Goal: Information Seeking & Learning: Learn about a topic

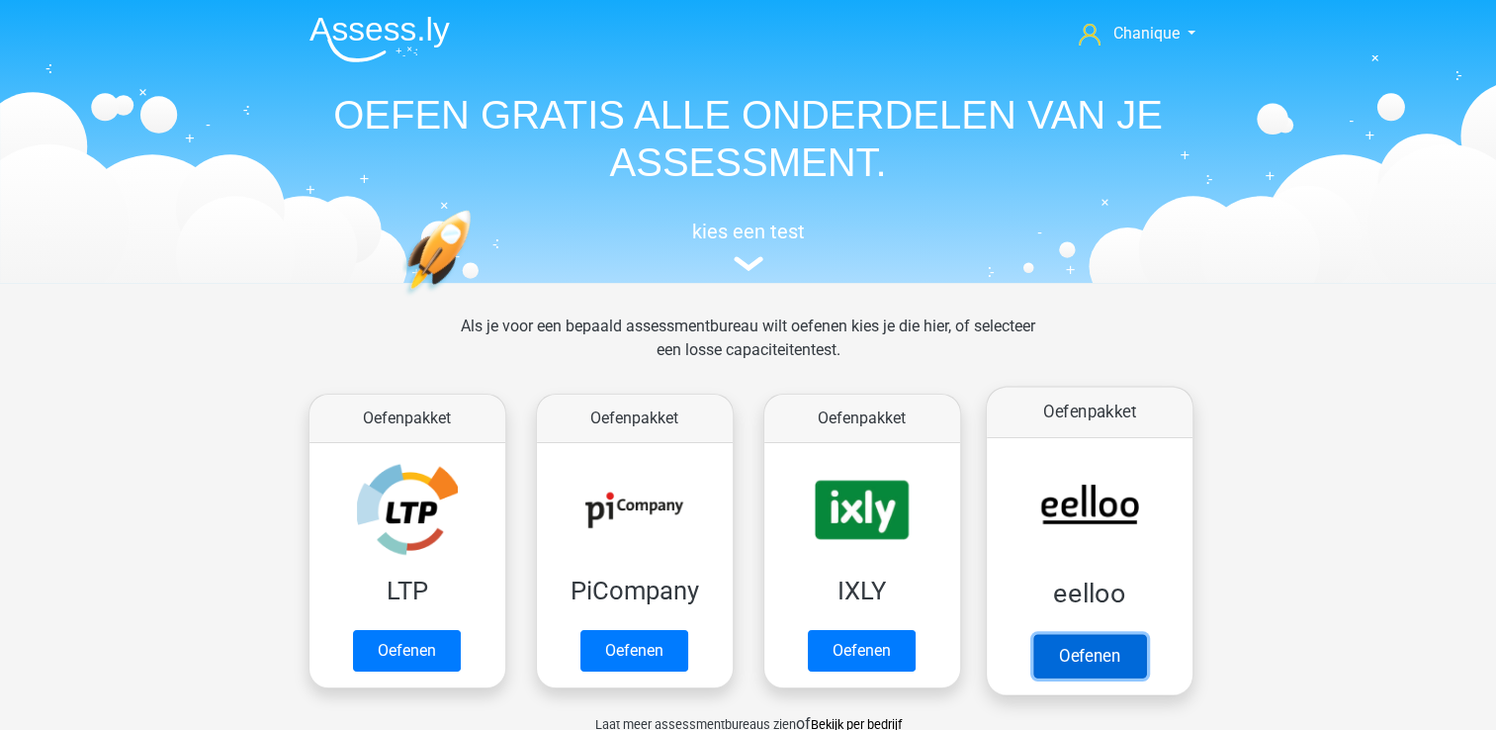
click at [1052, 649] on link "Oefenen" at bounding box center [1088, 656] width 113 height 44
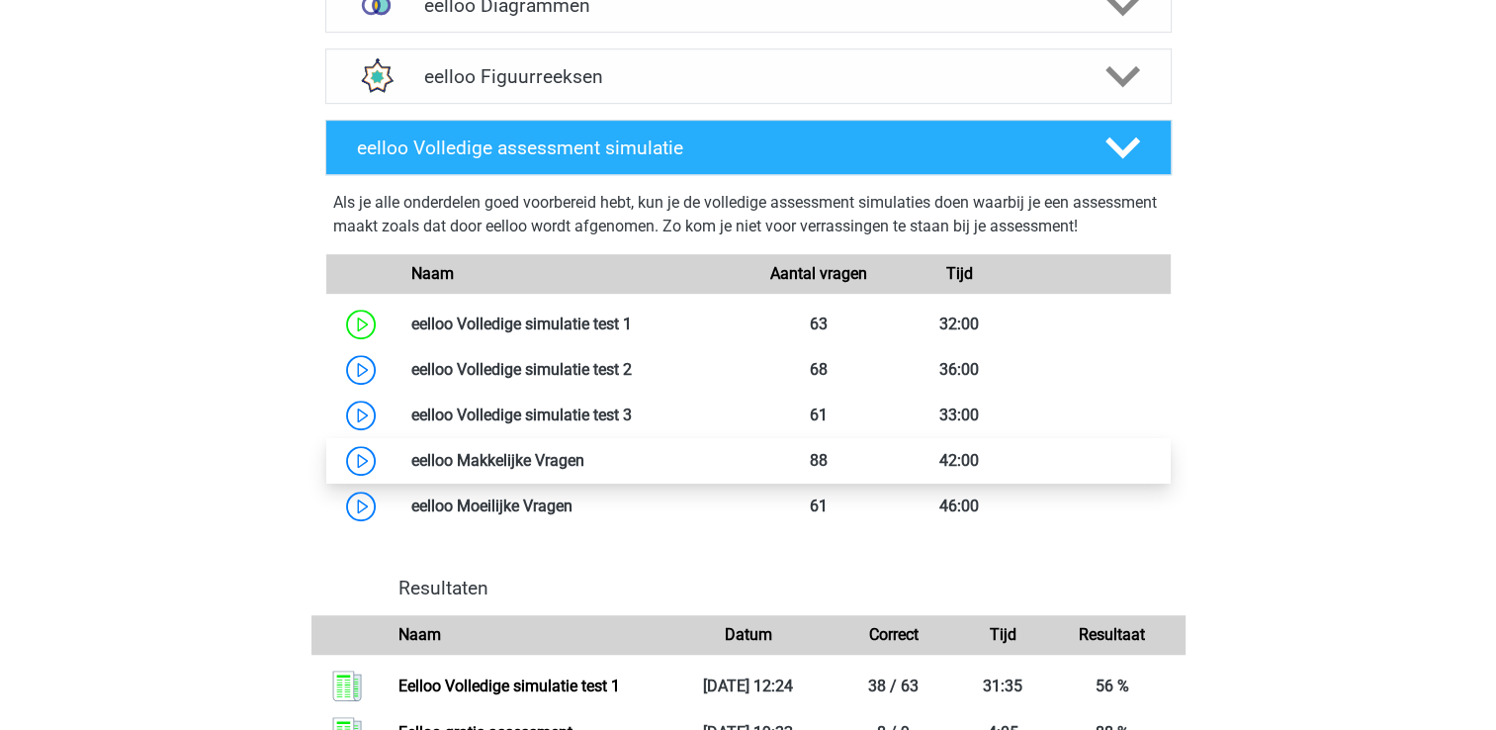
scroll to position [989, 0]
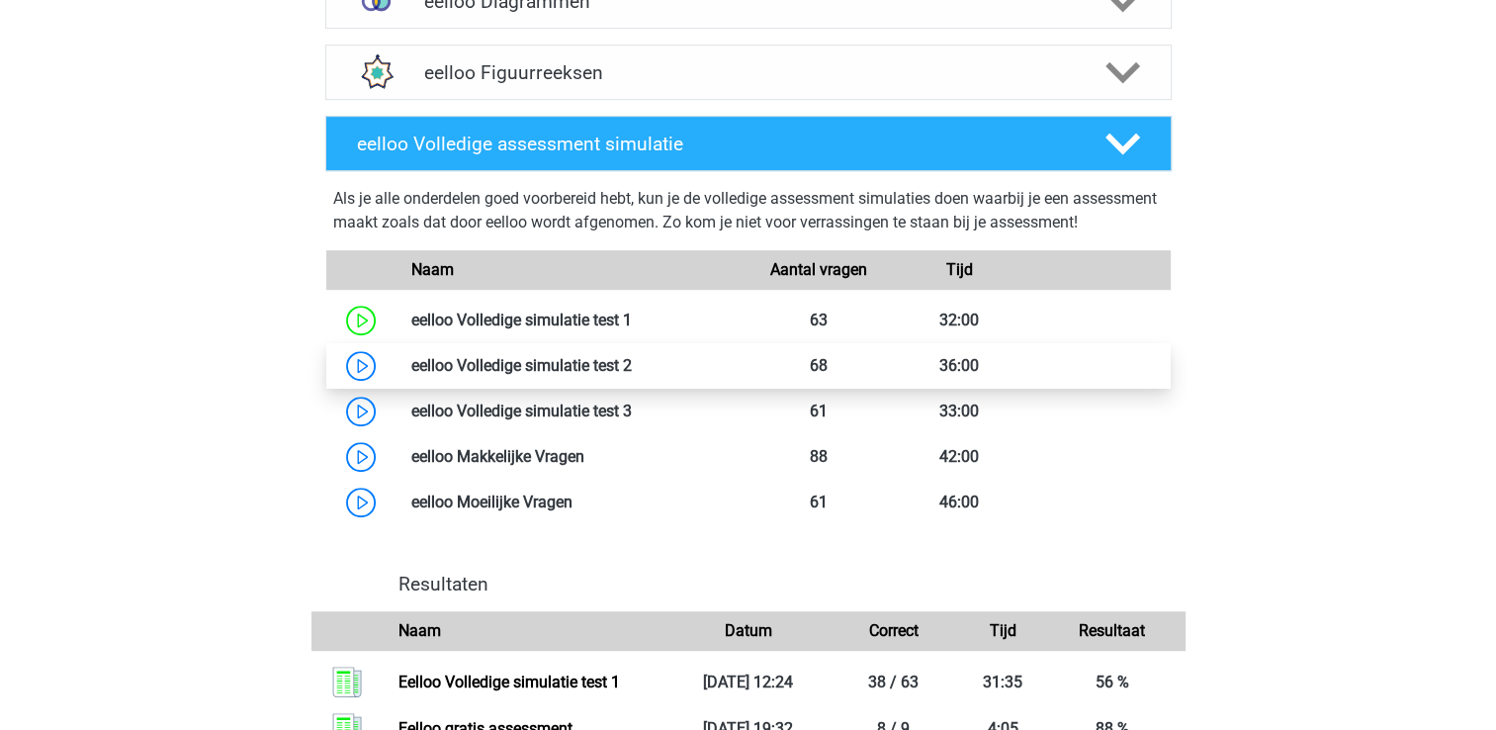
click at [632, 375] on link at bounding box center [632, 365] width 0 height 19
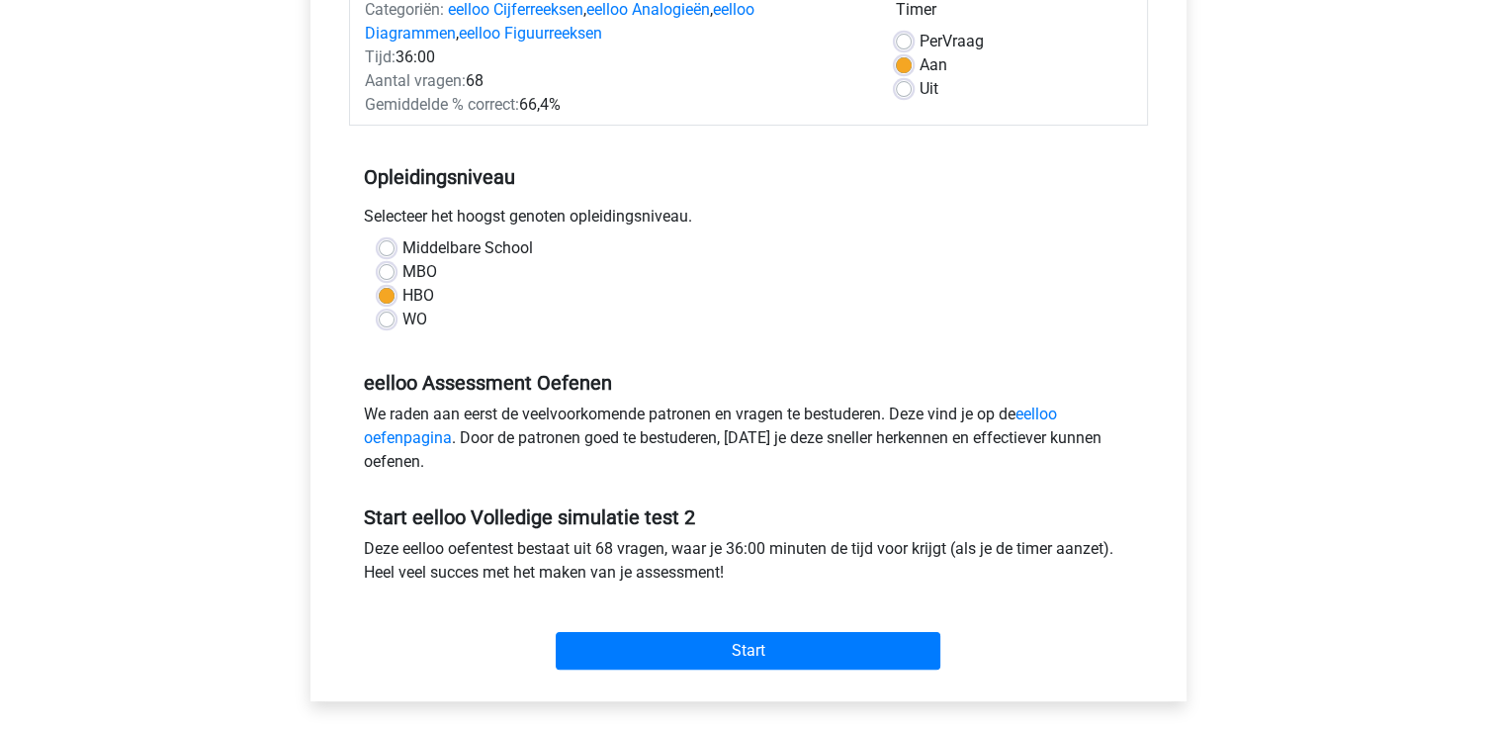
scroll to position [494, 0]
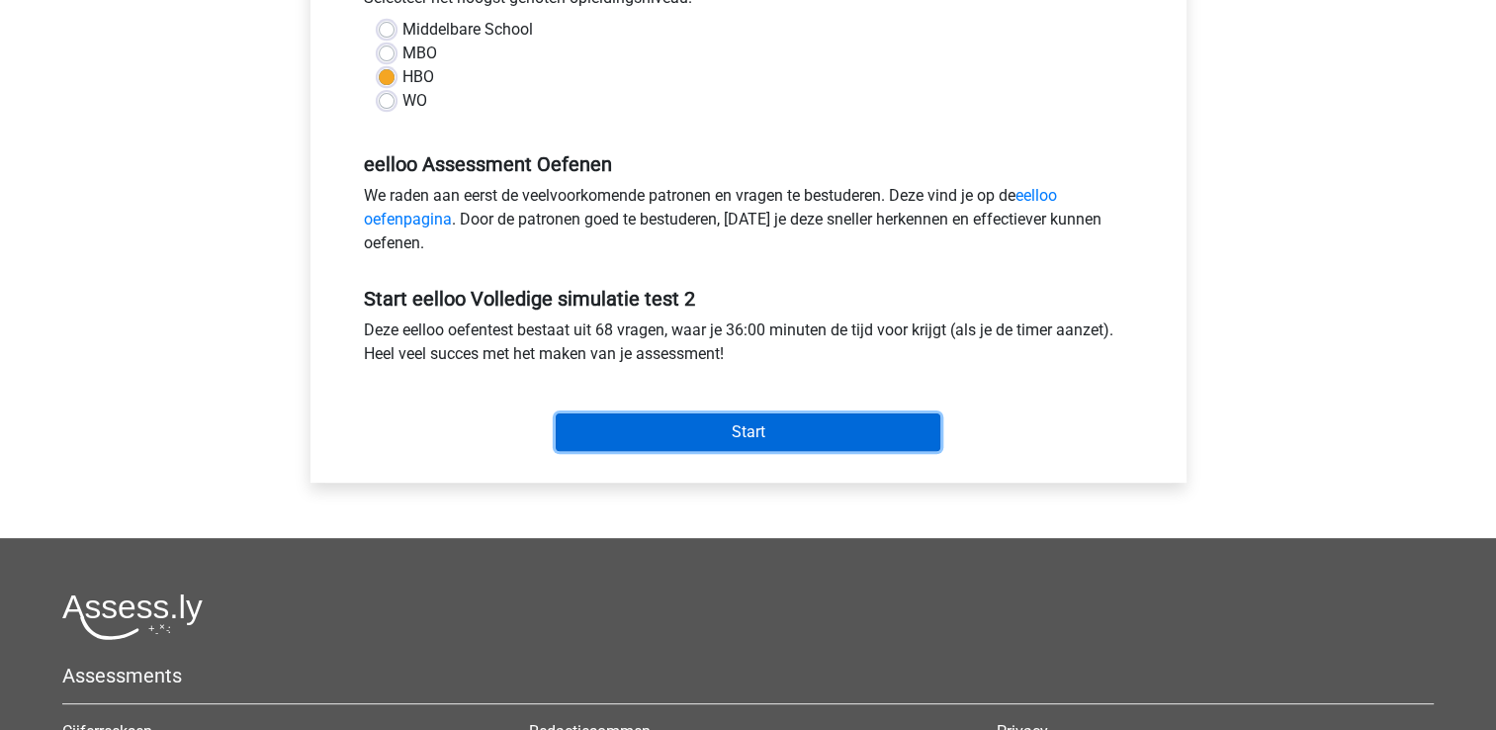
click at [732, 431] on input "Start" at bounding box center [748, 432] width 385 height 38
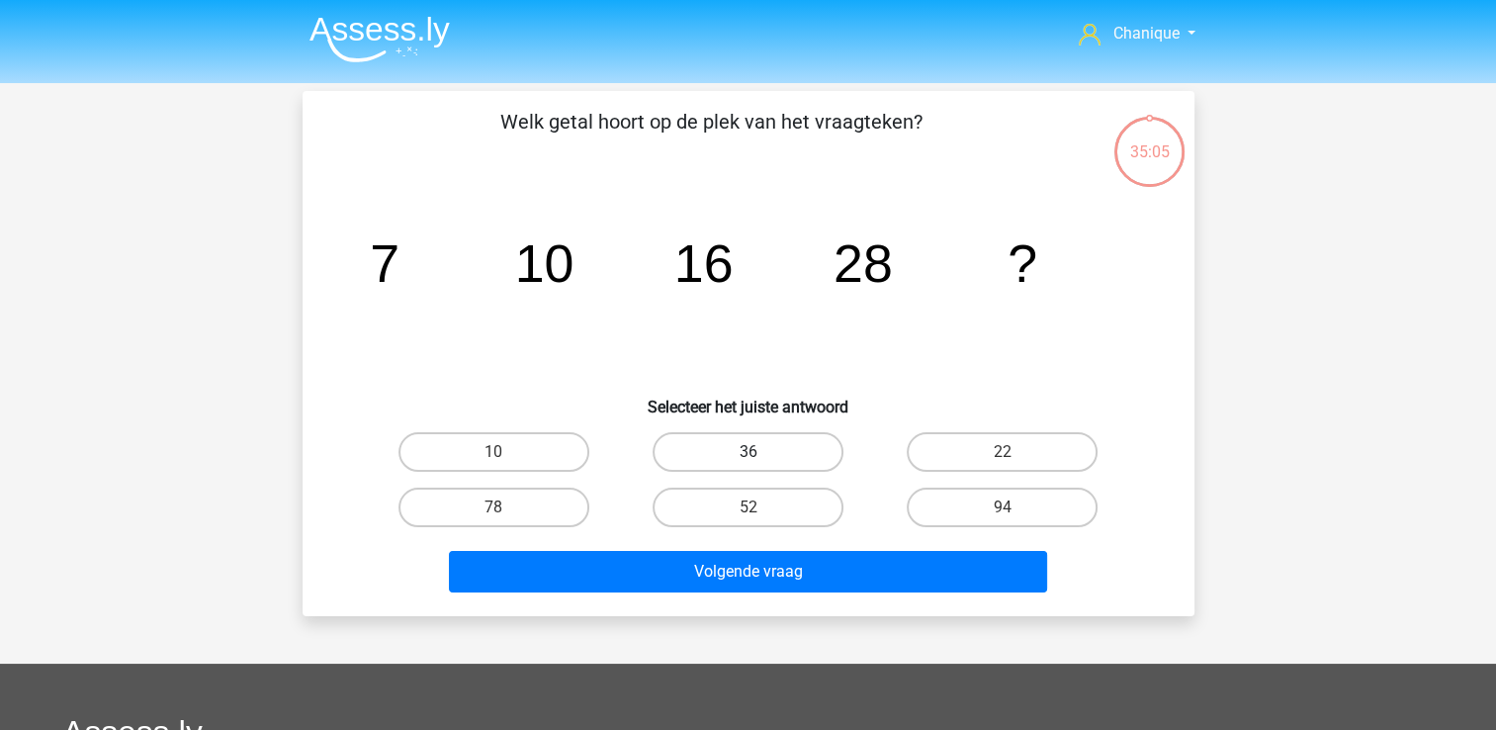
click at [763, 449] on label "36" at bounding box center [748, 452] width 191 height 40
click at [760, 452] on input "36" at bounding box center [754, 458] width 13 height 13
radio input "true"
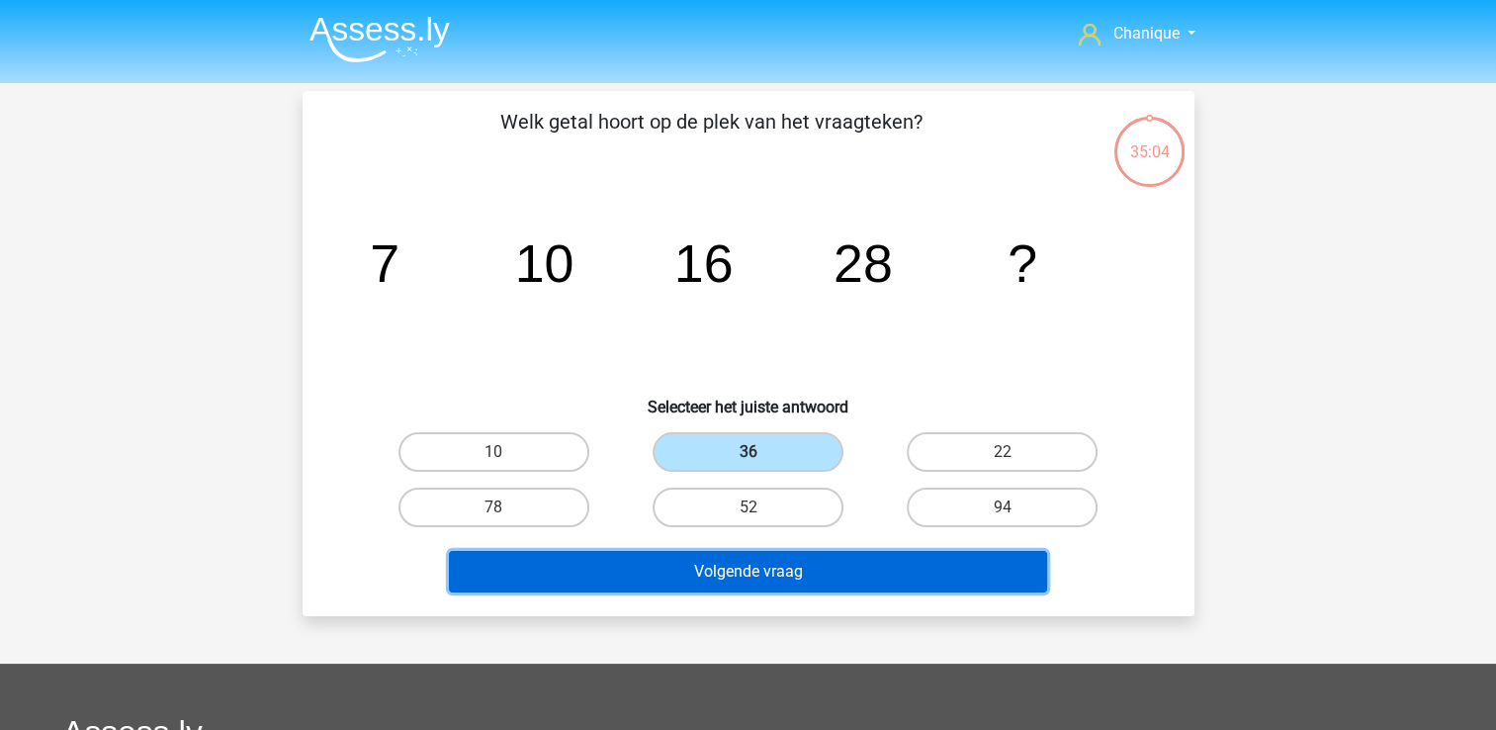
click at [802, 571] on button "Volgende vraag" at bounding box center [748, 572] width 598 height 42
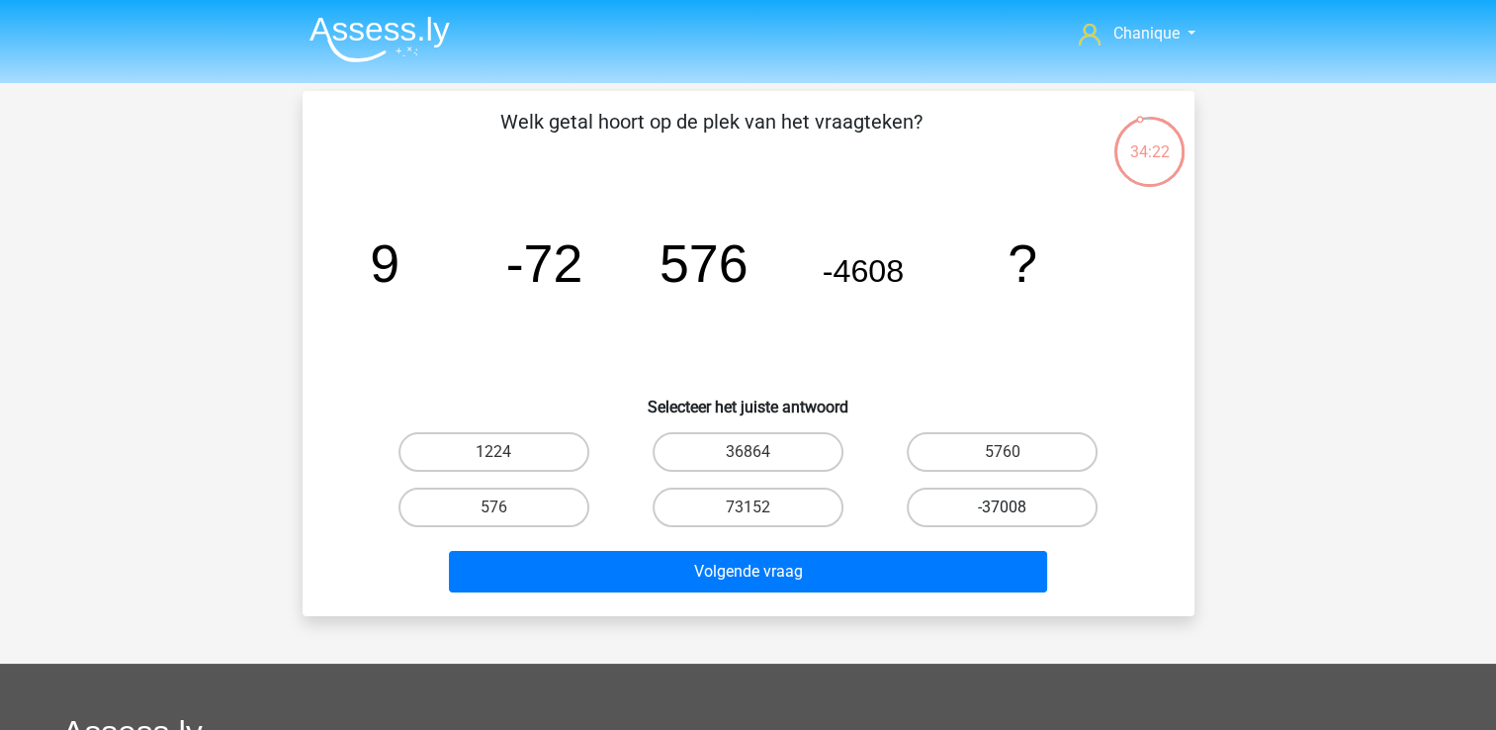
click at [984, 504] on label "-37008" at bounding box center [1002, 507] width 191 height 40
click at [1003, 507] on input "-37008" at bounding box center [1009, 513] width 13 height 13
radio input "true"
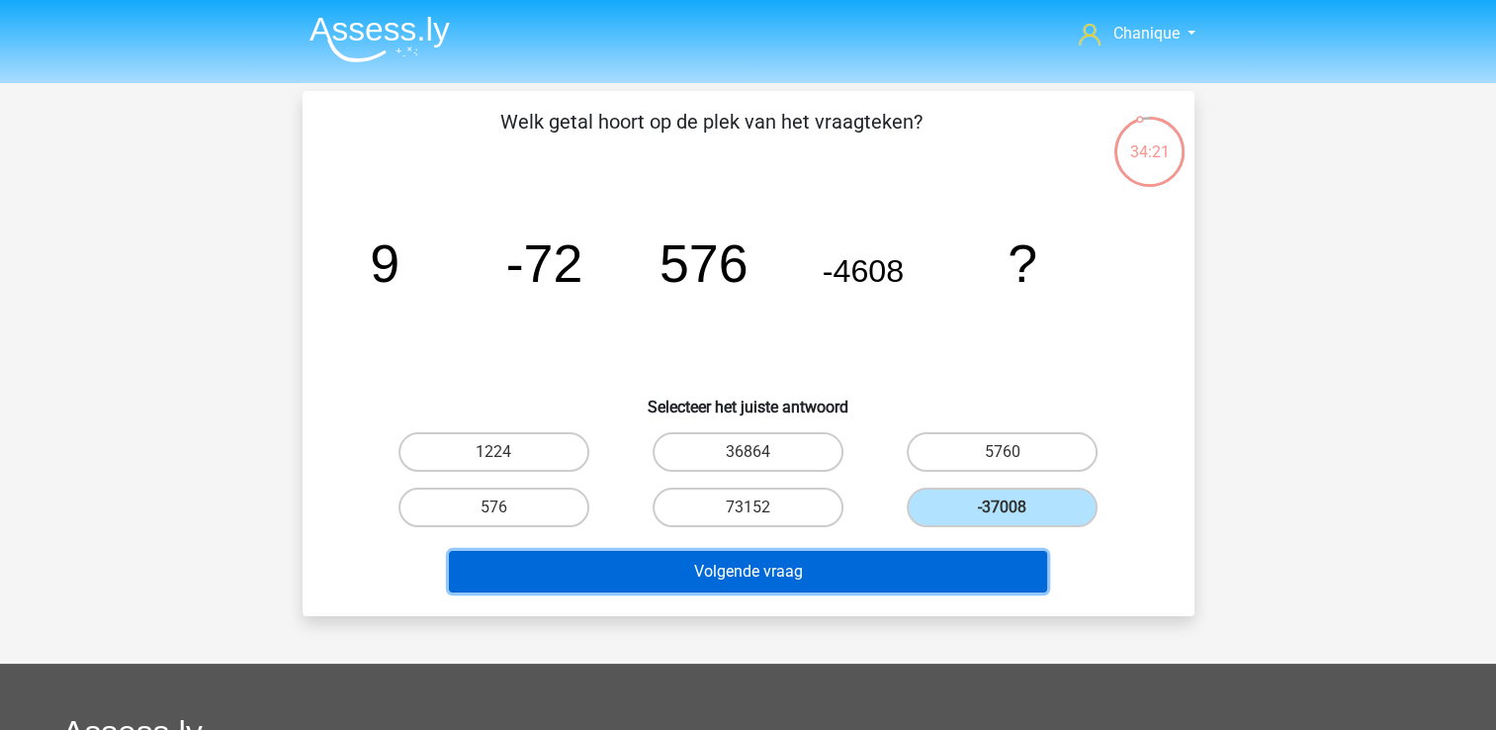
click at [995, 561] on button "Volgende vraag" at bounding box center [748, 572] width 598 height 42
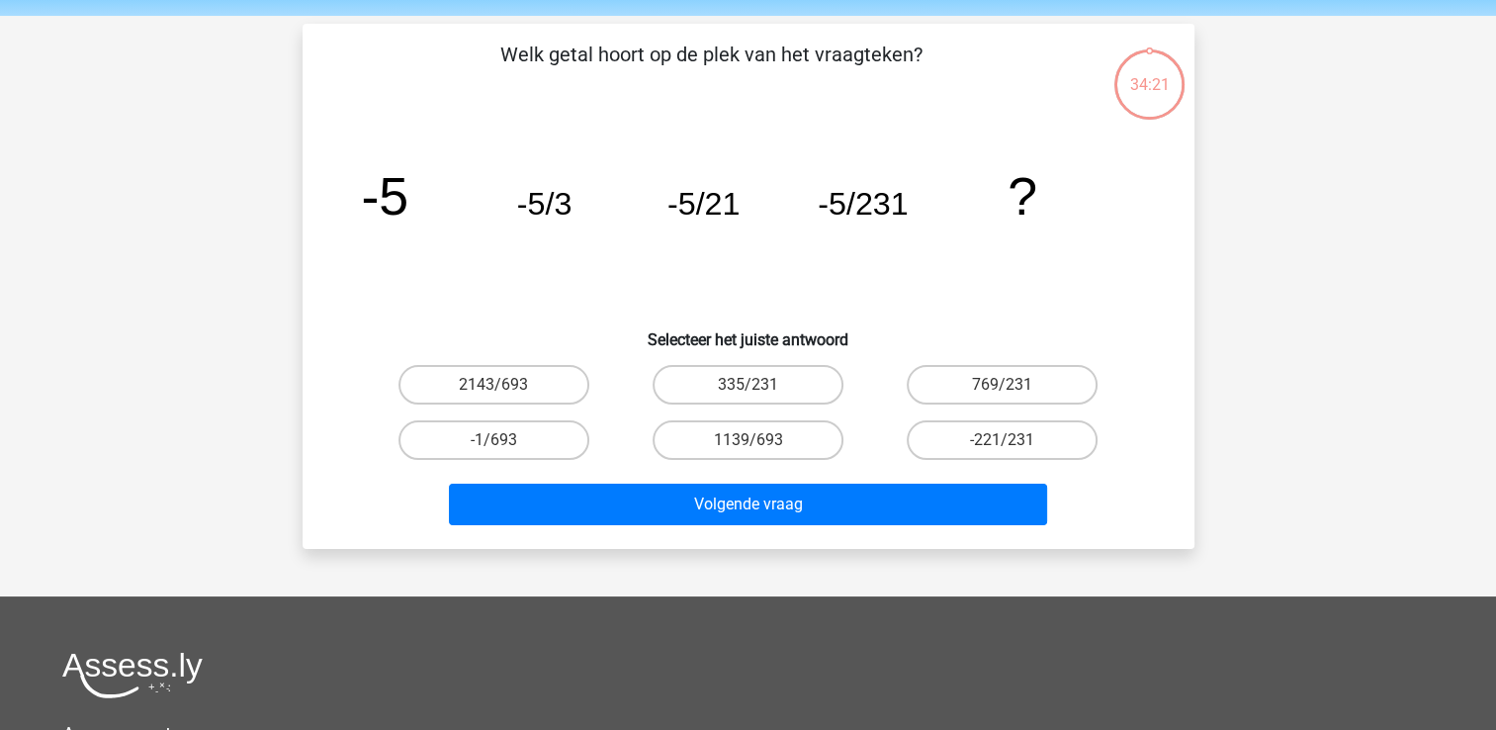
scroll to position [91, 0]
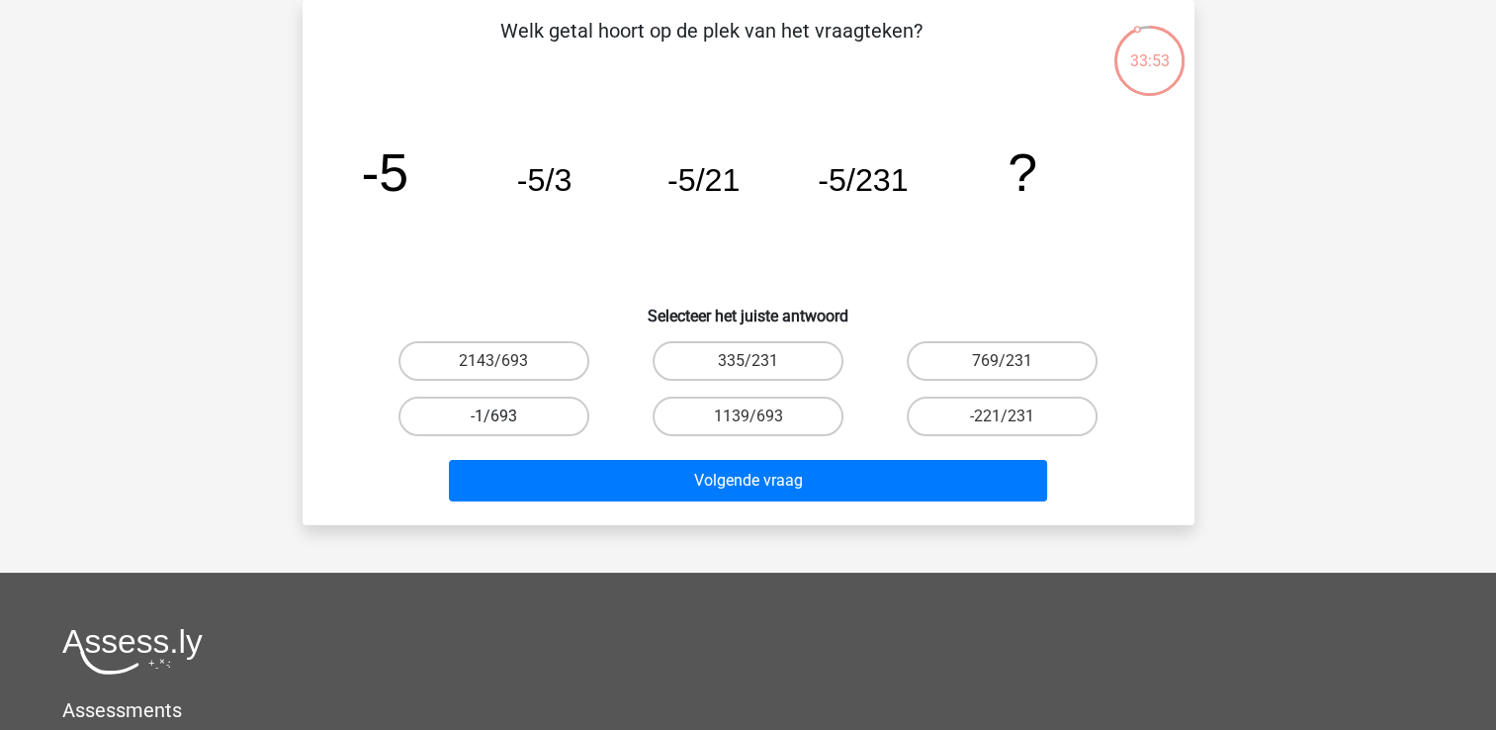
click at [559, 401] on label "-1/693" at bounding box center [493, 417] width 191 height 40
click at [506, 416] on input "-1/693" at bounding box center [499, 422] width 13 height 13
radio input "true"
click at [639, 448] on div "Volgende vraag" at bounding box center [748, 476] width 829 height 65
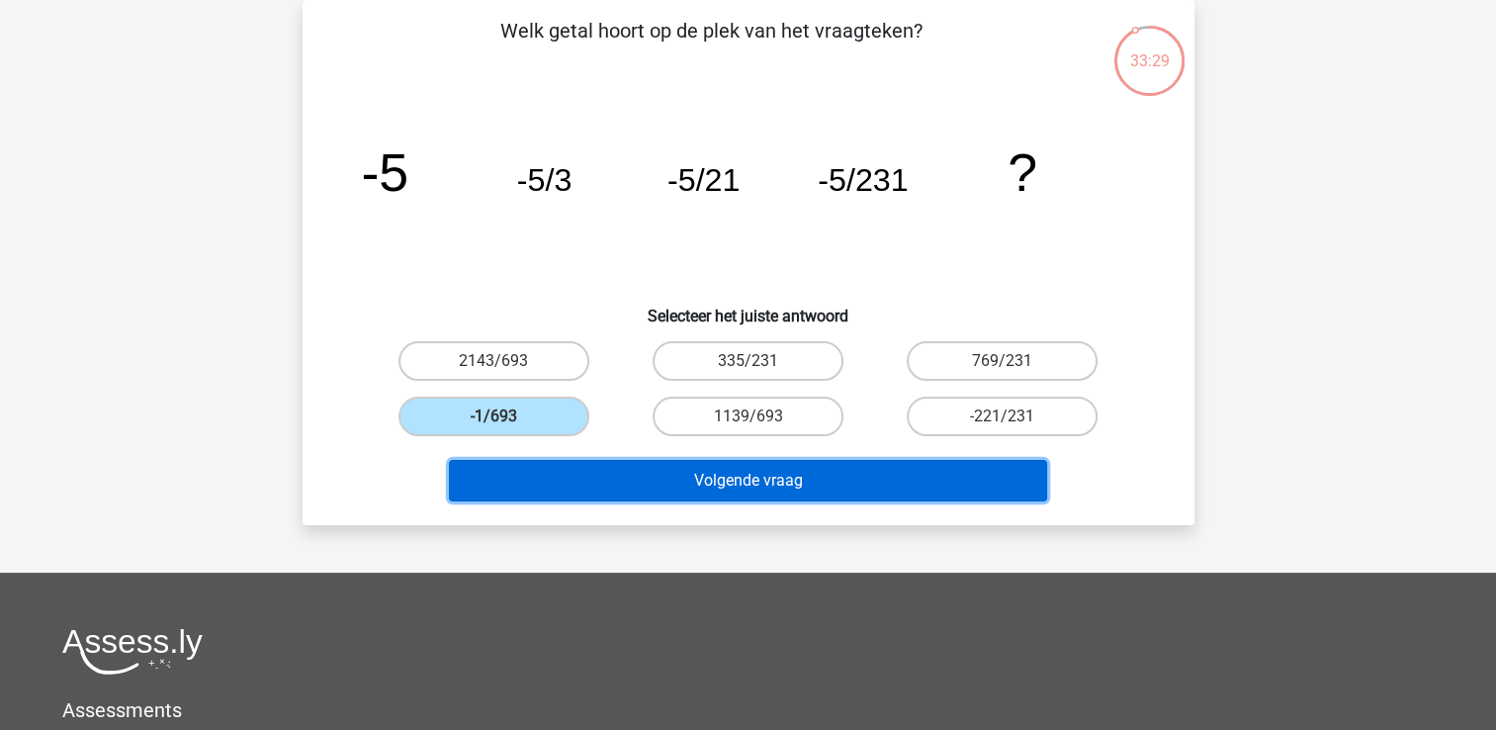
click at [671, 477] on button "Volgende vraag" at bounding box center [748, 481] width 598 height 42
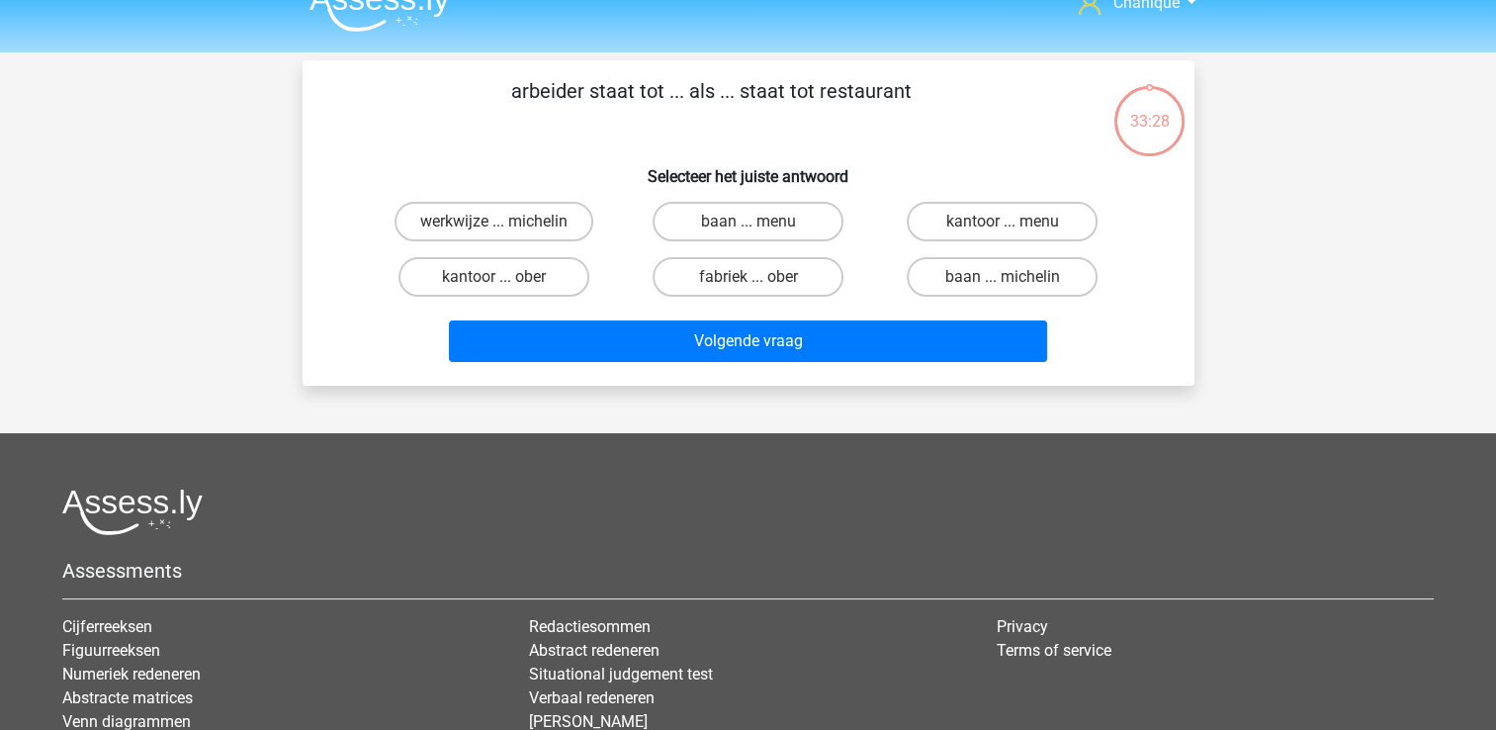
scroll to position [0, 0]
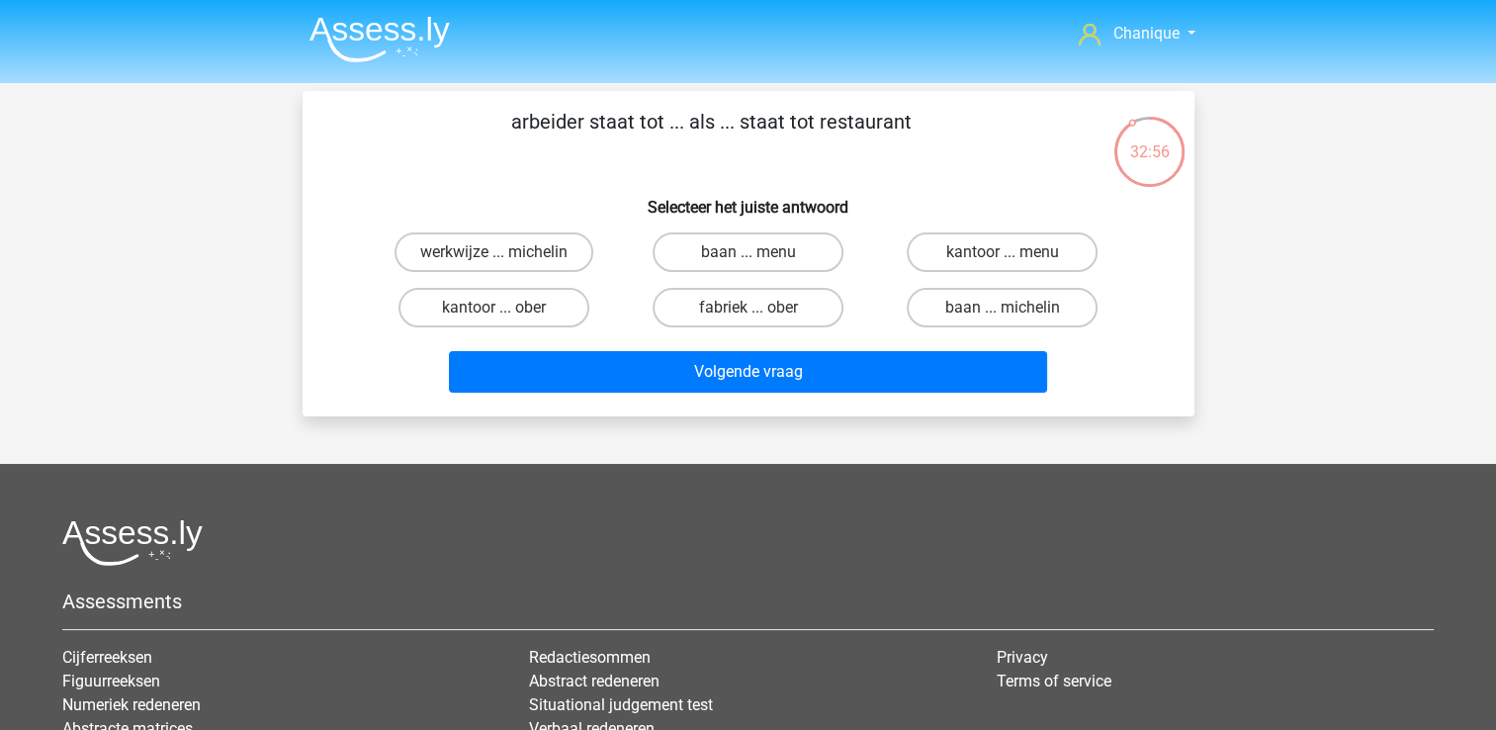
drag, startPoint x: 734, startPoint y: 253, endPoint x: 850, endPoint y: 312, distance: 130.9
click at [736, 253] on label "baan ... menu" at bounding box center [748, 252] width 191 height 40
click at [748, 253] on input "baan ... menu" at bounding box center [754, 258] width 13 height 13
radio input "true"
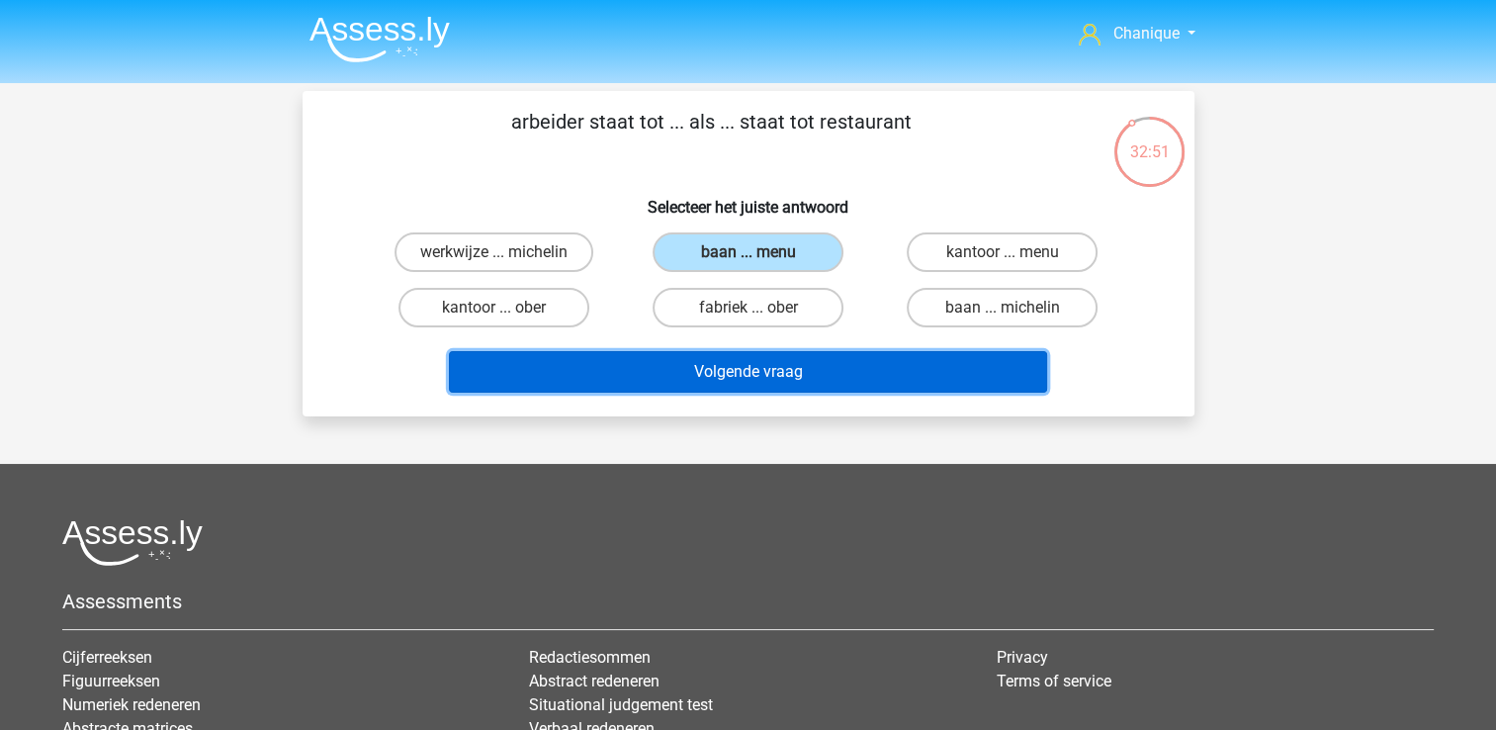
click at [828, 370] on button "Volgende vraag" at bounding box center [748, 372] width 598 height 42
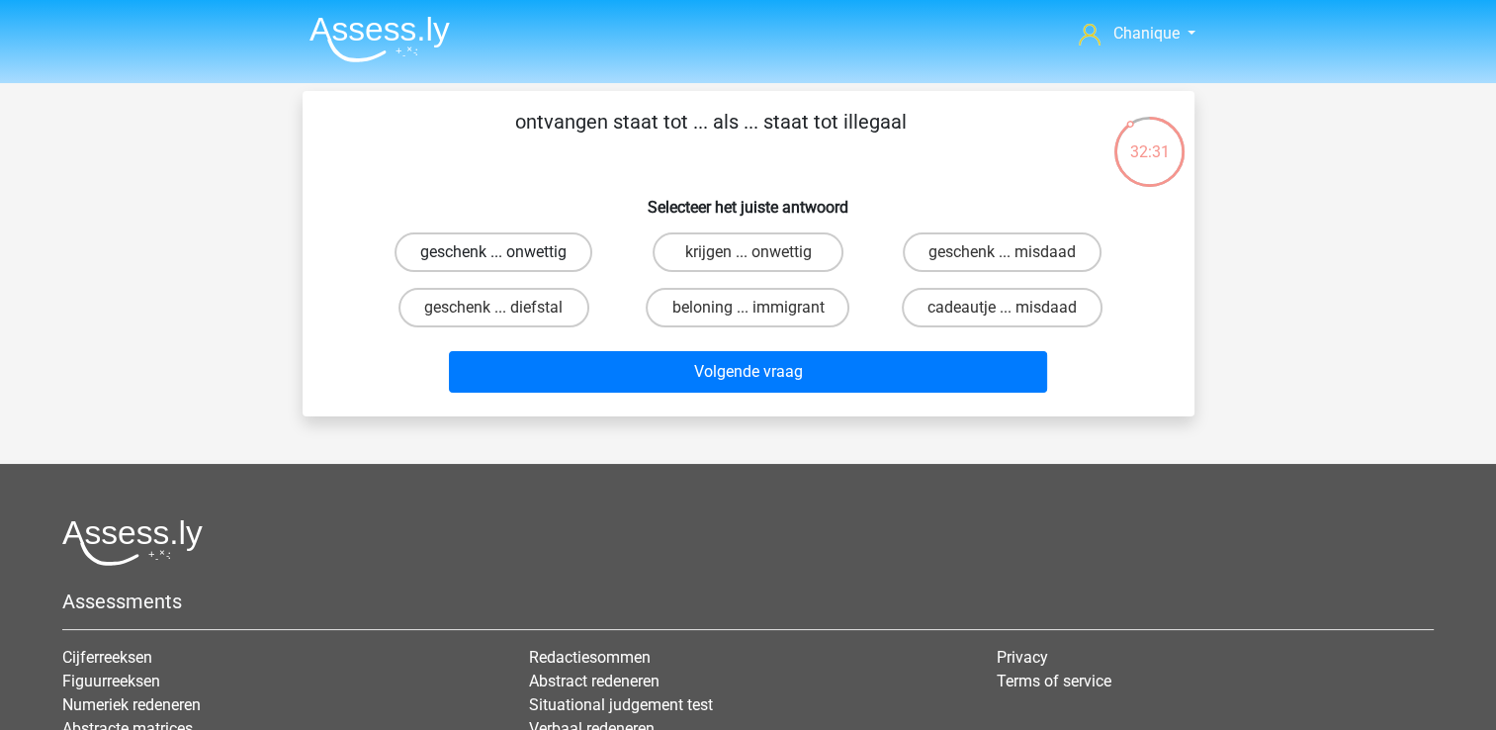
click at [534, 260] on label "geschenk ... onwettig" at bounding box center [494, 252] width 198 height 40
click at [506, 260] on input "geschenk ... onwettig" at bounding box center [499, 258] width 13 height 13
radio input "true"
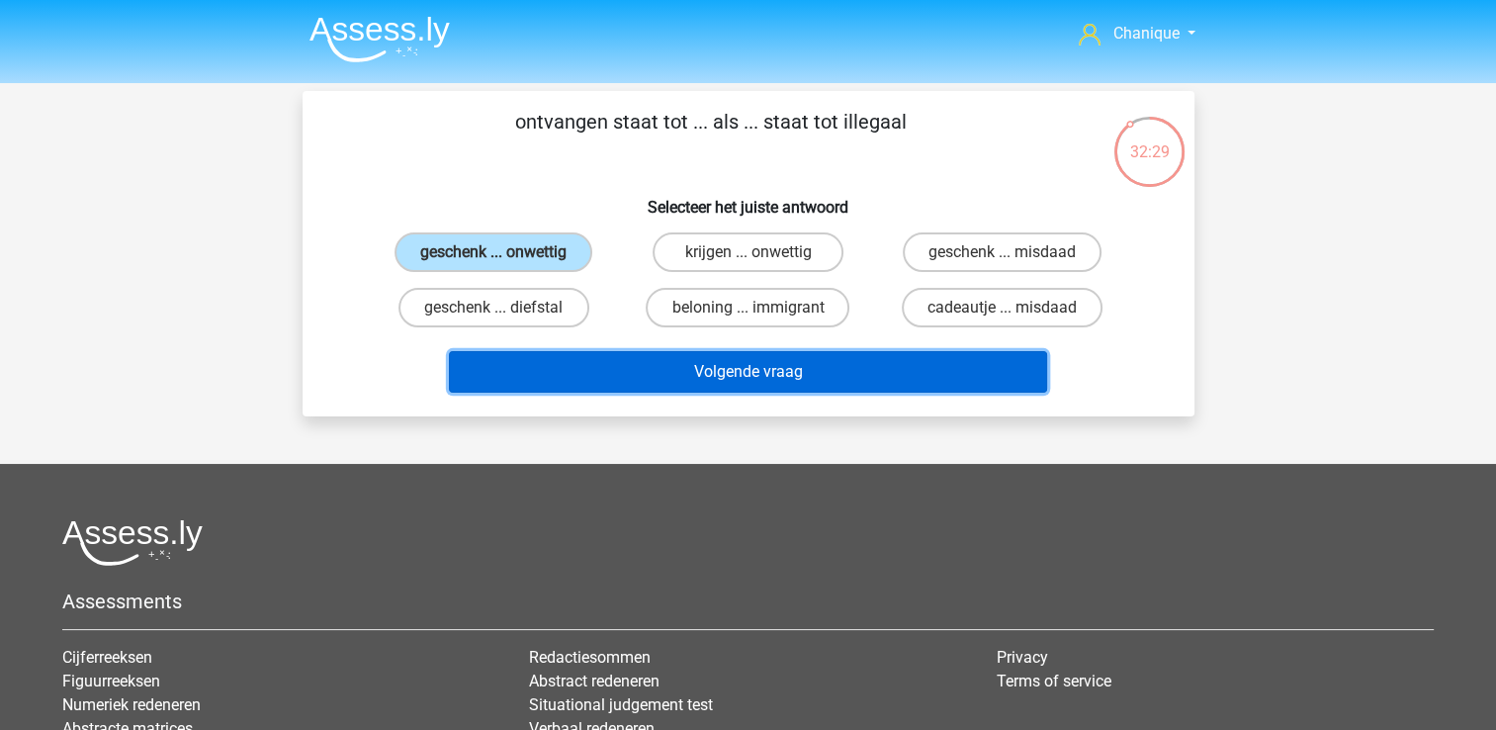
click at [662, 374] on button "Volgende vraag" at bounding box center [748, 372] width 598 height 42
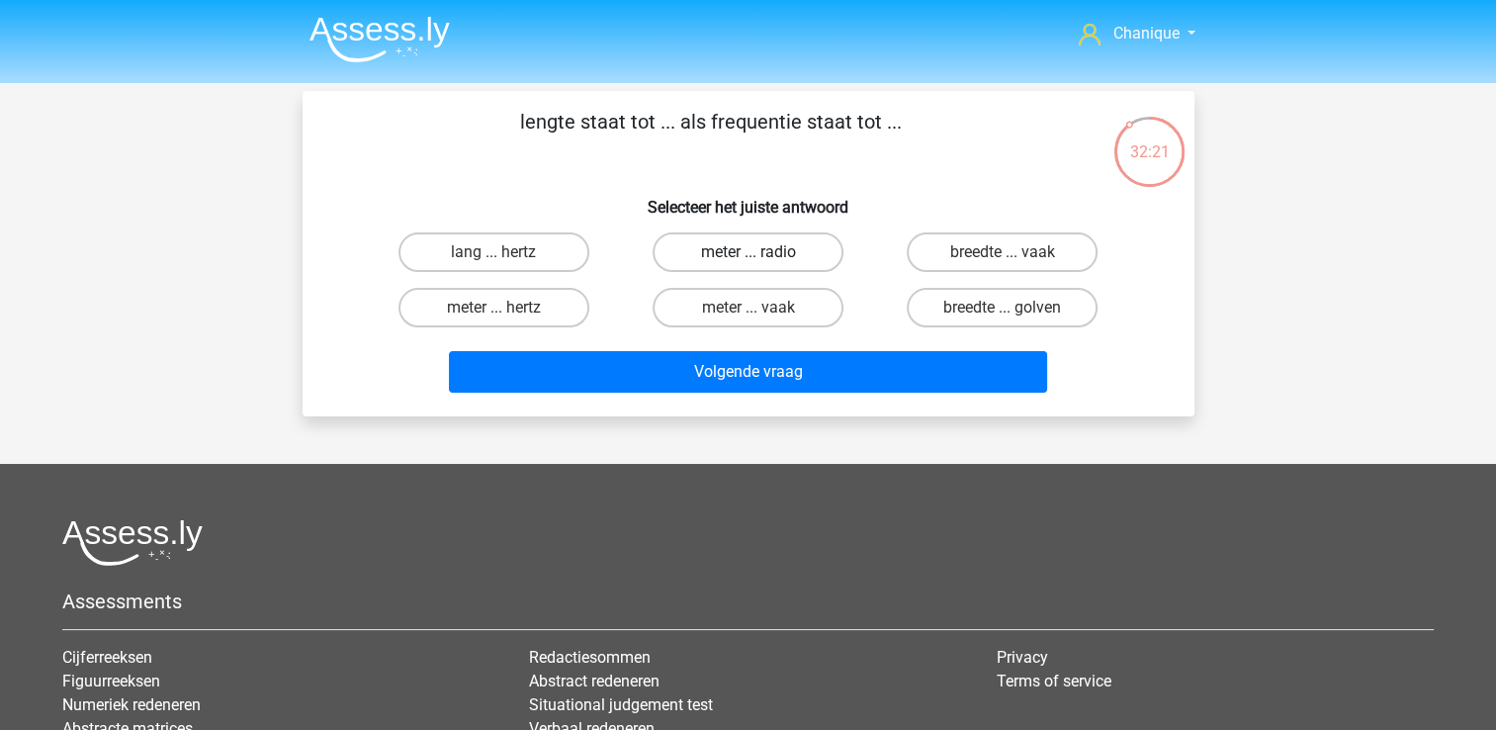
click at [712, 266] on label "meter ... radio" at bounding box center [748, 252] width 191 height 40
click at [748, 265] on input "meter ... radio" at bounding box center [754, 258] width 13 height 13
radio input "true"
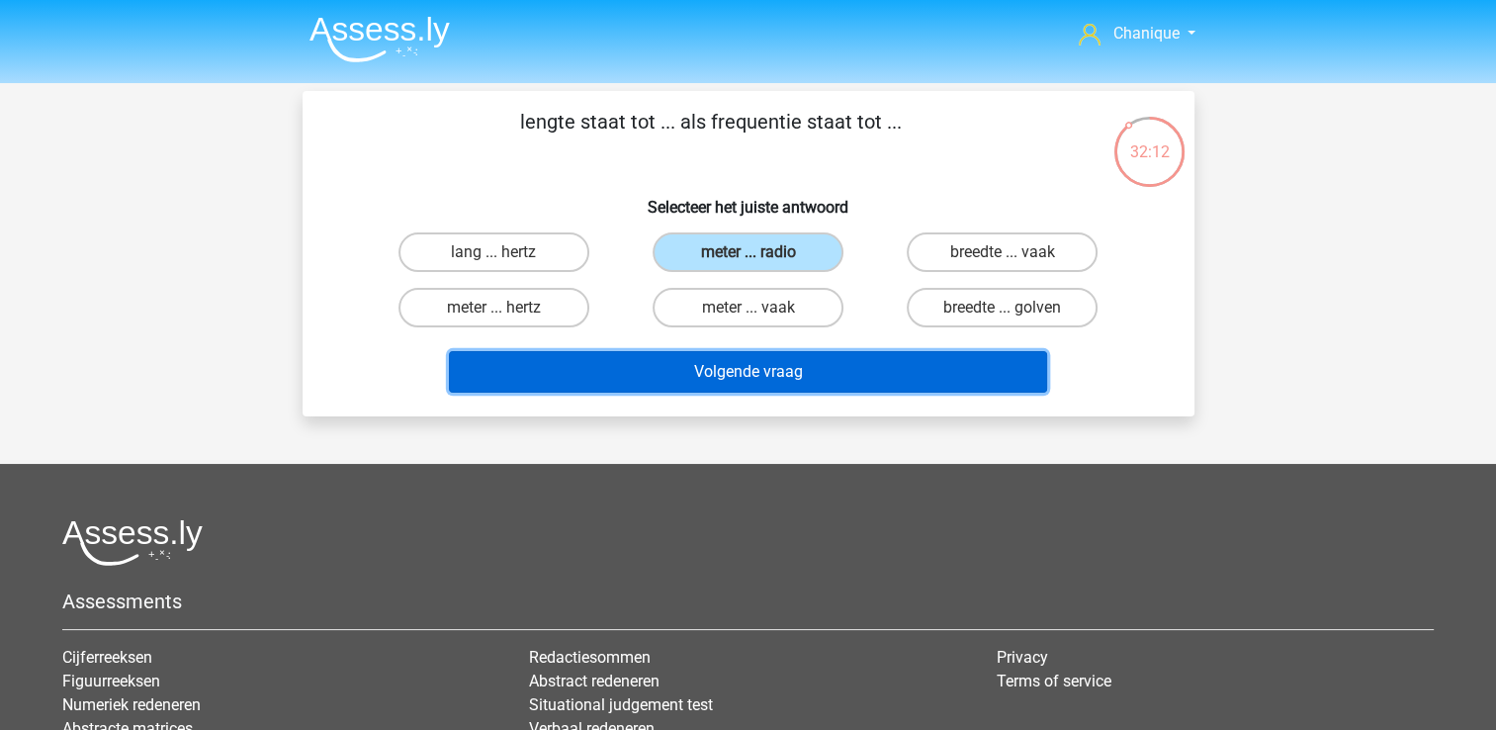
click at [823, 376] on button "Volgende vraag" at bounding box center [748, 372] width 598 height 42
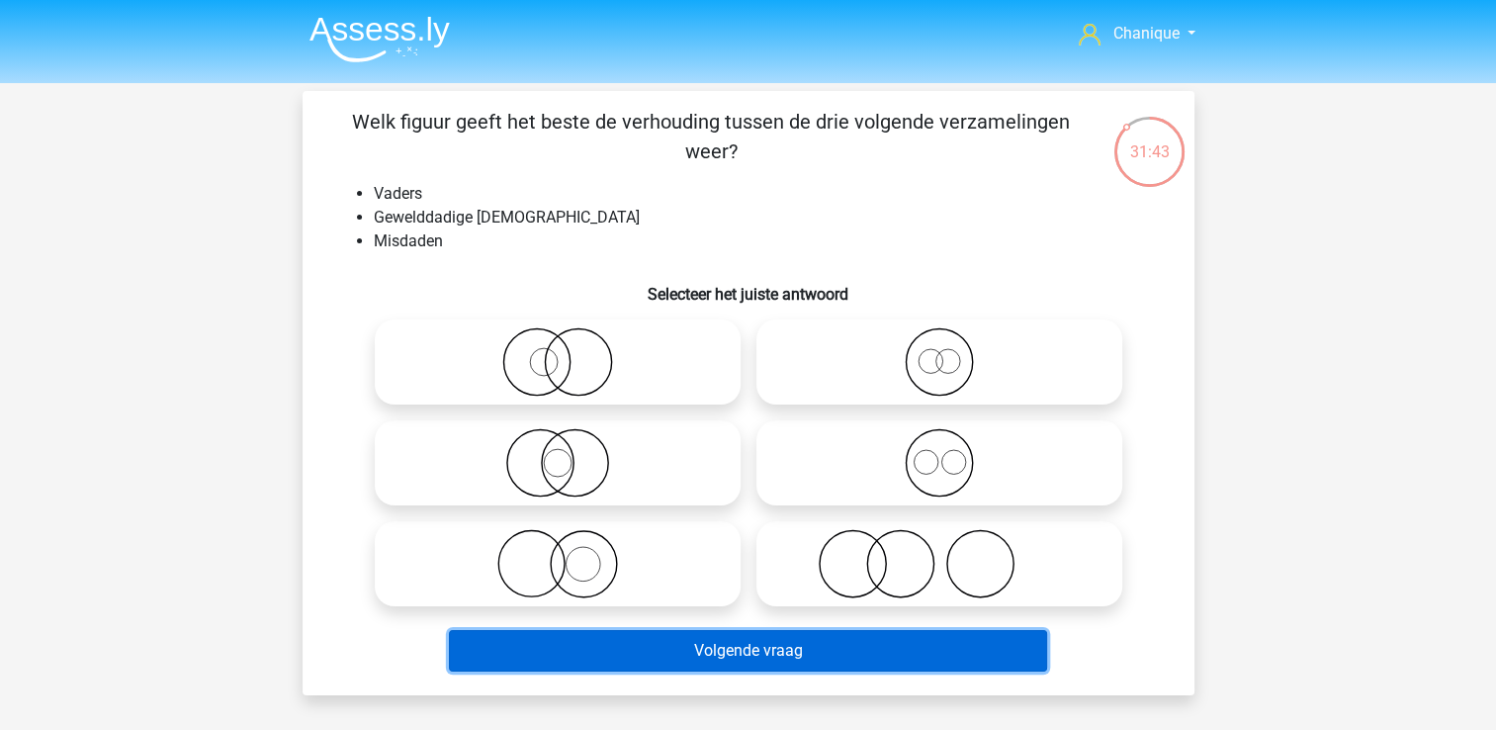
drag, startPoint x: 890, startPoint y: 644, endPoint x: 767, endPoint y: 571, distance: 142.8
click at [764, 571] on div "Welk figuur geeft het beste de verhouding tussen de drie volgende verzamelingen…" at bounding box center [748, 393] width 876 height 573
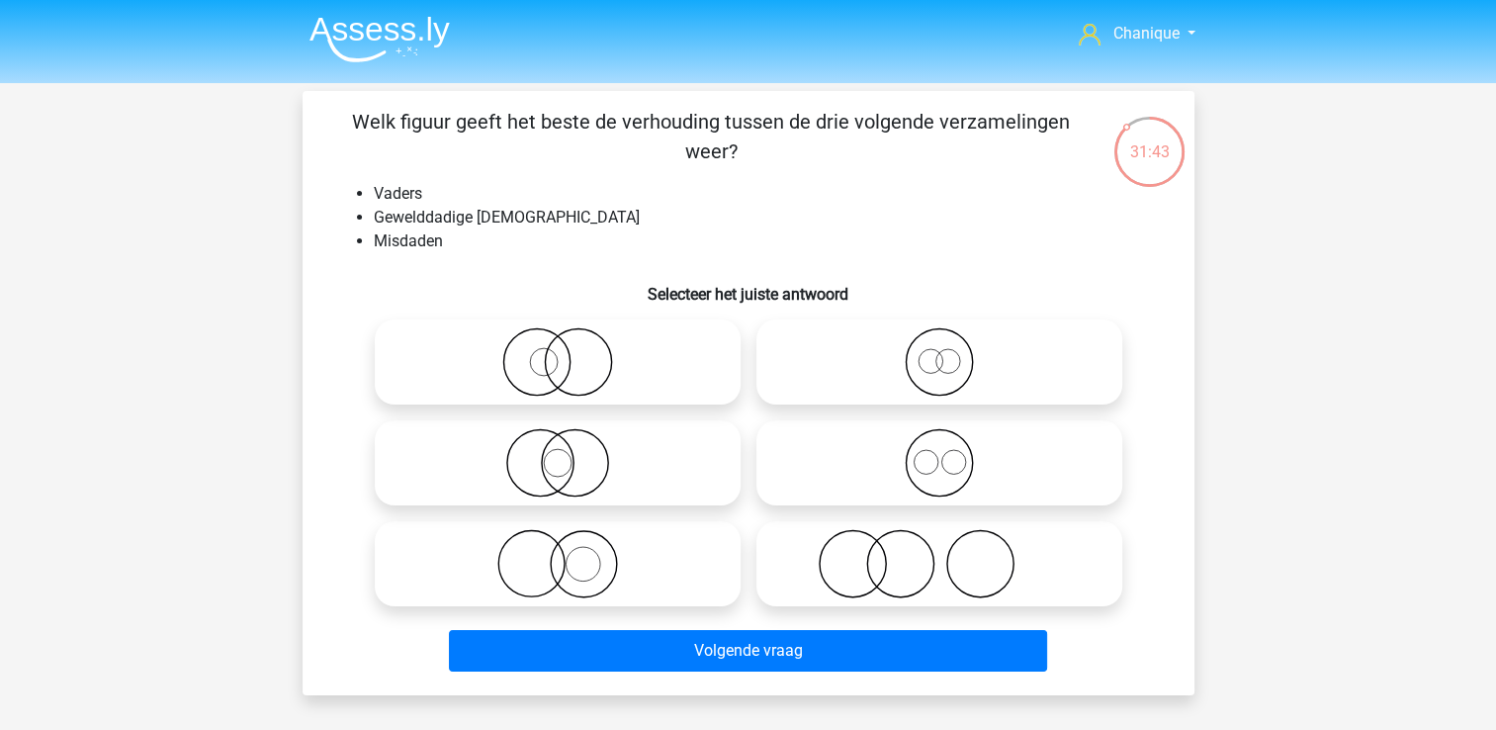
drag, startPoint x: 780, startPoint y: 567, endPoint x: 791, endPoint y: 584, distance: 20.9
click at [781, 567] on icon at bounding box center [939, 563] width 350 height 69
click at [939, 554] on input "radio" at bounding box center [945, 547] width 13 height 13
radio input "true"
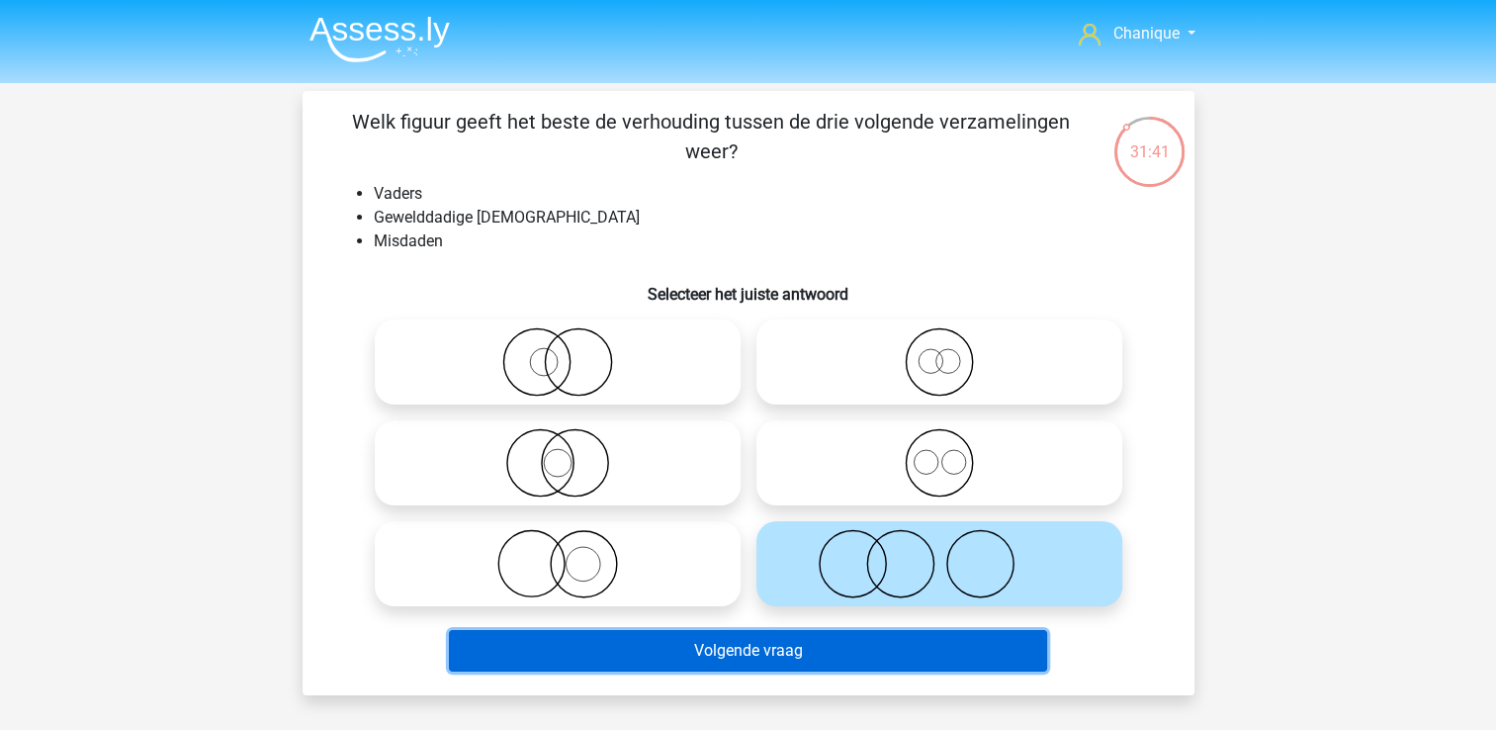
click at [795, 643] on button "Volgende vraag" at bounding box center [748, 651] width 598 height 42
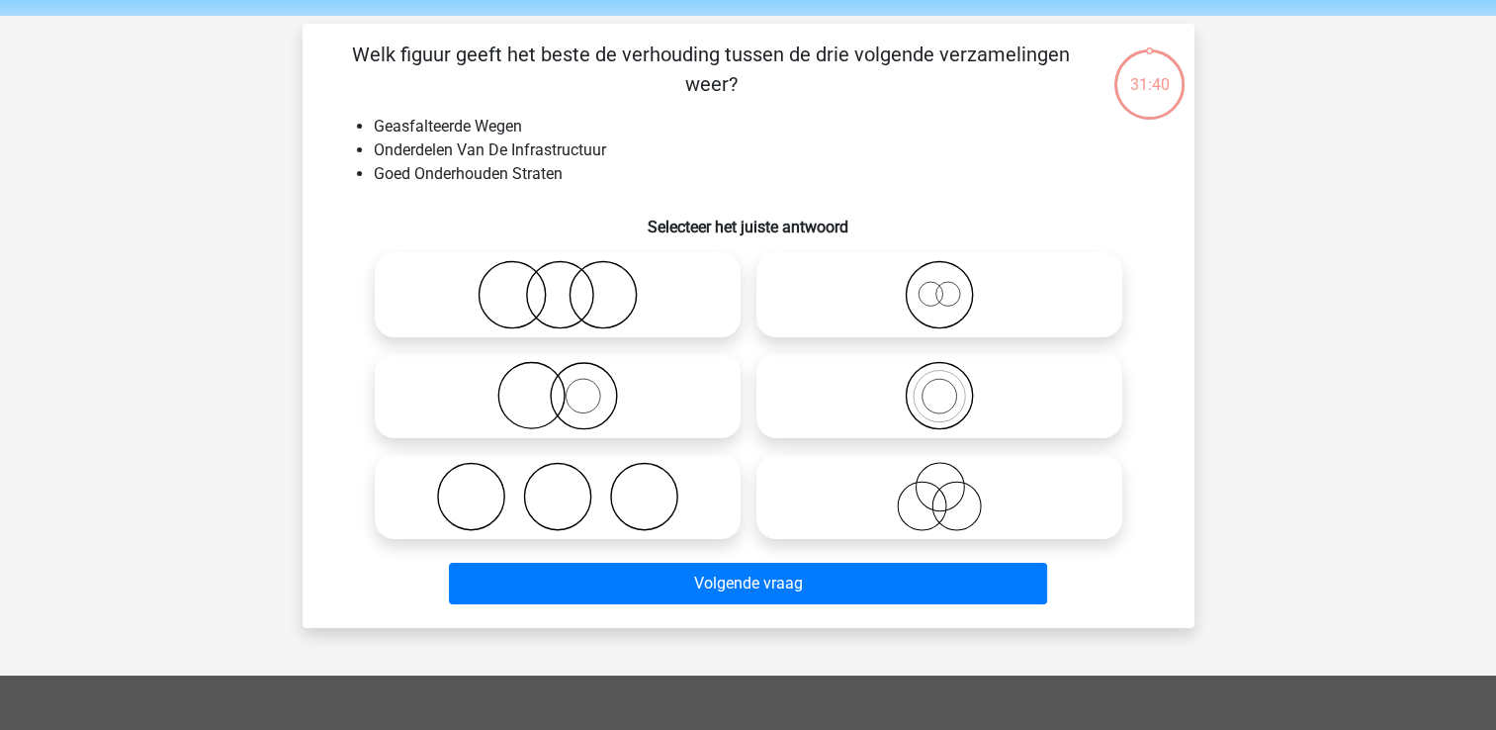
scroll to position [91, 0]
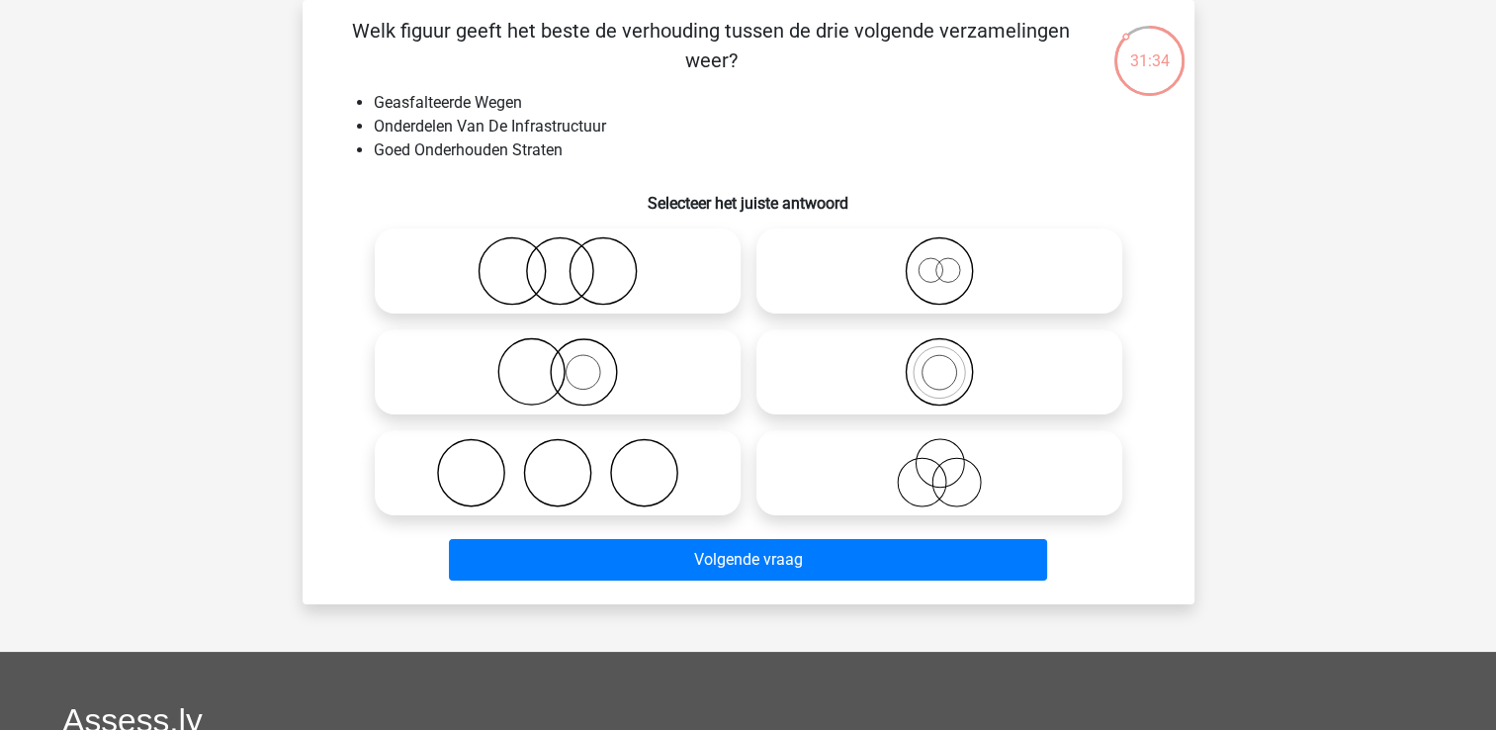
click at [945, 468] on icon at bounding box center [939, 472] width 350 height 69
click at [945, 463] on input "radio" at bounding box center [945, 456] width 13 height 13
radio input "true"
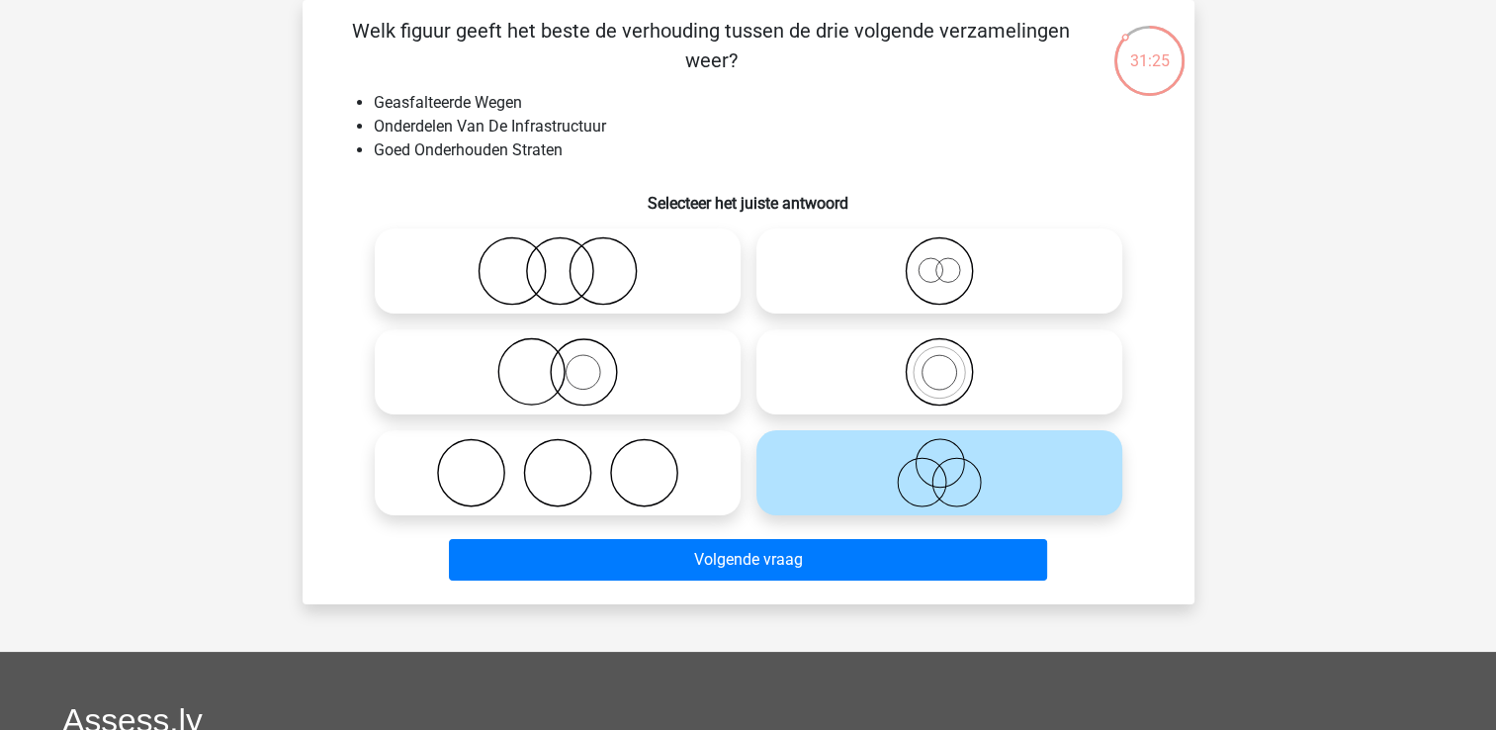
click at [920, 279] on icon at bounding box center [939, 270] width 350 height 69
click at [939, 261] on input "radio" at bounding box center [945, 254] width 13 height 13
radio input "true"
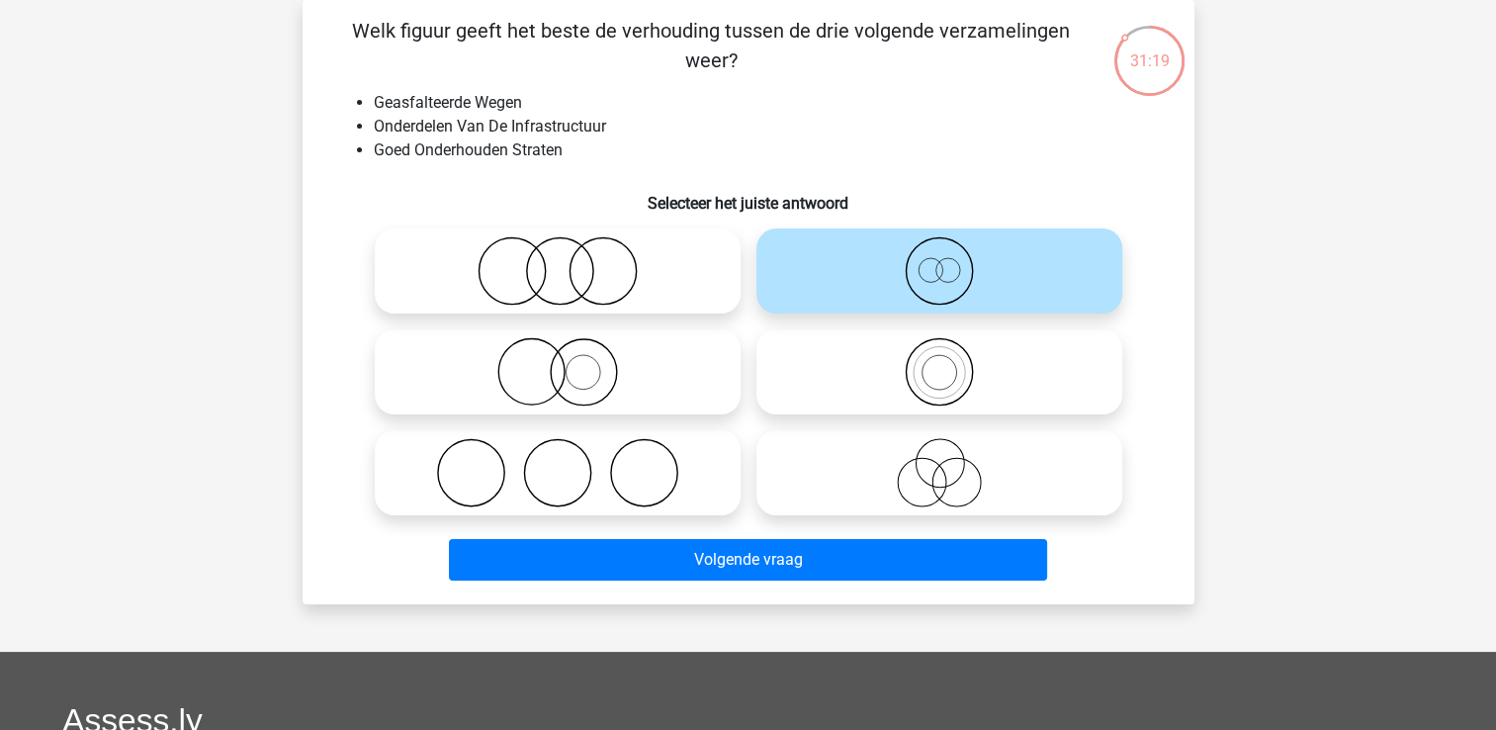
click at [978, 483] on icon at bounding box center [939, 472] width 350 height 69
click at [952, 463] on input "radio" at bounding box center [945, 456] width 13 height 13
radio input "true"
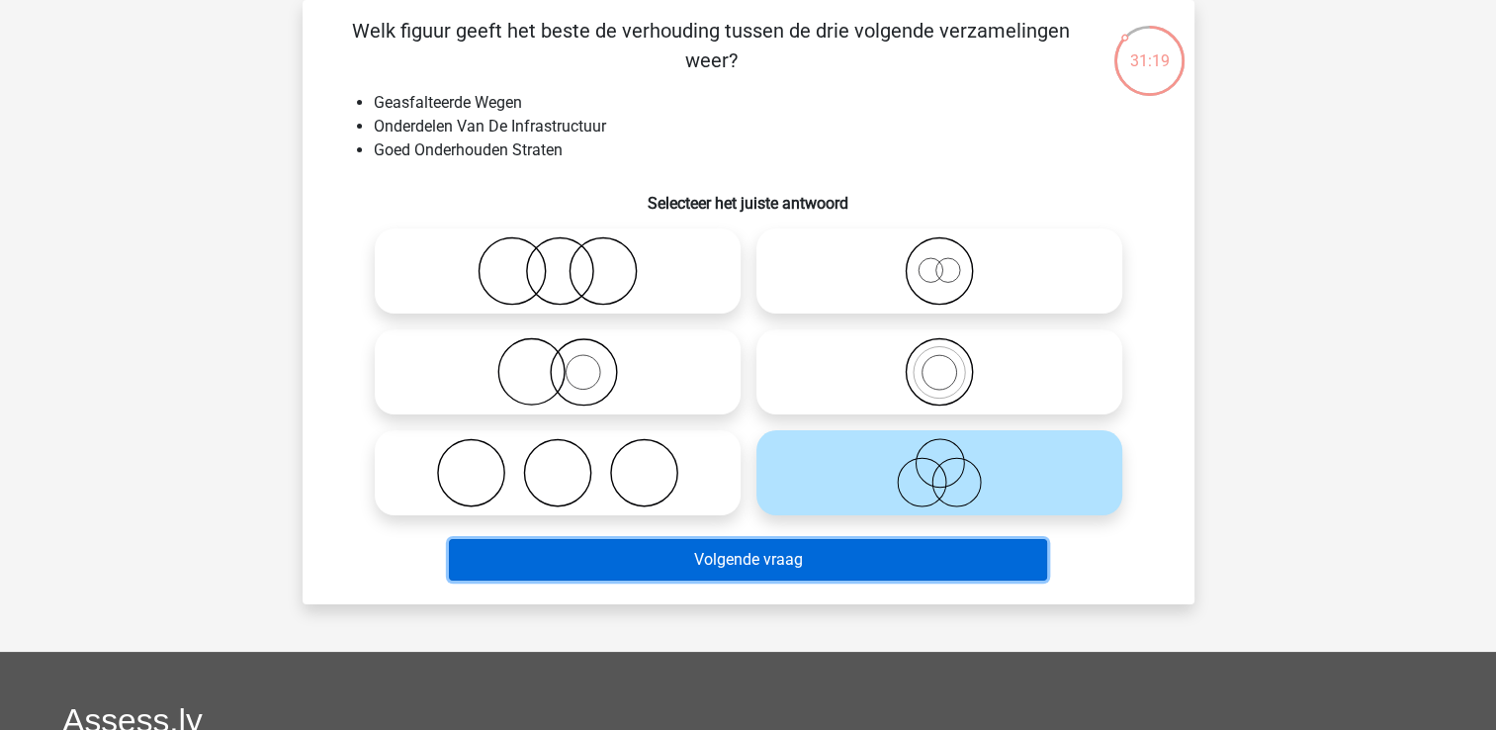
click at [950, 576] on button "Volgende vraag" at bounding box center [748, 560] width 598 height 42
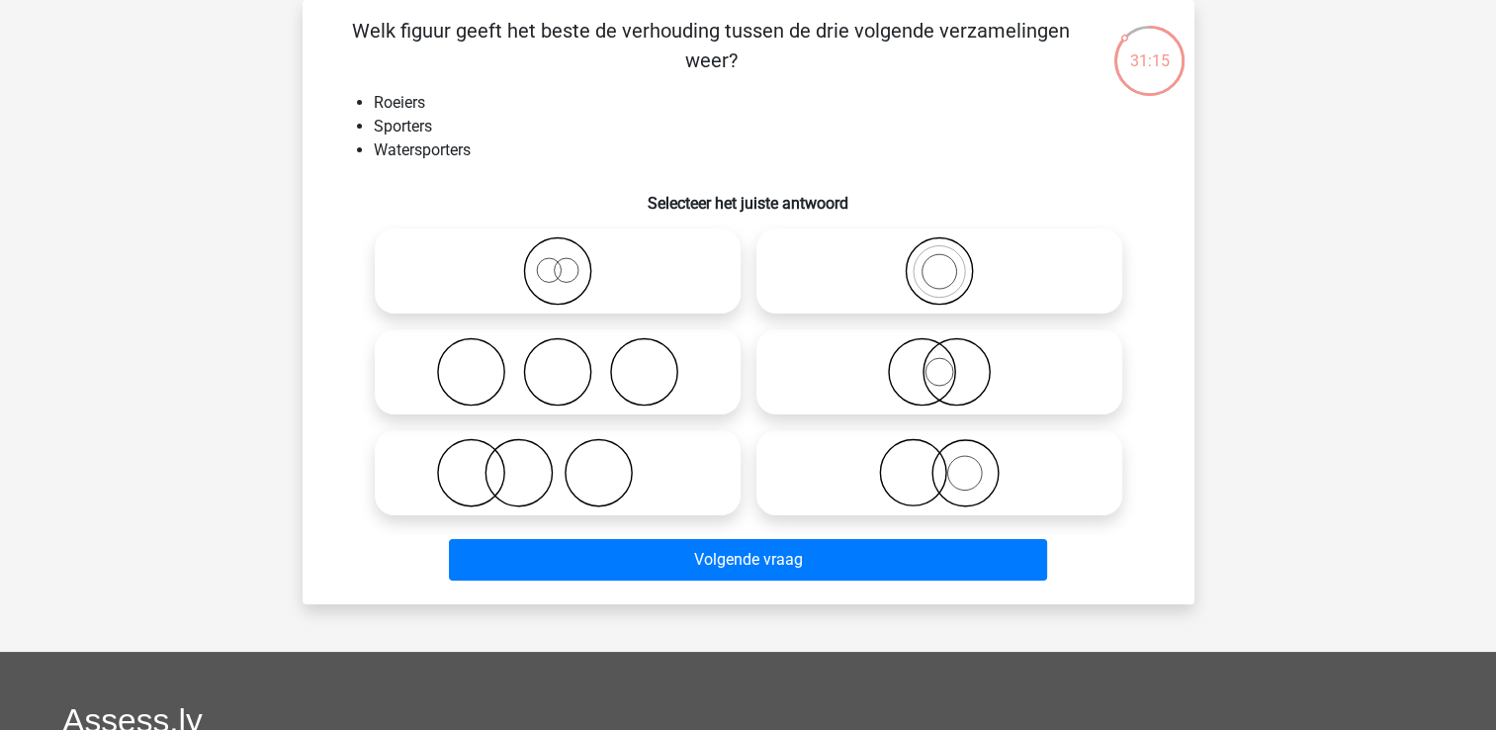
click at [846, 310] on label at bounding box center [939, 270] width 366 height 85
click at [939, 261] on input "radio" at bounding box center [945, 254] width 13 height 13
radio input "true"
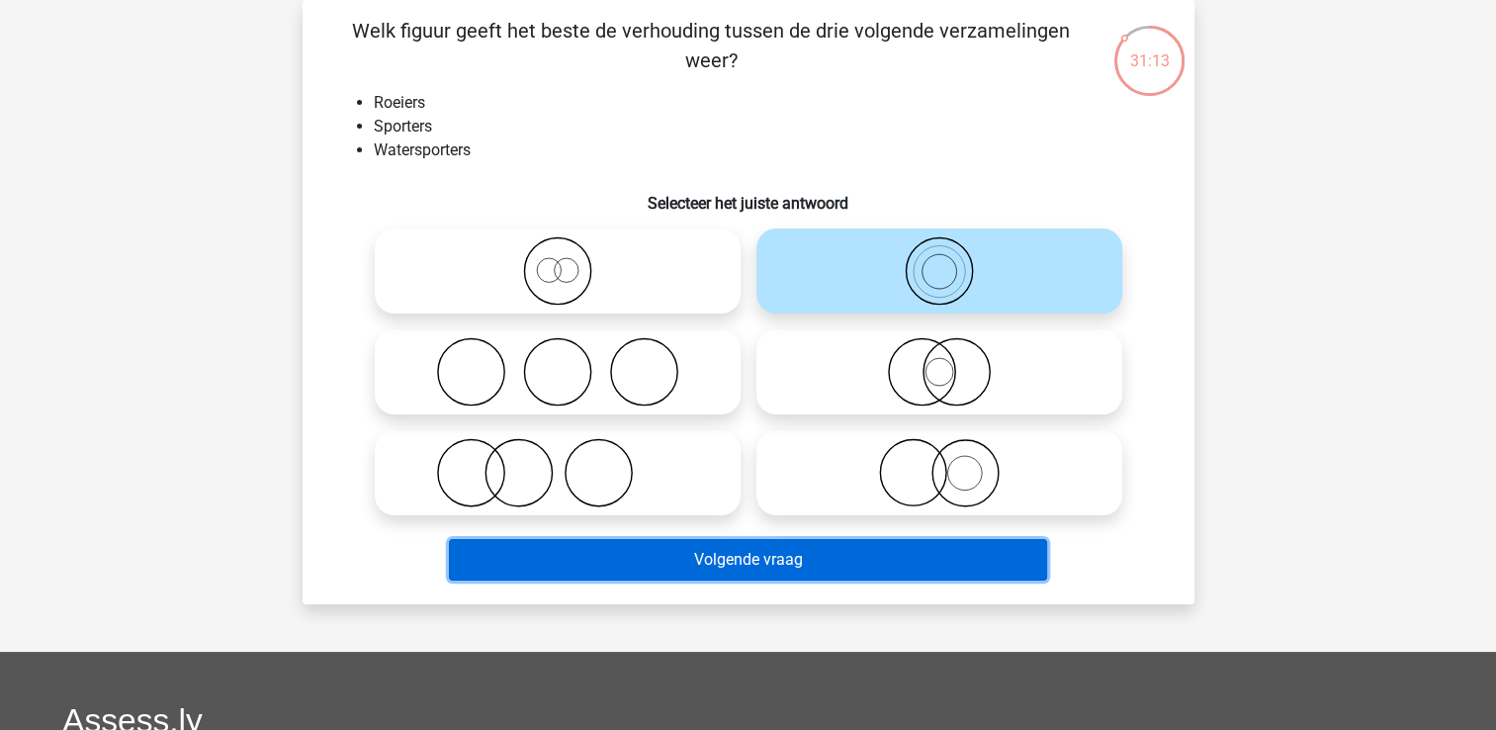
click at [953, 556] on button "Volgende vraag" at bounding box center [748, 560] width 598 height 42
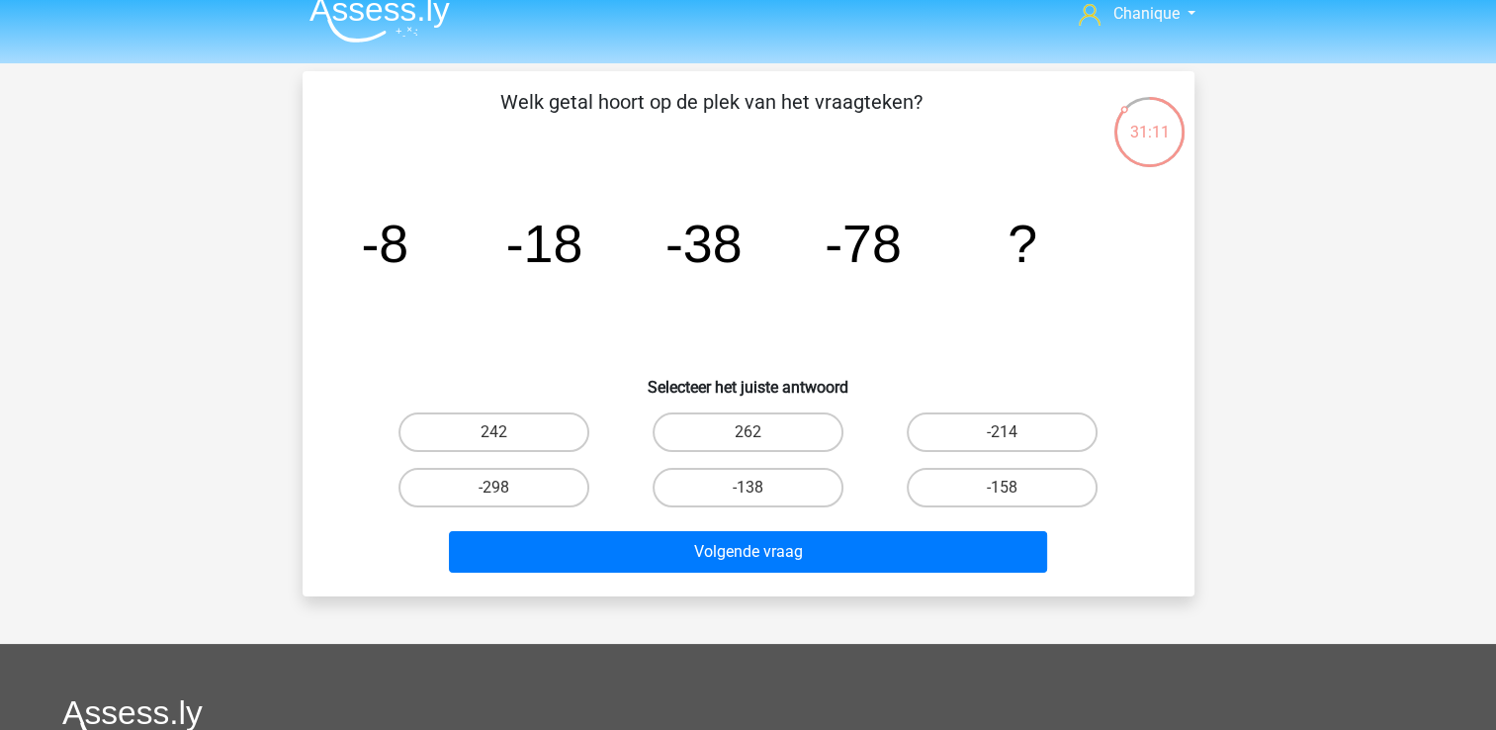
scroll to position [0, 0]
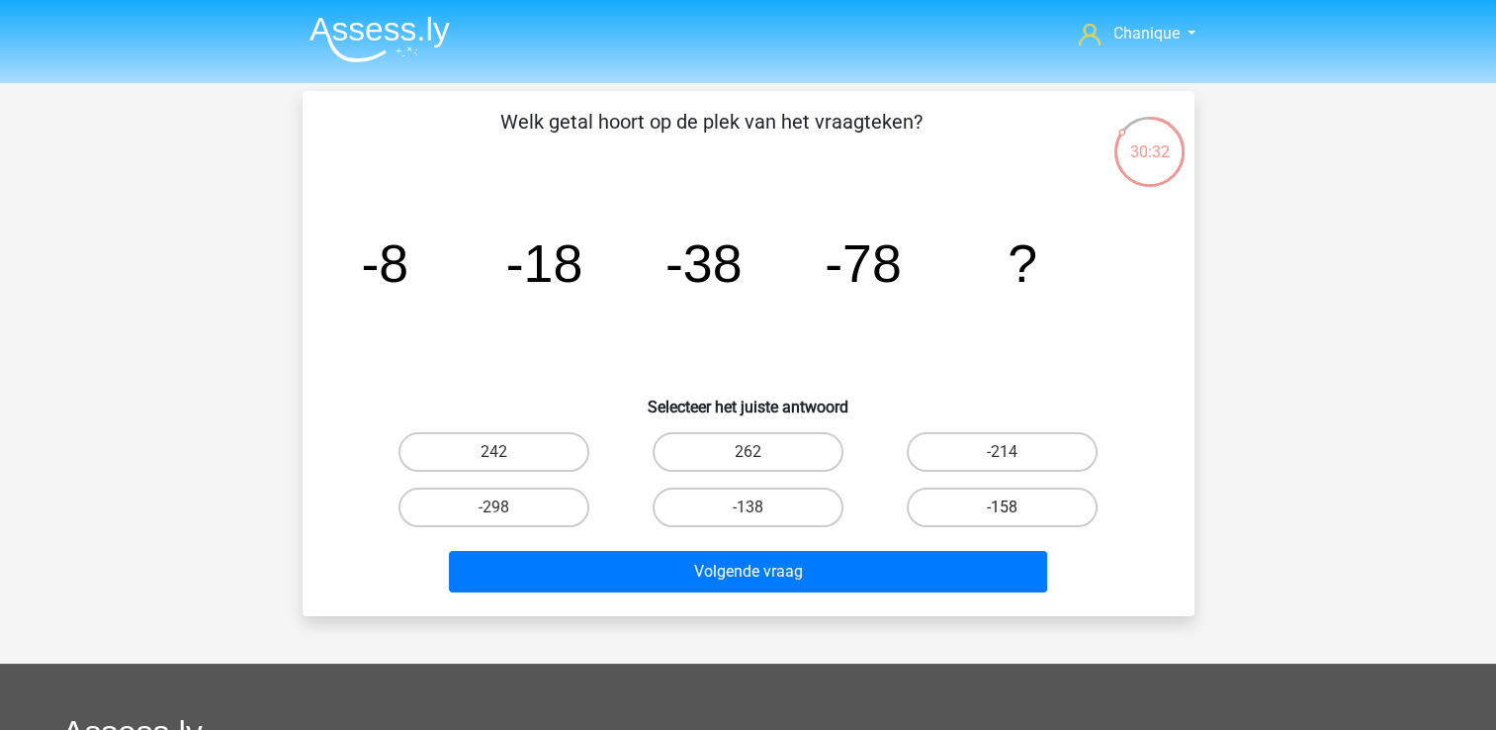
click at [989, 504] on label "-158" at bounding box center [1002, 507] width 191 height 40
click at [1003, 507] on input "-158" at bounding box center [1009, 513] width 13 height 13
radio input "true"
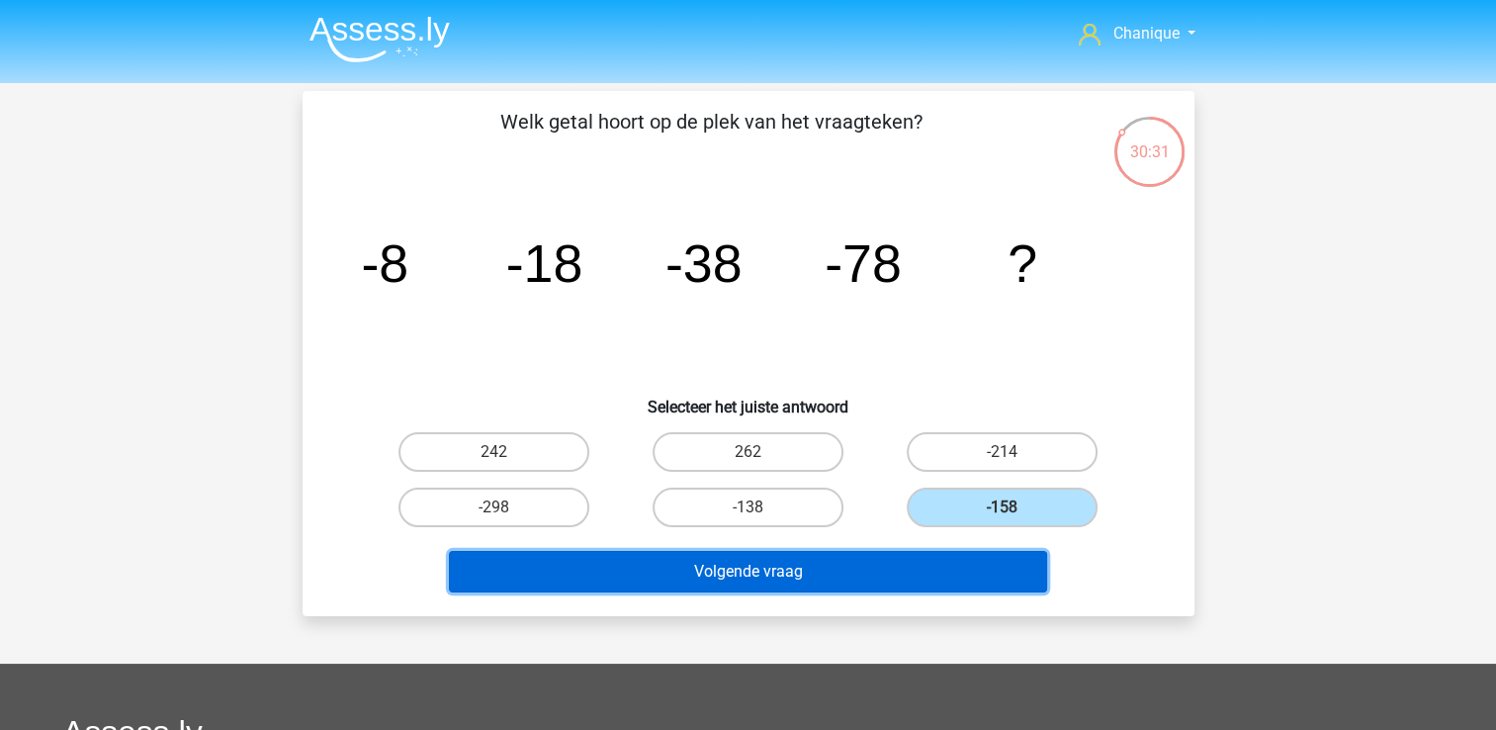
click at [958, 583] on button "Volgende vraag" at bounding box center [748, 572] width 598 height 42
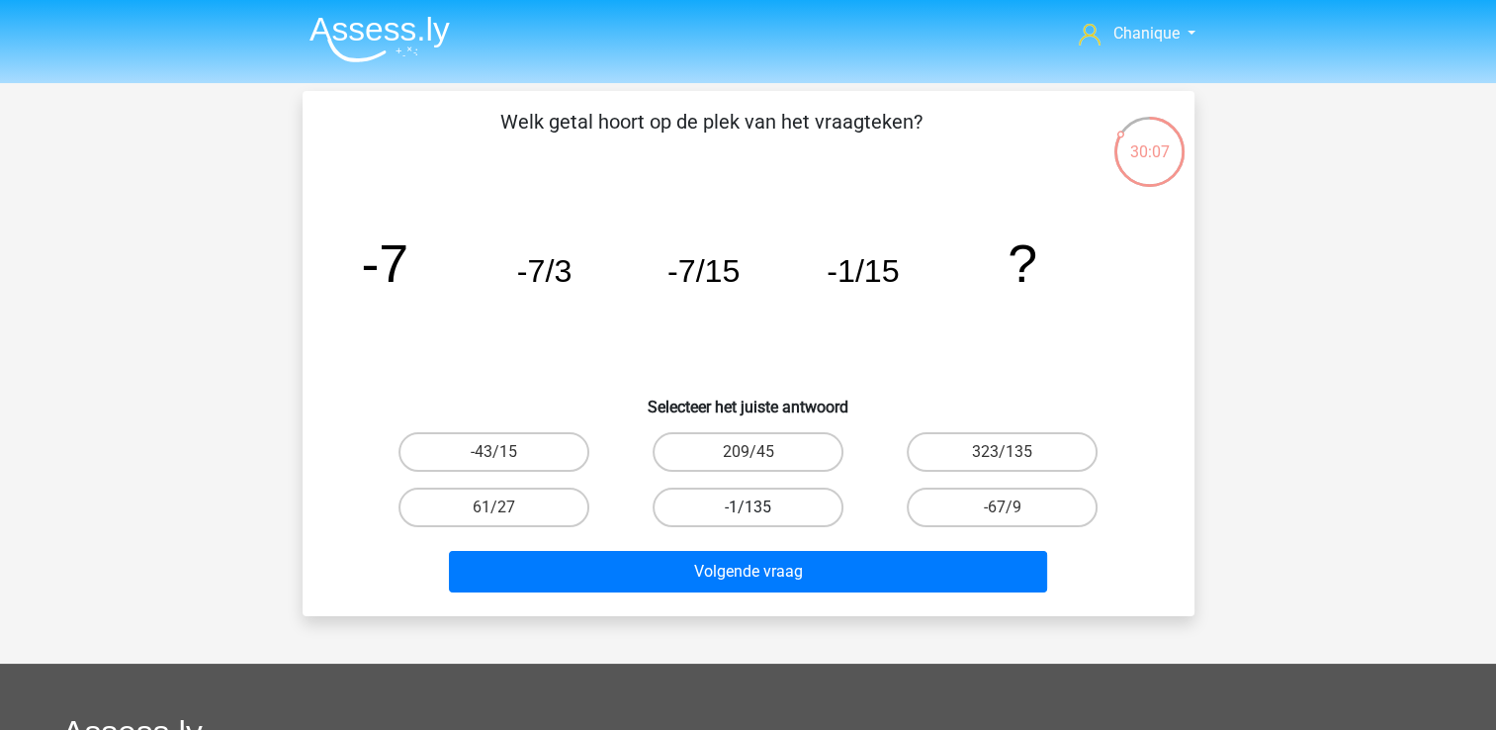
click at [775, 508] on label "-1/135" at bounding box center [748, 507] width 191 height 40
click at [760, 508] on input "-1/135" at bounding box center [754, 513] width 13 height 13
radio input "true"
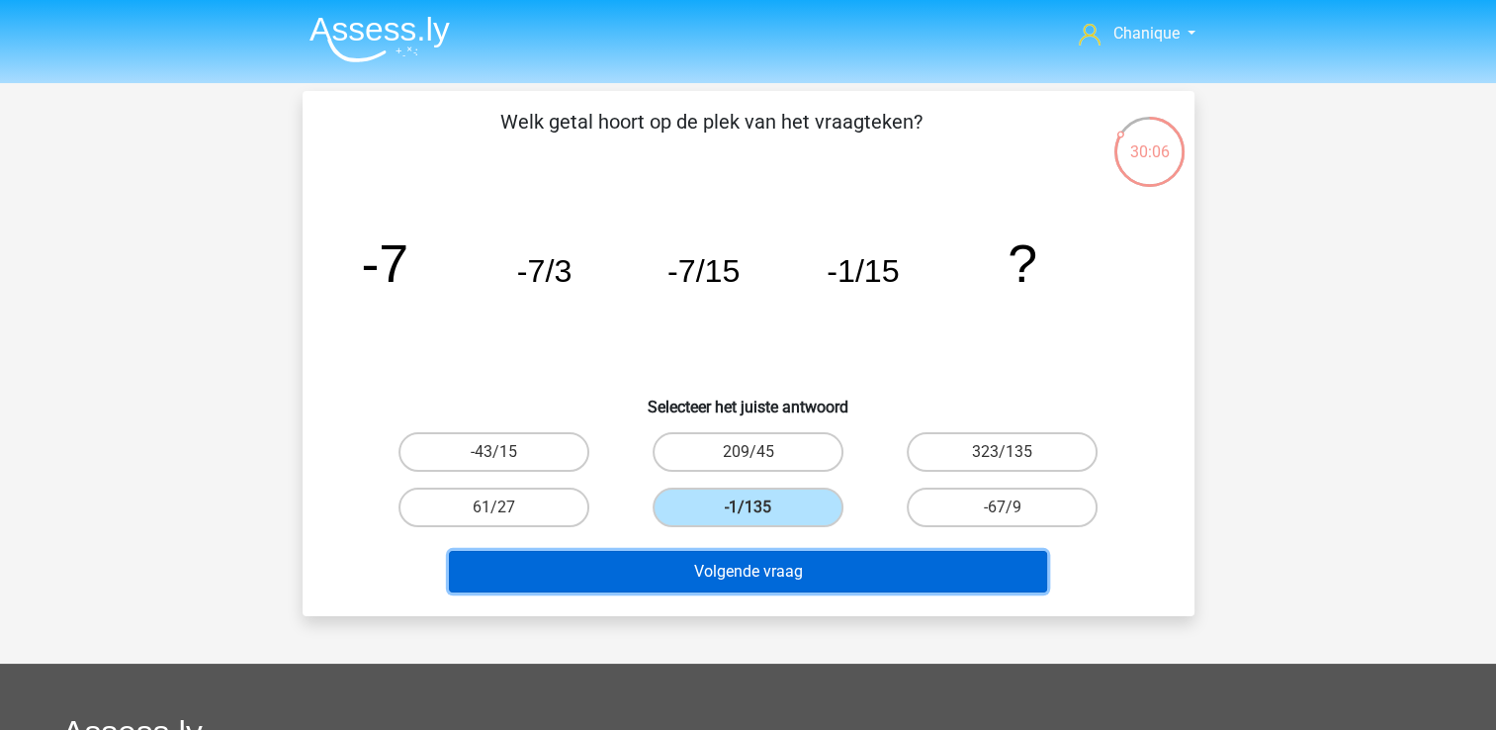
click at [804, 583] on button "Volgende vraag" at bounding box center [748, 572] width 598 height 42
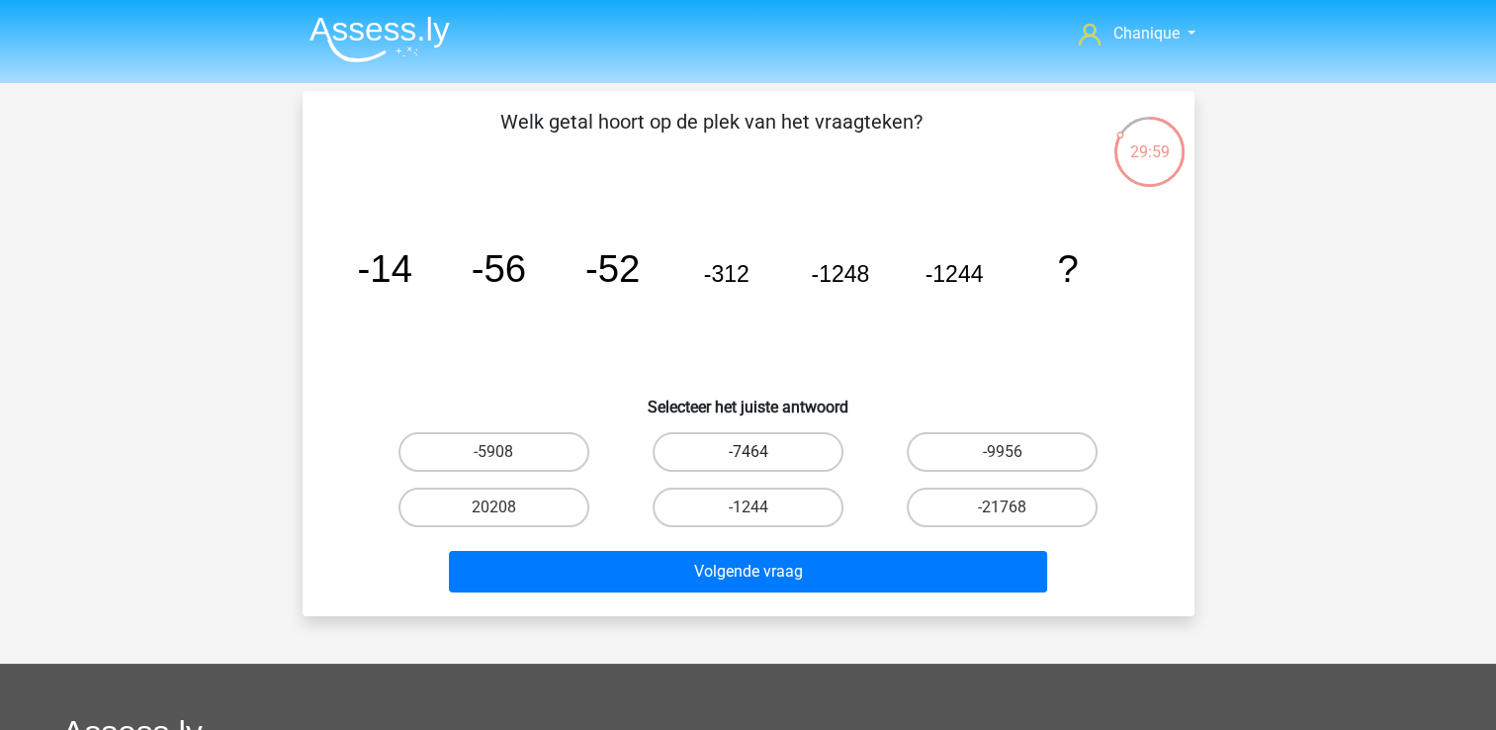
drag, startPoint x: 760, startPoint y: 429, endPoint x: 769, endPoint y: 443, distance: 16.5
click at [760, 430] on div "-7464" at bounding box center [748, 451] width 254 height 55
click at [538, 454] on label "-5908" at bounding box center [493, 452] width 191 height 40
click at [506, 454] on input "-5908" at bounding box center [499, 458] width 13 height 13
radio input "true"
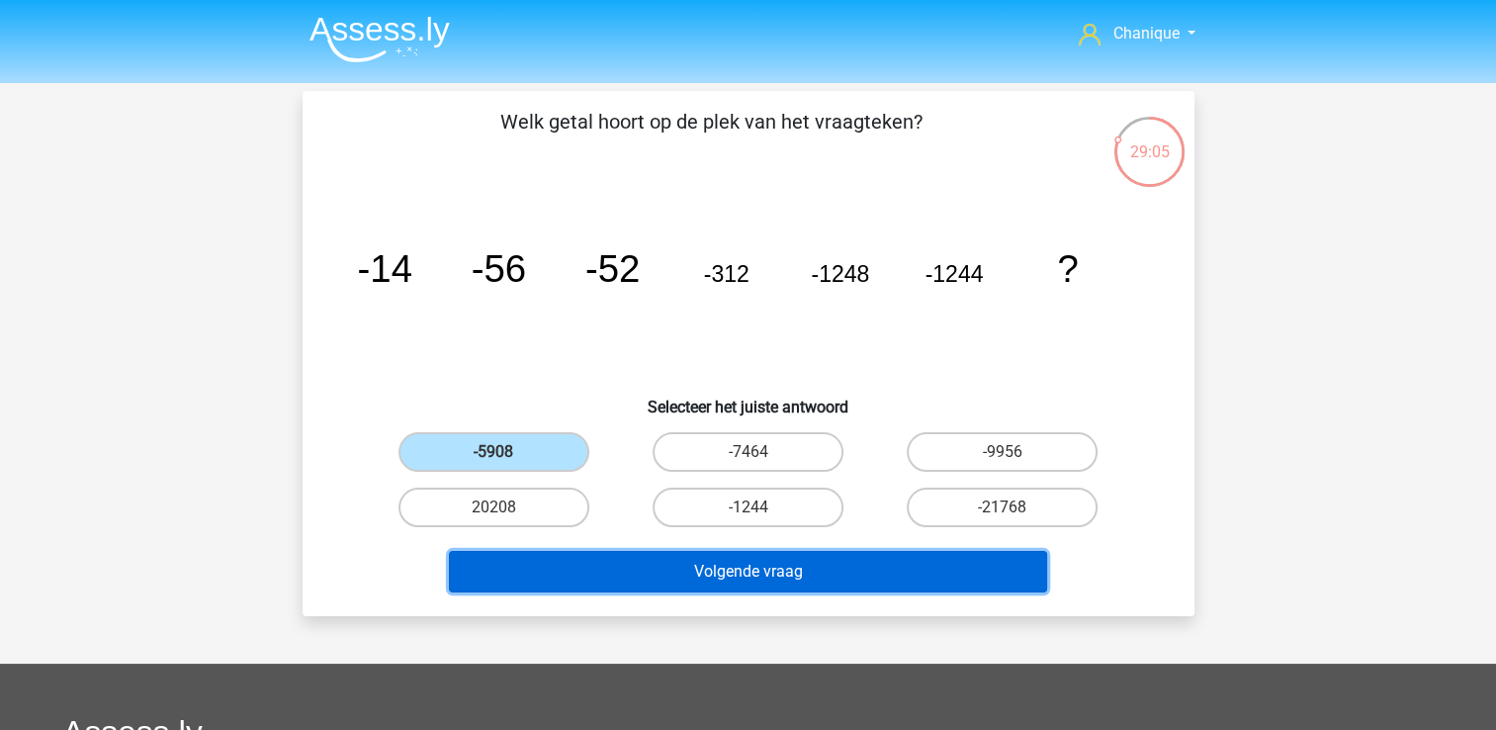
click at [740, 564] on button "Volgende vraag" at bounding box center [748, 572] width 598 height 42
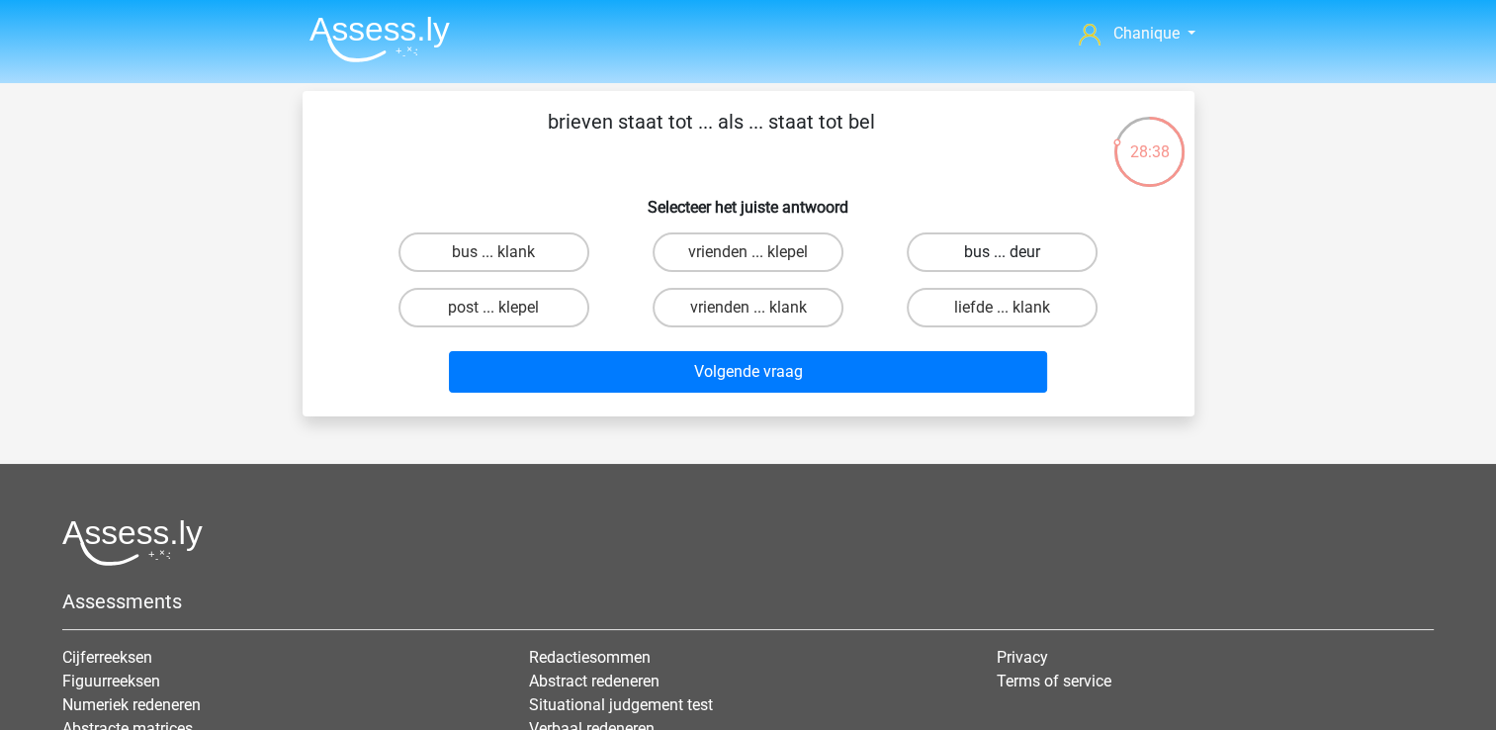
drag, startPoint x: 971, startPoint y: 251, endPoint x: 1009, endPoint y: 302, distance: 62.9
click at [971, 252] on label "bus ... deur" at bounding box center [1002, 252] width 191 height 40
click at [1003, 252] on input "bus ... deur" at bounding box center [1009, 258] width 13 height 13
radio input "true"
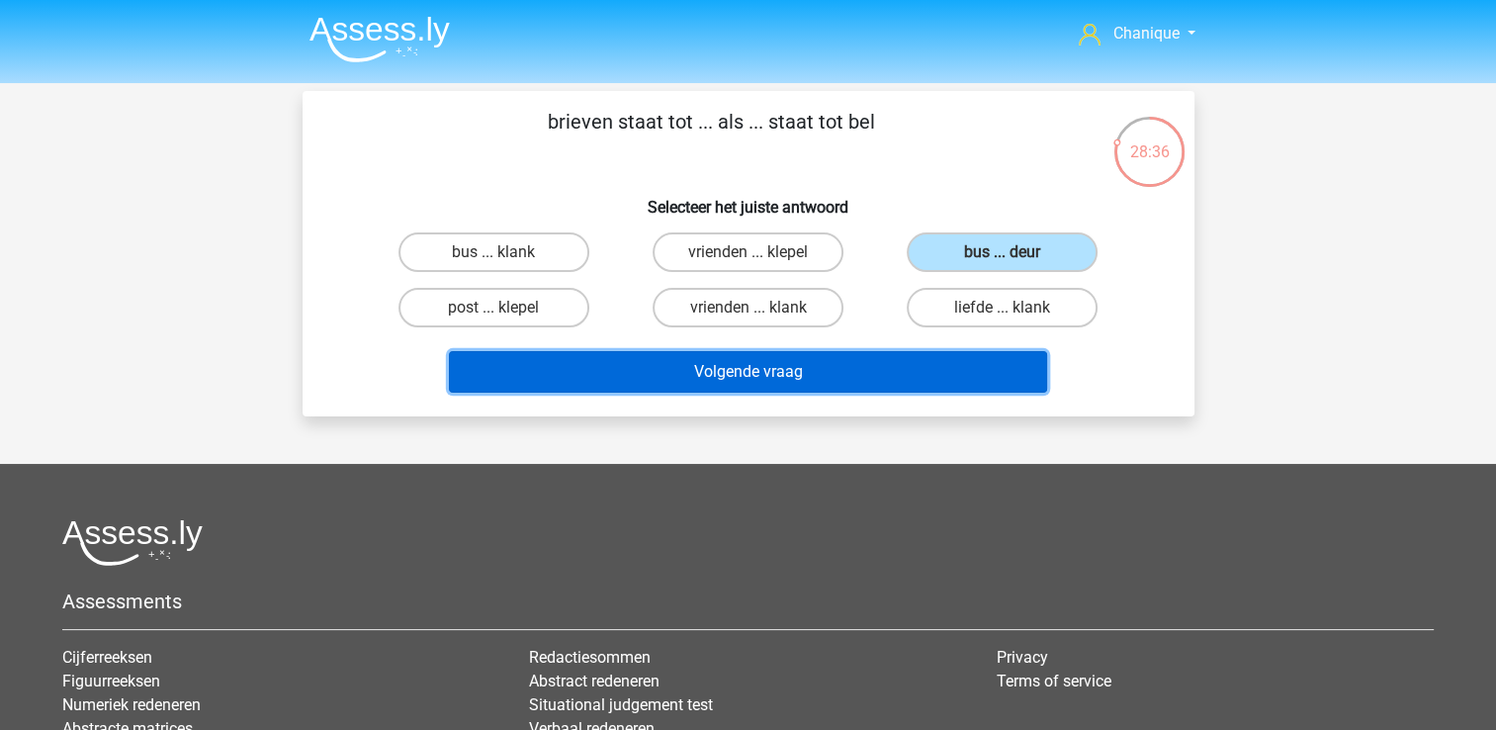
click at [973, 364] on button "Volgende vraag" at bounding box center [748, 372] width 598 height 42
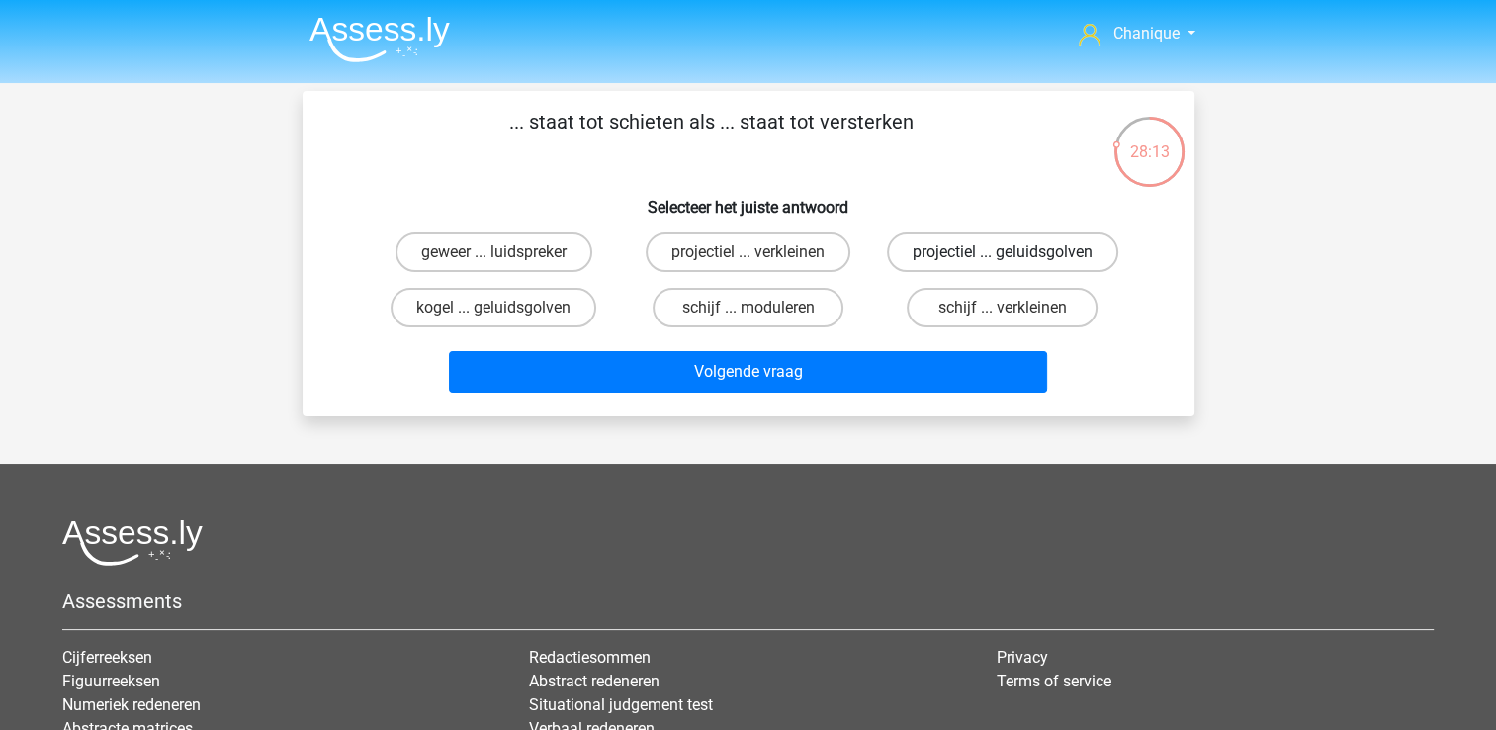
click at [1034, 251] on label "projectiel ... geluidsgolven" at bounding box center [1002, 252] width 231 height 40
click at [1016, 252] on input "projectiel ... geluidsgolven" at bounding box center [1009, 258] width 13 height 13
radio input "true"
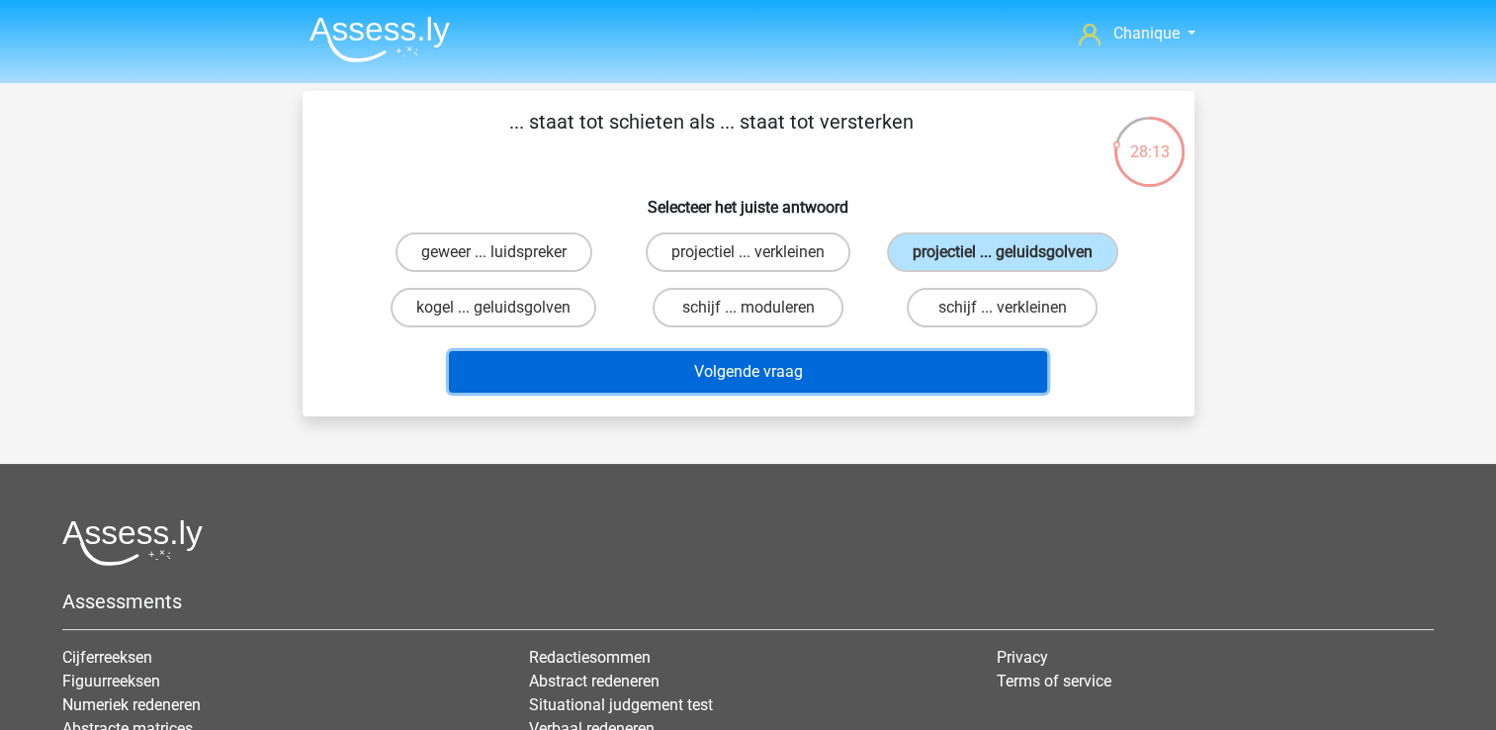
click at [987, 375] on button "Volgende vraag" at bounding box center [748, 372] width 598 height 42
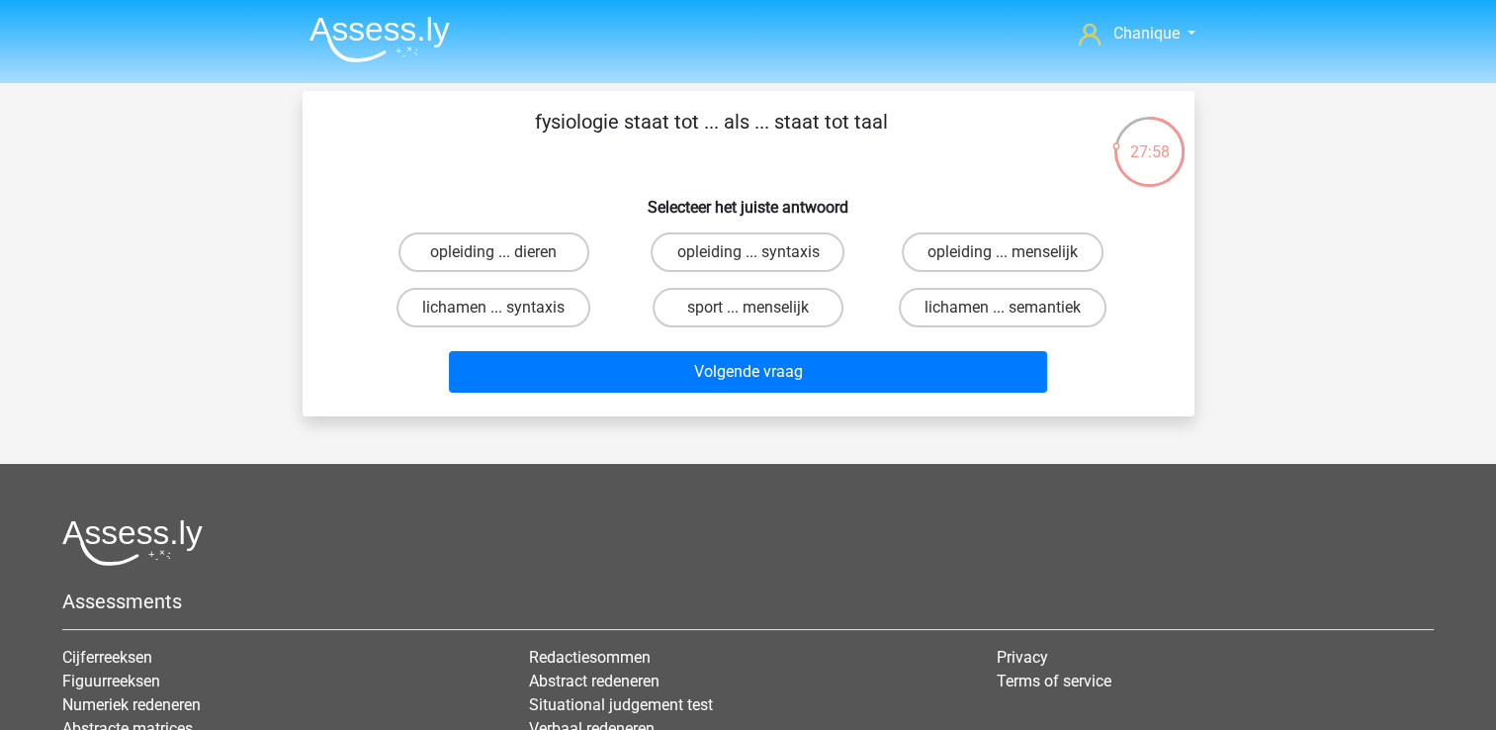
drag, startPoint x: 946, startPoint y: 243, endPoint x: 874, endPoint y: 228, distance: 73.7
click at [875, 230] on div "opleiding ... menselijk" at bounding box center [1002, 251] width 254 height 55
click at [771, 254] on label "opleiding ... syntaxis" at bounding box center [748, 252] width 194 height 40
click at [760, 254] on input "opleiding ... syntaxis" at bounding box center [754, 258] width 13 height 13
radio input "true"
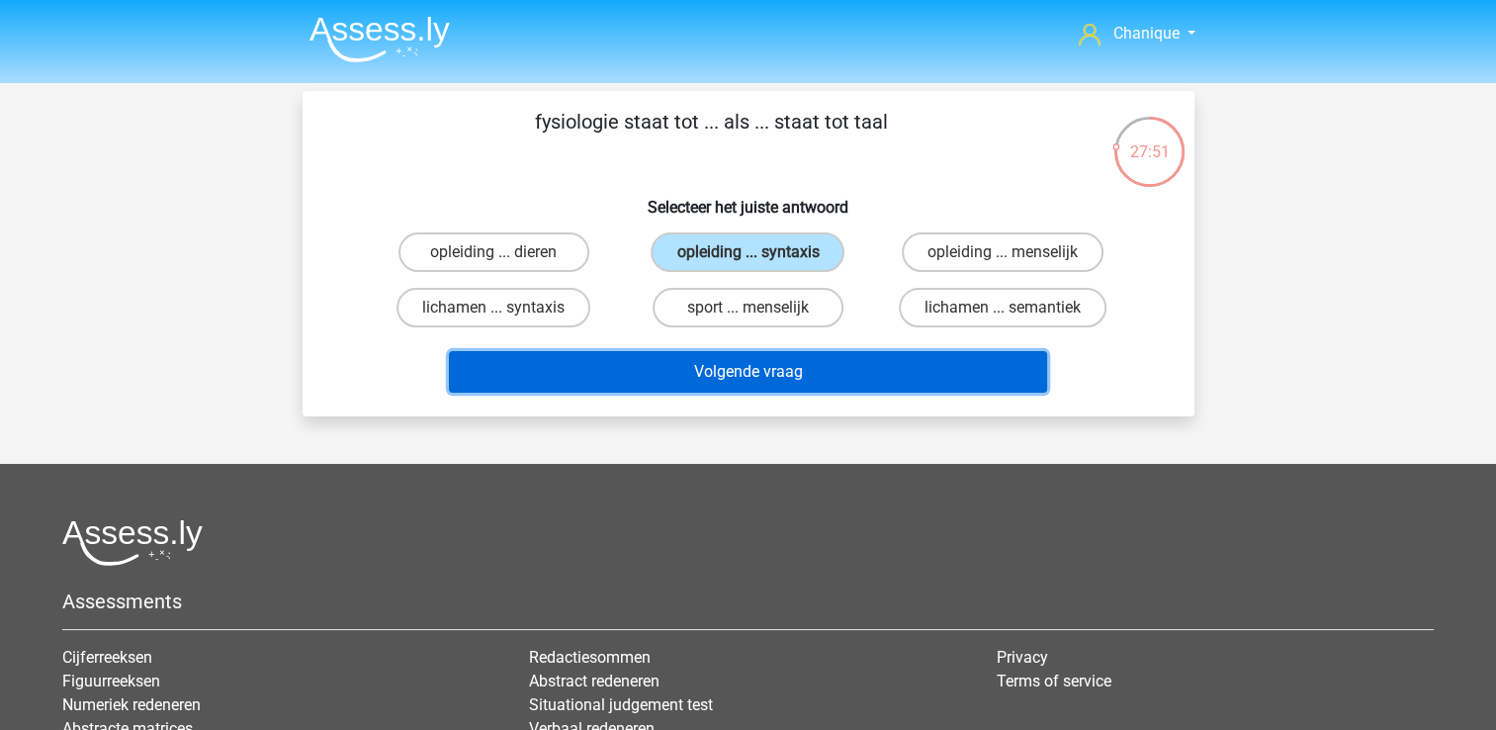
click at [839, 379] on button "Volgende vraag" at bounding box center [748, 372] width 598 height 42
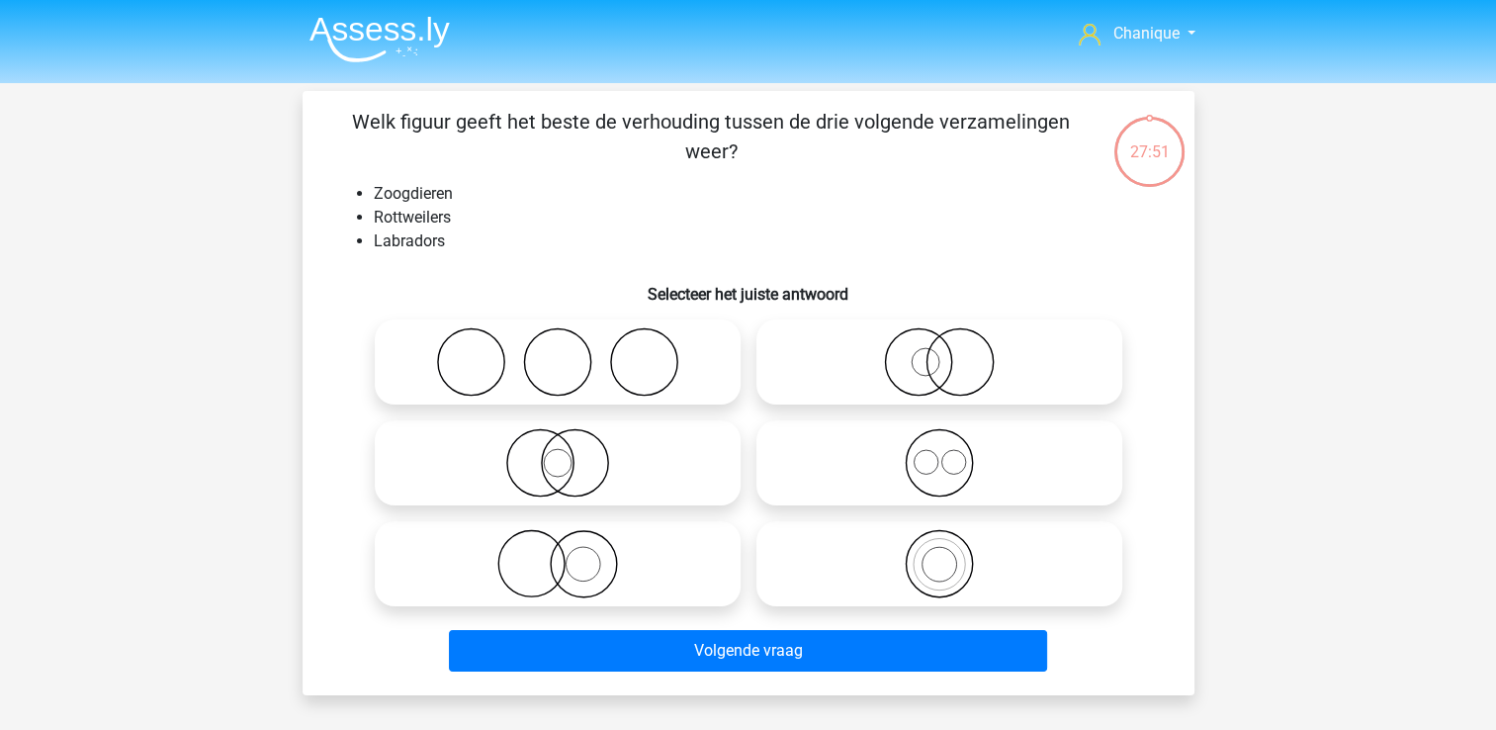
scroll to position [91, 0]
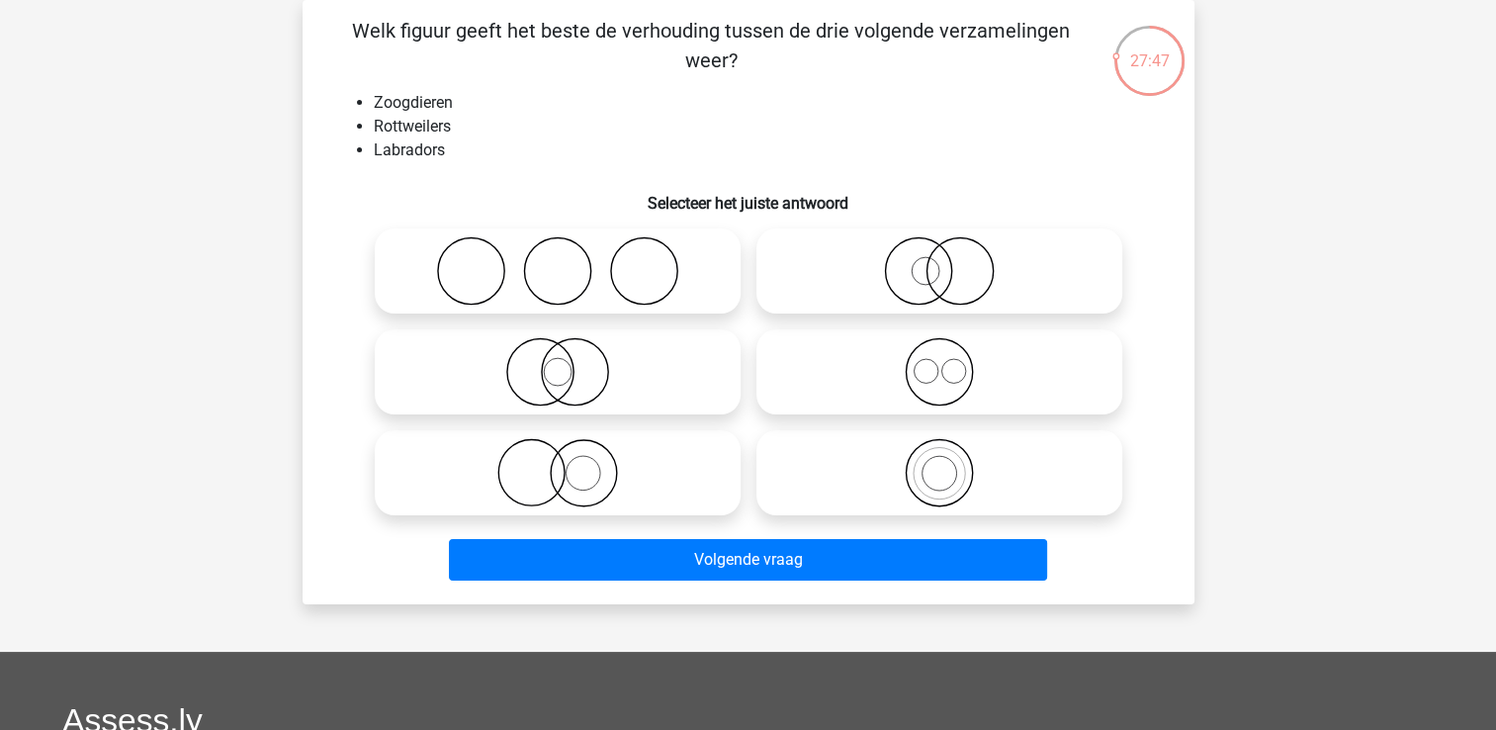
click at [961, 390] on icon at bounding box center [939, 371] width 350 height 69
click at [952, 362] on input "radio" at bounding box center [945, 355] width 13 height 13
radio input "true"
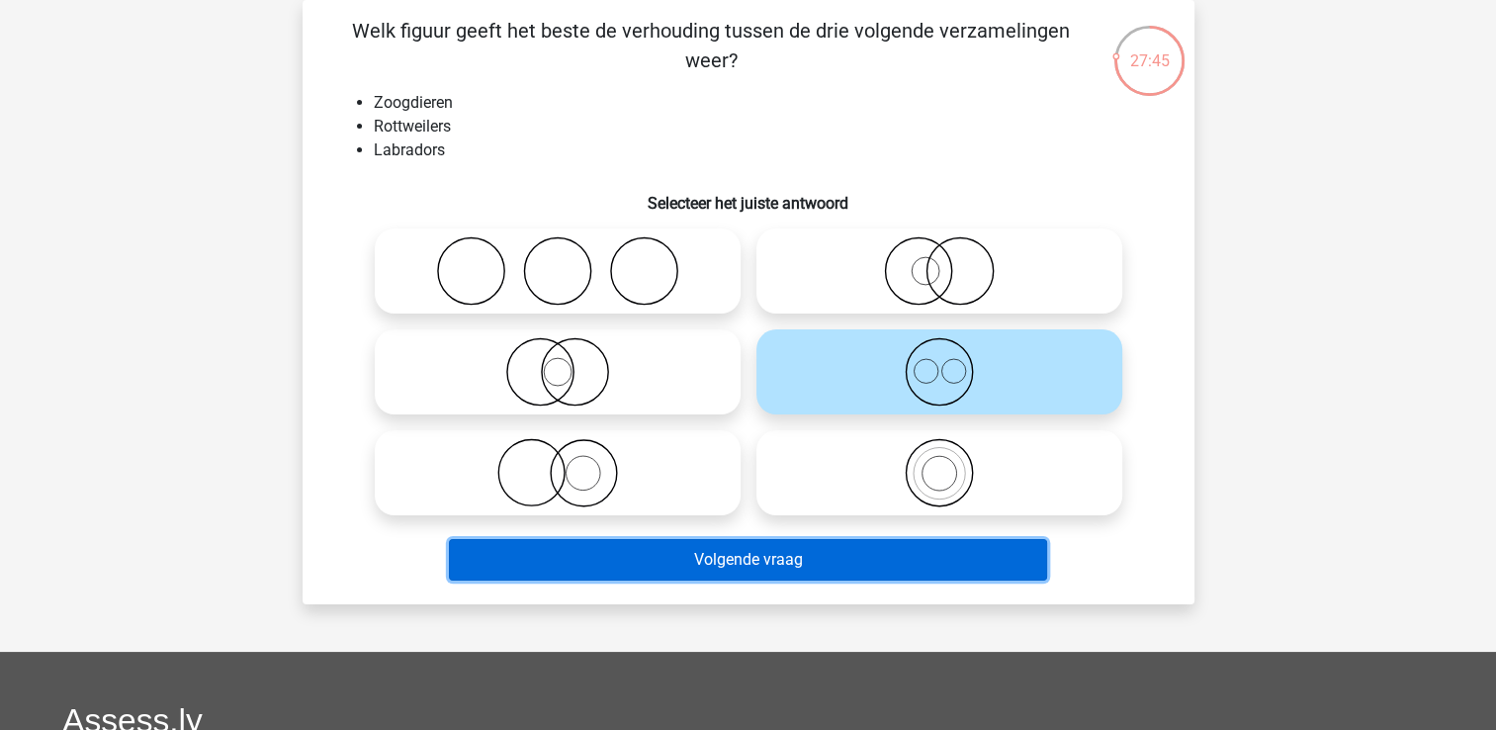
click at [855, 578] on button "Volgende vraag" at bounding box center [748, 560] width 598 height 42
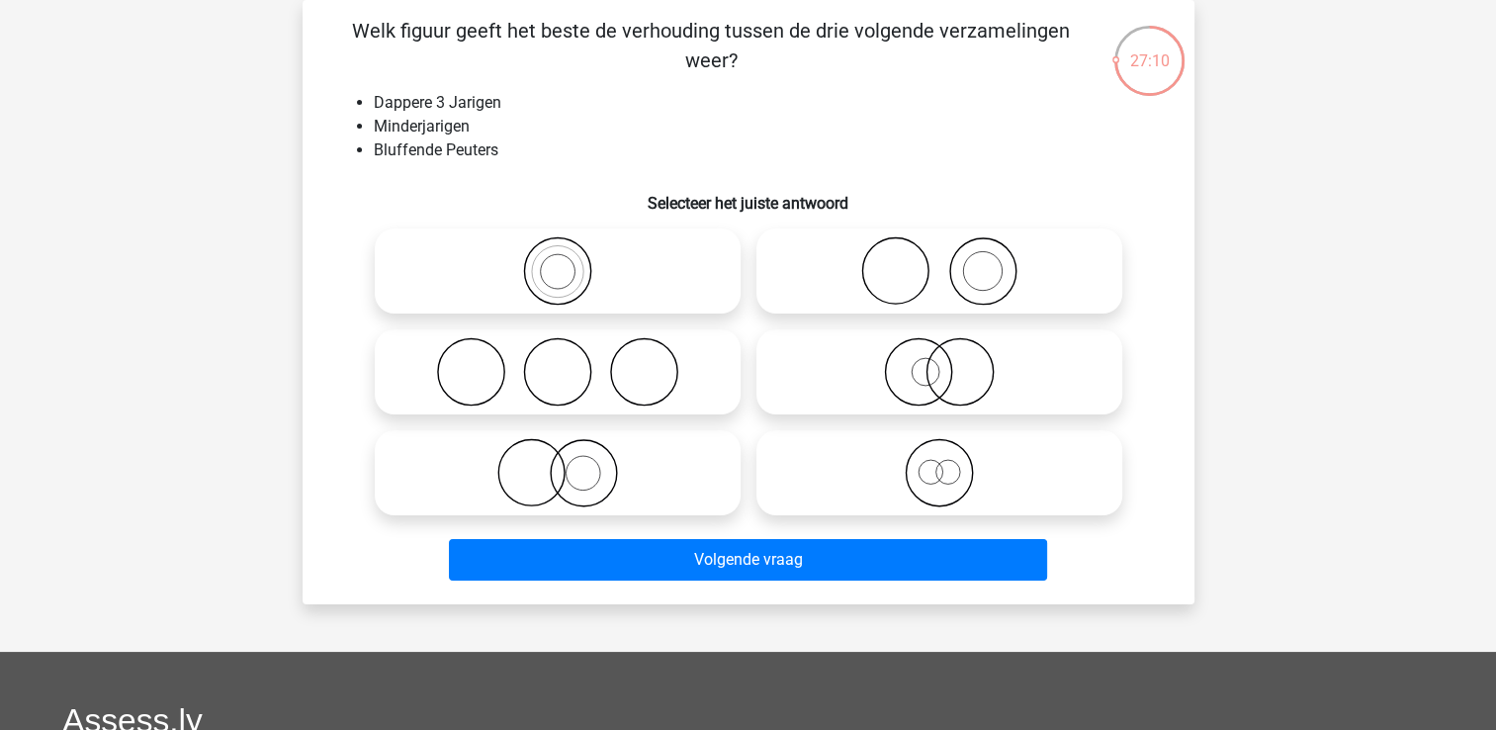
click at [969, 492] on icon at bounding box center [939, 472] width 350 height 69
click at [952, 463] on input "radio" at bounding box center [945, 456] width 13 height 13
radio input "true"
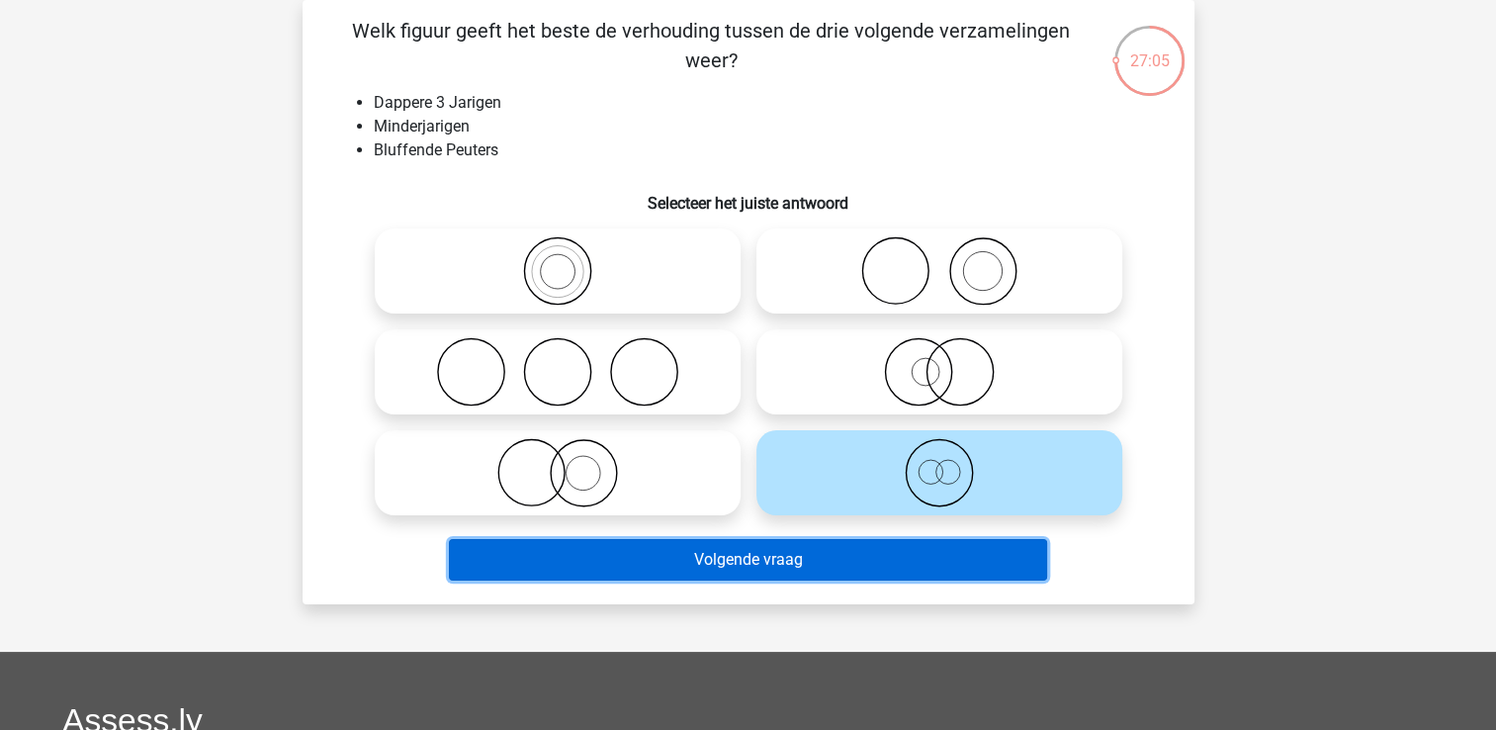
click at [1004, 569] on button "Volgende vraag" at bounding box center [748, 560] width 598 height 42
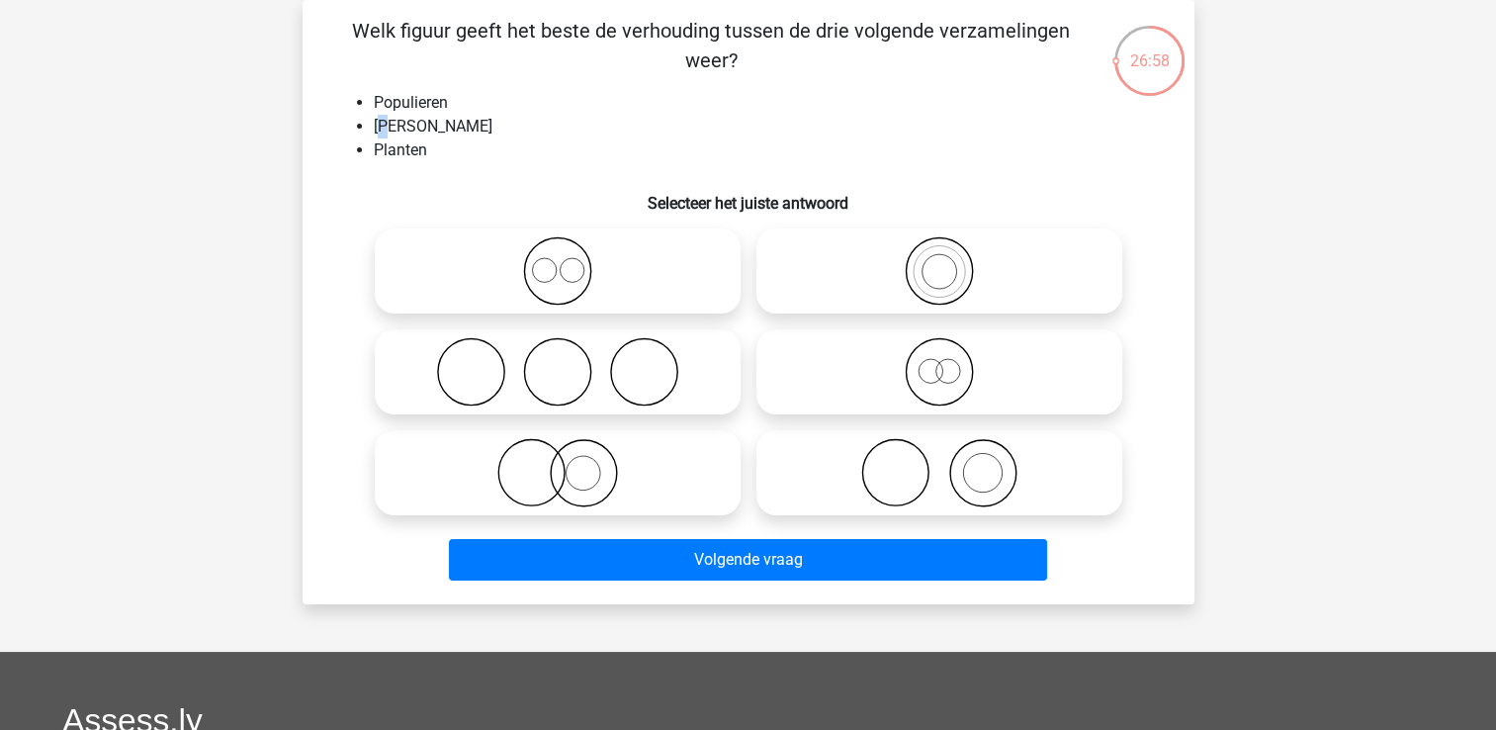
click at [389, 128] on li "[PERSON_NAME]" at bounding box center [768, 127] width 789 height 24
drag, startPoint x: 389, startPoint y: 128, endPoint x: 591, endPoint y: 200, distance: 215.2
click at [591, 200] on h6 "Selecteer het juiste antwoord" at bounding box center [748, 195] width 829 height 35
click at [920, 276] on icon at bounding box center [939, 270] width 350 height 69
click at [939, 261] on input "radio" at bounding box center [945, 254] width 13 height 13
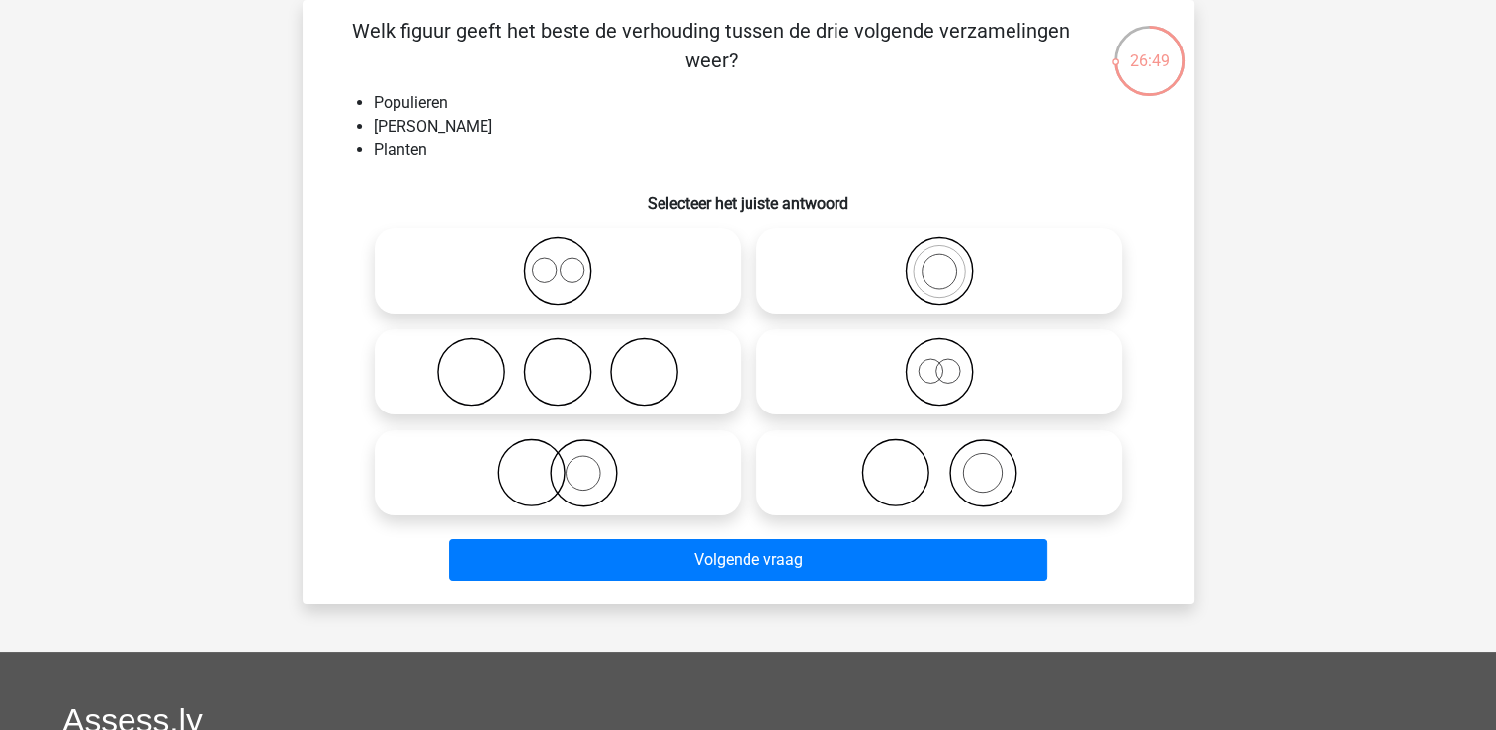
radio input "true"
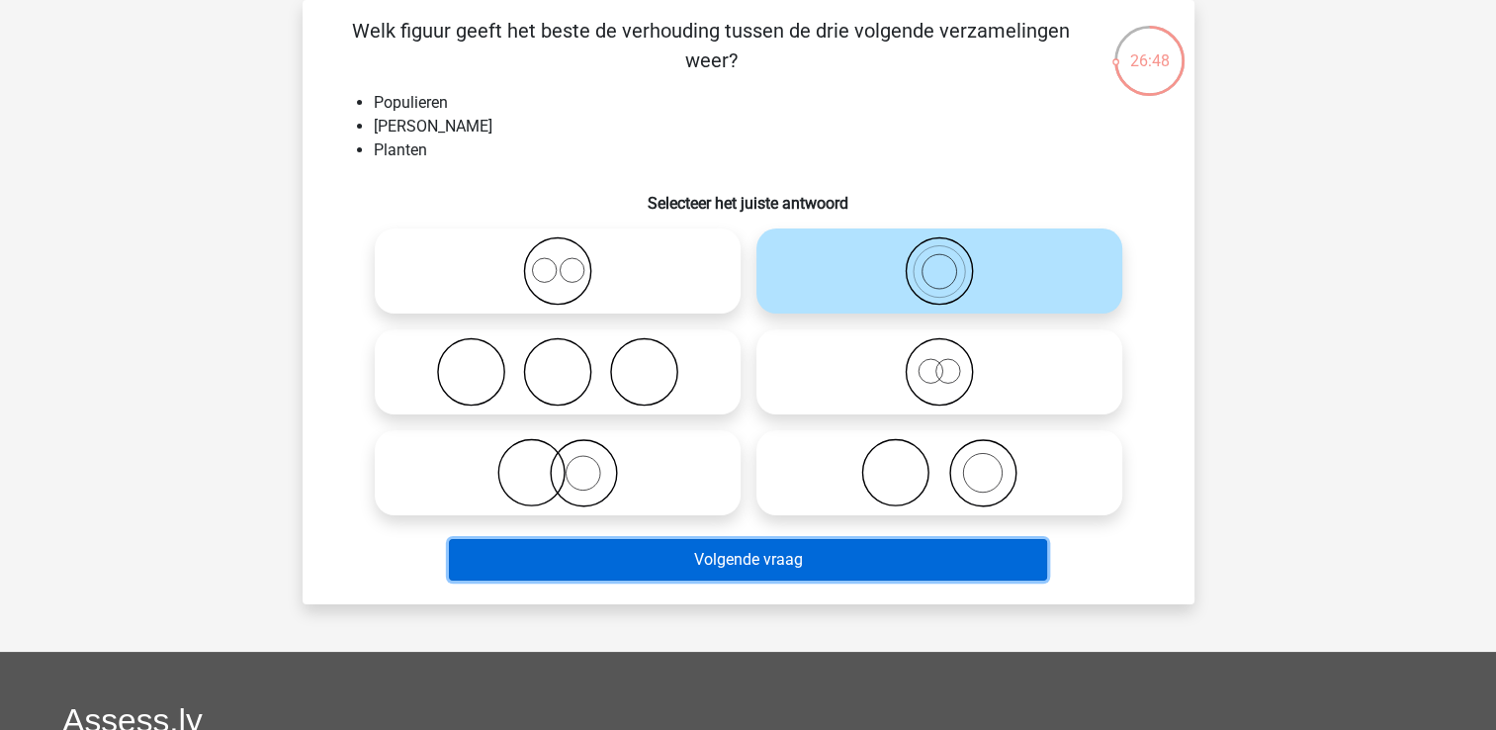
click at [1017, 559] on button "Volgende vraag" at bounding box center [748, 560] width 598 height 42
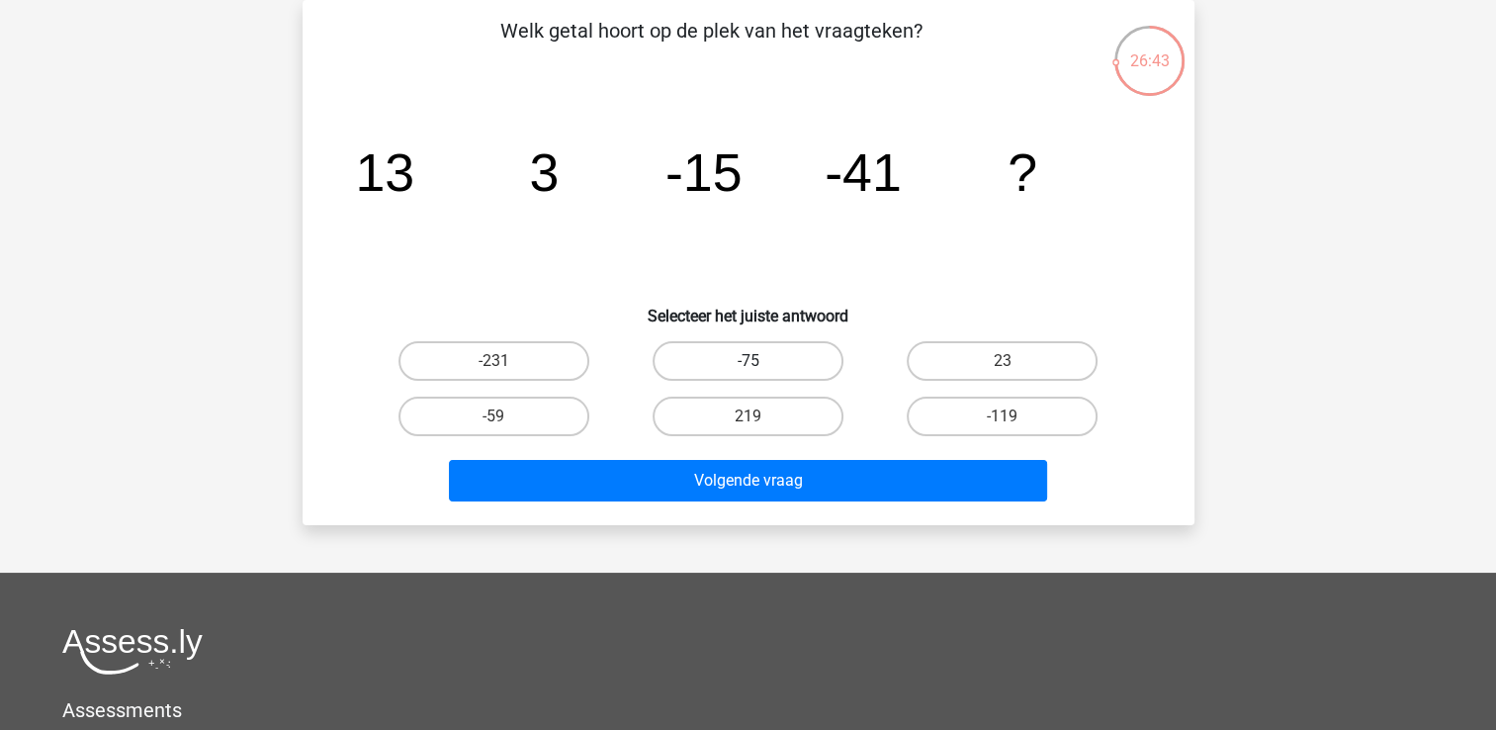
click at [802, 356] on label "-75" at bounding box center [748, 361] width 191 height 40
click at [760, 361] on input "-75" at bounding box center [754, 367] width 13 height 13
radio input "true"
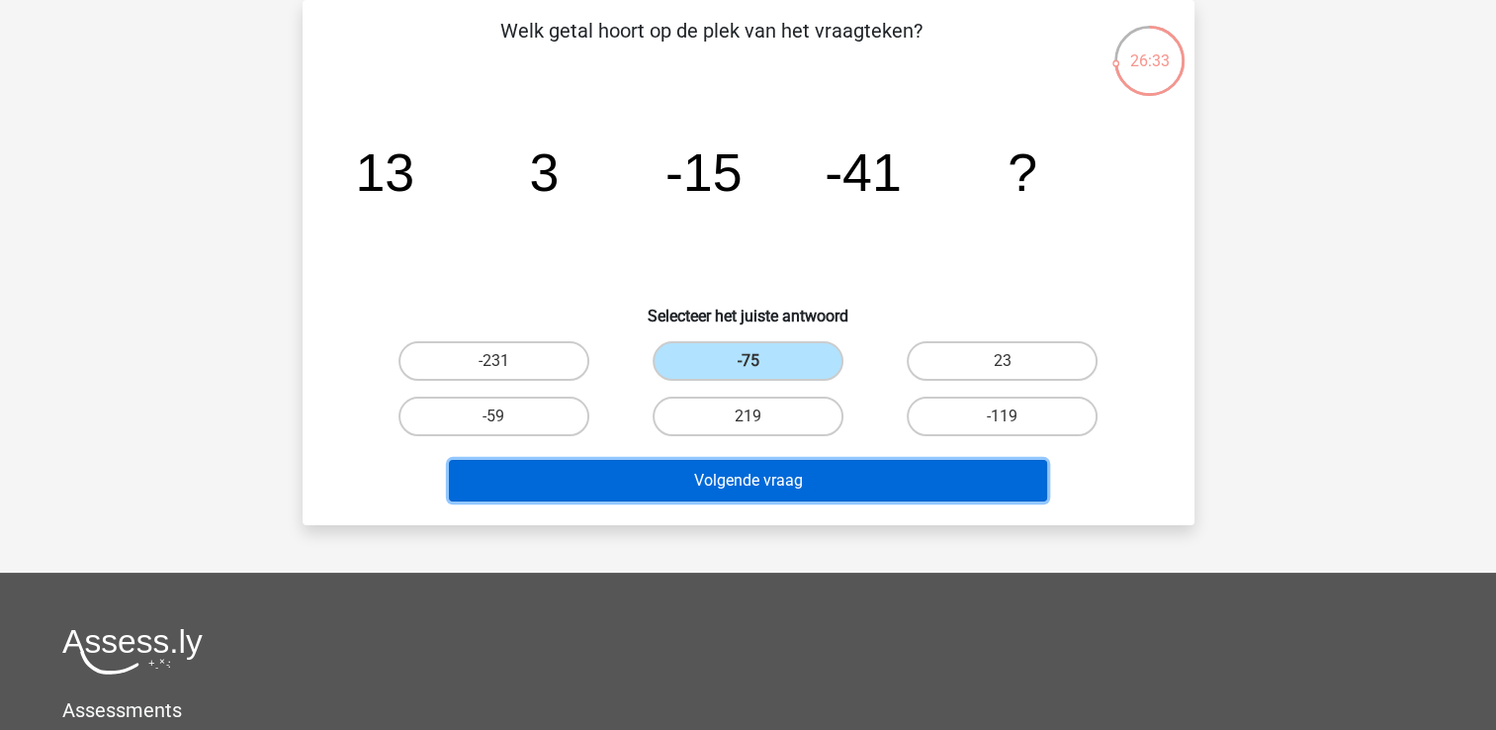
click at [953, 472] on button "Volgende vraag" at bounding box center [748, 481] width 598 height 42
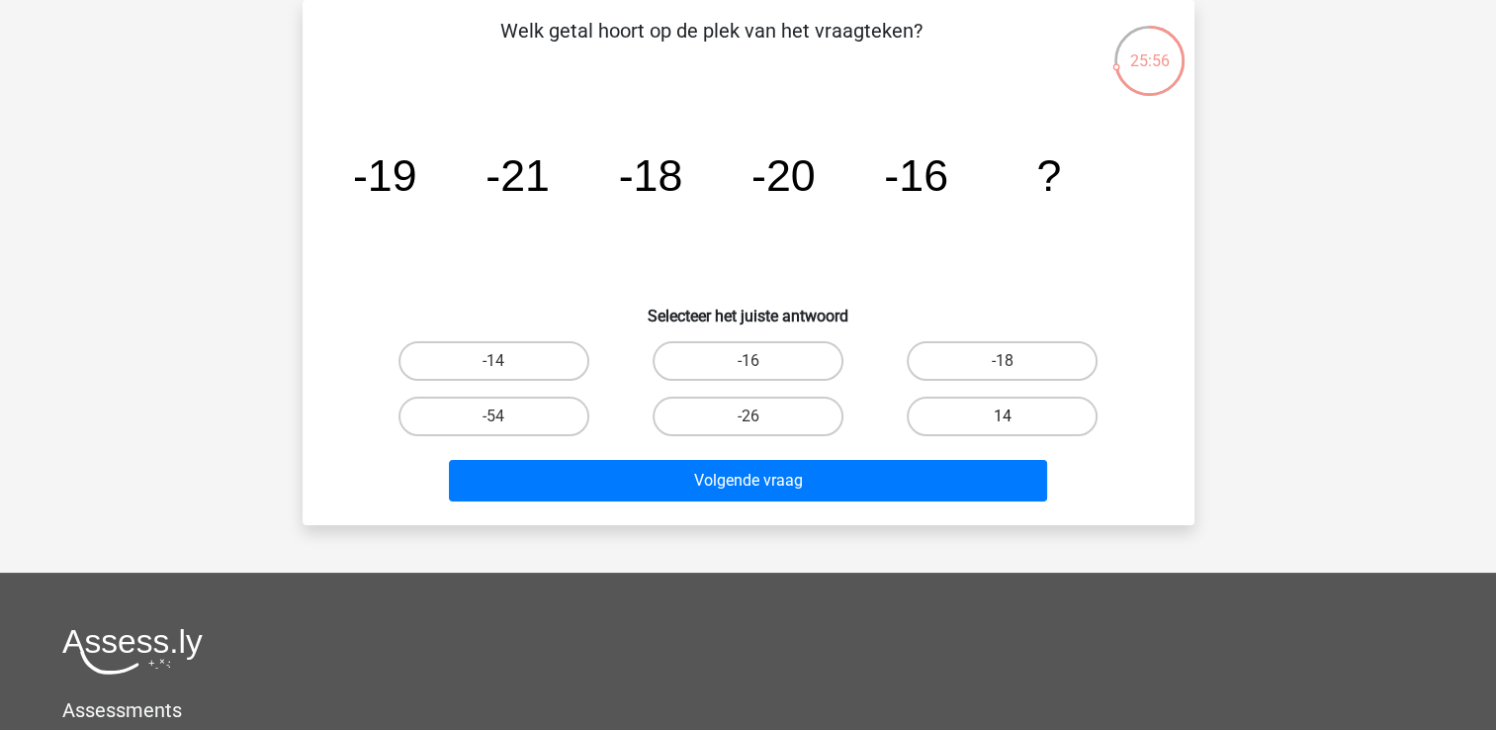
drag, startPoint x: 1018, startPoint y: 355, endPoint x: 1012, endPoint y: 430, distance: 75.4
click at [1018, 358] on label "-18" at bounding box center [1002, 361] width 191 height 40
click at [1016, 361] on input "-18" at bounding box center [1009, 367] width 13 height 13
radio input "true"
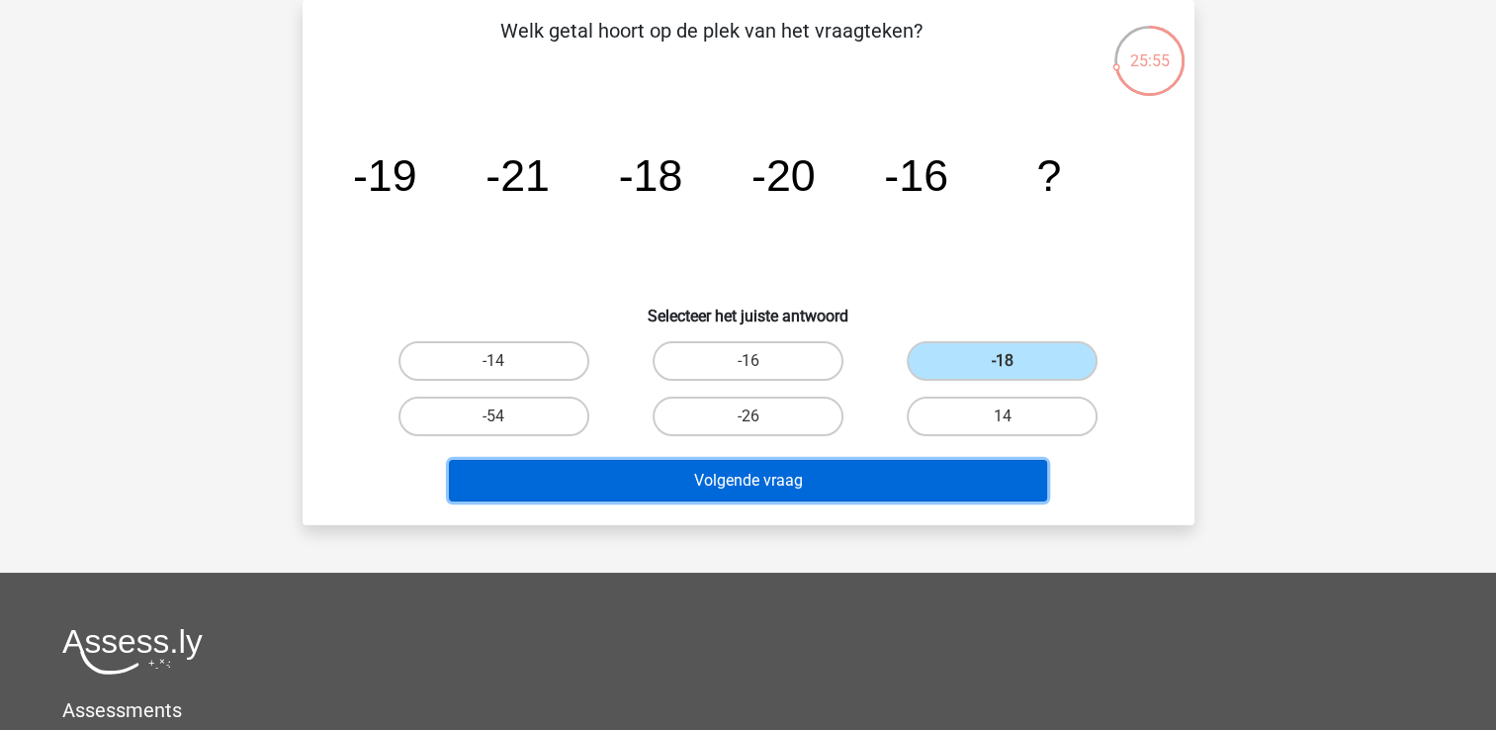
click at [985, 466] on button "Volgende vraag" at bounding box center [748, 481] width 598 height 42
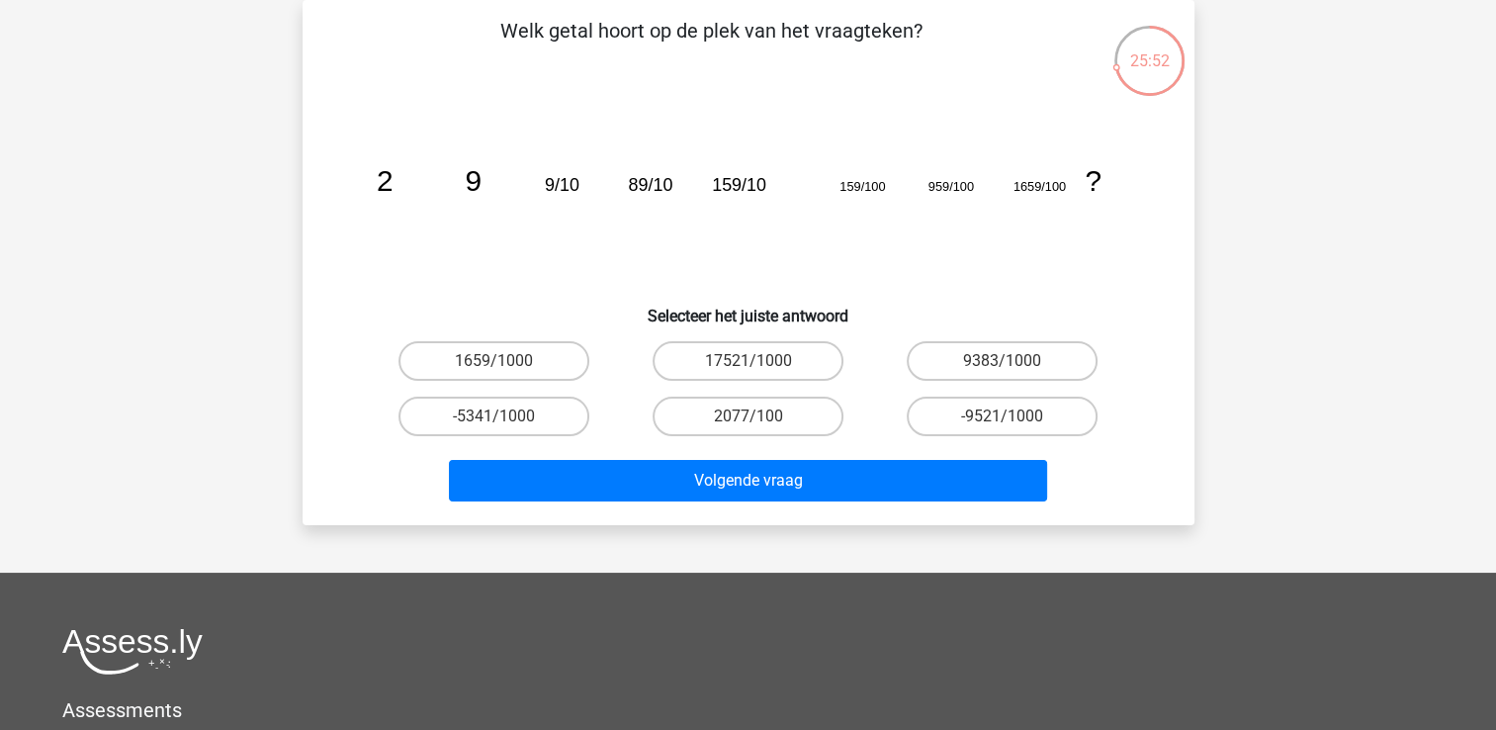
click at [969, 381] on div "9383/1000" at bounding box center [1002, 360] width 254 height 55
click at [973, 355] on label "9383/1000" at bounding box center [1002, 361] width 191 height 40
click at [1003, 361] on input "9383/1000" at bounding box center [1009, 367] width 13 height 13
radio input "true"
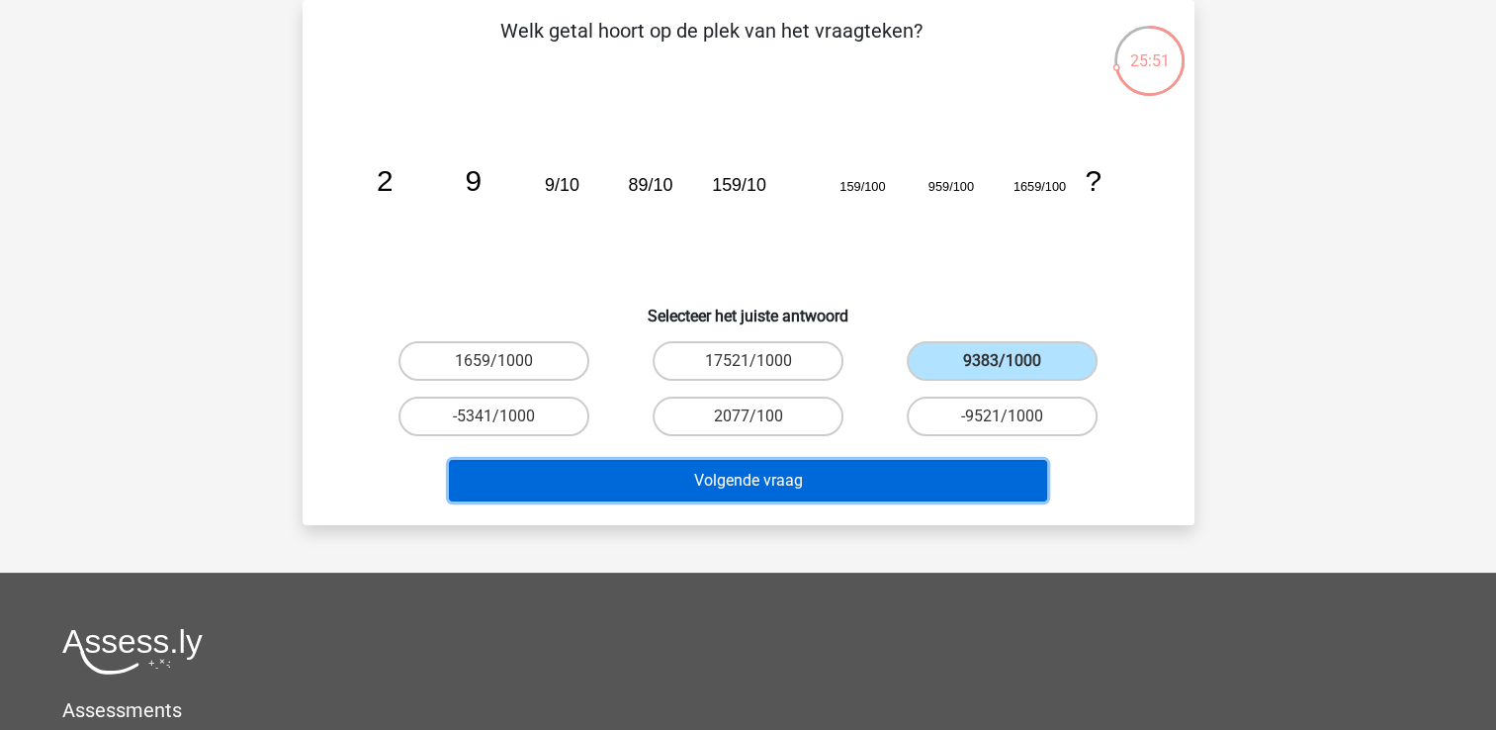
click at [971, 492] on button "Volgende vraag" at bounding box center [748, 481] width 598 height 42
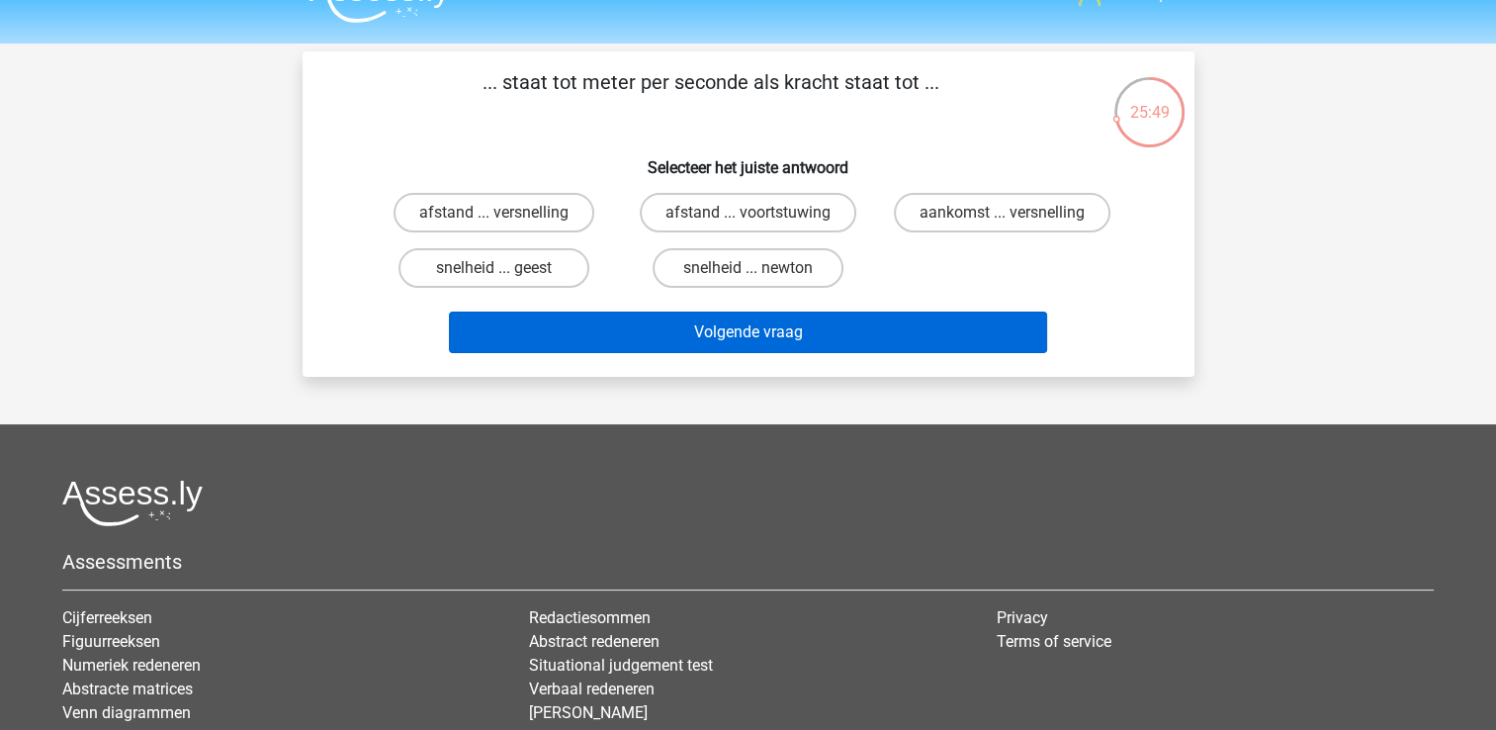
scroll to position [0, 0]
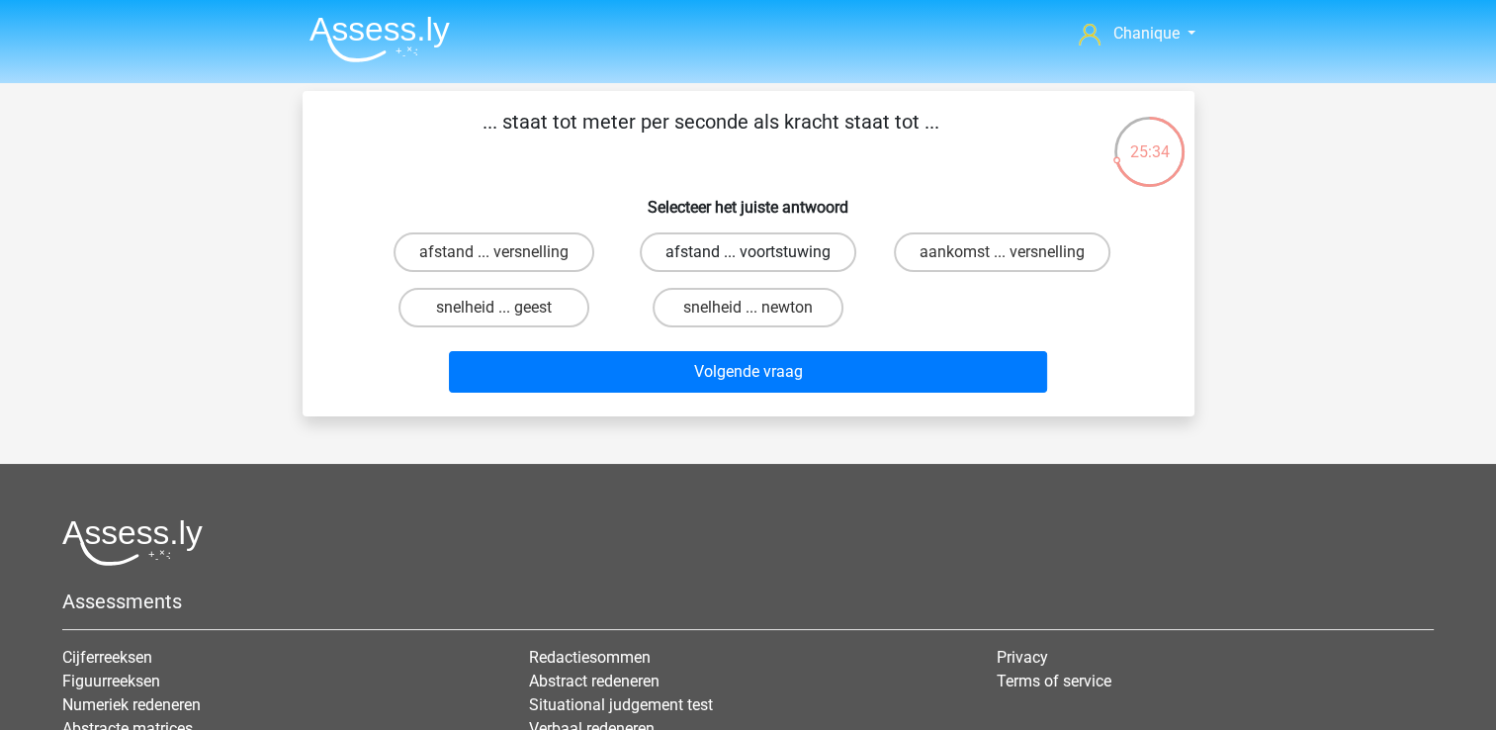
click at [724, 249] on label "afstand ... voortstuwing" at bounding box center [748, 252] width 217 height 40
click at [748, 252] on input "afstand ... voortstuwing" at bounding box center [754, 258] width 13 height 13
radio input "true"
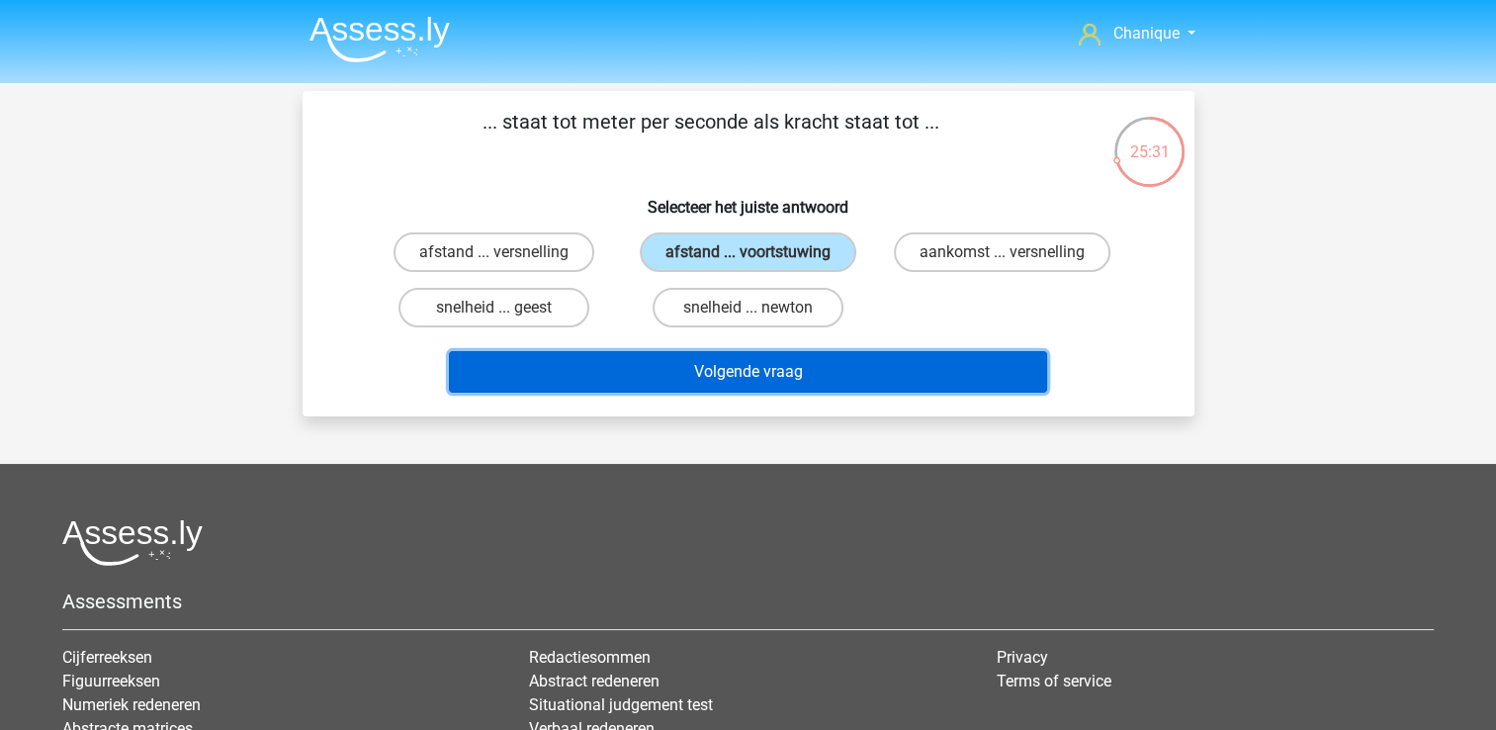
drag, startPoint x: 881, startPoint y: 359, endPoint x: 861, endPoint y: 311, distance: 51.4
click at [861, 311] on div "... staat tot meter per seconde als kracht staat tot ... Selecteer het juiste a…" at bounding box center [748, 254] width 876 height 294
click at [875, 387] on button "Volgende vraag" at bounding box center [748, 372] width 598 height 42
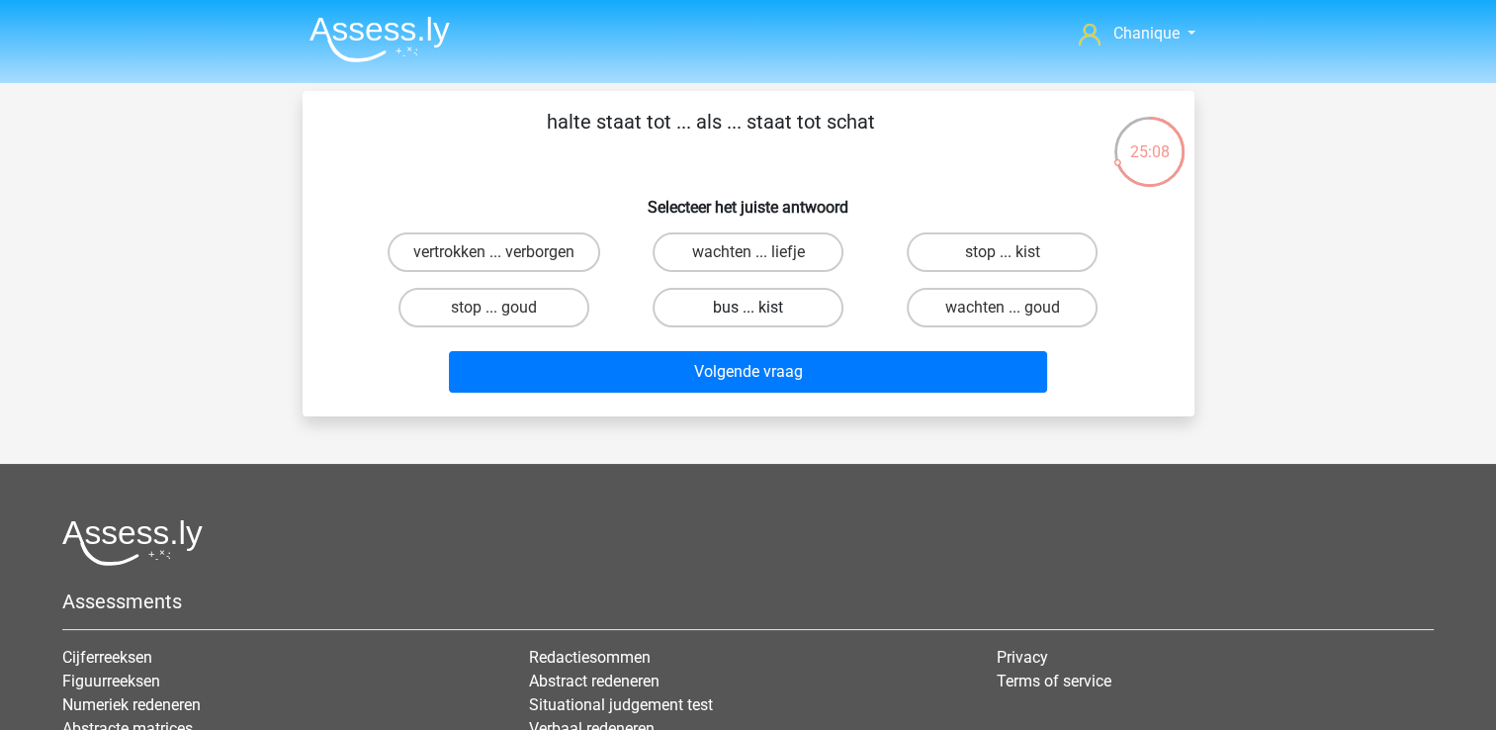
click at [767, 304] on label "bus ... kist" at bounding box center [748, 308] width 191 height 40
click at [760, 308] on input "bus ... kist" at bounding box center [754, 314] width 13 height 13
radio input "true"
click at [823, 409] on div "Chanique wolfchanique@gmail.com" at bounding box center [748, 493] width 1496 height 986
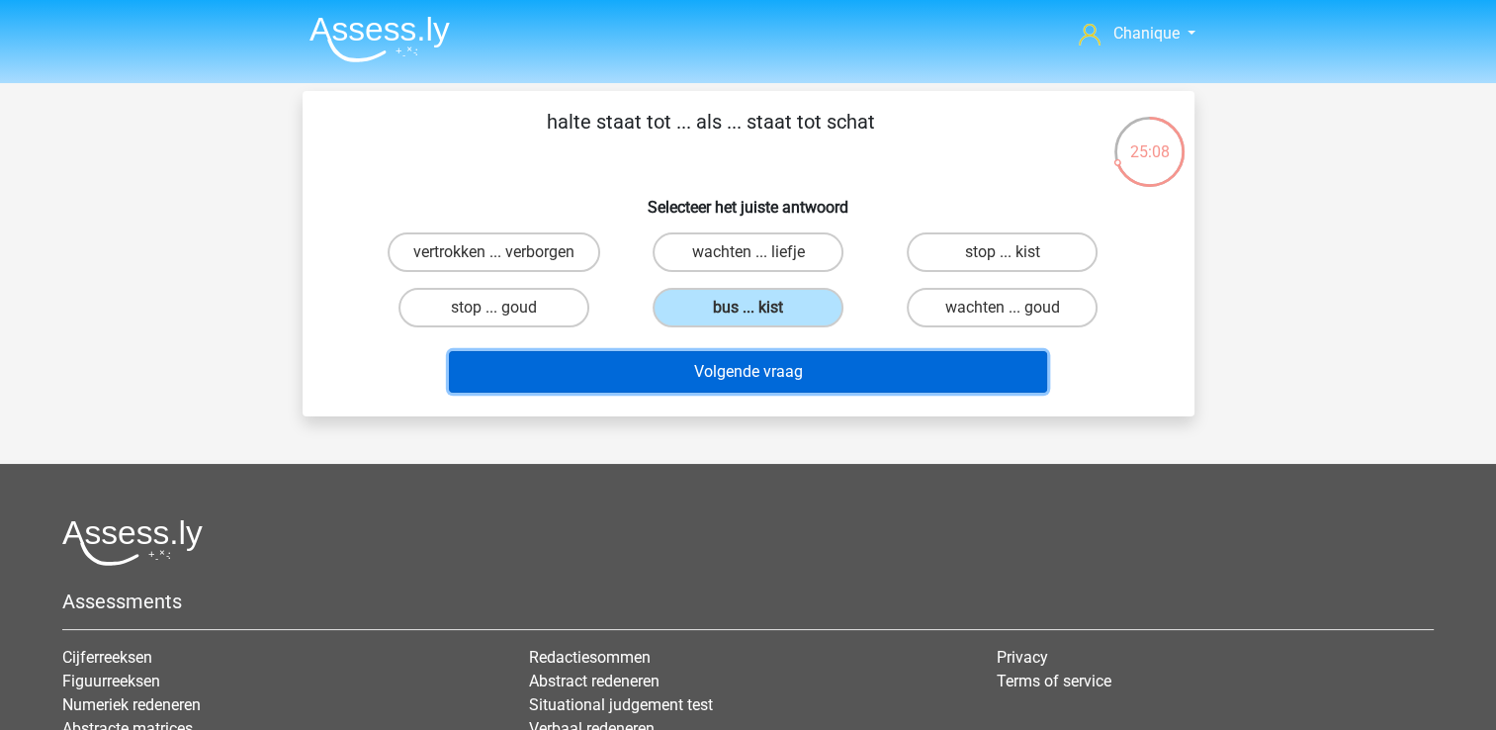
click at [814, 377] on button "Volgende vraag" at bounding box center [748, 372] width 598 height 42
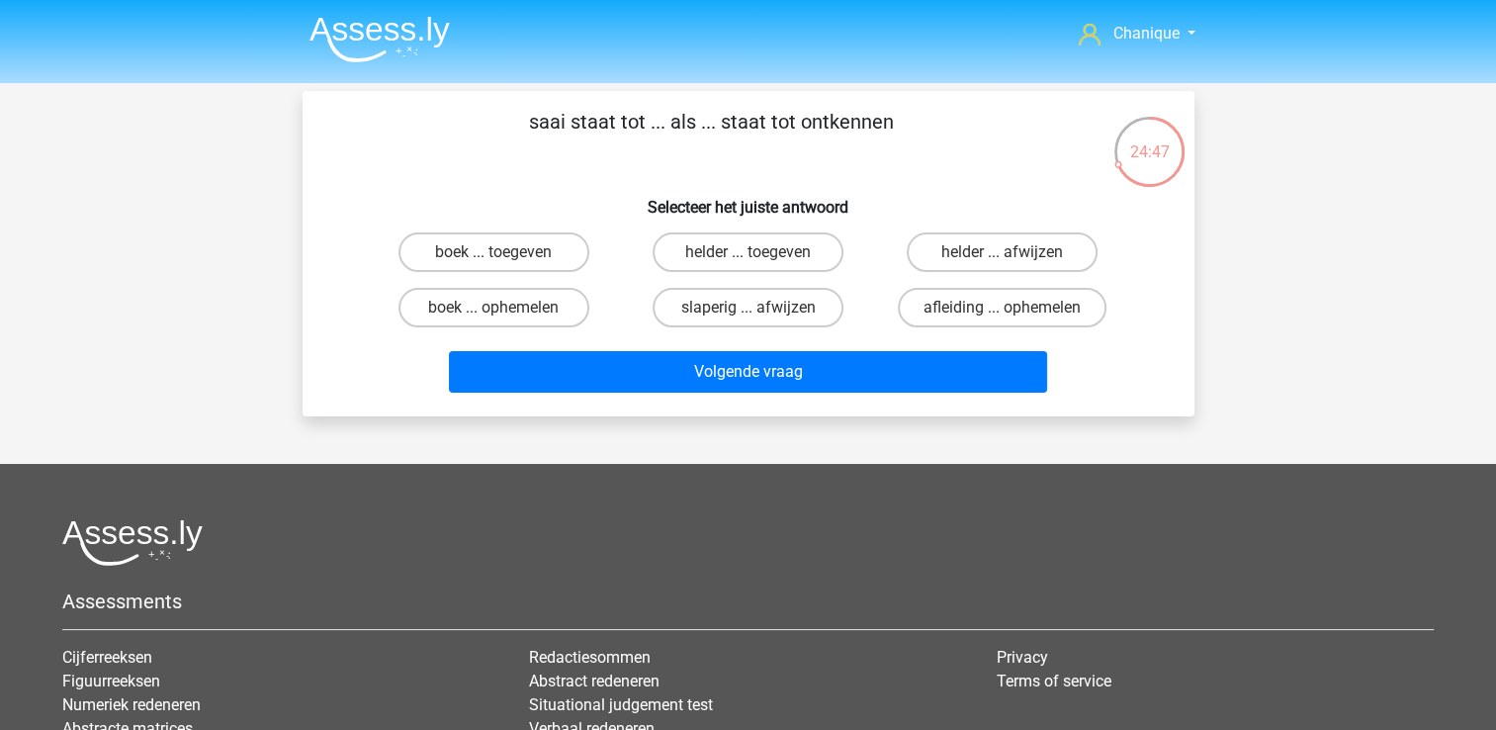
drag, startPoint x: 1013, startPoint y: 303, endPoint x: 1167, endPoint y: 414, distance: 190.5
click at [1164, 414] on div "Chanique wolfchanique@gmail.com" at bounding box center [748, 493] width 1496 height 986
click at [1183, 411] on div "saai staat tot ... als ... staat tot ontkennen Selecteer het juiste antwoord bo…" at bounding box center [749, 253] width 892 height 325
drag, startPoint x: 1009, startPoint y: 314, endPoint x: 994, endPoint y: 358, distance: 46.0
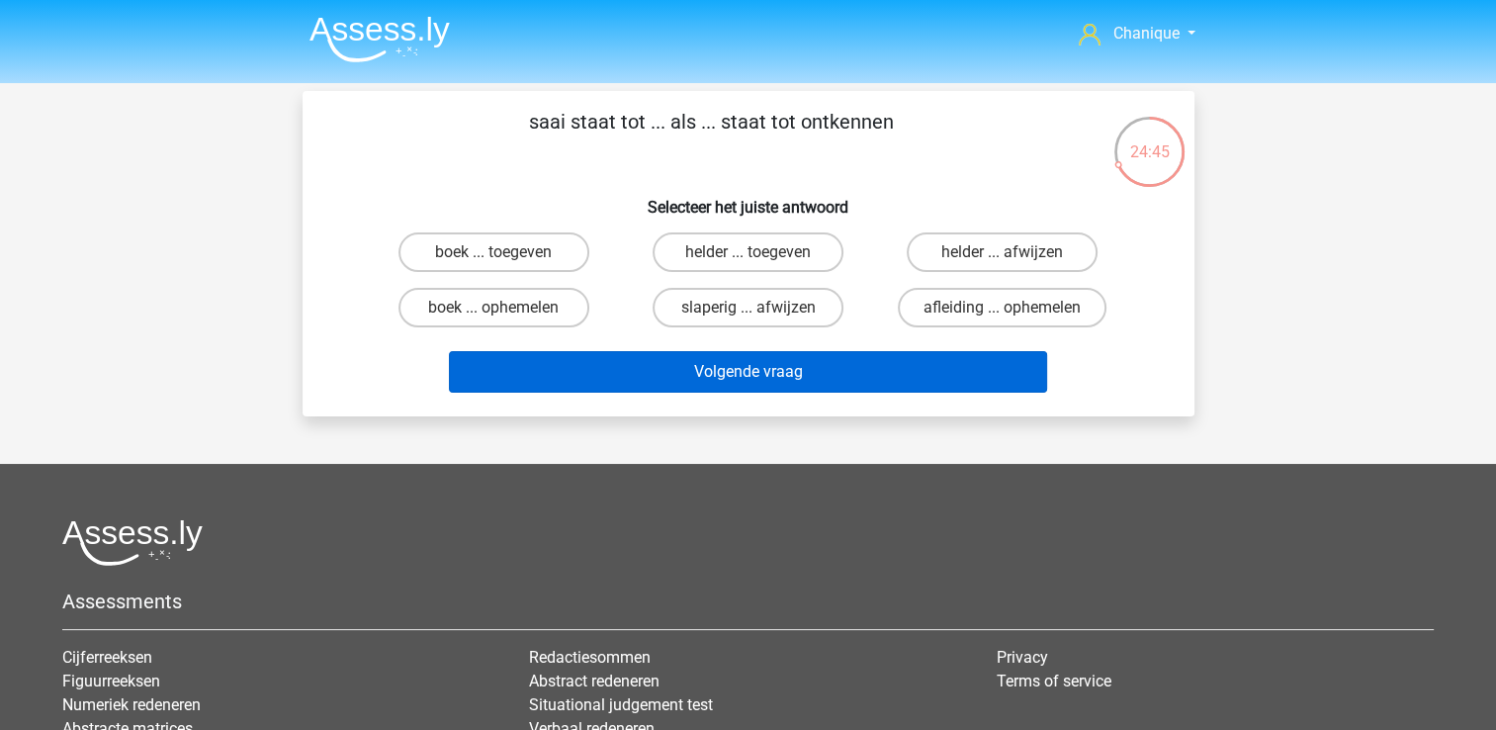
click at [1009, 316] on input "afleiding ... ophemelen" at bounding box center [1009, 314] width 13 height 13
radio input "true"
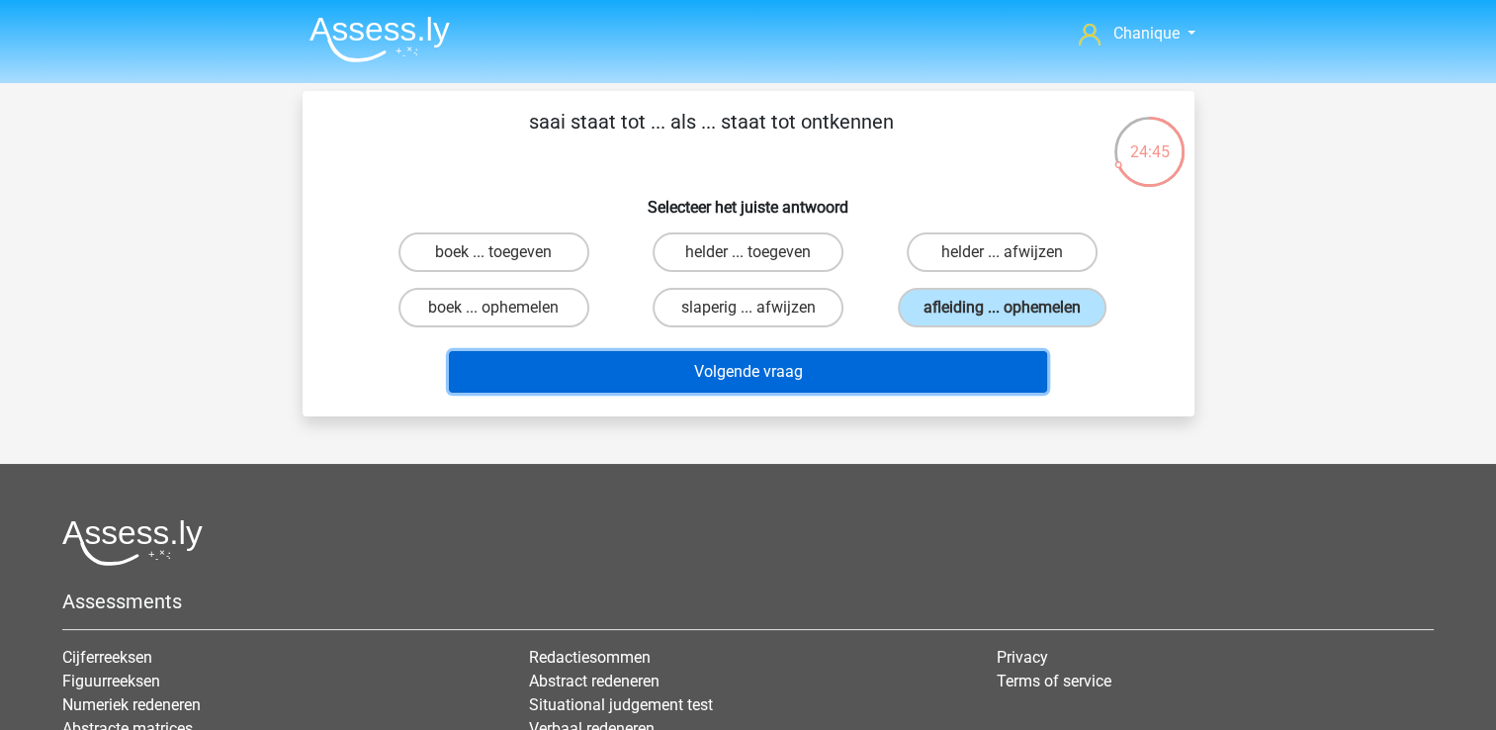
click at [993, 364] on button "Volgende vraag" at bounding box center [748, 372] width 598 height 42
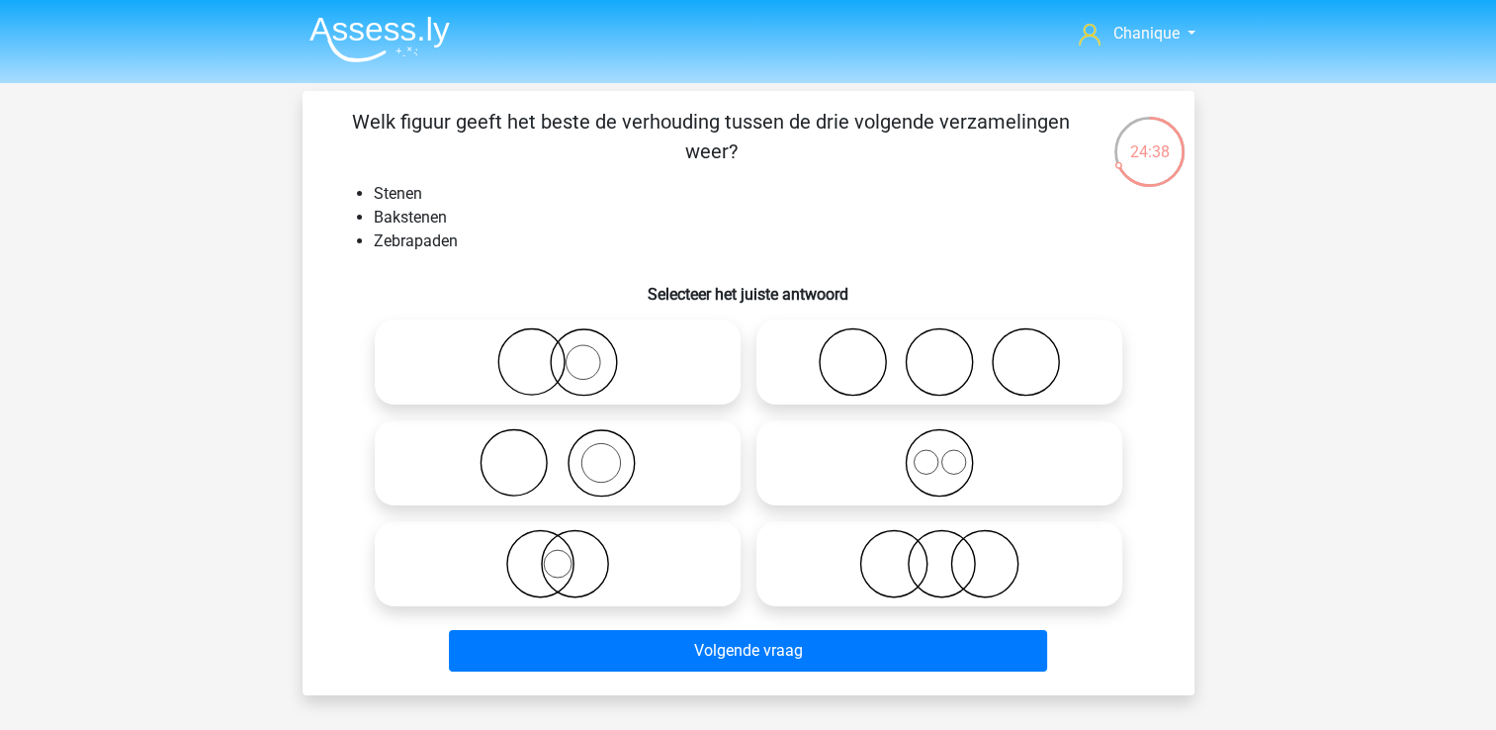
drag, startPoint x: 917, startPoint y: 346, endPoint x: 912, endPoint y: 366, distance: 20.4
click at [916, 346] on icon at bounding box center [939, 361] width 350 height 69
click at [939, 346] on input "radio" at bounding box center [945, 345] width 13 height 13
radio input "true"
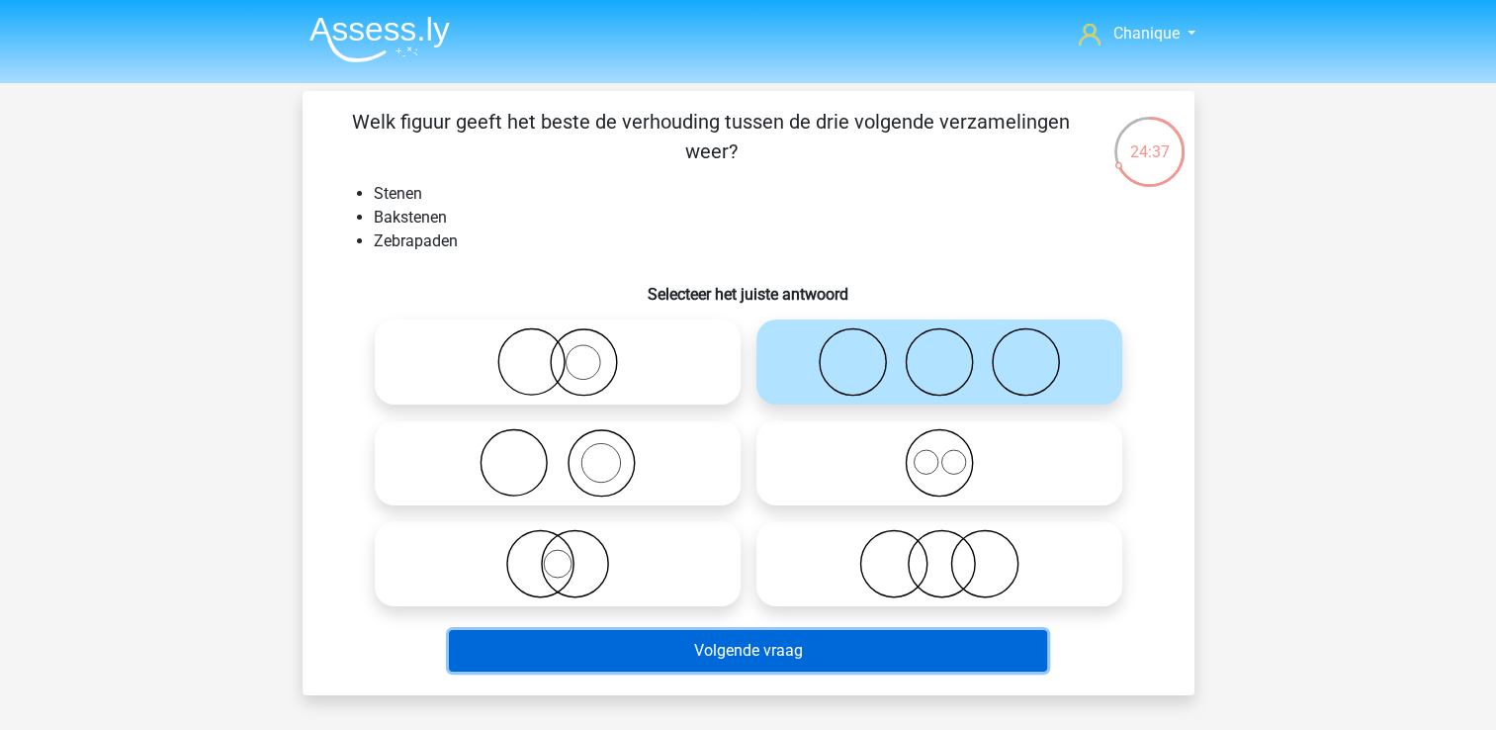
click at [933, 640] on button "Volgende vraag" at bounding box center [748, 651] width 598 height 42
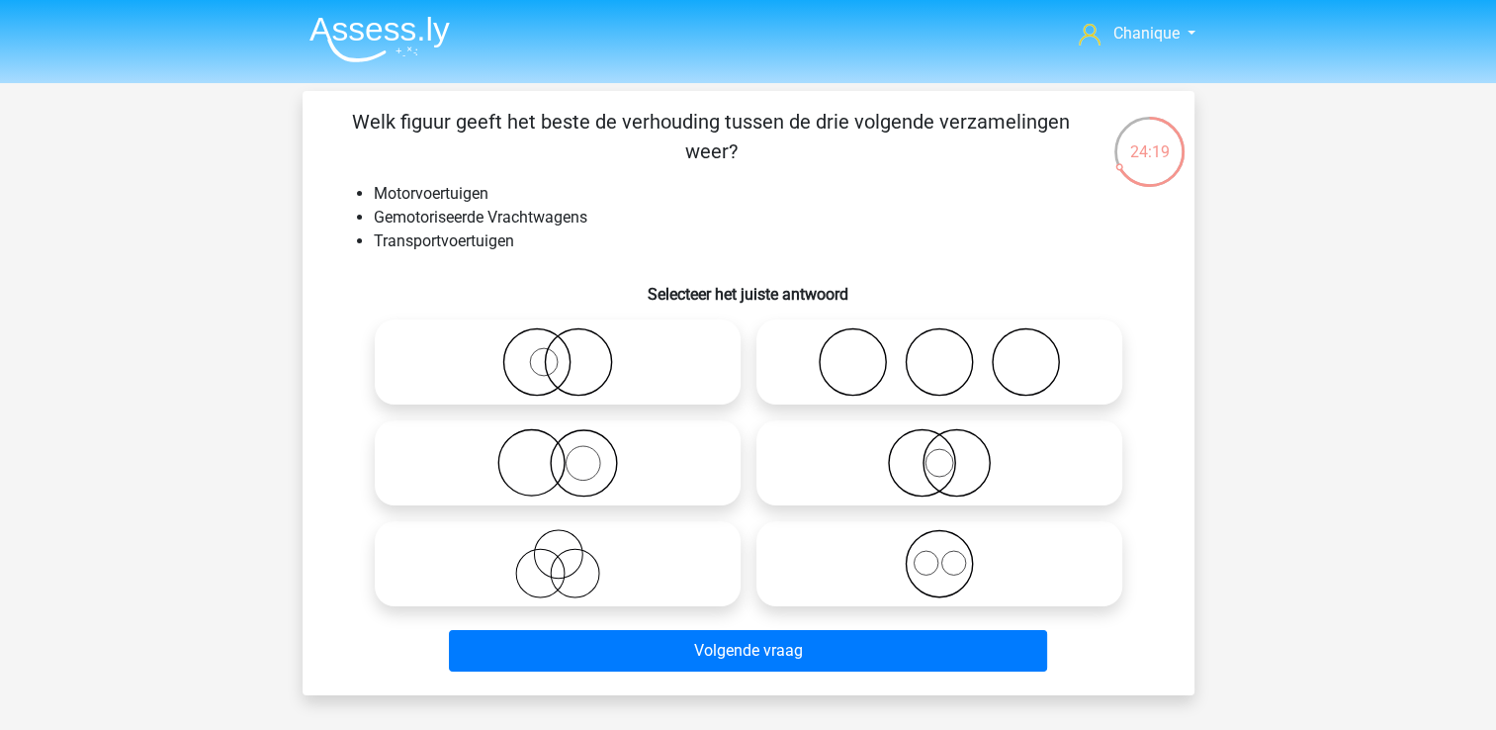
click at [935, 488] on circle at bounding box center [956, 463] width 66 height 66
click at [939, 453] on input "radio" at bounding box center [945, 446] width 13 height 13
radio input "true"
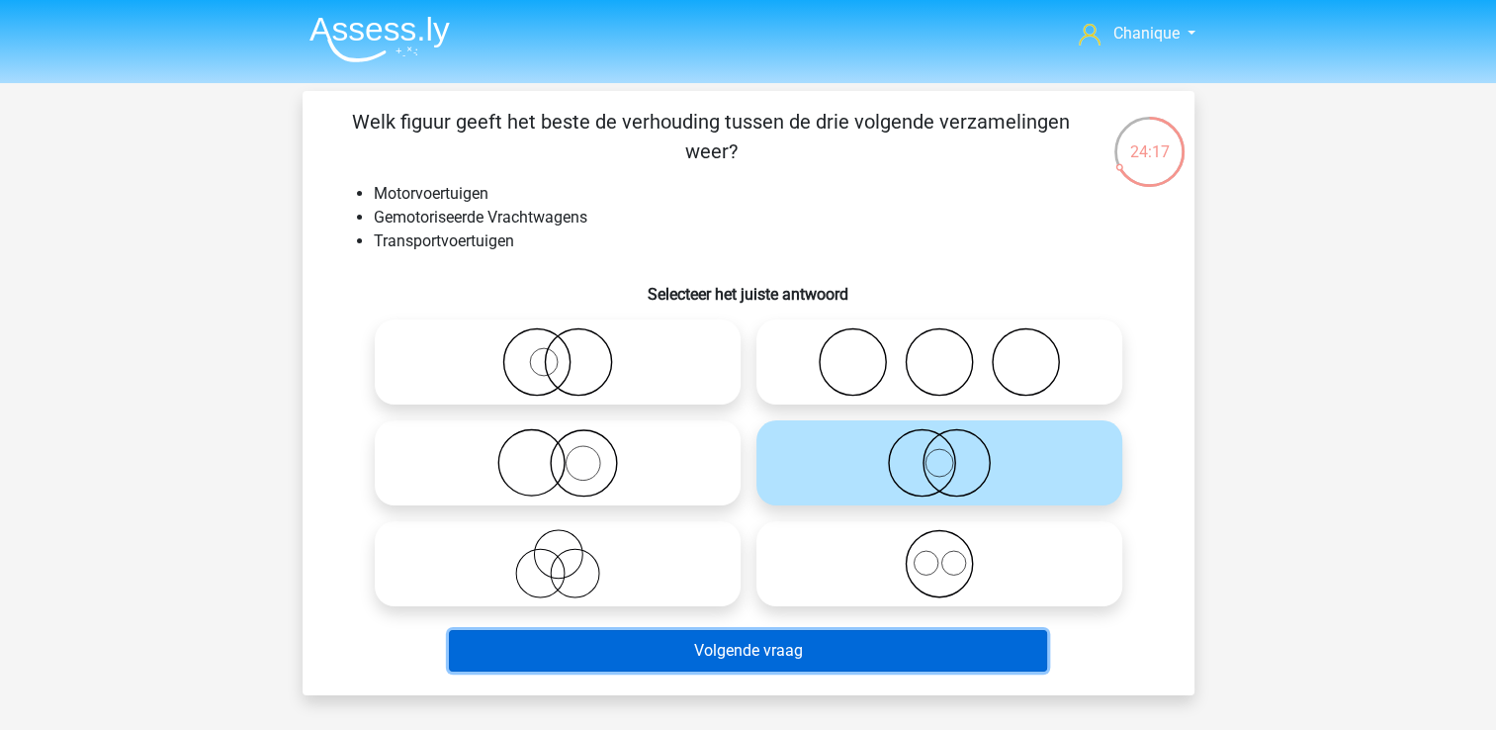
click at [871, 652] on button "Volgende vraag" at bounding box center [748, 651] width 598 height 42
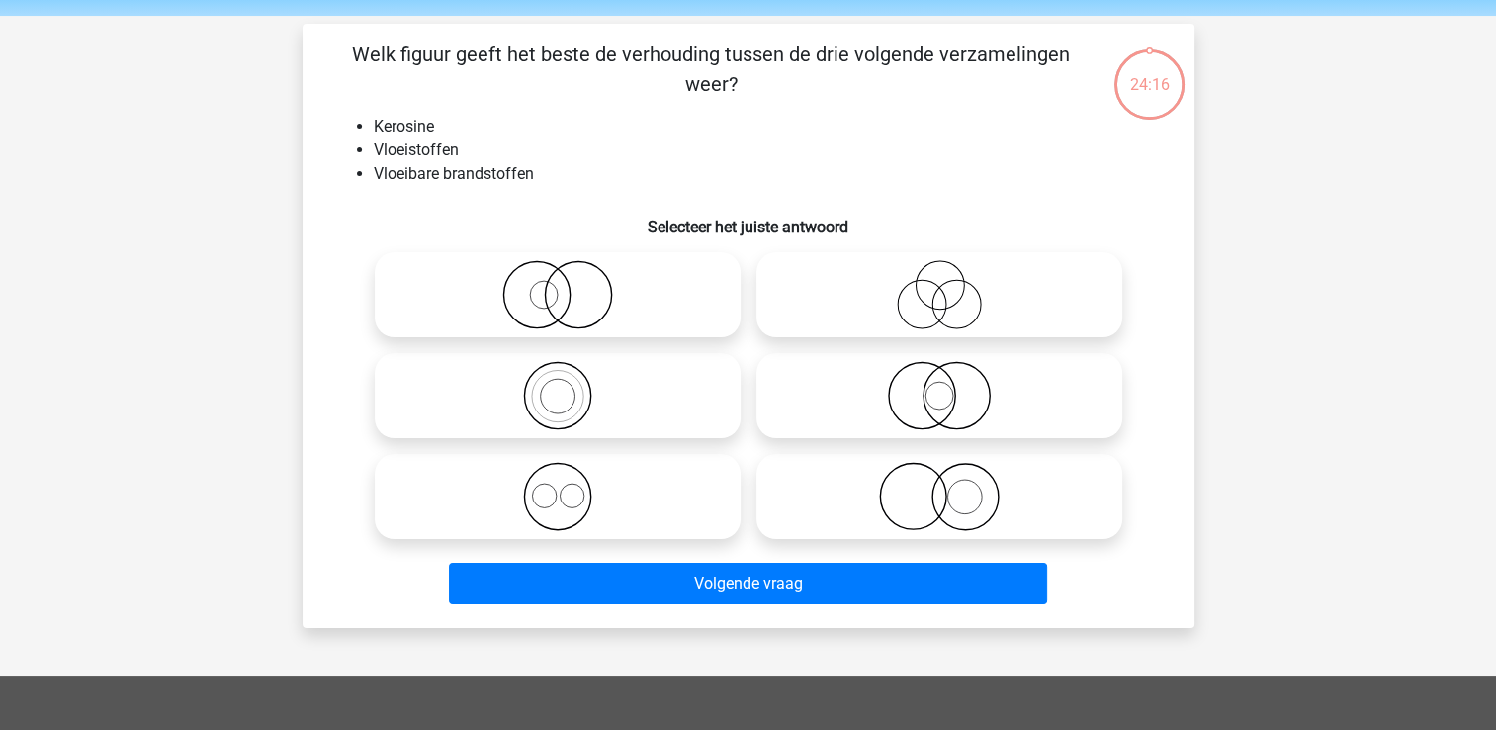
scroll to position [91, 0]
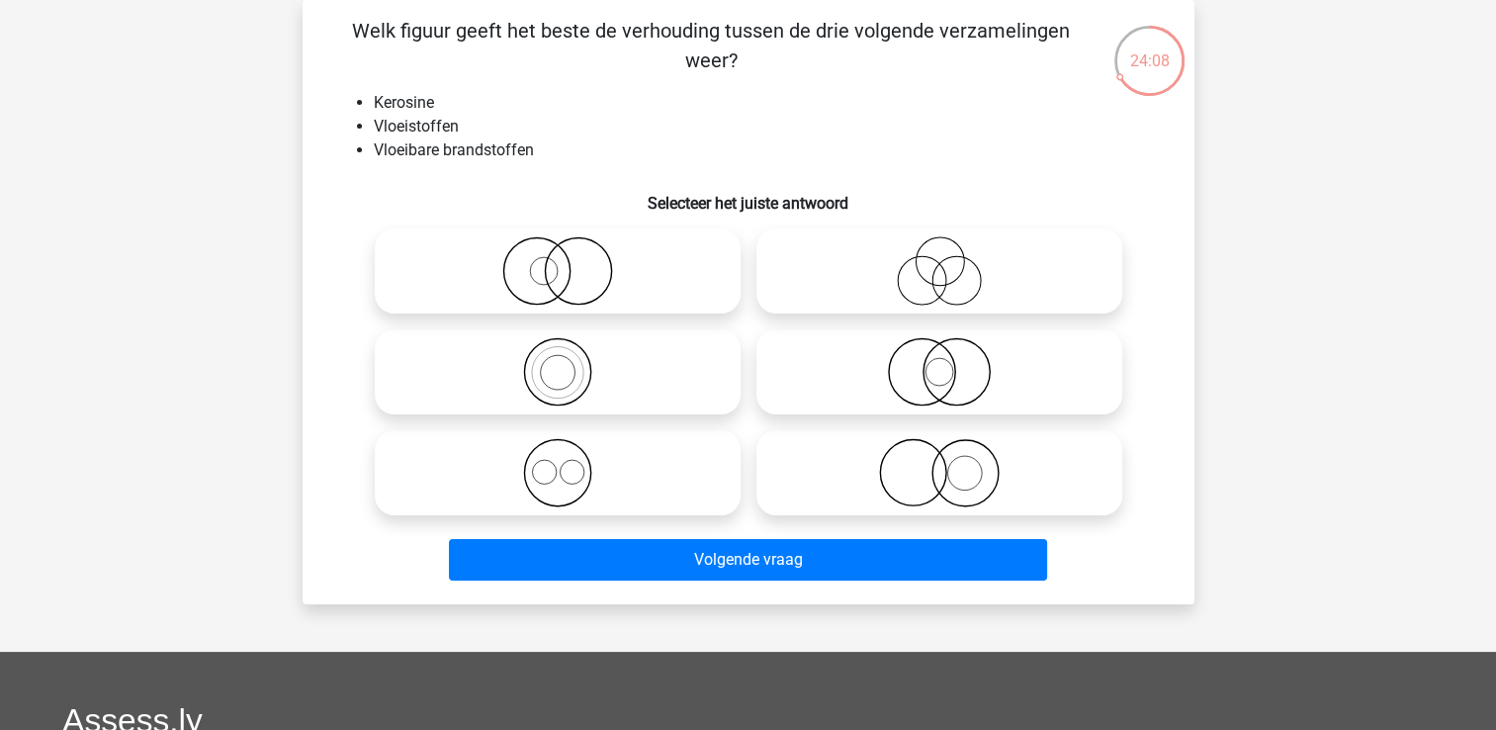
click at [617, 475] on icon at bounding box center [558, 472] width 350 height 69
click at [571, 463] on input "radio" at bounding box center [564, 456] width 13 height 13
radio input "true"
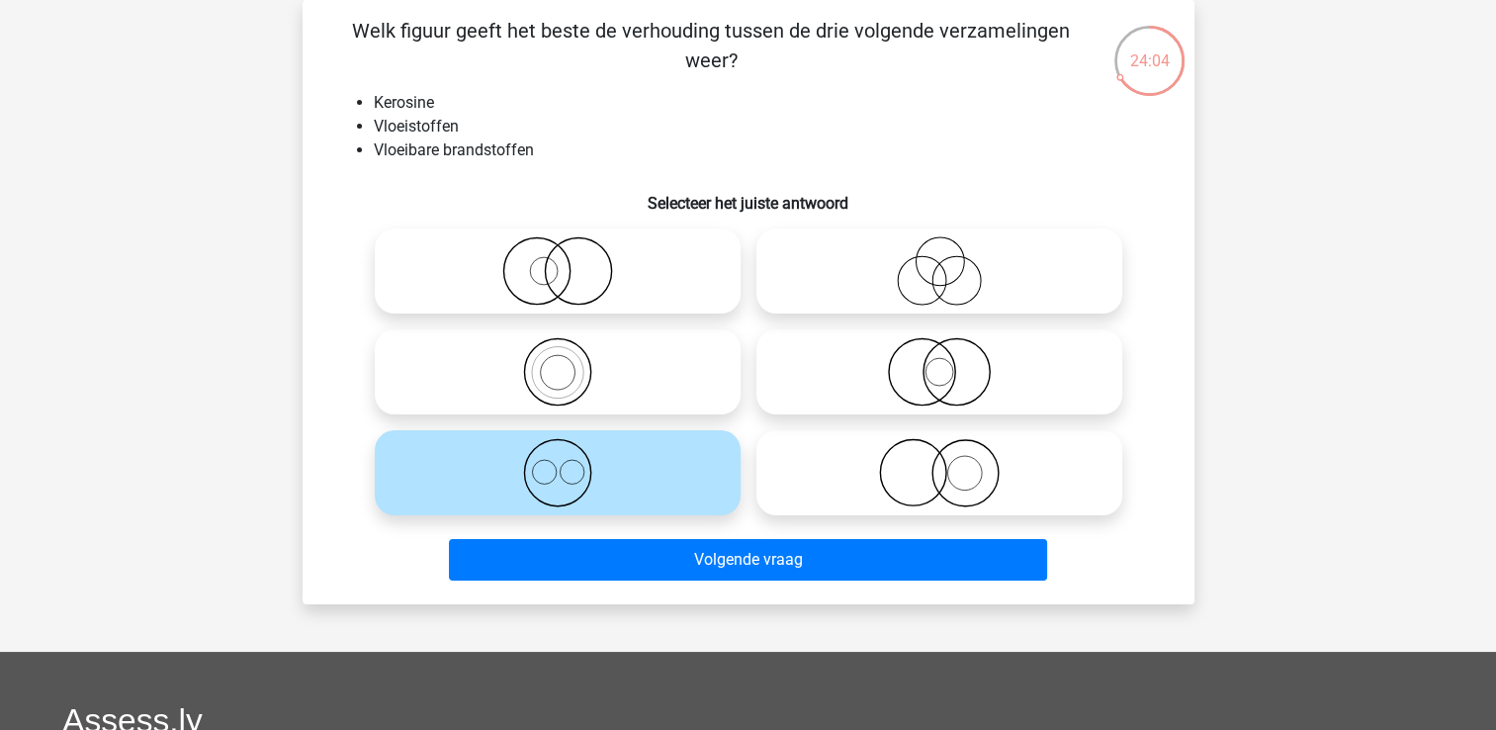
click at [961, 405] on label at bounding box center [939, 371] width 366 height 85
click at [952, 362] on input "radio" at bounding box center [945, 355] width 13 height 13
radio input "true"
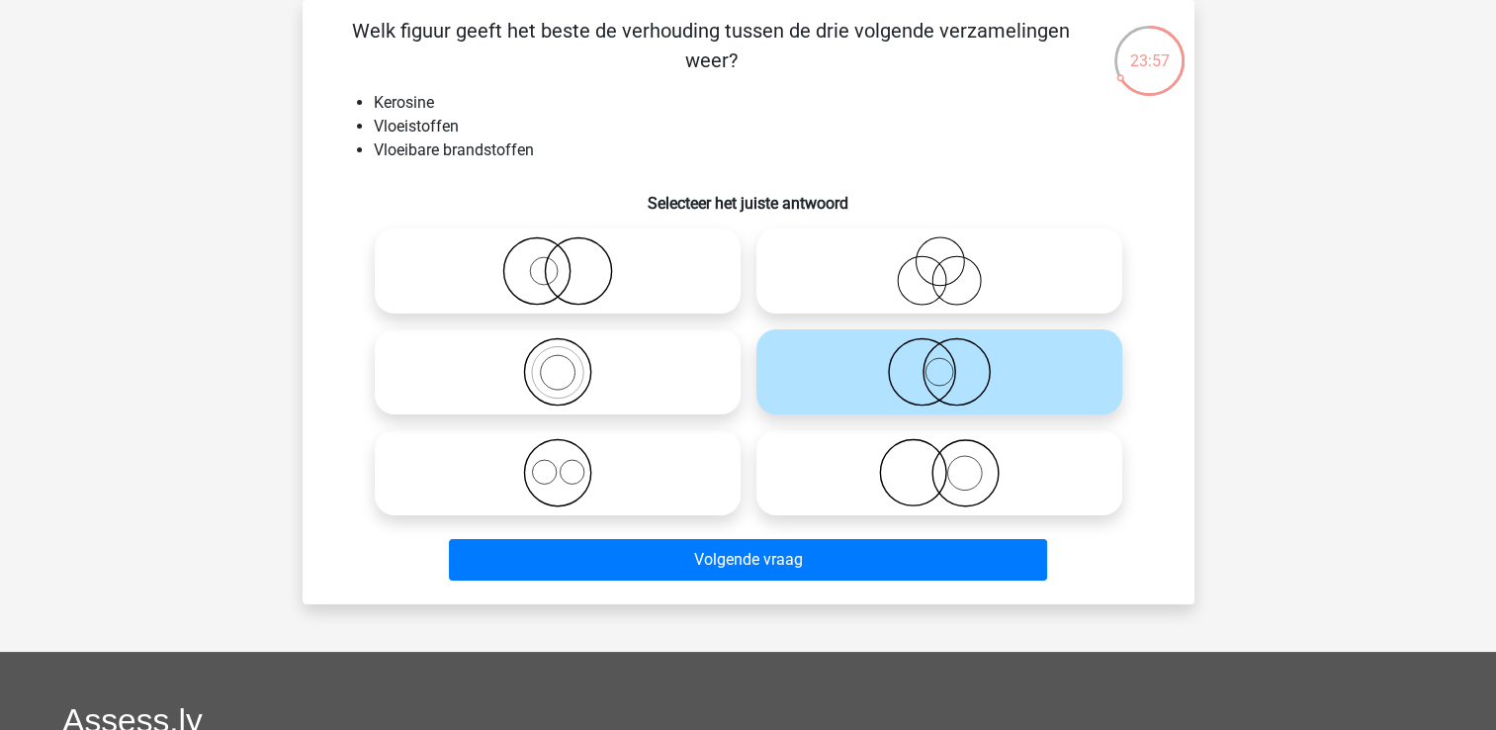
click at [828, 588] on div "Welk figuur geeft het beste de verhouding tussen de drie volgende verzamelingen…" at bounding box center [749, 302] width 892 height 604
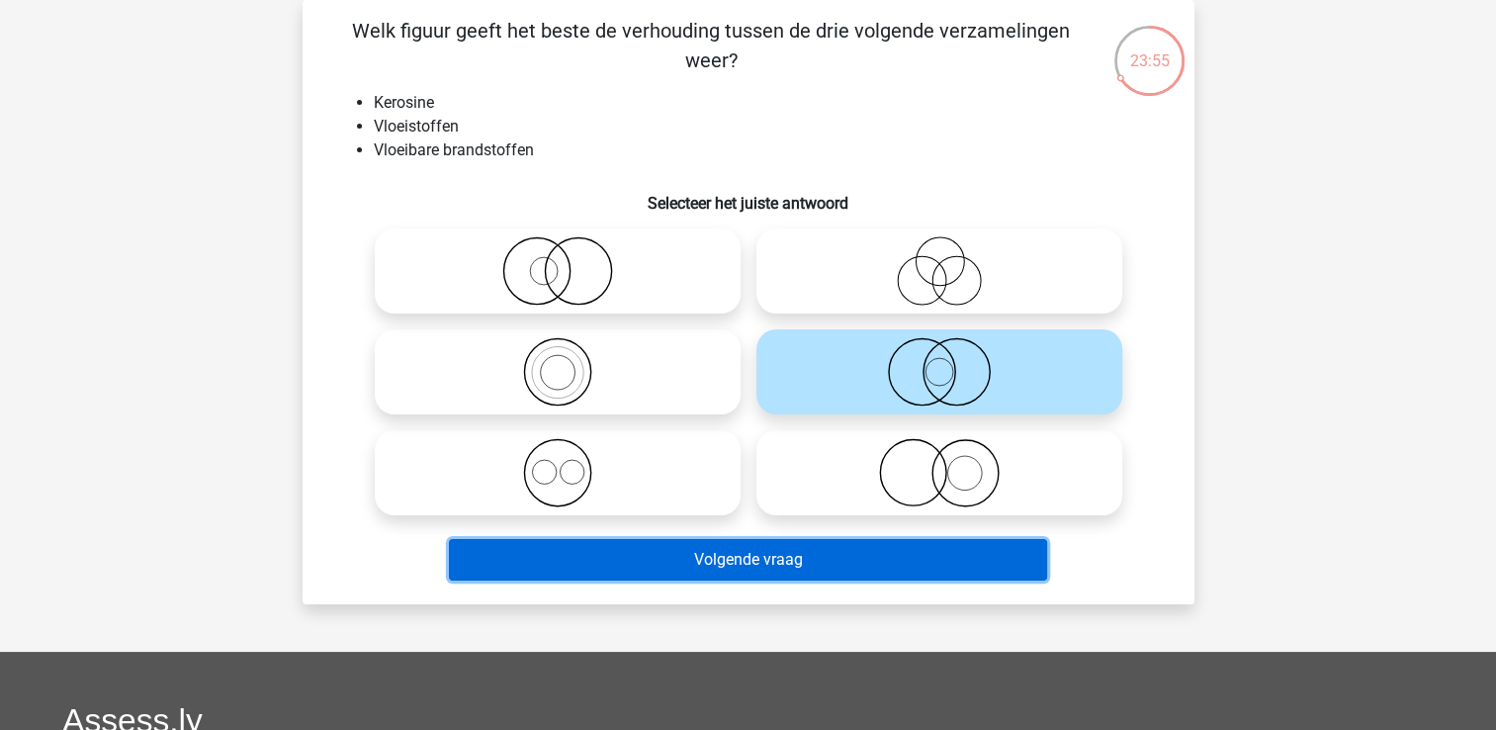
click at [841, 555] on button "Volgende vraag" at bounding box center [748, 560] width 598 height 42
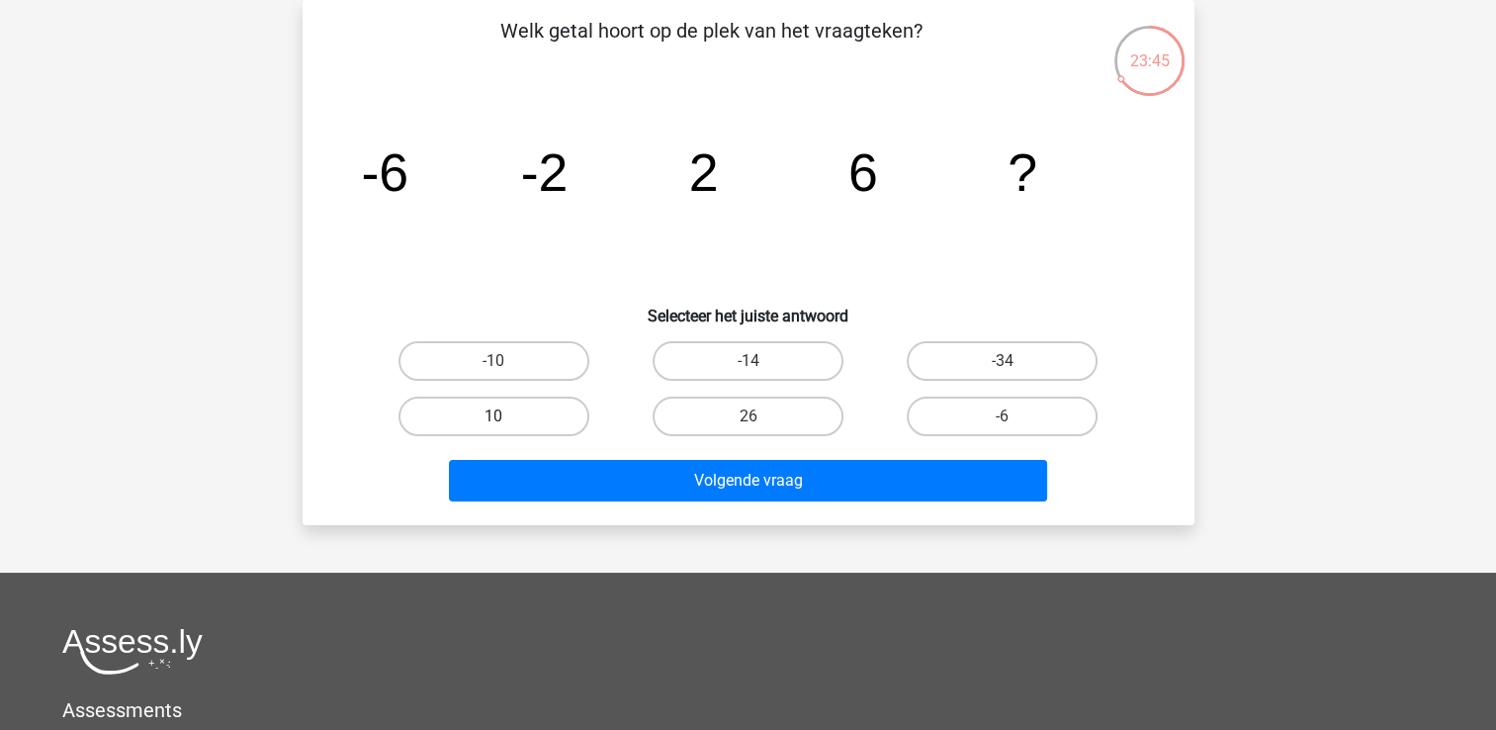
click at [522, 414] on label "10" at bounding box center [493, 417] width 191 height 40
click at [506, 416] on input "10" at bounding box center [499, 422] width 13 height 13
radio input "true"
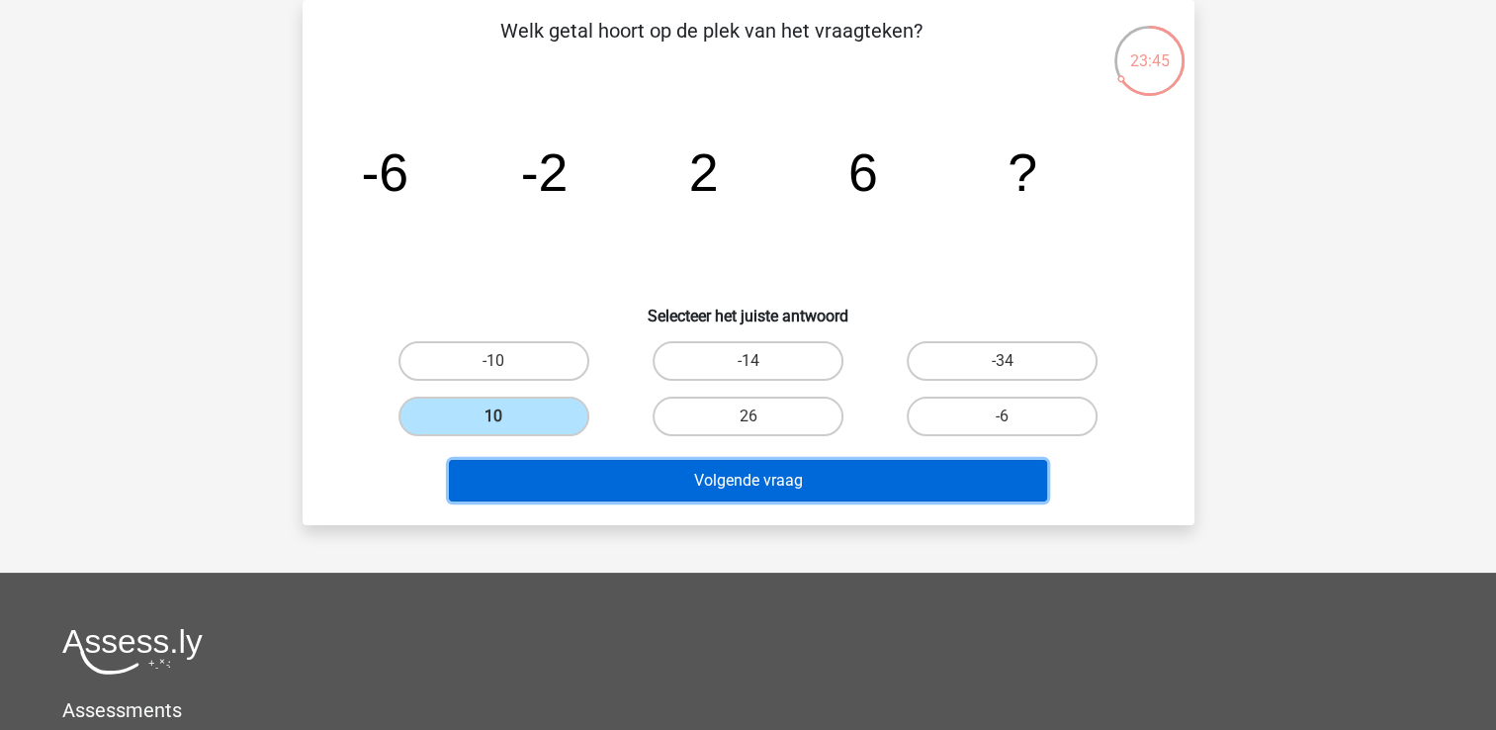
click at [645, 481] on button "Volgende vraag" at bounding box center [748, 481] width 598 height 42
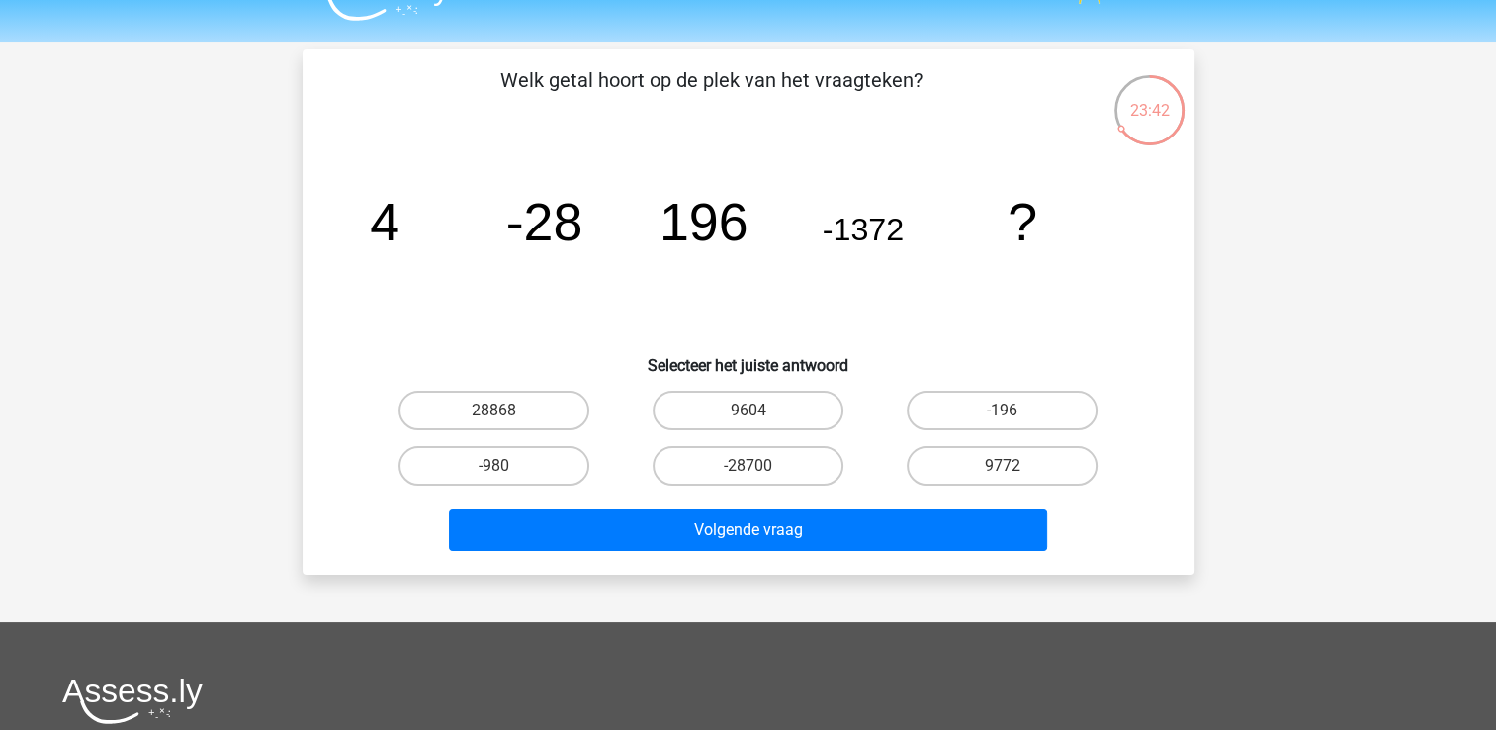
scroll to position [0, 0]
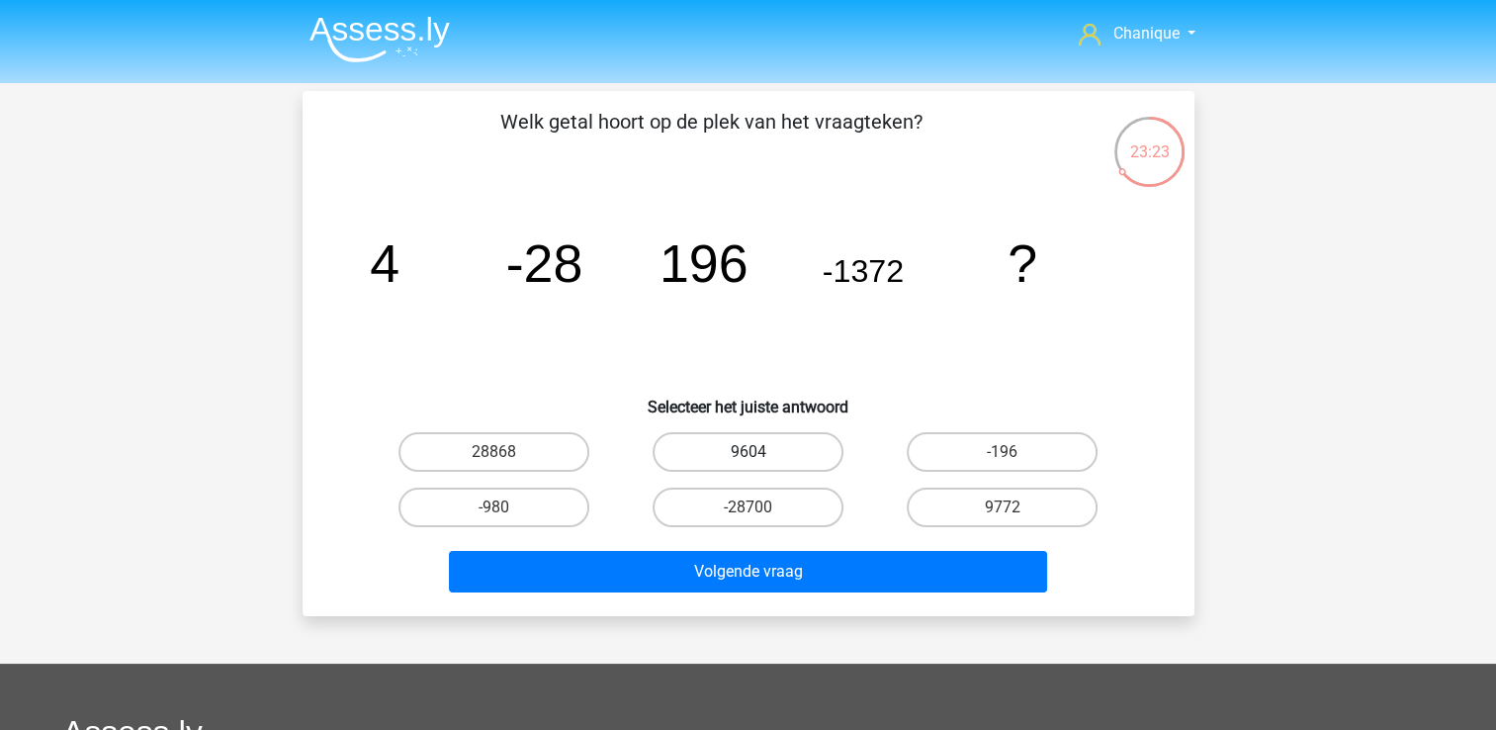
click at [798, 446] on label "9604" at bounding box center [748, 452] width 191 height 40
click at [760, 452] on input "9604" at bounding box center [754, 458] width 13 height 13
radio input "true"
click at [909, 500] on label "9772" at bounding box center [1002, 507] width 191 height 40
click at [1003, 507] on input "9772" at bounding box center [1009, 513] width 13 height 13
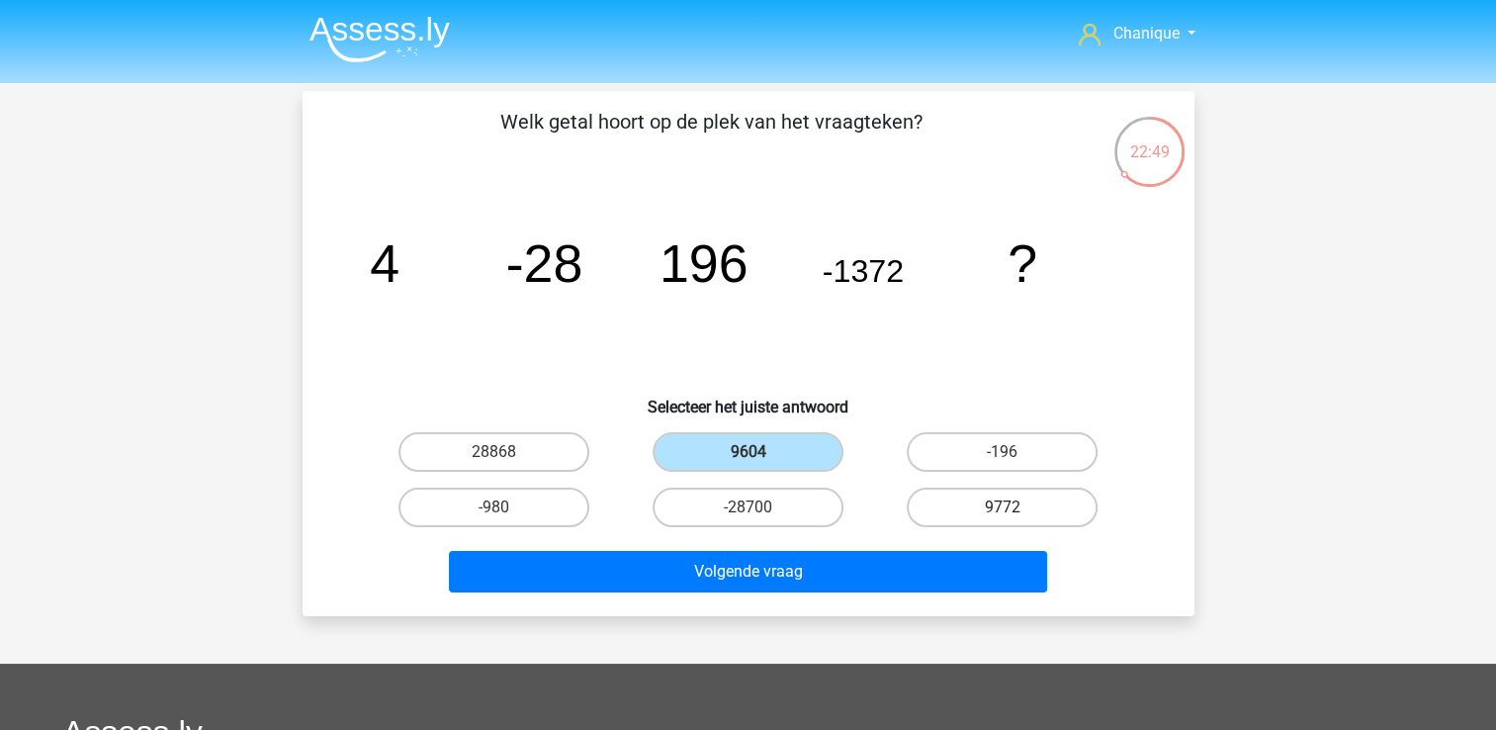
radio input "true"
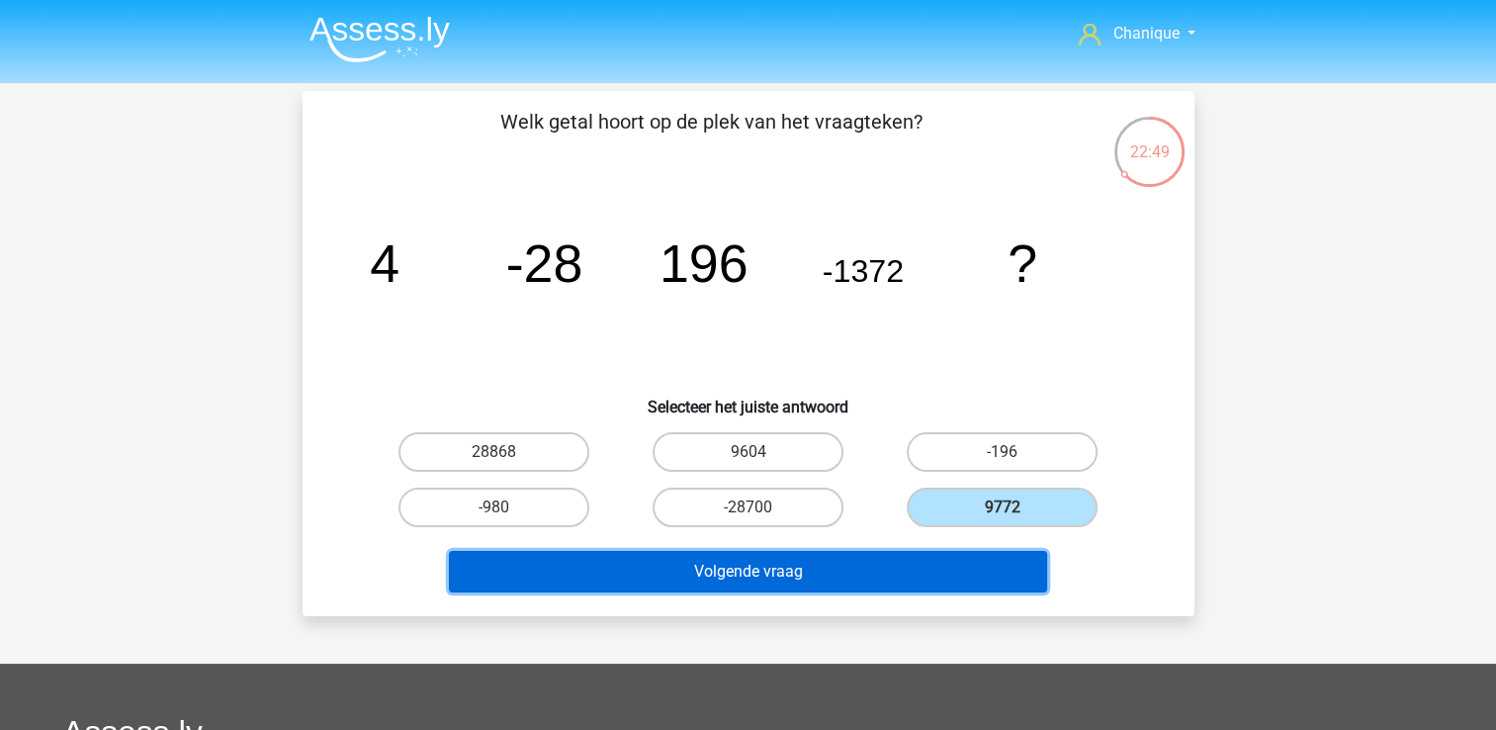
click at [930, 565] on button "Volgende vraag" at bounding box center [748, 572] width 598 height 42
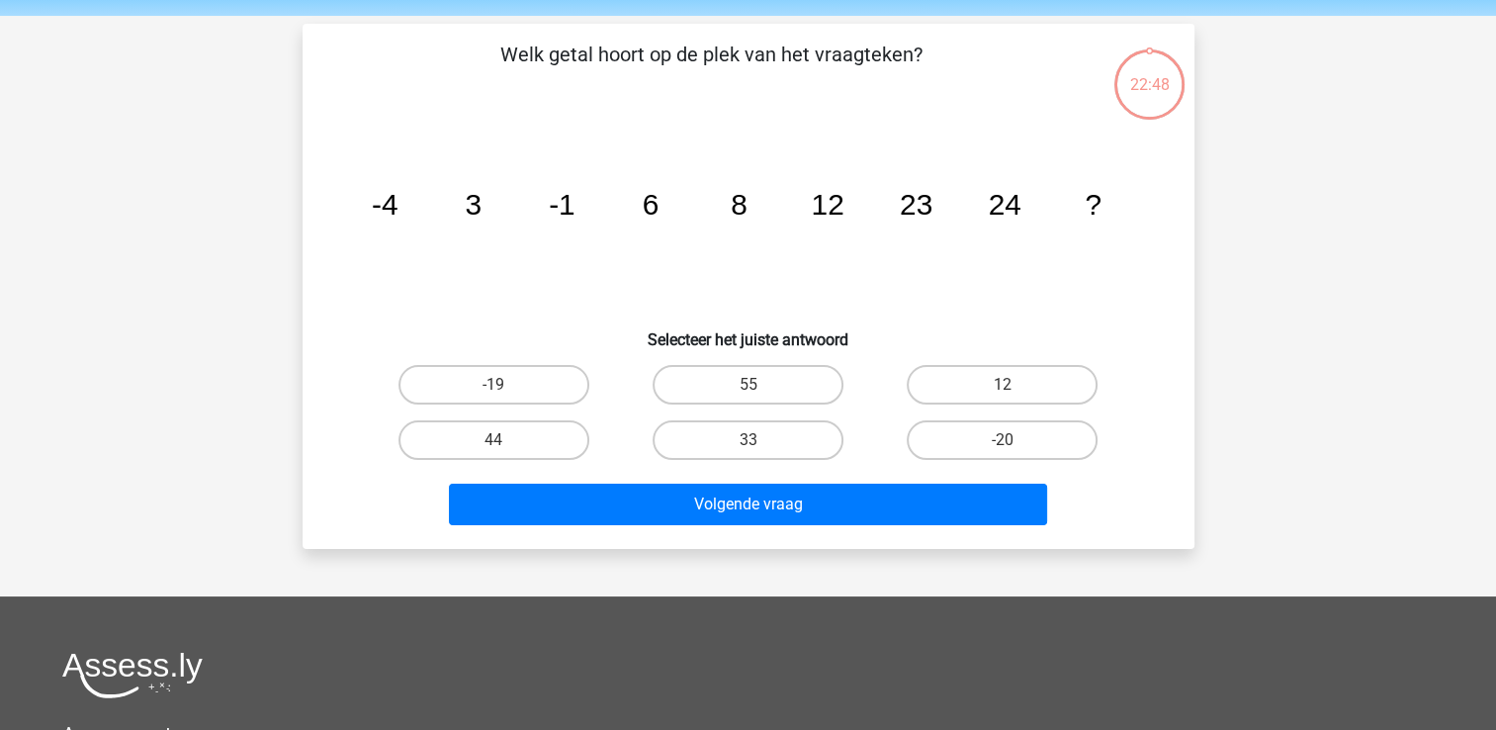
scroll to position [91, 0]
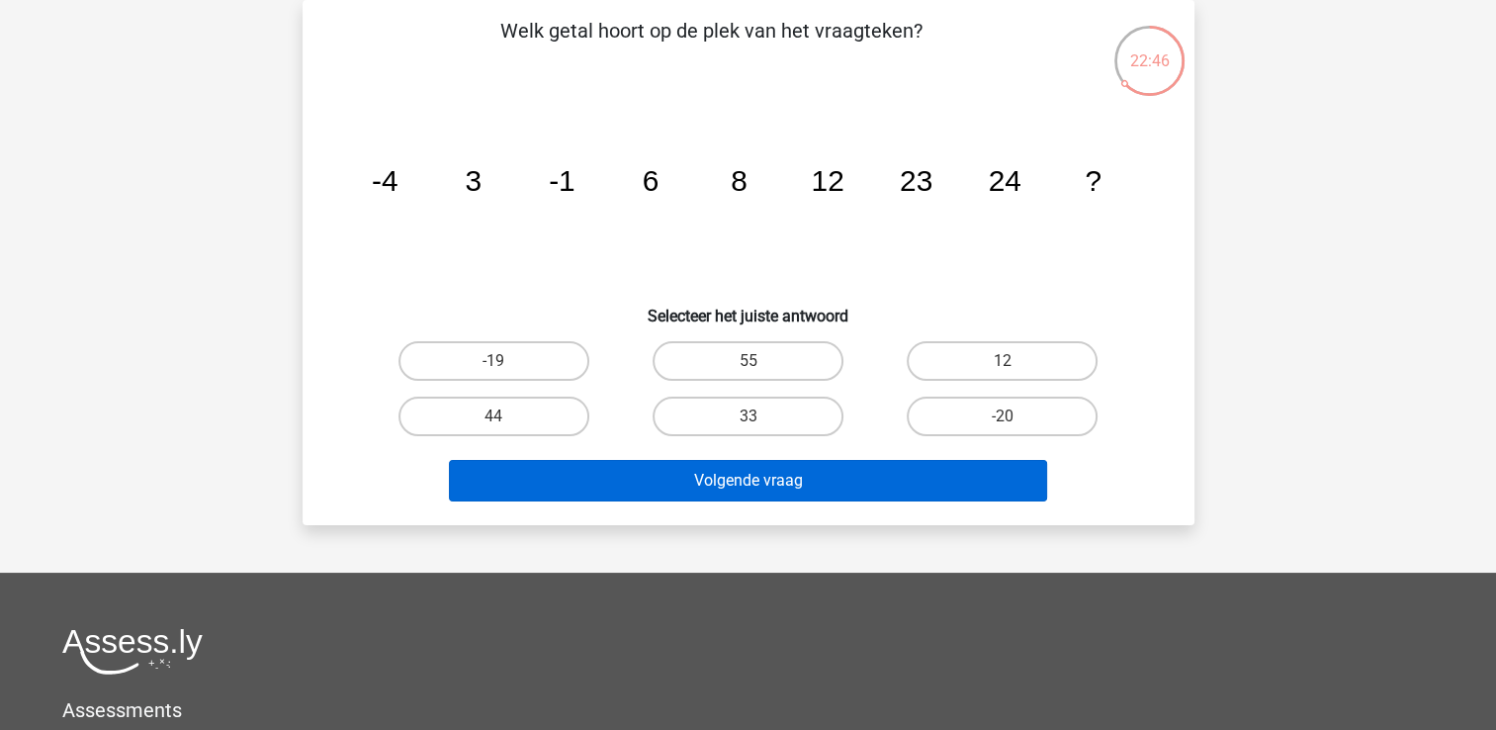
drag, startPoint x: 1055, startPoint y: 407, endPoint x: 792, endPoint y: 485, distance: 274.1
click at [1054, 408] on label "-20" at bounding box center [1002, 417] width 191 height 40
click at [1016, 416] on input "-20" at bounding box center [1009, 422] width 13 height 13
radio input "true"
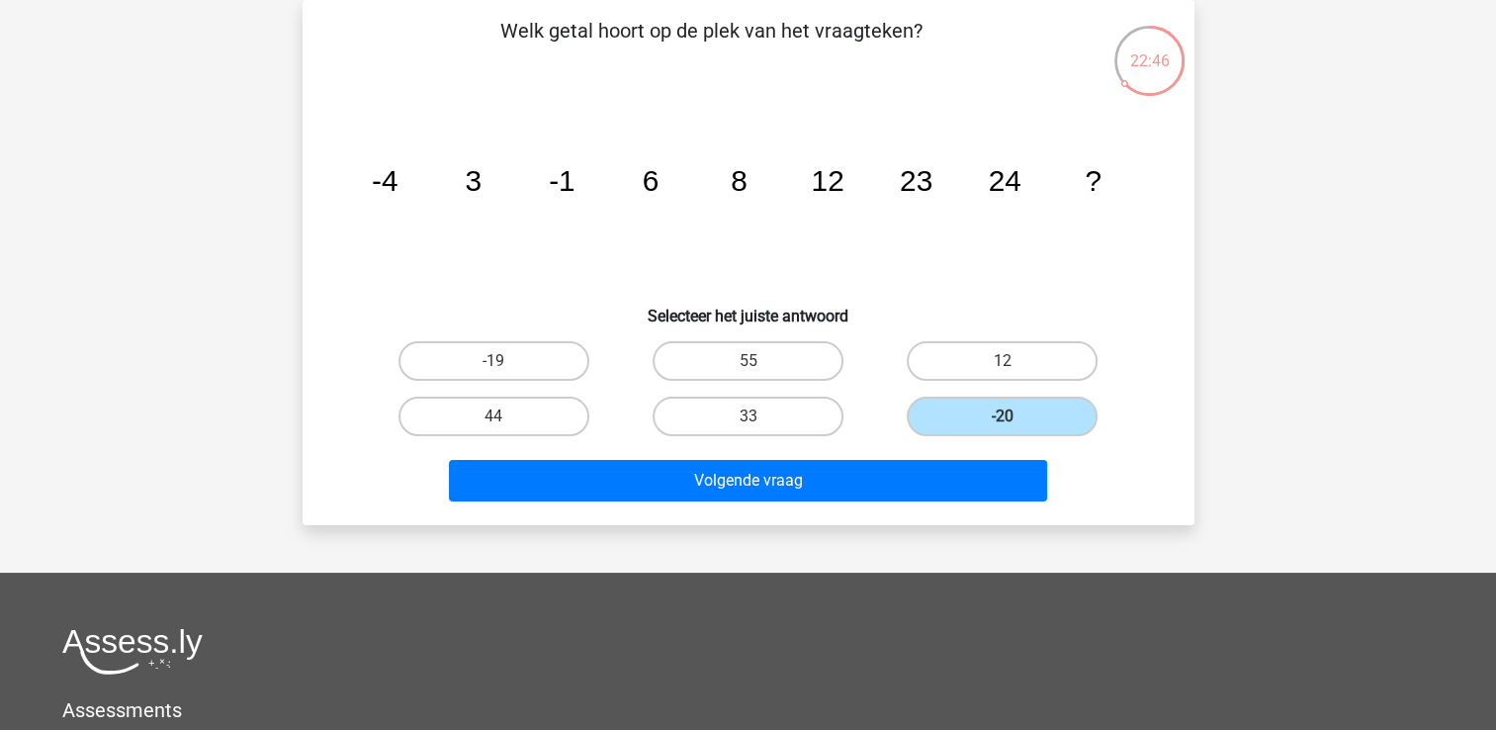
click at [759, 502] on div "Volgende vraag" at bounding box center [748, 484] width 763 height 49
click at [664, 193] on icon "image/svg+xml -4 3 -1 6 8 12 23 24 ?" at bounding box center [748, 191] width 797 height 200
click at [761, 406] on label "33" at bounding box center [748, 417] width 191 height 40
click at [760, 416] on input "33" at bounding box center [754, 422] width 13 height 13
radio input "true"
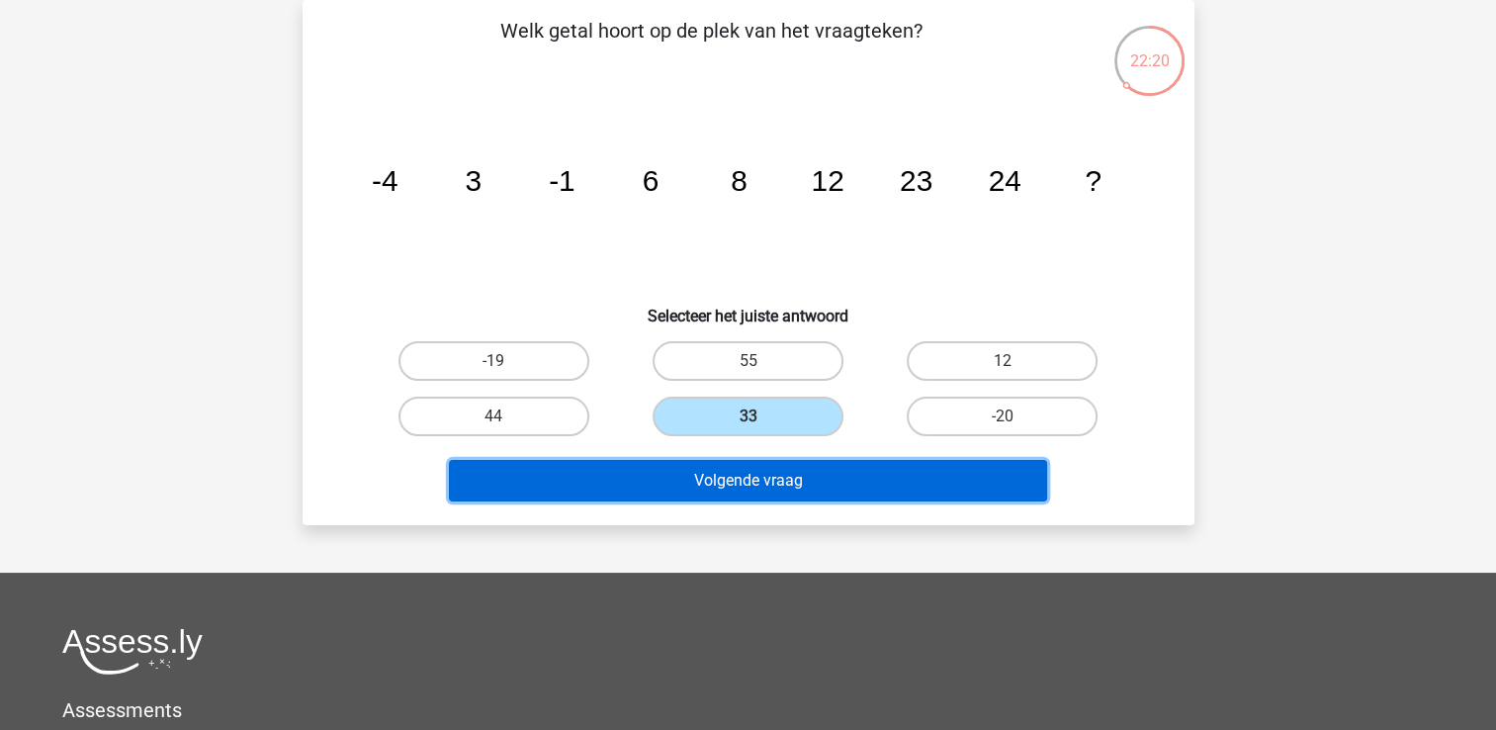
click at [803, 460] on button "Volgende vraag" at bounding box center [748, 481] width 598 height 42
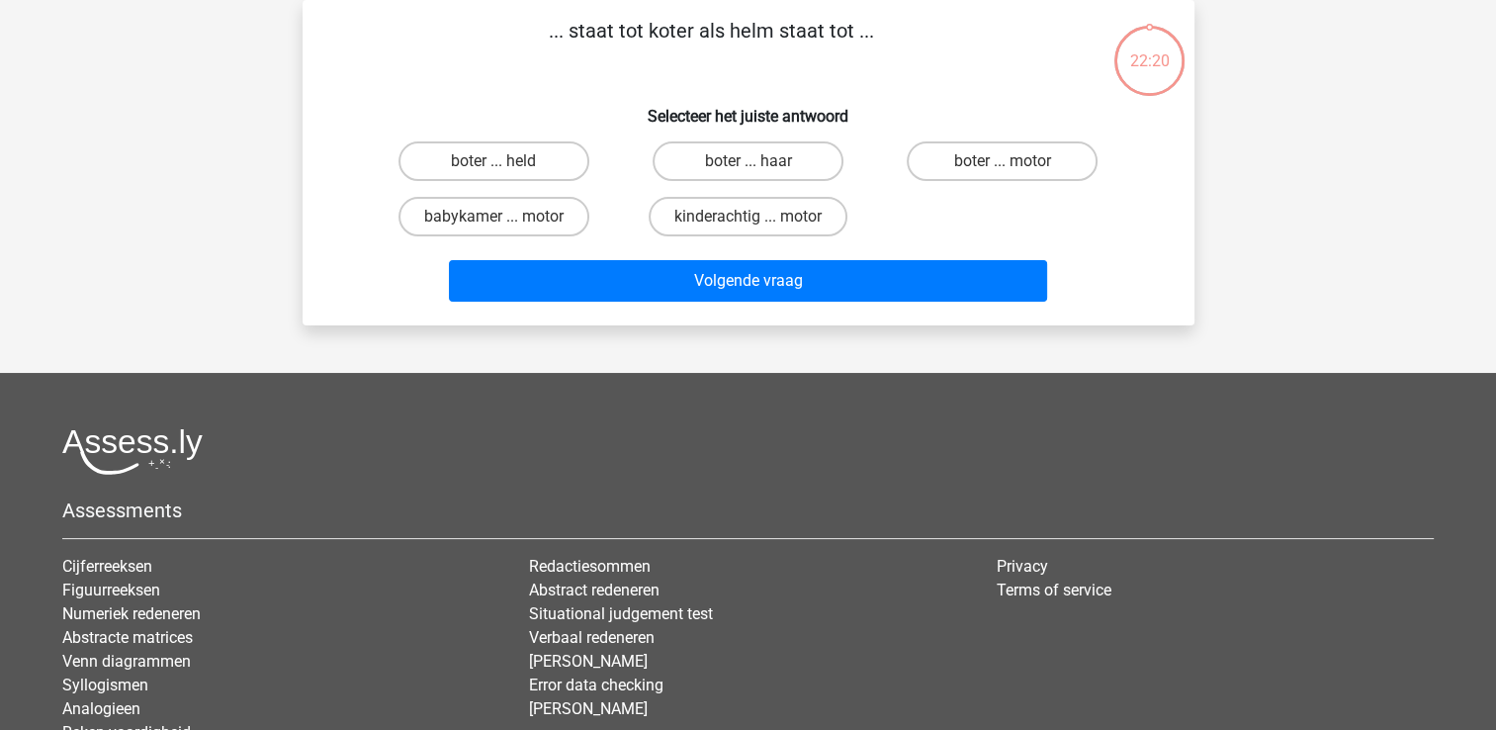
scroll to position [0, 0]
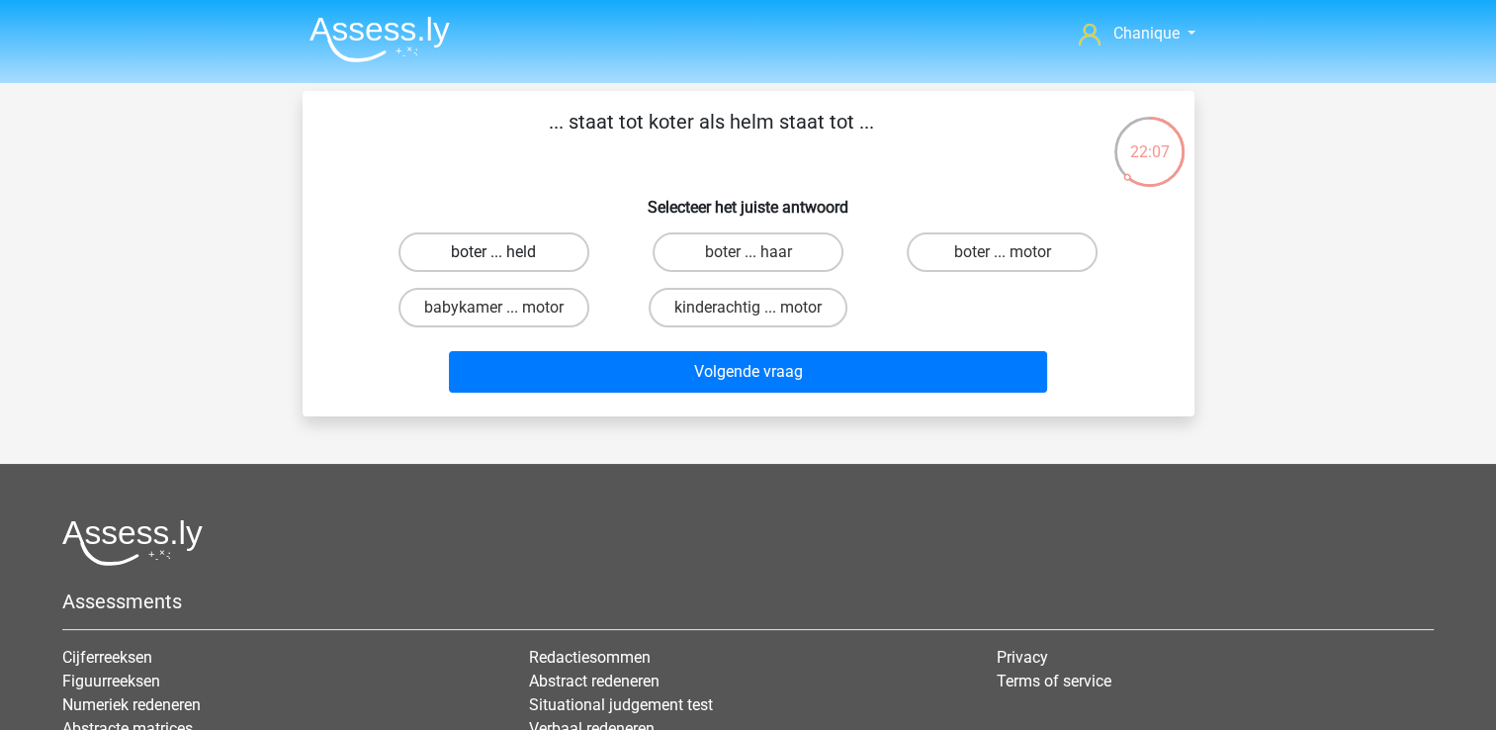
click at [490, 259] on label "boter ... held" at bounding box center [493, 252] width 191 height 40
click at [493, 259] on input "boter ... held" at bounding box center [499, 258] width 13 height 13
radio input "true"
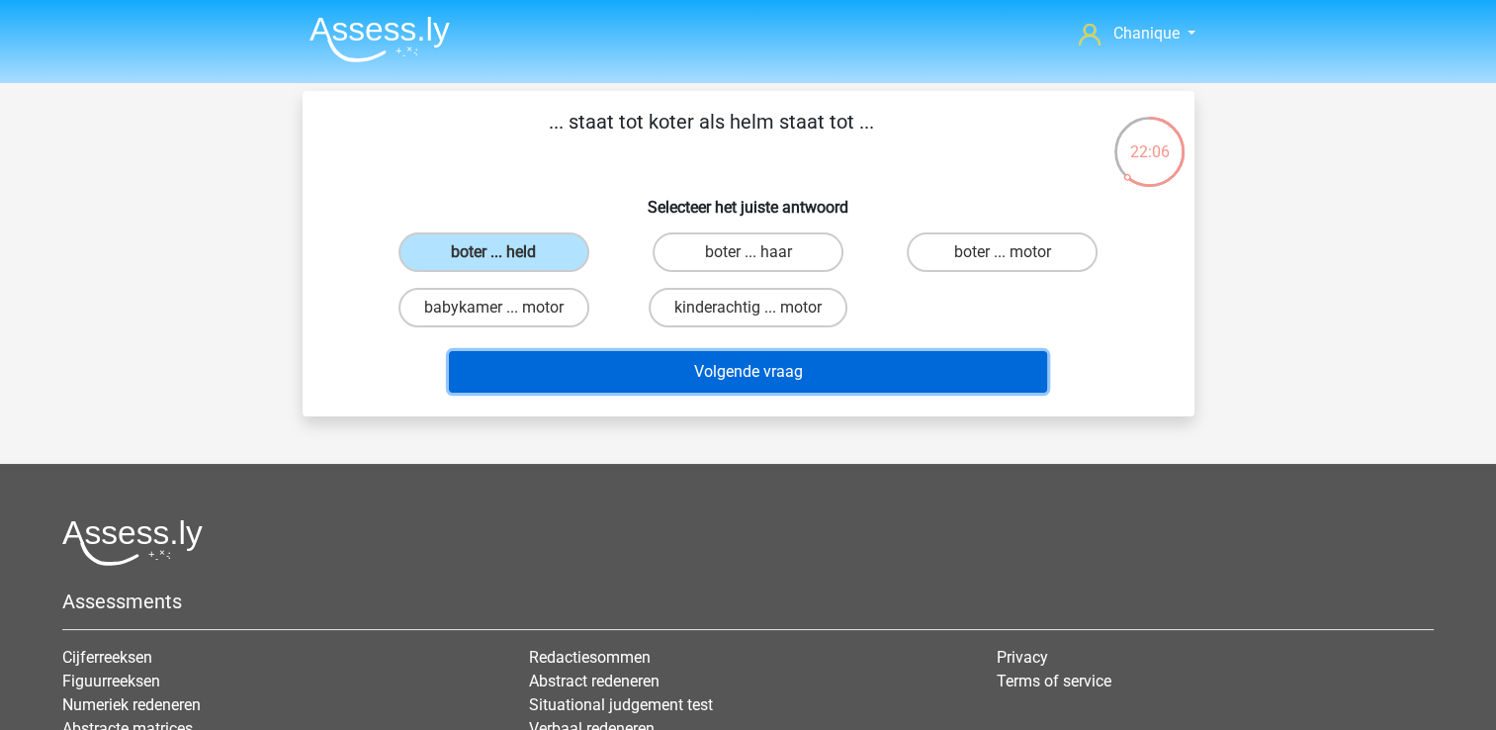
click at [712, 361] on button "Volgende vraag" at bounding box center [748, 372] width 598 height 42
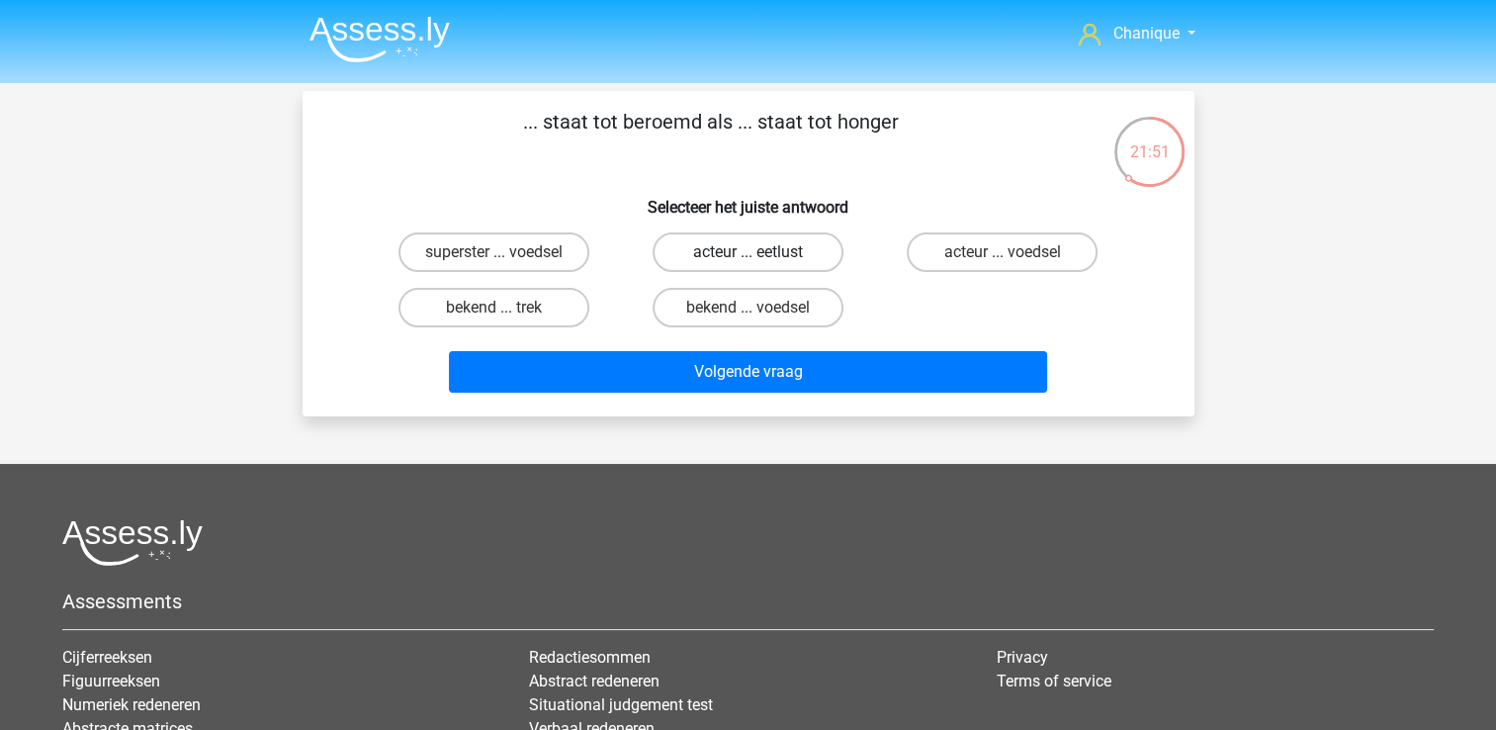
click at [744, 253] on label "acteur ... eetlust" at bounding box center [748, 252] width 191 height 40
click at [748, 253] on input "acteur ... eetlust" at bounding box center [754, 258] width 13 height 13
radio input "true"
click at [693, 290] on label "bekend ... voedsel" at bounding box center [748, 308] width 191 height 40
click at [748, 308] on input "bekend ... voedsel" at bounding box center [754, 314] width 13 height 13
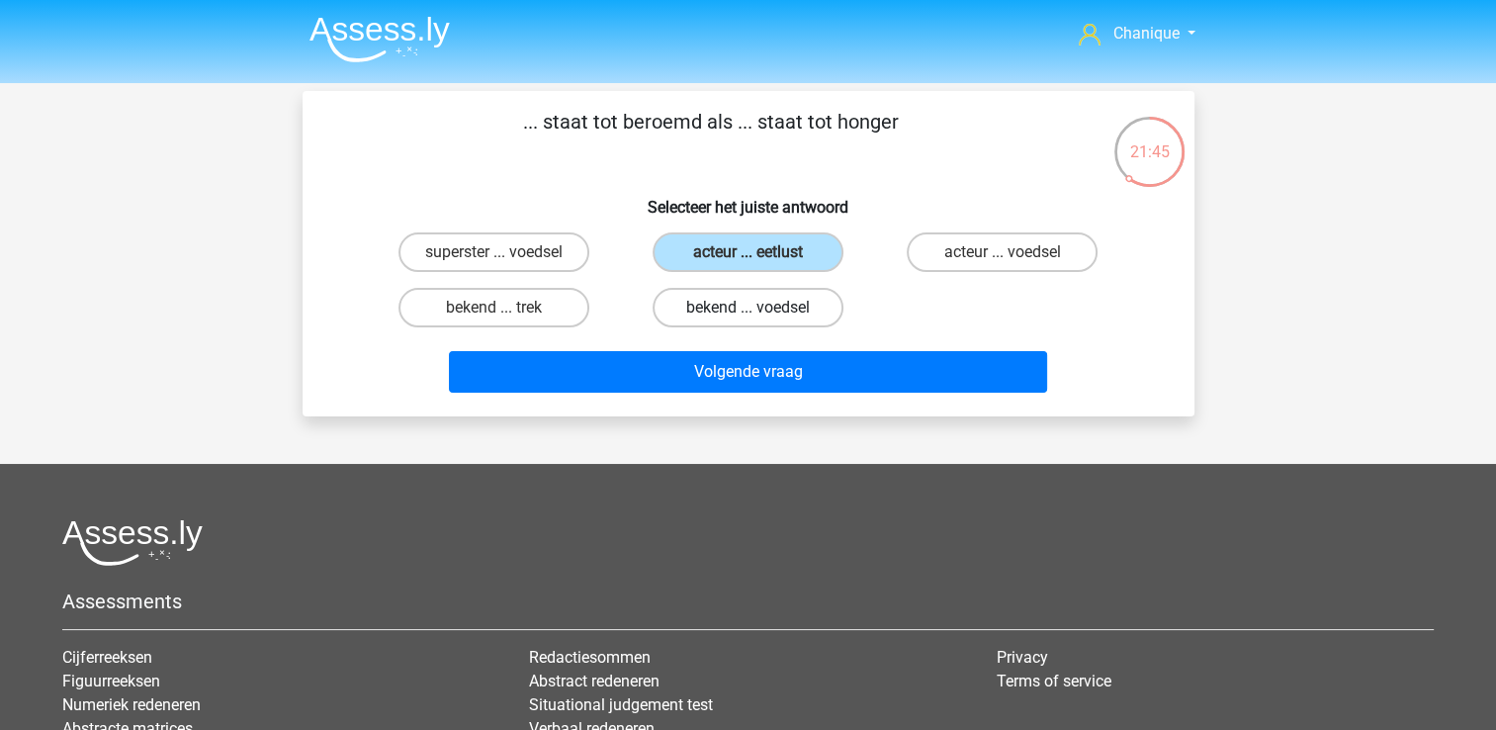
radio input "true"
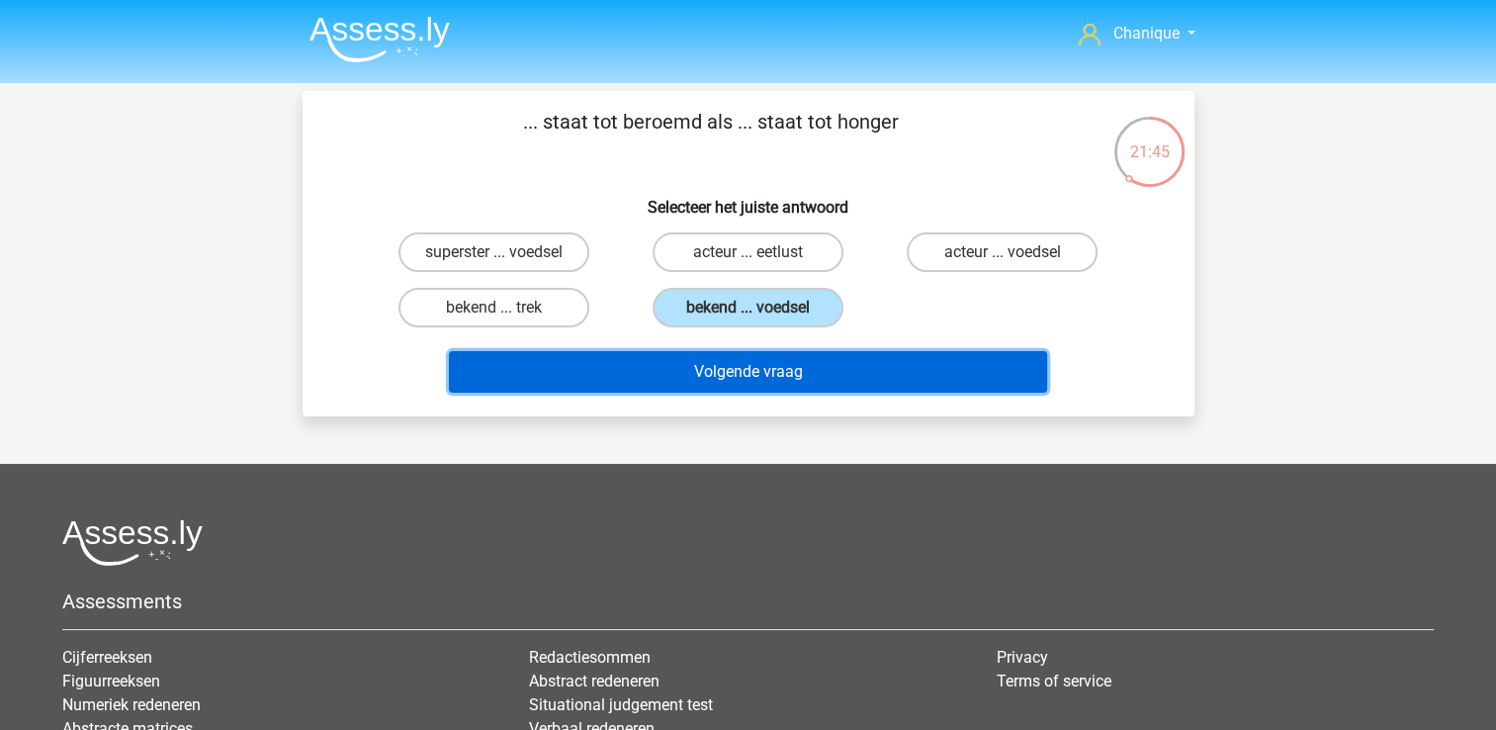
click at [736, 359] on button "Volgende vraag" at bounding box center [748, 372] width 598 height 42
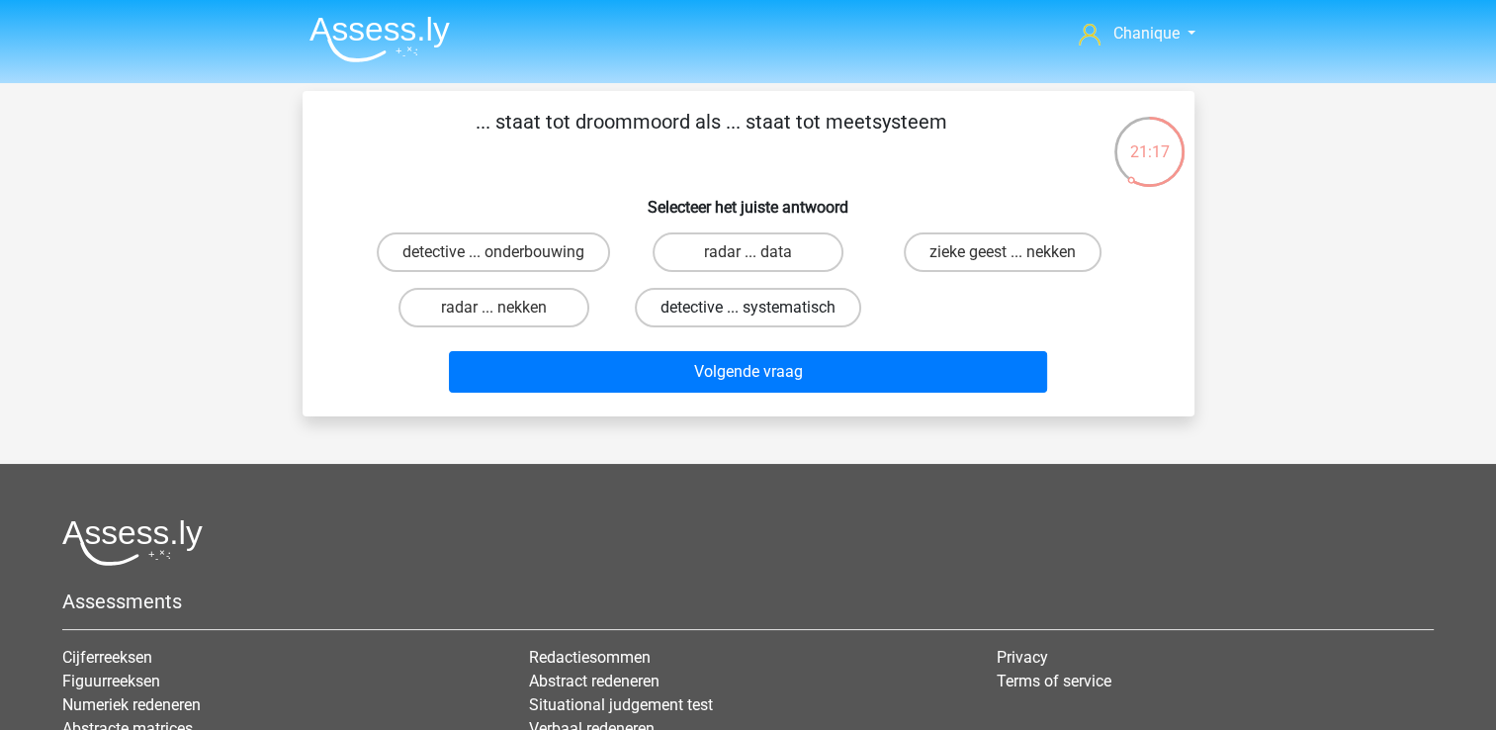
click at [744, 312] on label "detective ... systematisch" at bounding box center [748, 308] width 226 height 40
click at [748, 312] on input "detective ... systematisch" at bounding box center [754, 314] width 13 height 13
radio input "true"
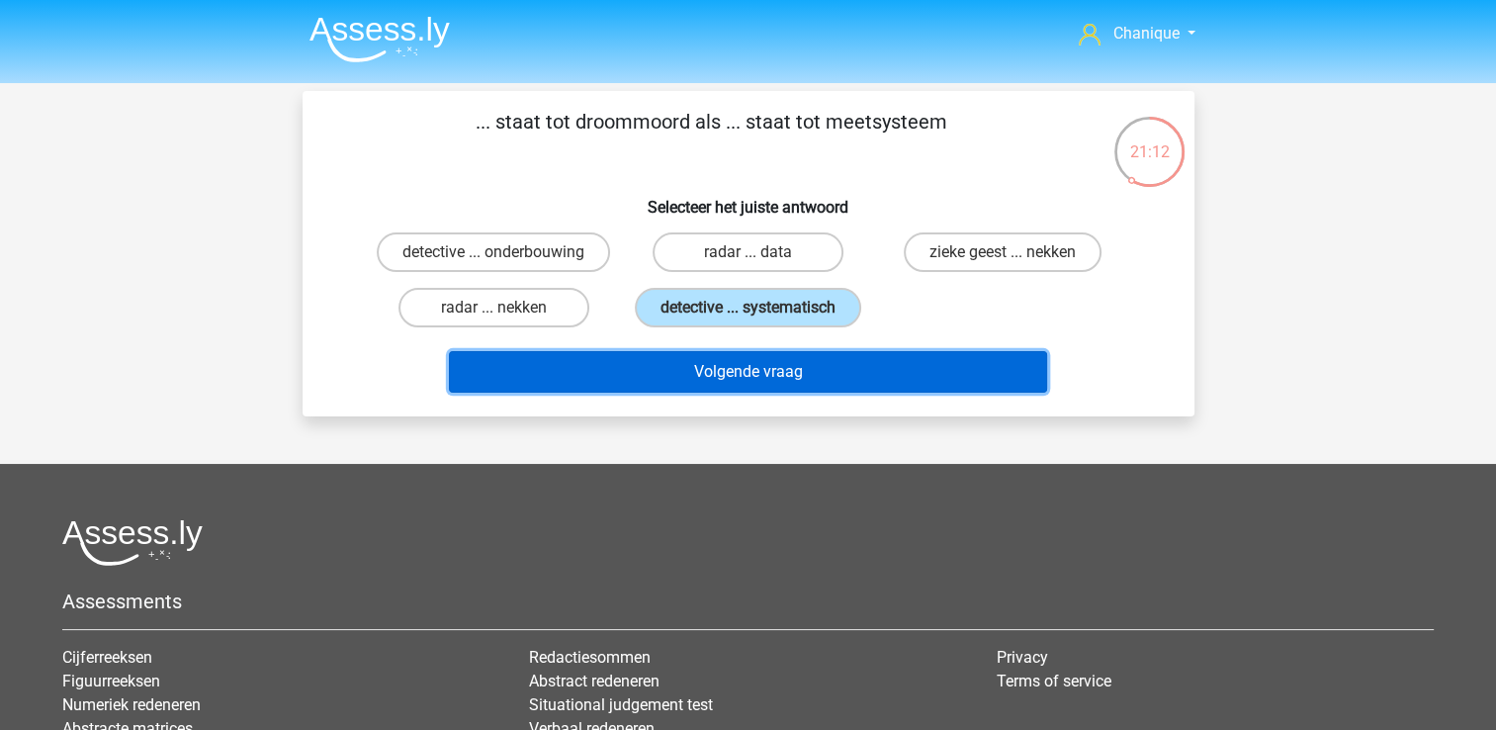
click at [816, 382] on button "Volgende vraag" at bounding box center [748, 372] width 598 height 42
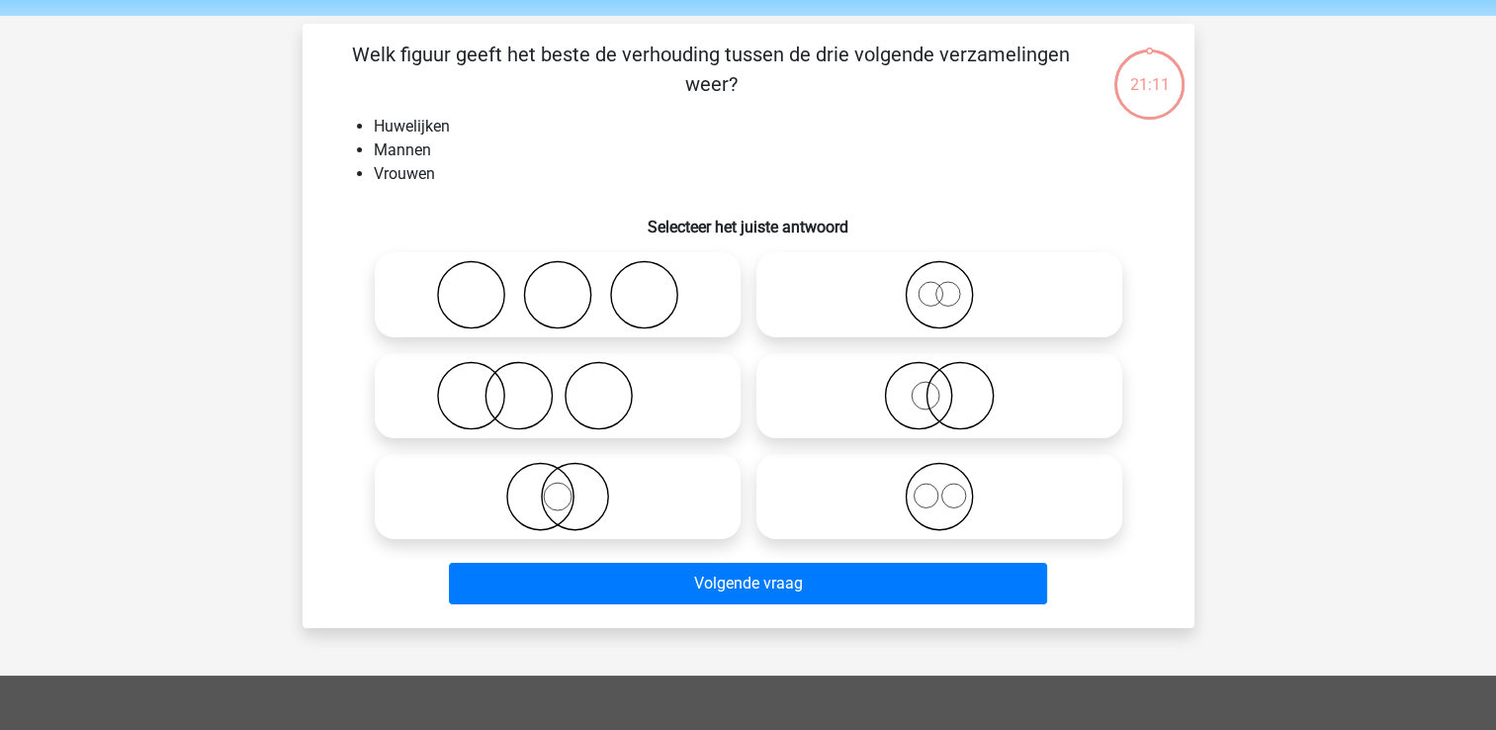
scroll to position [91, 0]
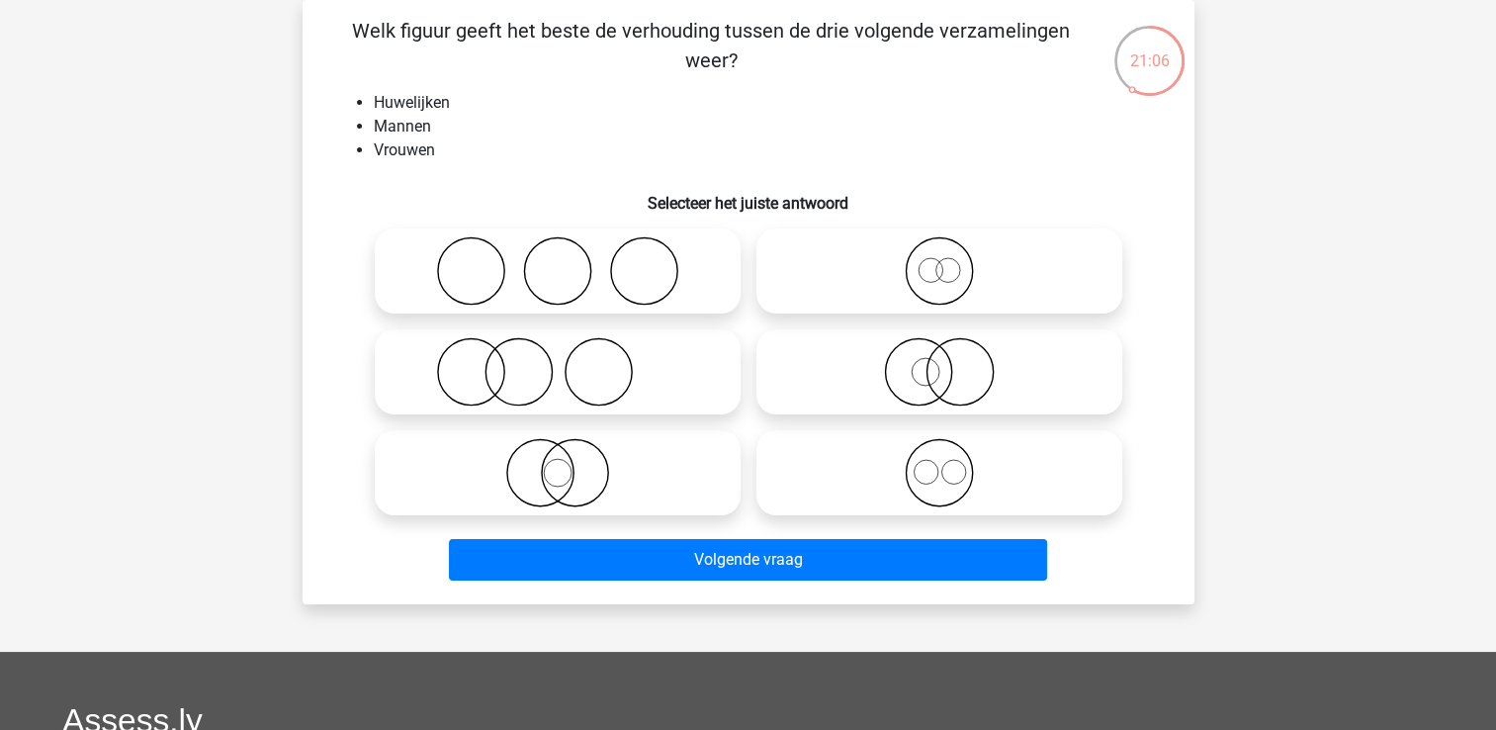
click at [553, 263] on icon at bounding box center [558, 270] width 350 height 69
click at [558, 261] on input "radio" at bounding box center [564, 254] width 13 height 13
radio input "true"
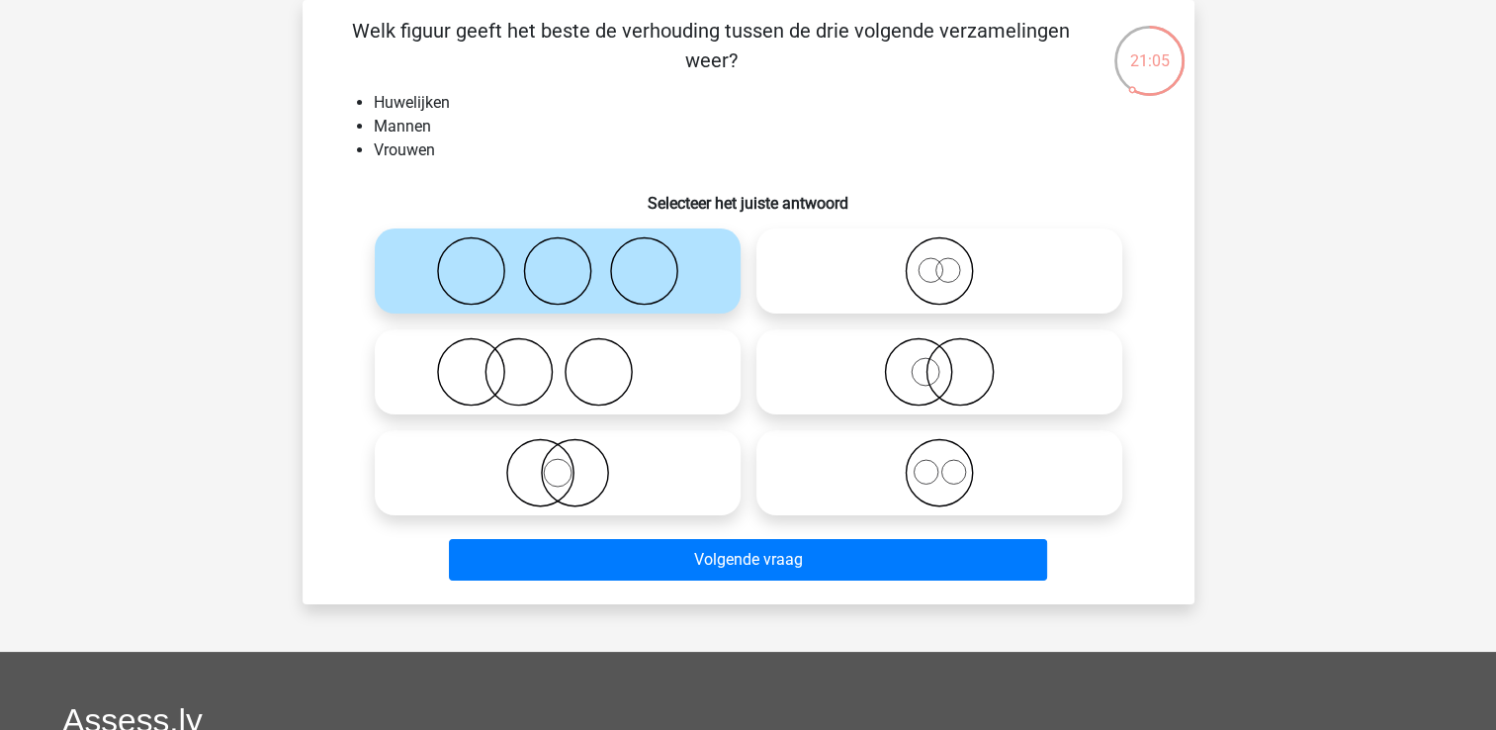
click at [771, 531] on div "Volgende vraag" at bounding box center [748, 555] width 829 height 65
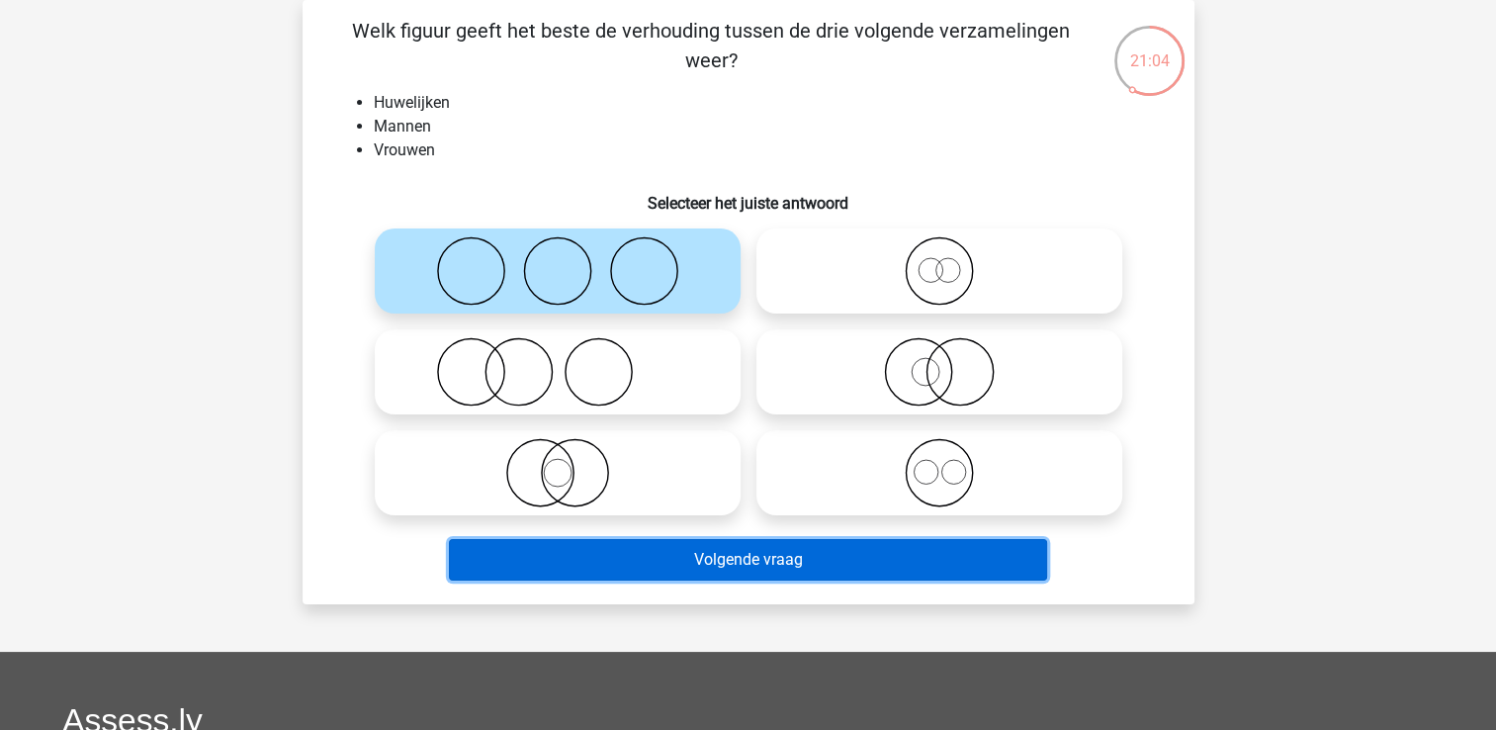
click at [795, 562] on button "Volgende vraag" at bounding box center [748, 560] width 598 height 42
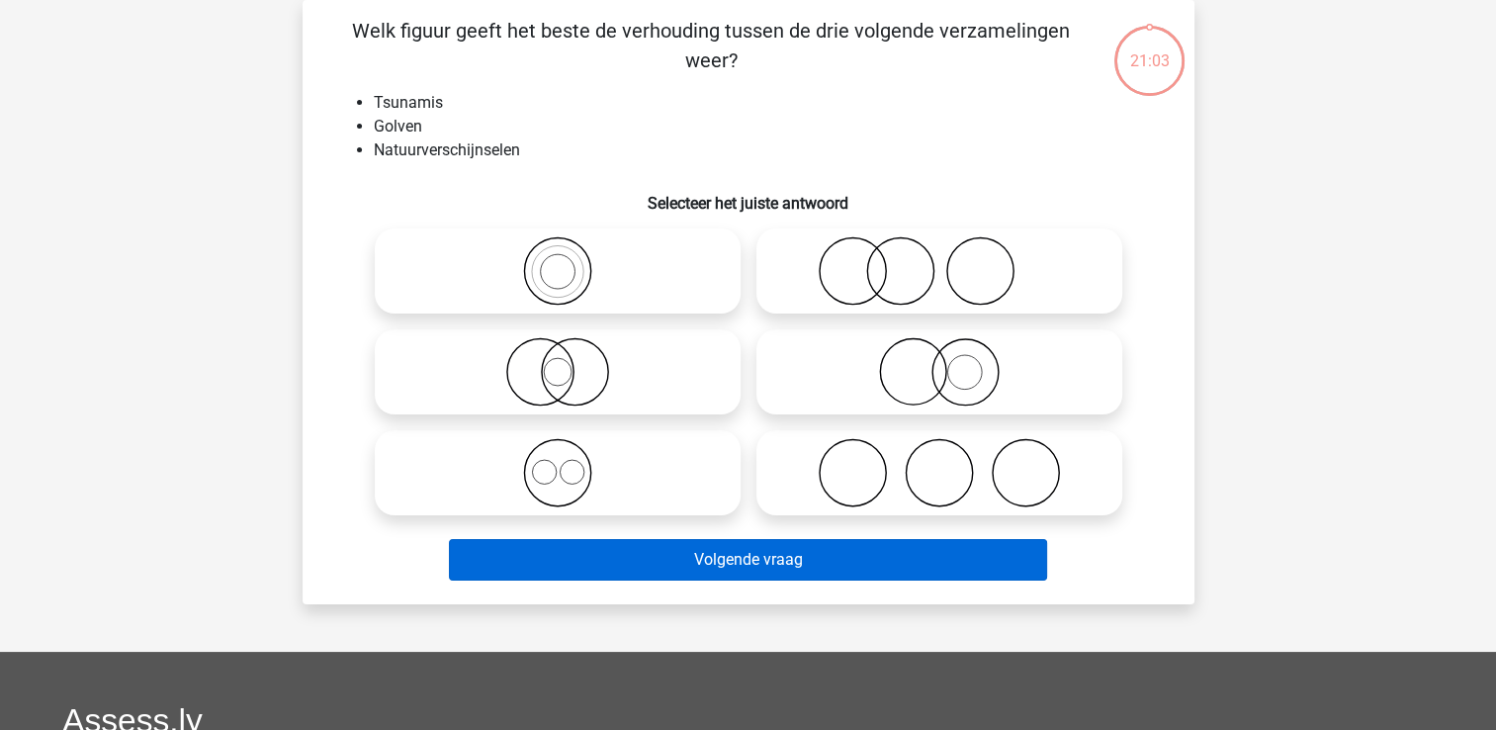
click at [813, 551] on button "Volgende vraag" at bounding box center [748, 560] width 598 height 42
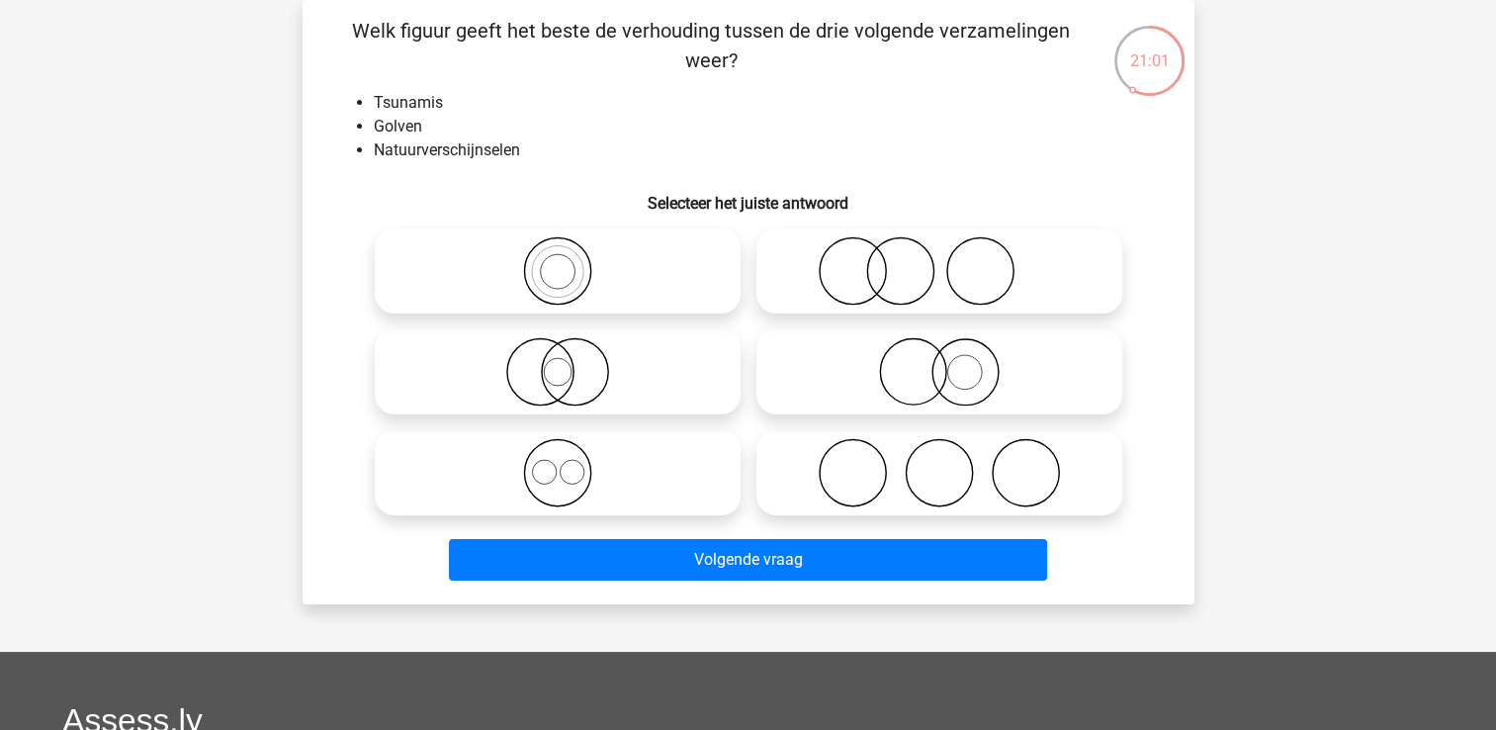
click at [459, 133] on li "Golven" at bounding box center [768, 127] width 789 height 24
click at [664, 255] on icon at bounding box center [558, 270] width 350 height 69
click at [571, 255] on input "radio" at bounding box center [564, 254] width 13 height 13
radio input "true"
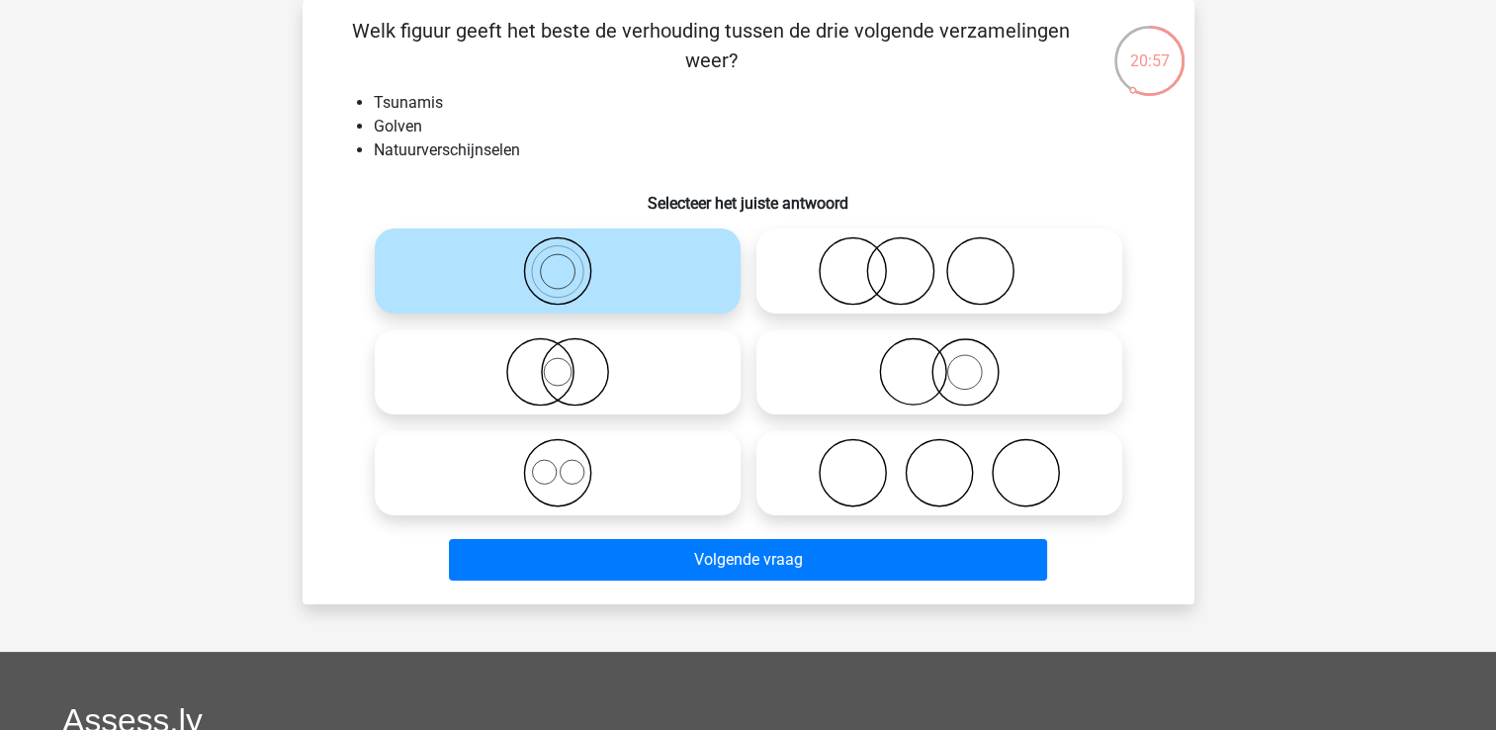
click at [957, 281] on icon at bounding box center [939, 270] width 350 height 69
click at [952, 261] on input "radio" at bounding box center [945, 254] width 13 height 13
radio input "true"
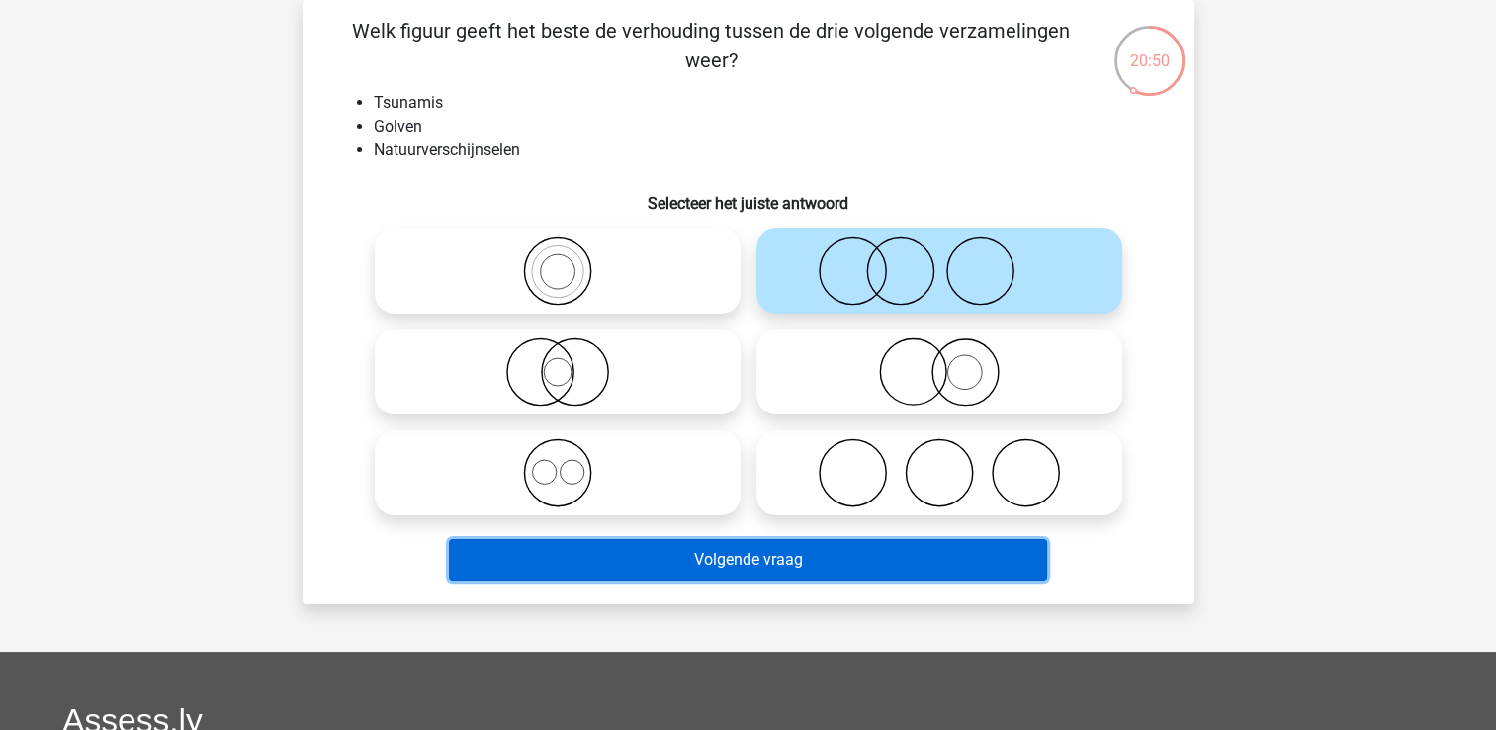
drag, startPoint x: 775, startPoint y: 558, endPoint x: 775, endPoint y: 651, distance: 92.9
click at [775, 651] on div "Chanique wolfchanique@gmail.com" at bounding box center [748, 541] width 1496 height 1265
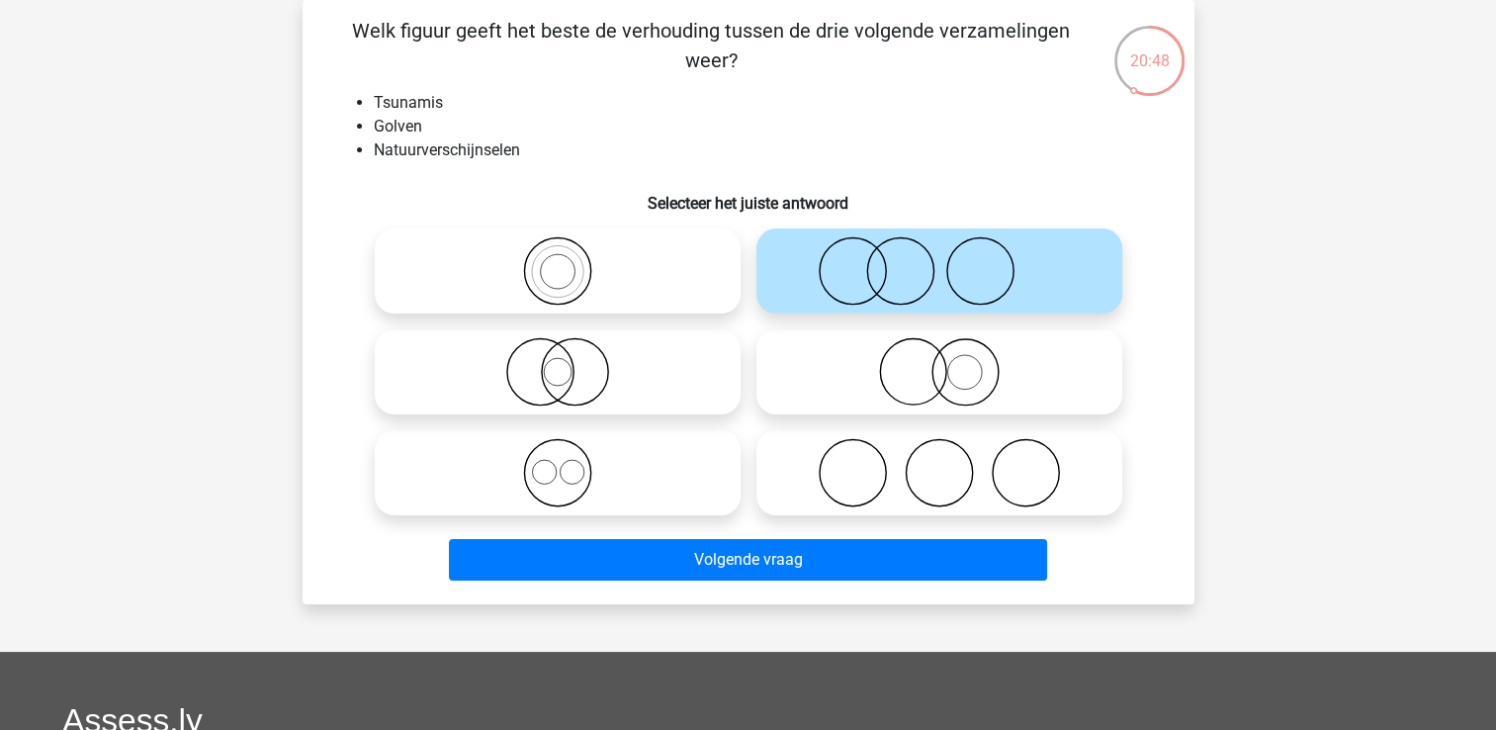
click at [863, 387] on icon at bounding box center [939, 371] width 350 height 69
click at [939, 362] on input "radio" at bounding box center [945, 355] width 13 height 13
radio input "true"
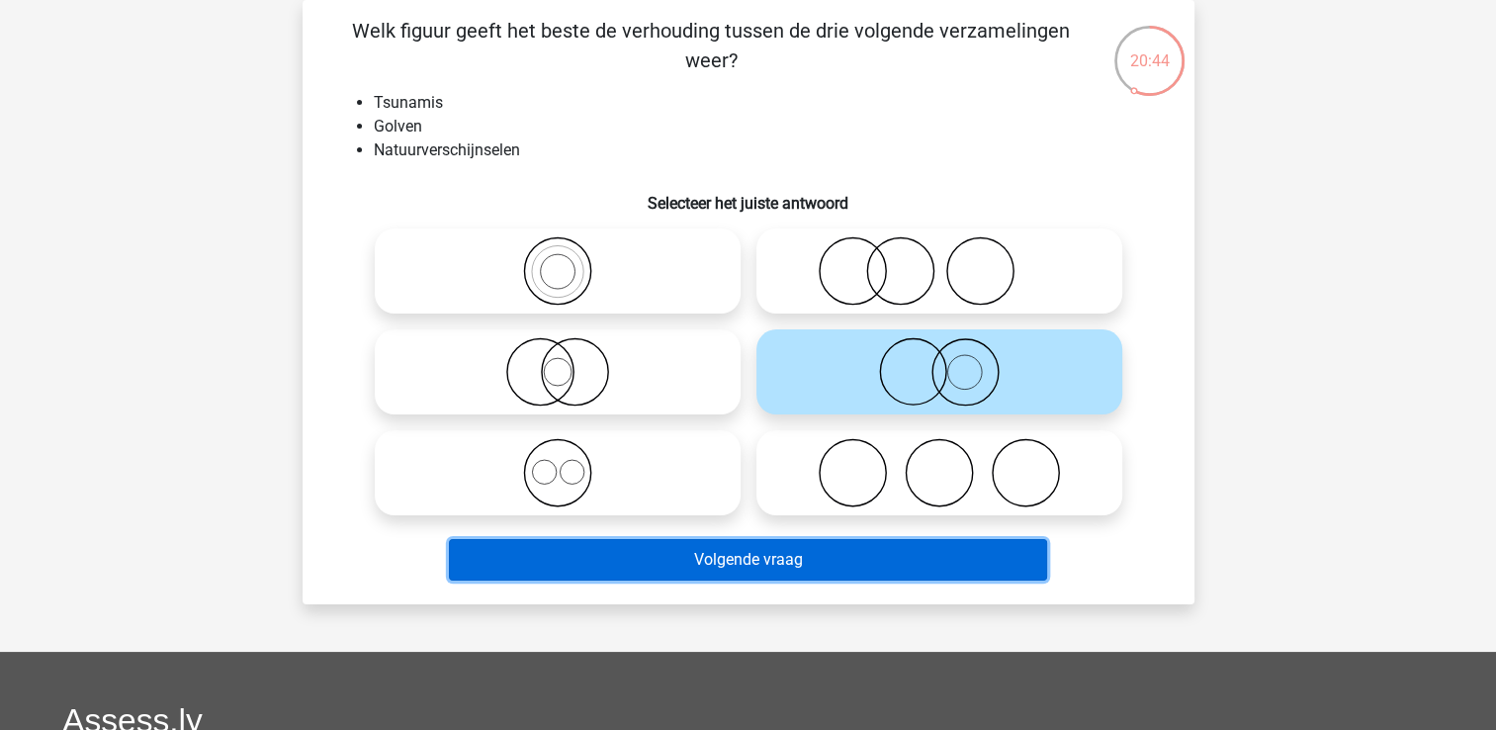
click at [875, 556] on button "Volgende vraag" at bounding box center [748, 560] width 598 height 42
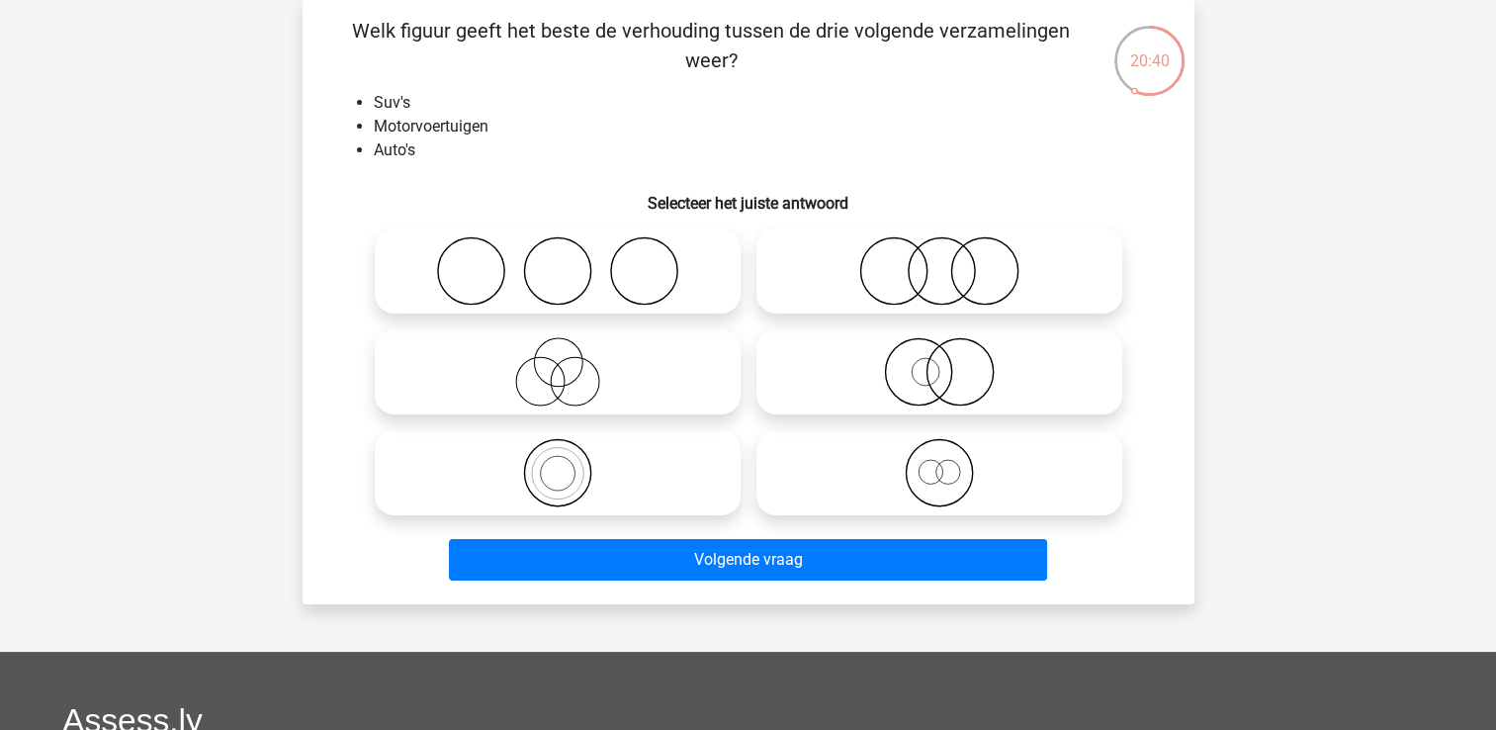
click at [657, 481] on icon at bounding box center [558, 472] width 350 height 69
click at [571, 463] on input "radio" at bounding box center [564, 456] width 13 height 13
radio input "true"
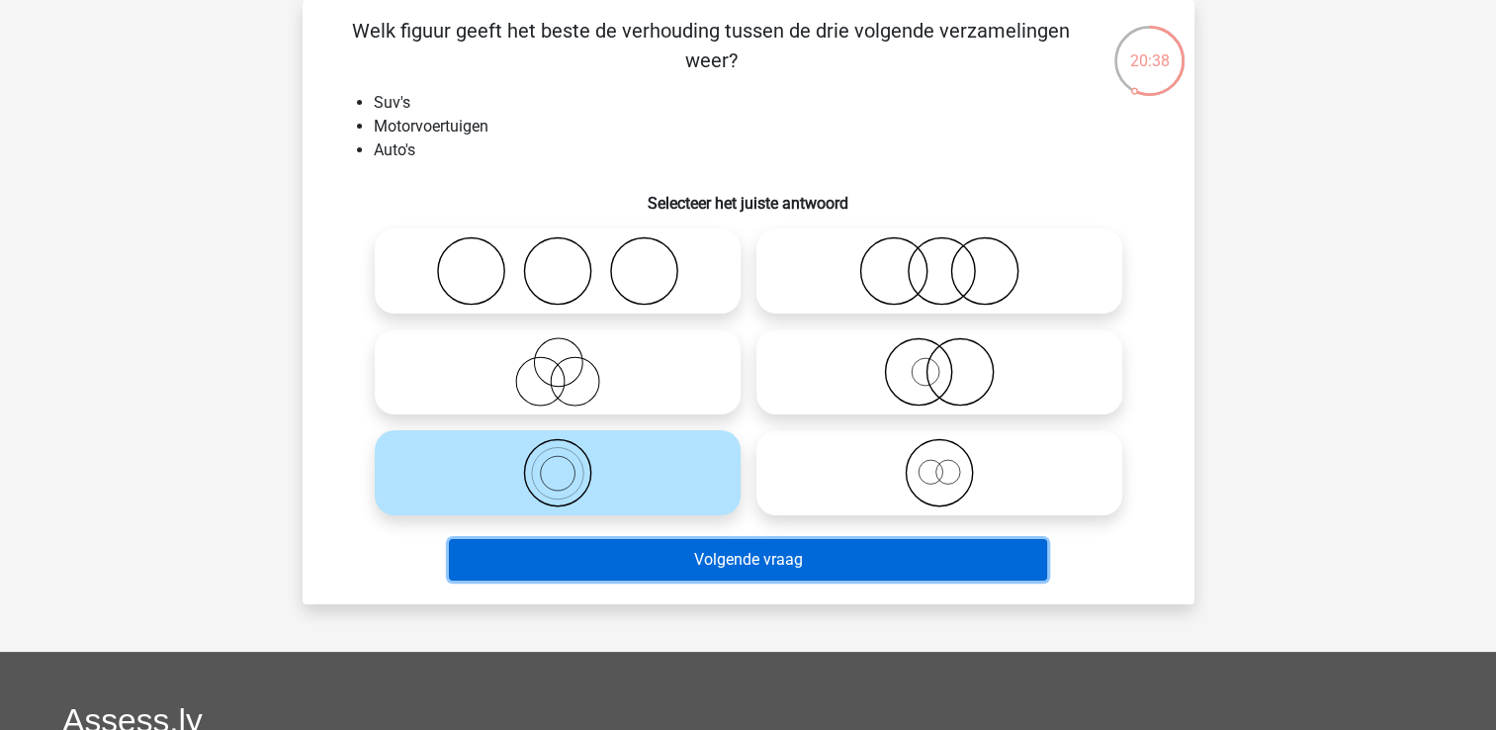
click at [720, 566] on button "Volgende vraag" at bounding box center [748, 560] width 598 height 42
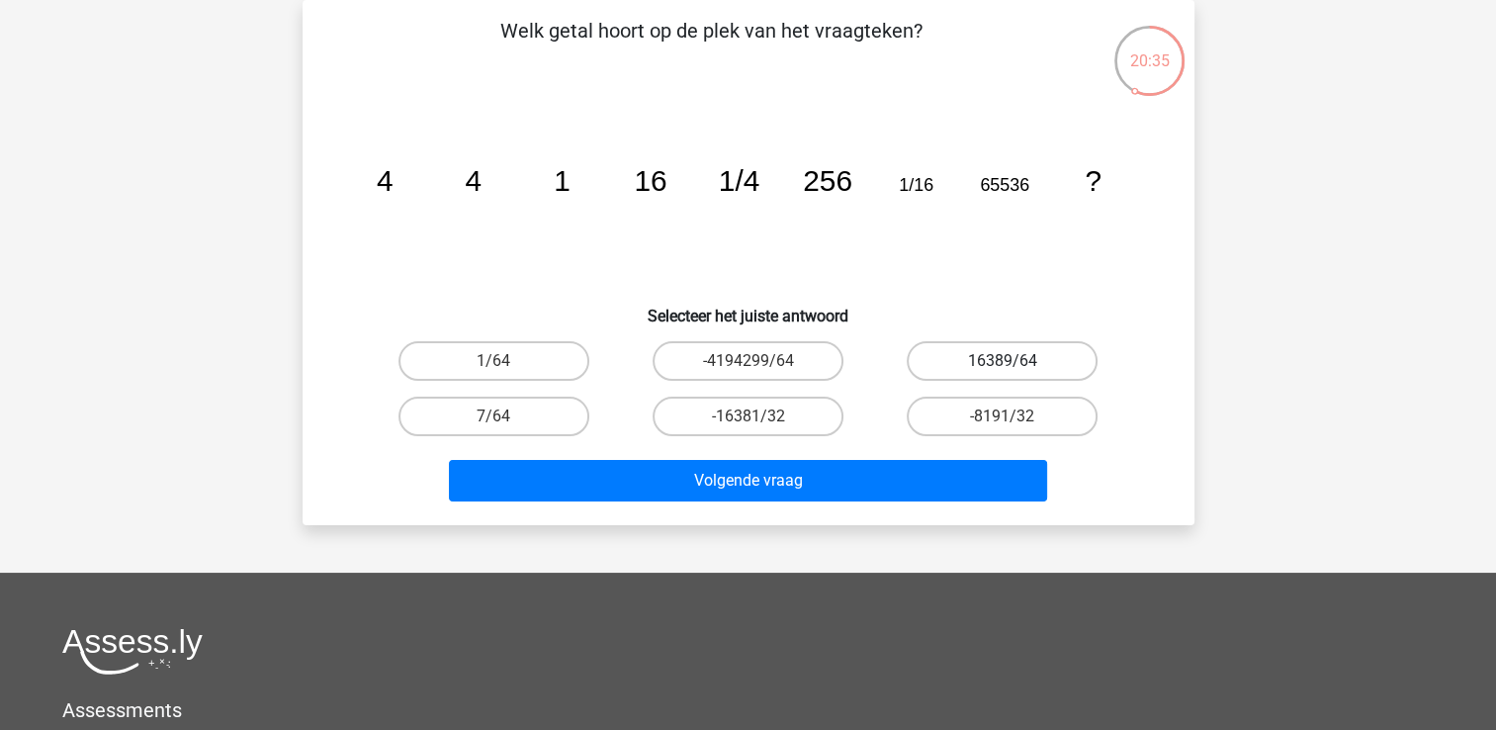
click at [989, 346] on label "16389/64" at bounding box center [1002, 361] width 191 height 40
click at [1003, 361] on input "16389/64" at bounding box center [1009, 367] width 13 height 13
radio input "true"
click at [924, 536] on div "Chanique wolfchanique@gmail.com" at bounding box center [748, 502] width 1496 height 1186
click at [905, 504] on div "Volgende vraag" at bounding box center [748, 484] width 763 height 49
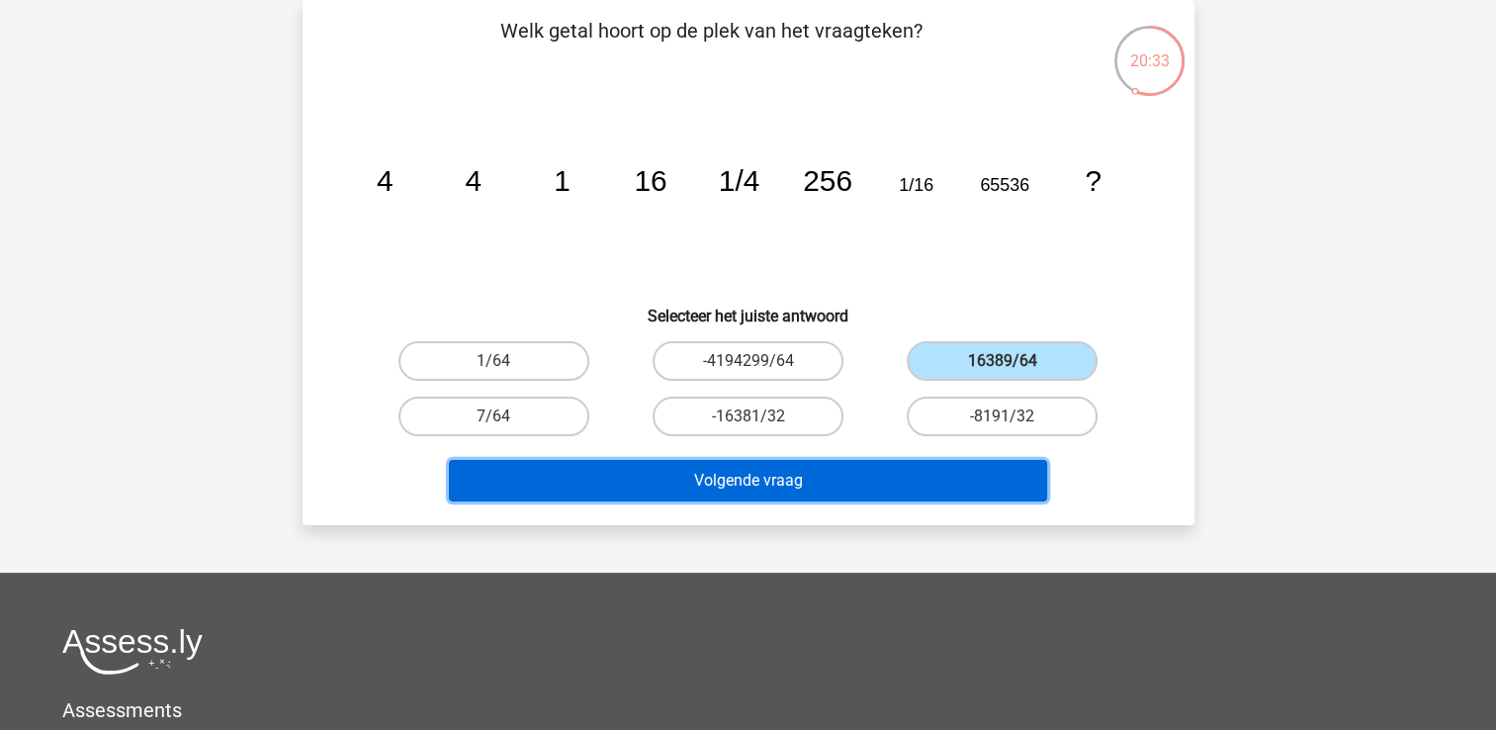
click at [897, 491] on button "Volgende vraag" at bounding box center [748, 481] width 598 height 42
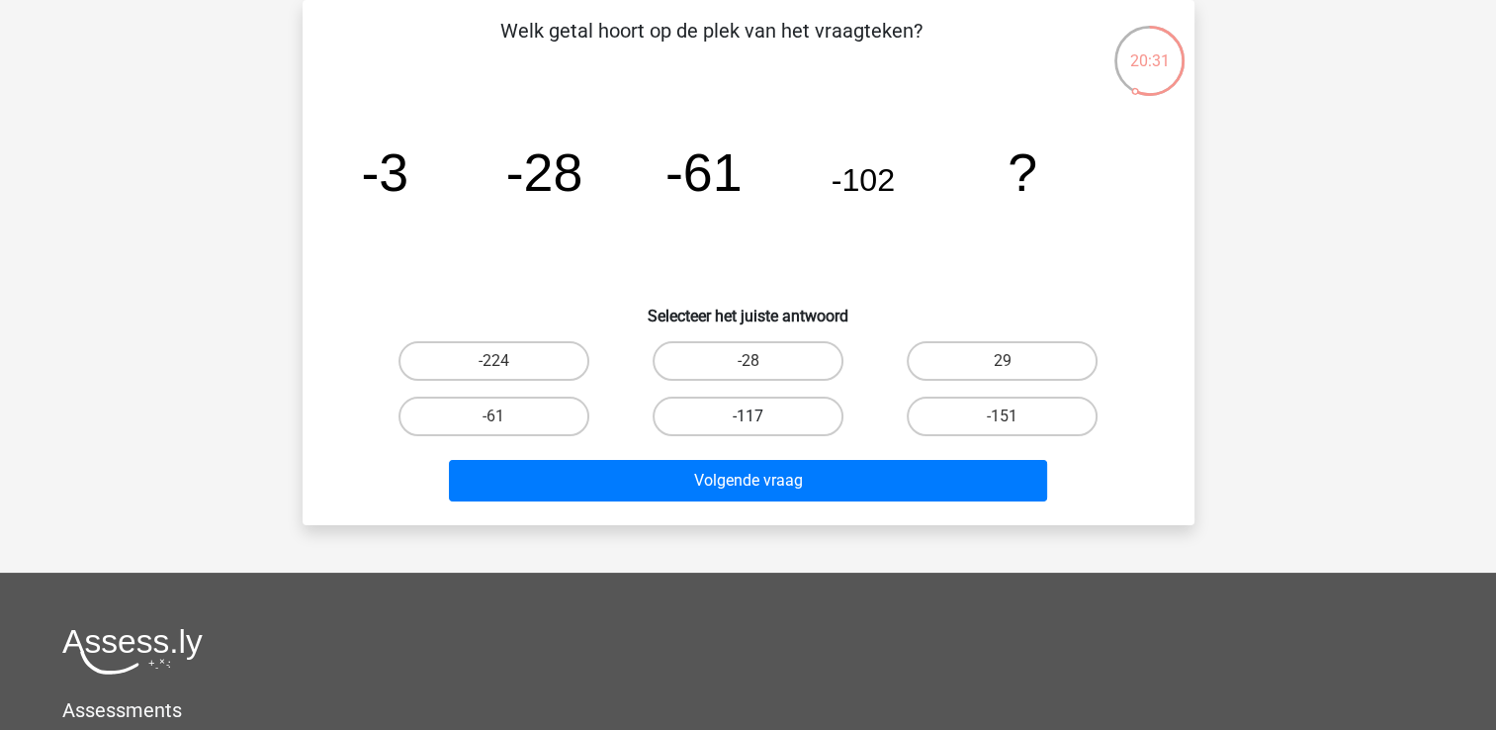
click at [792, 425] on label "-117" at bounding box center [748, 417] width 191 height 40
click at [760, 425] on input "-117" at bounding box center [754, 422] width 13 height 13
radio input "true"
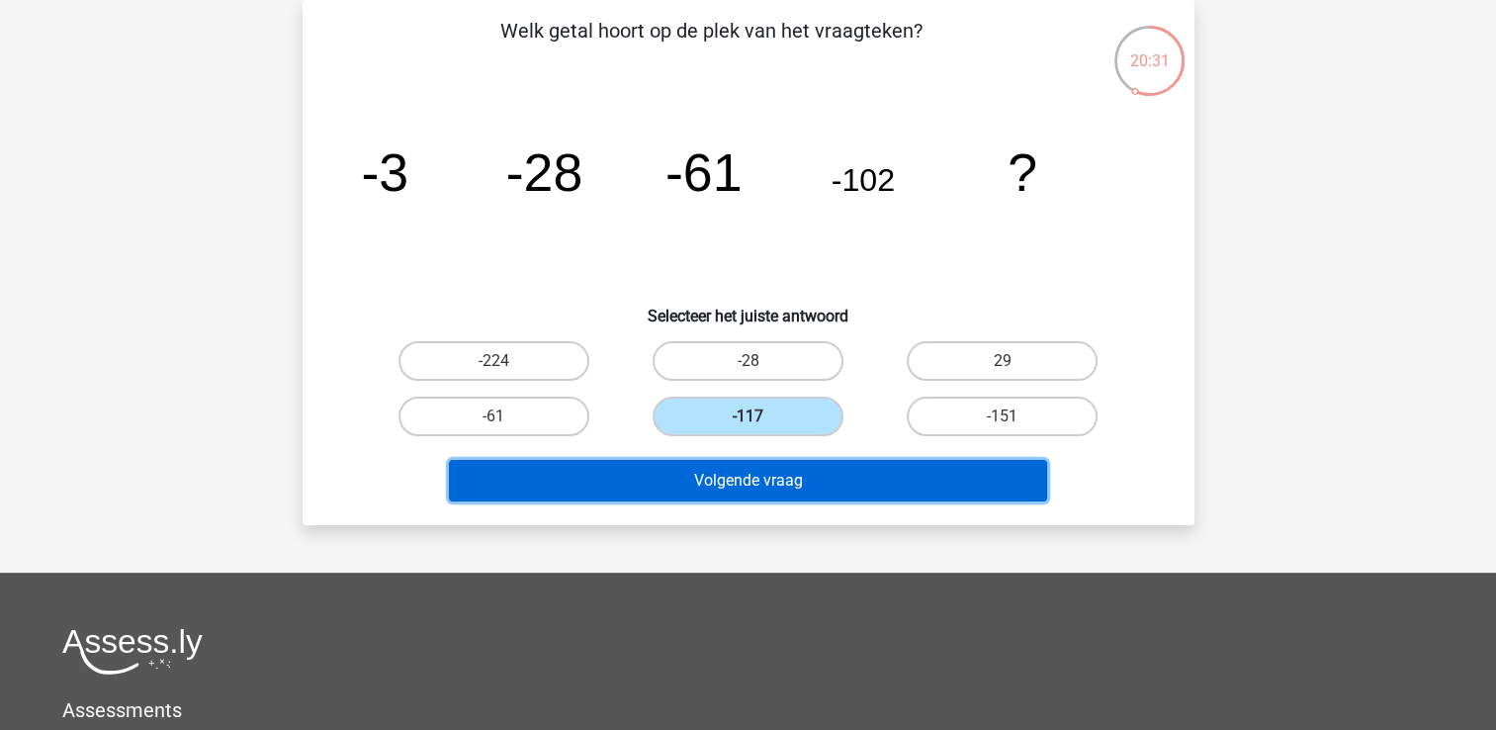
click at [823, 485] on button "Volgende vraag" at bounding box center [748, 481] width 598 height 42
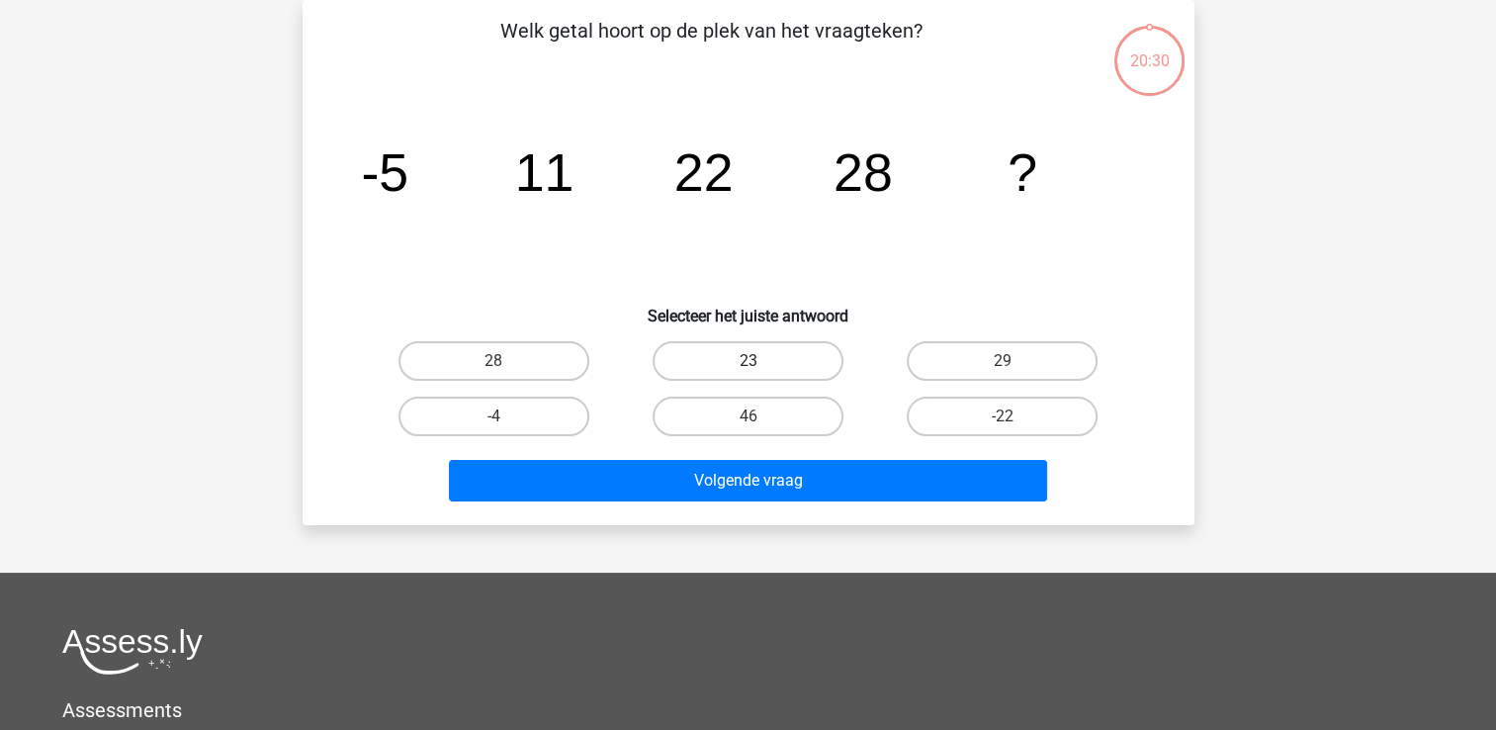
click at [752, 358] on label "23" at bounding box center [748, 361] width 191 height 40
click at [752, 361] on input "23" at bounding box center [754, 367] width 13 height 13
radio input "true"
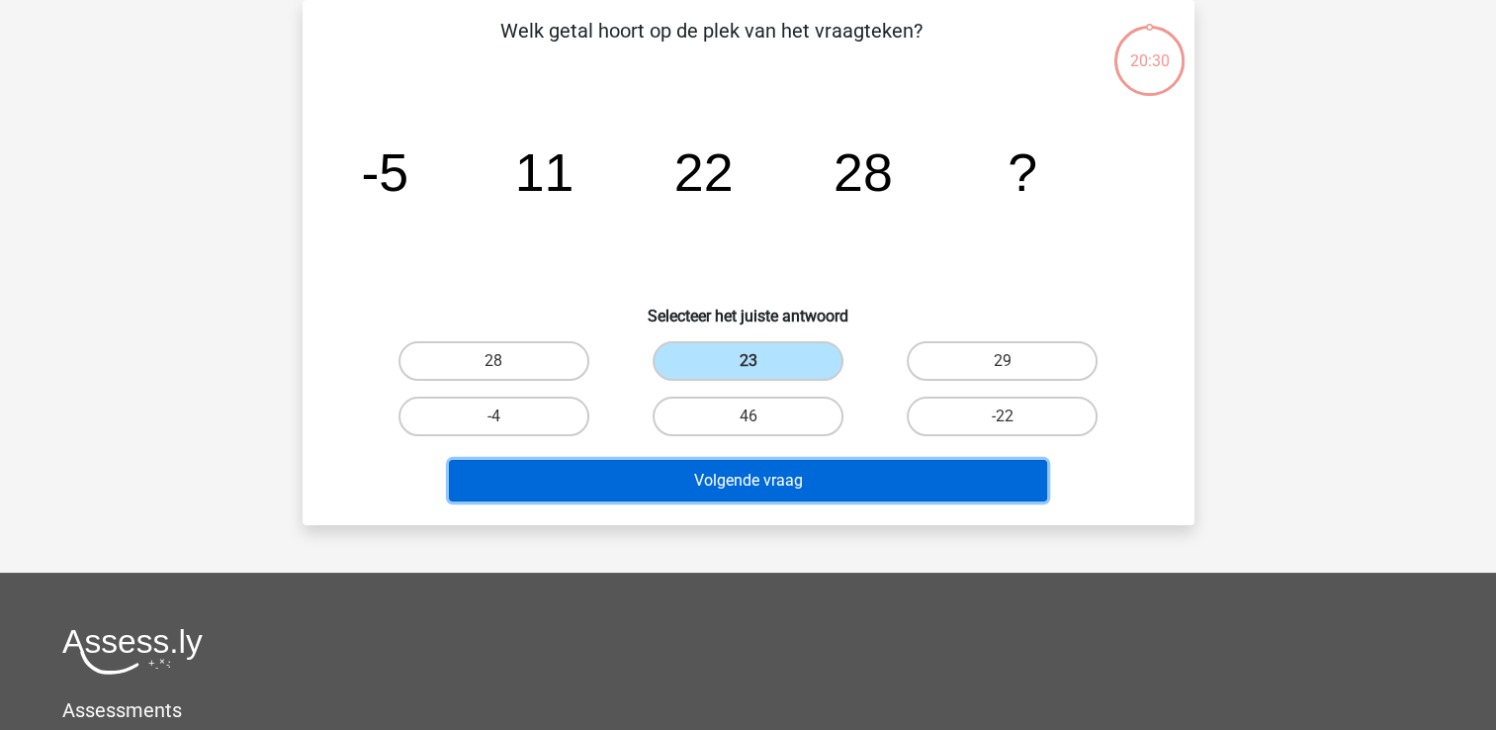
click at [806, 465] on button "Volgende vraag" at bounding box center [748, 481] width 598 height 42
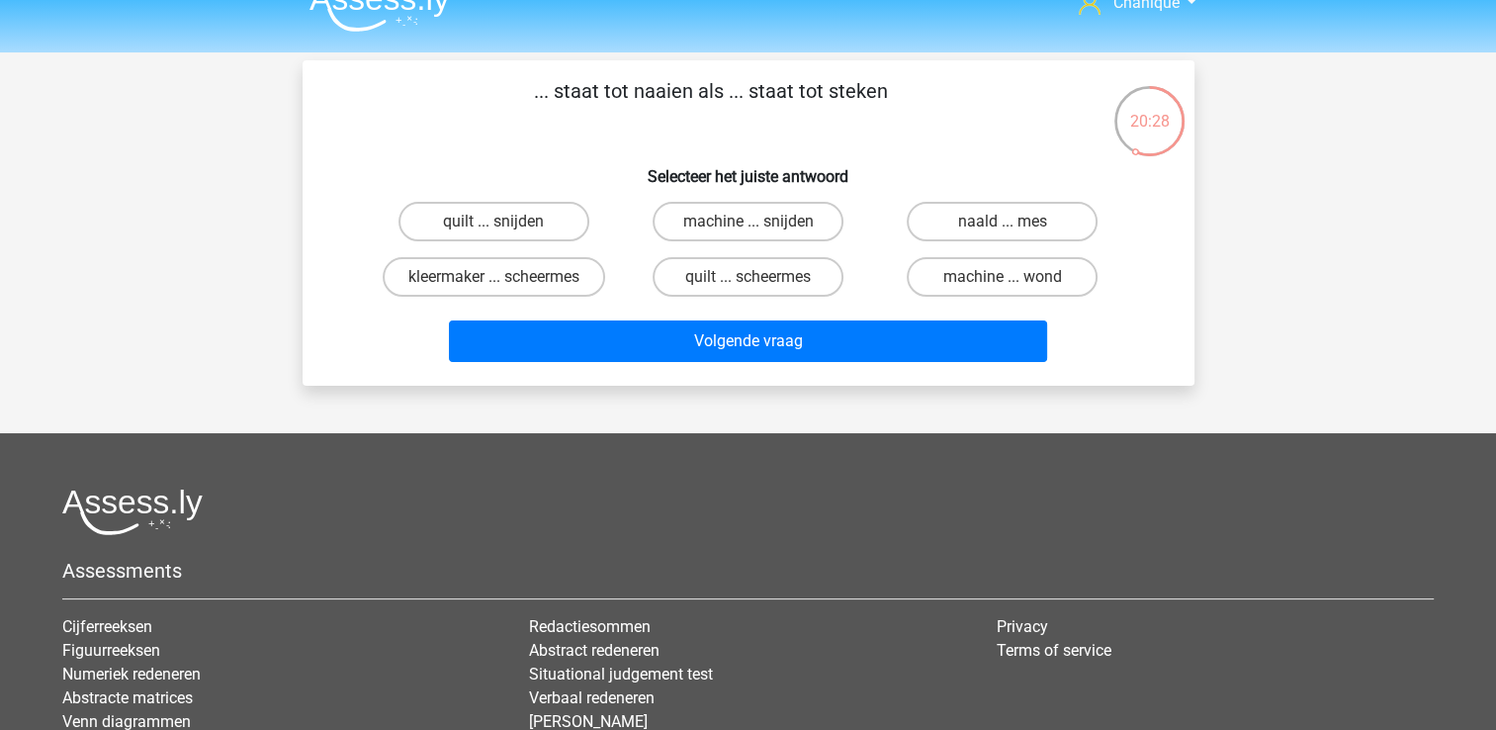
scroll to position [0, 0]
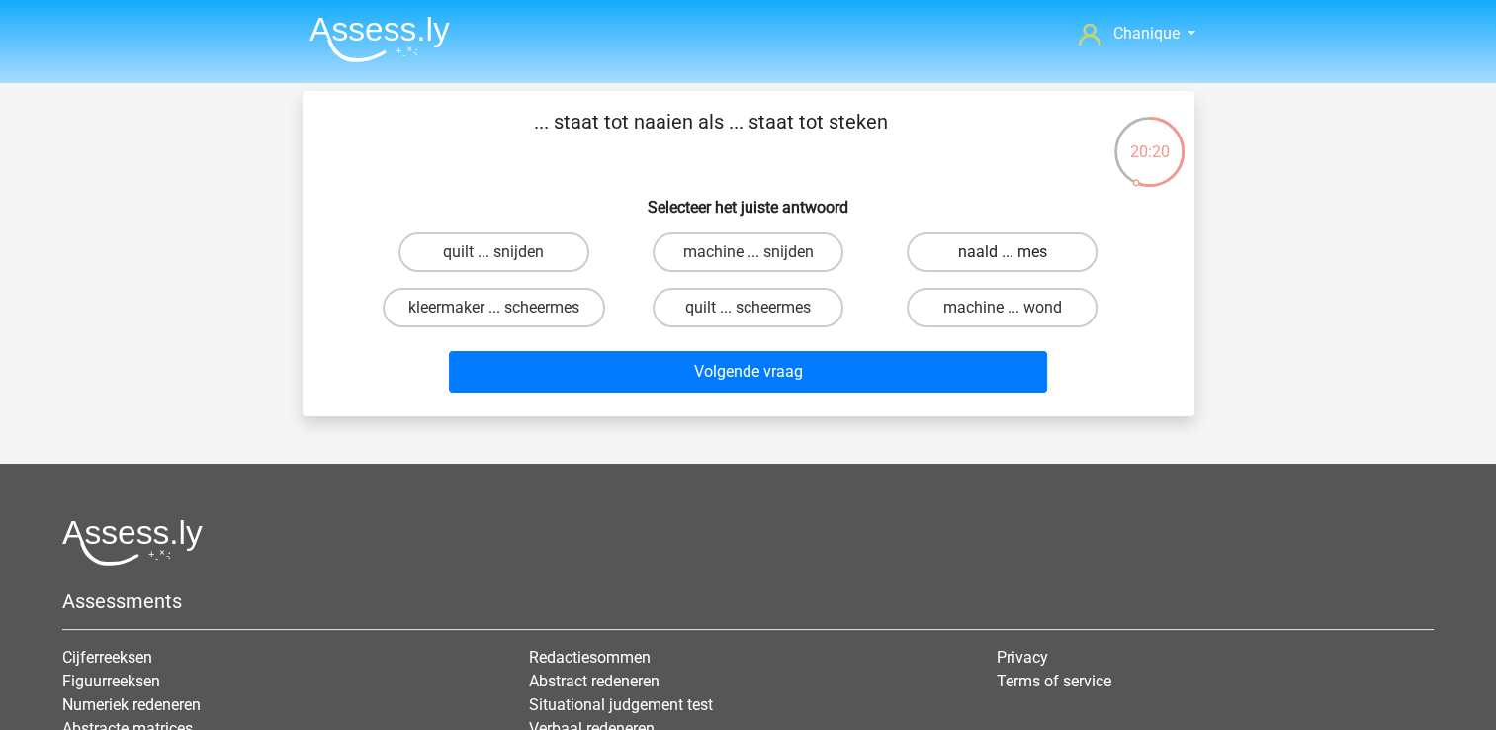
click at [1004, 249] on label "naald ... mes" at bounding box center [1002, 252] width 191 height 40
click at [1004, 252] on input "naald ... mes" at bounding box center [1009, 258] width 13 height 13
radio input "true"
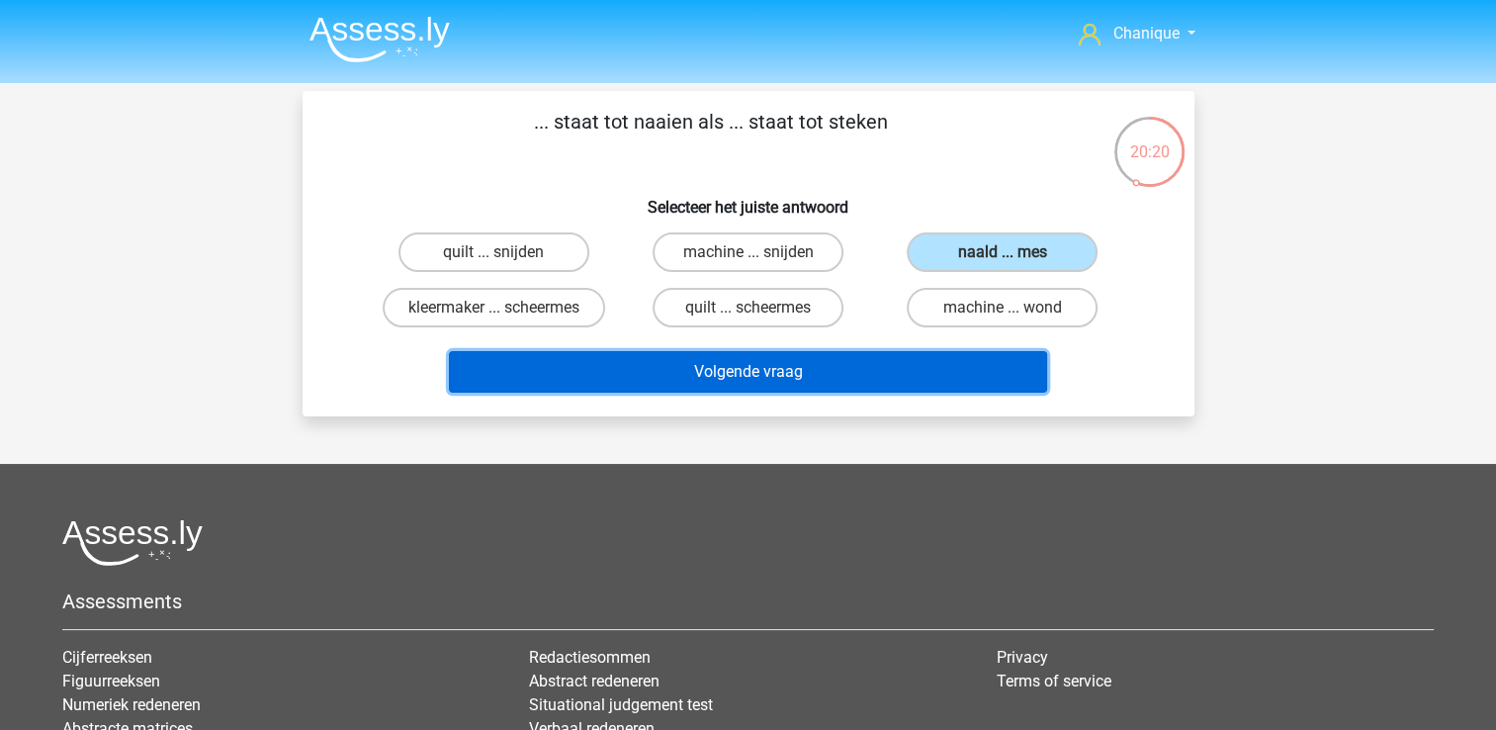
click at [956, 384] on button "Volgende vraag" at bounding box center [748, 372] width 598 height 42
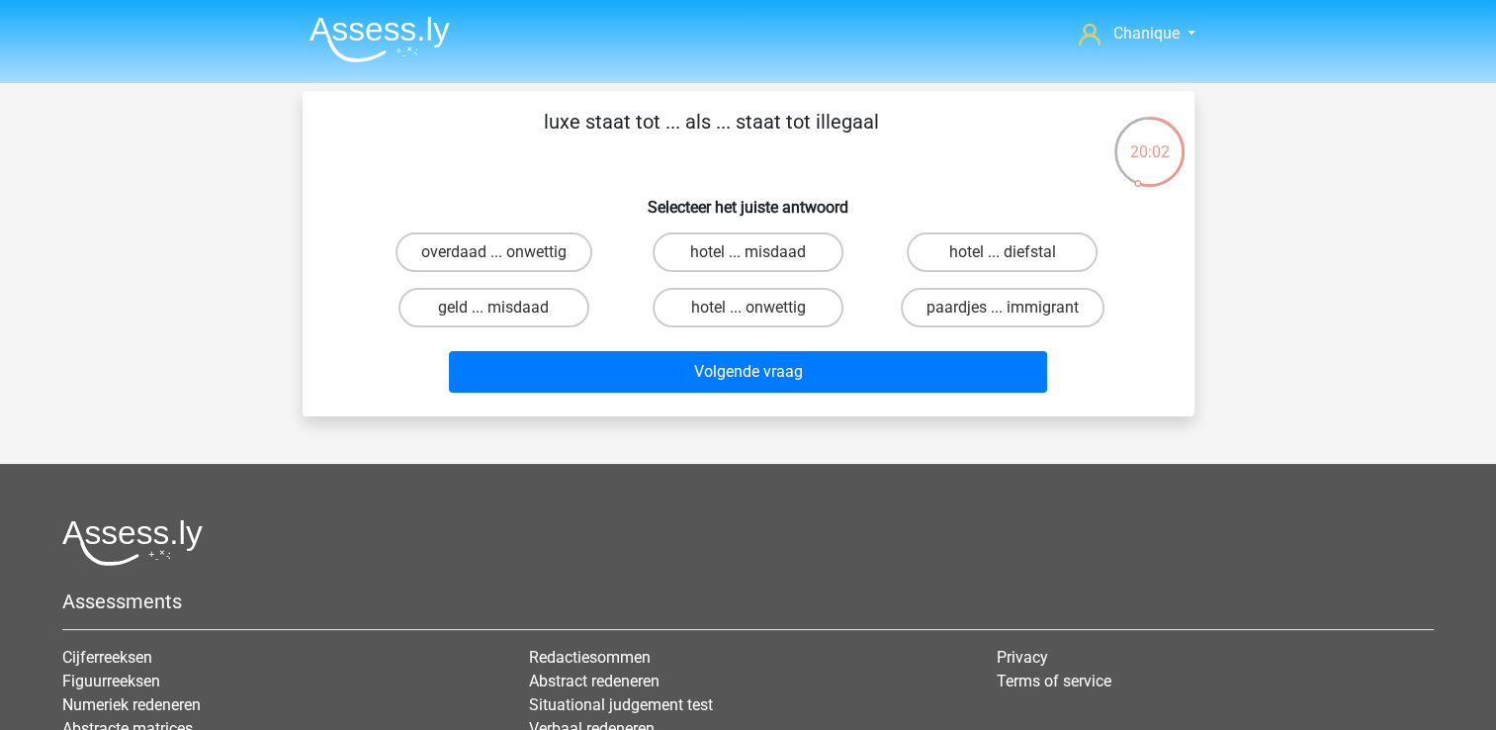
drag, startPoint x: 561, startPoint y: 305, endPoint x: 613, endPoint y: 331, distance: 58.8
click at [562, 305] on label "geld ... misdaad" at bounding box center [493, 308] width 191 height 40
click at [506, 308] on input "geld ... misdaad" at bounding box center [499, 314] width 13 height 13
radio input "true"
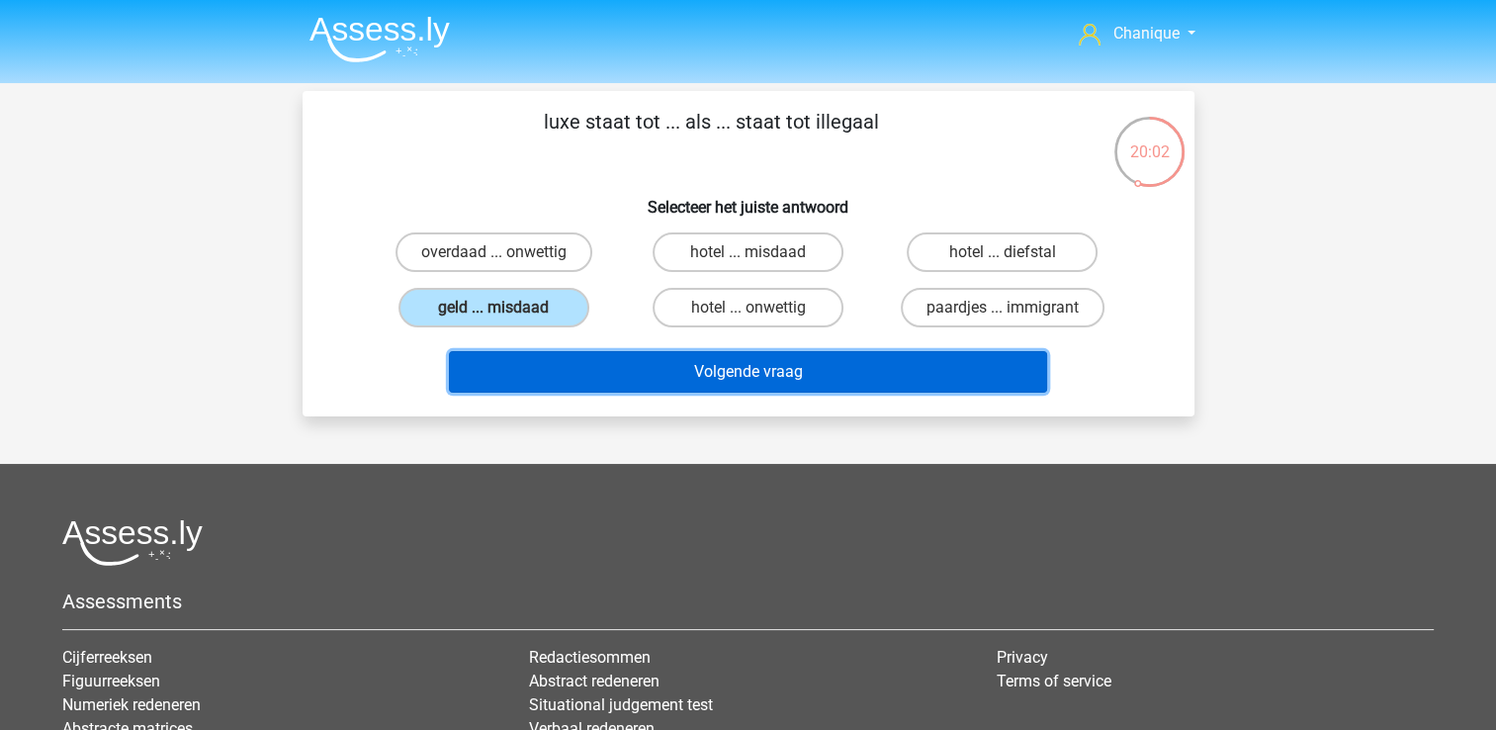
click at [657, 356] on button "Volgende vraag" at bounding box center [748, 372] width 598 height 42
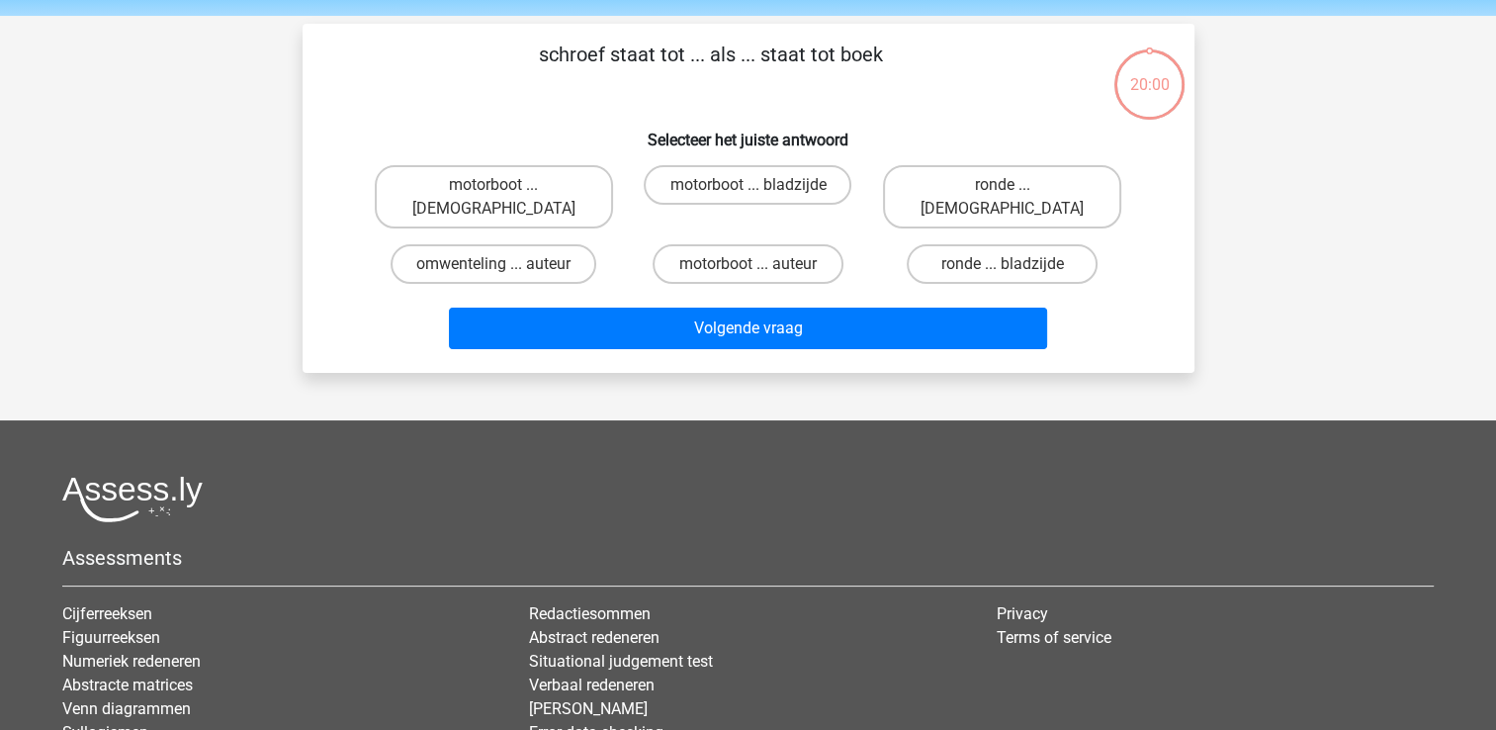
scroll to position [91, 0]
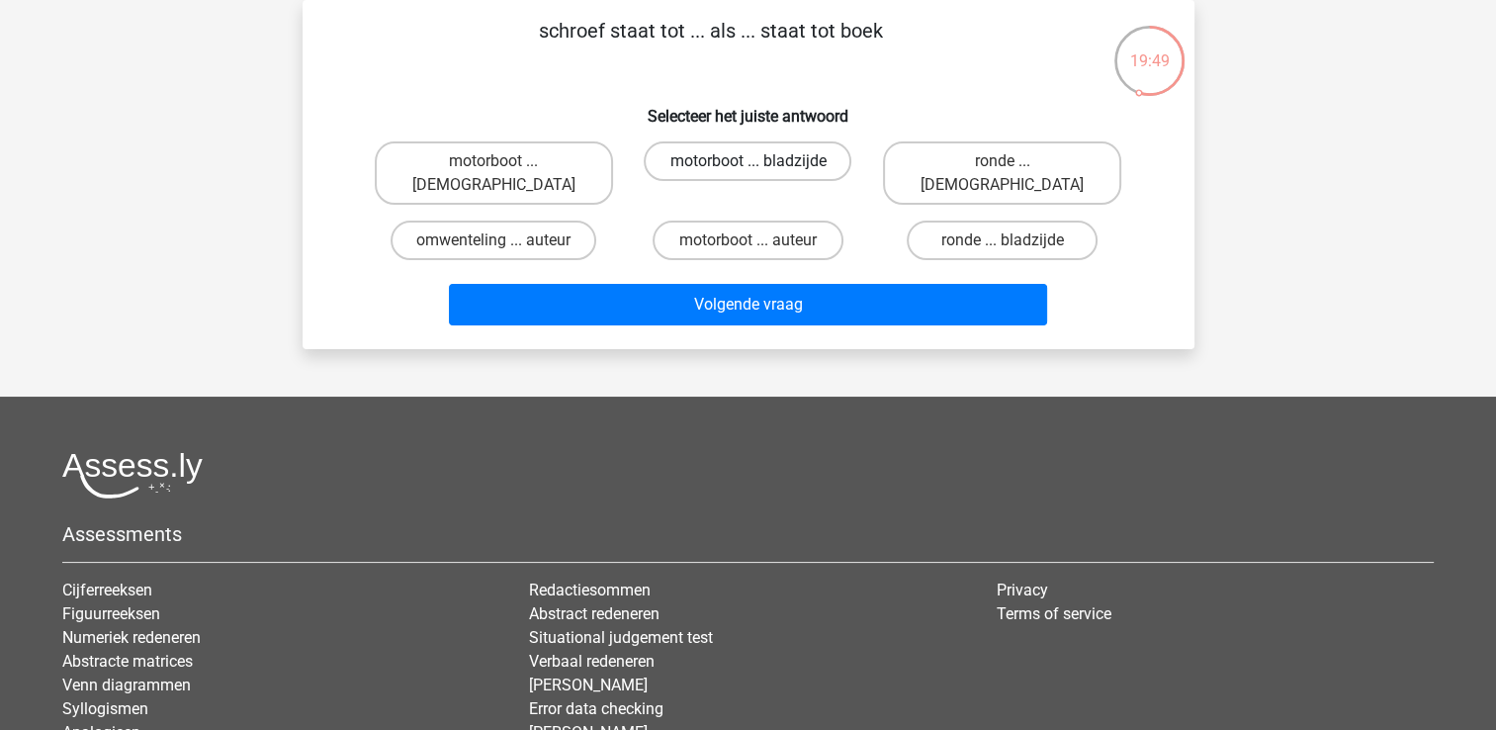
click at [700, 170] on label "motorboot ... bladzijde" at bounding box center [748, 161] width 208 height 40
click at [748, 170] on input "motorboot ... bladzijde" at bounding box center [754, 167] width 13 height 13
radio input "true"
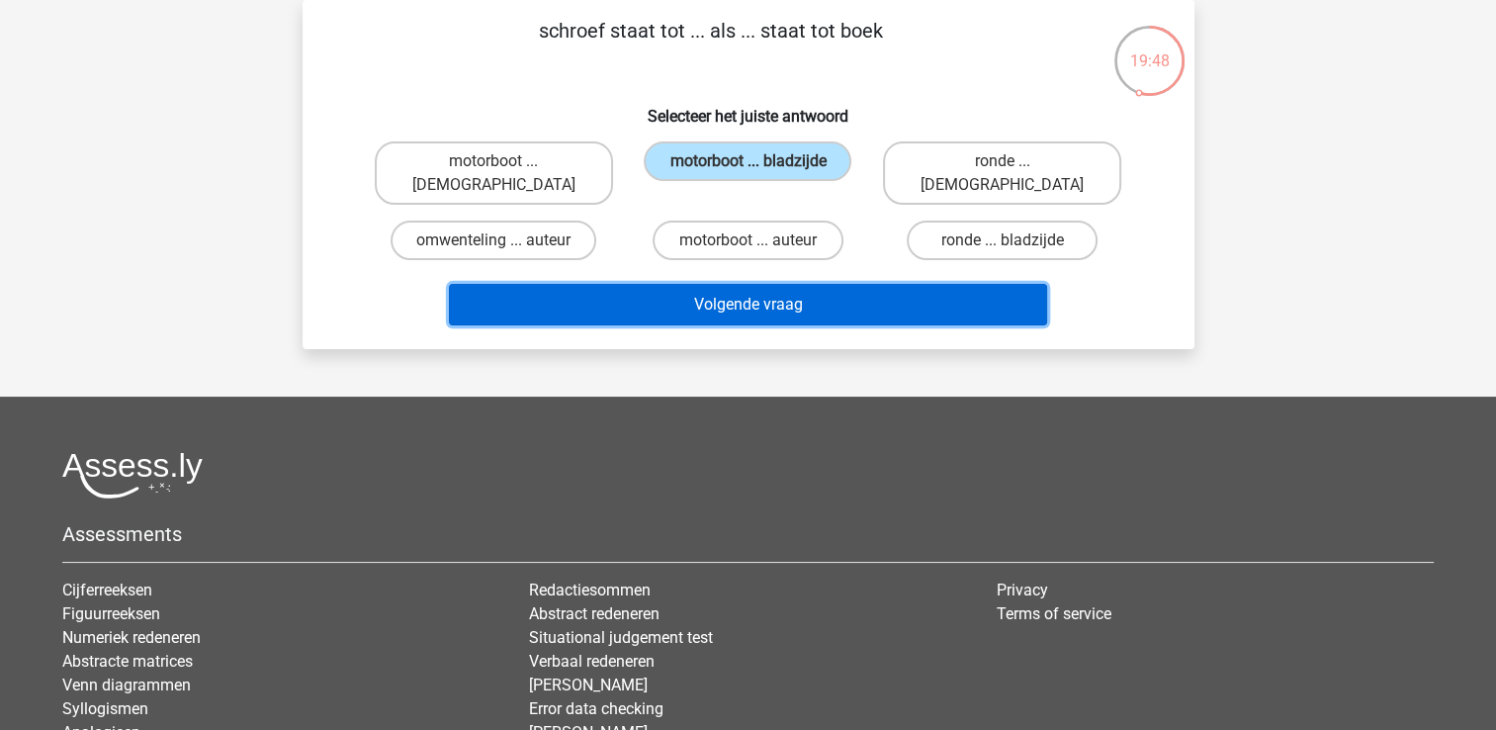
click at [825, 287] on button "Volgende vraag" at bounding box center [748, 305] width 598 height 42
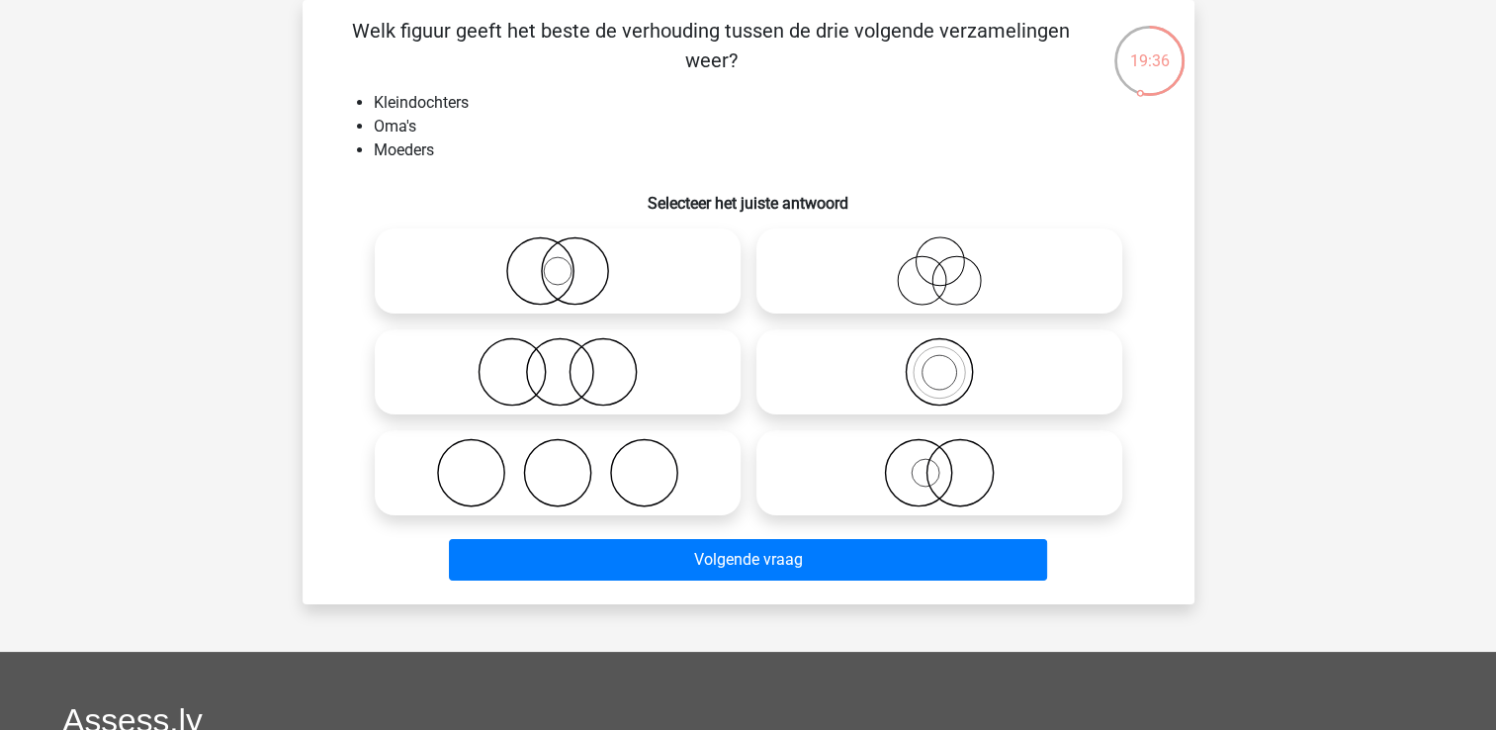
click at [931, 362] on icon at bounding box center [939, 371] width 350 height 69
click at [939, 362] on input "radio" at bounding box center [945, 355] width 13 height 13
radio input "true"
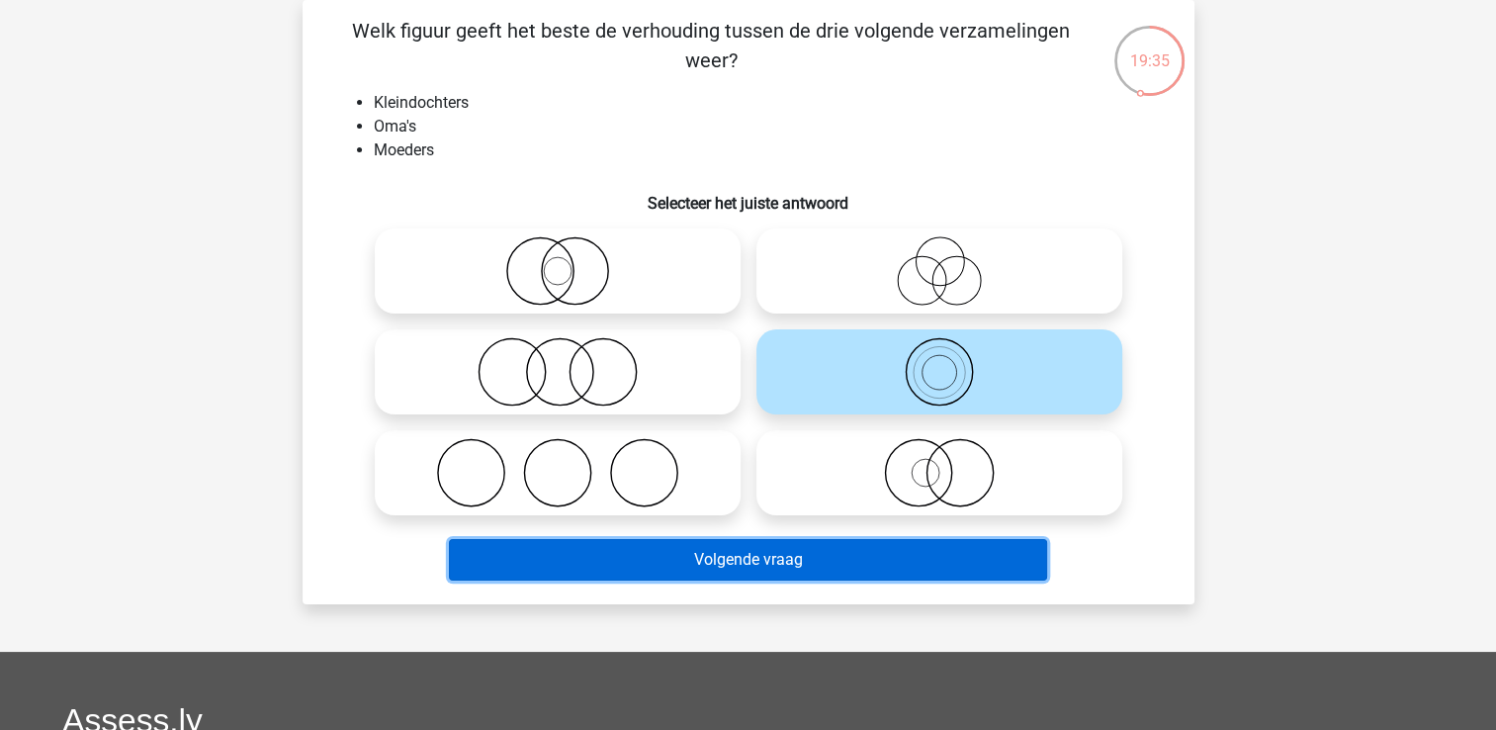
click at [955, 544] on button "Volgende vraag" at bounding box center [748, 560] width 598 height 42
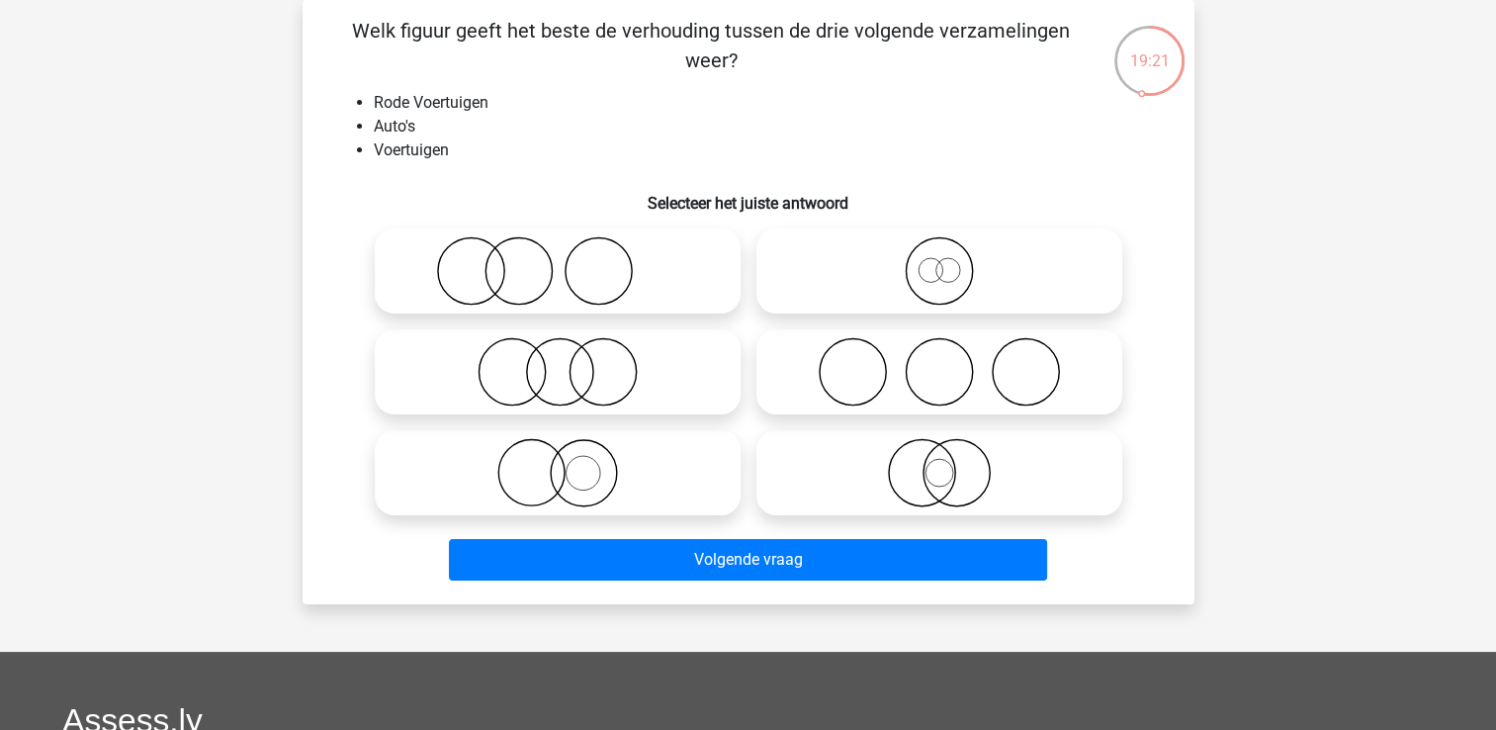
click at [613, 503] on icon at bounding box center [558, 472] width 350 height 69
click at [571, 463] on input "radio" at bounding box center [564, 456] width 13 height 13
radio input "true"
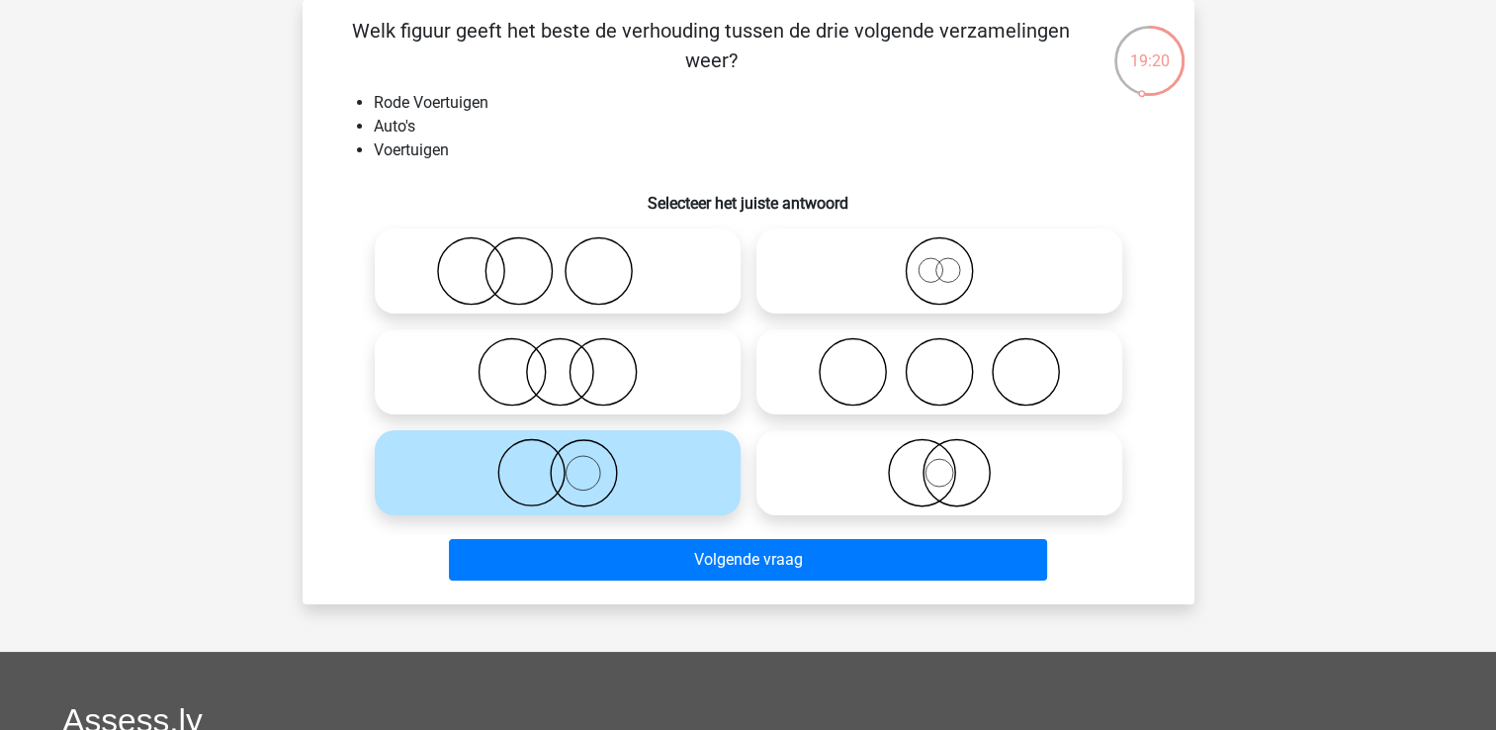
click at [759, 589] on div "Welk figuur geeft het beste de verhouding tussen de drie volgende verzamelingen…" at bounding box center [749, 302] width 892 height 604
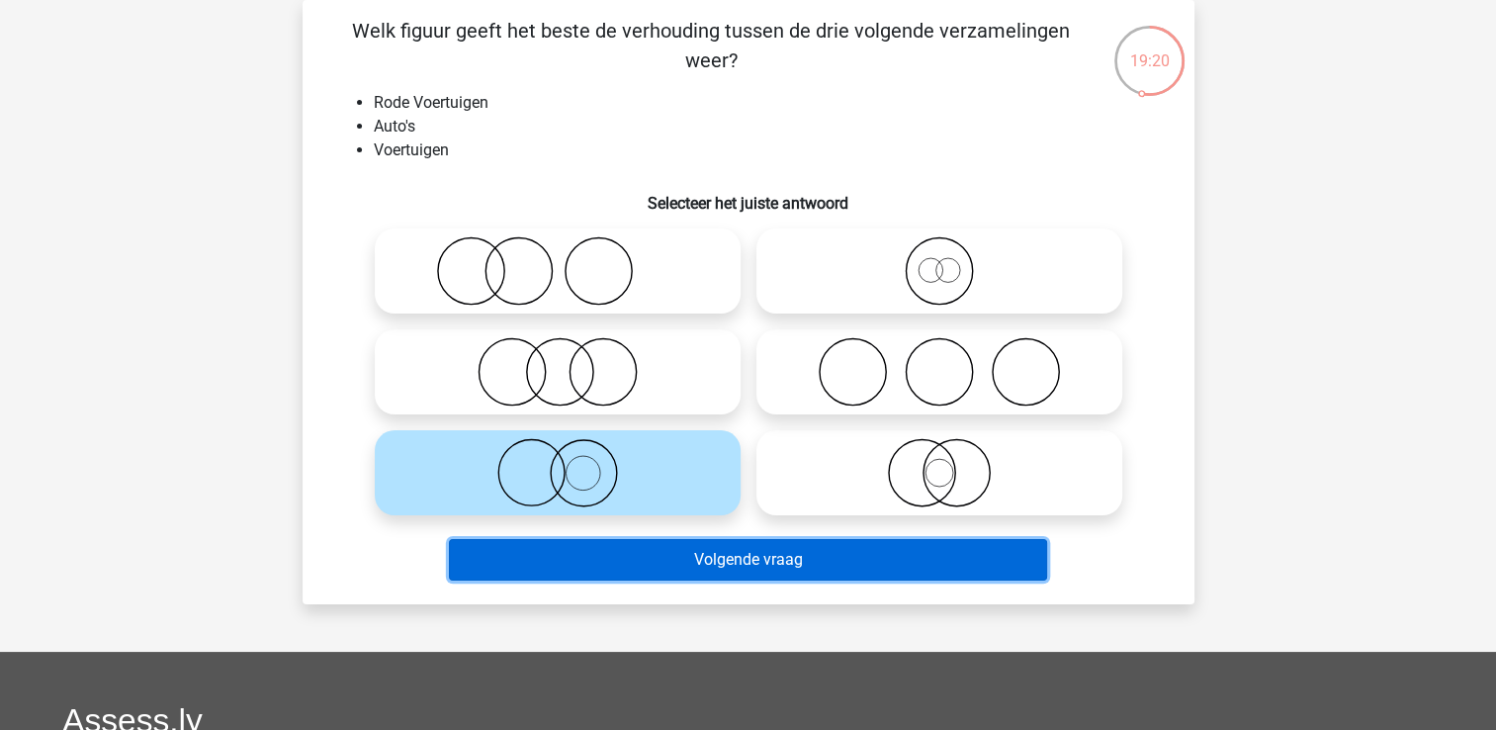
click at [744, 568] on button "Volgende vraag" at bounding box center [748, 560] width 598 height 42
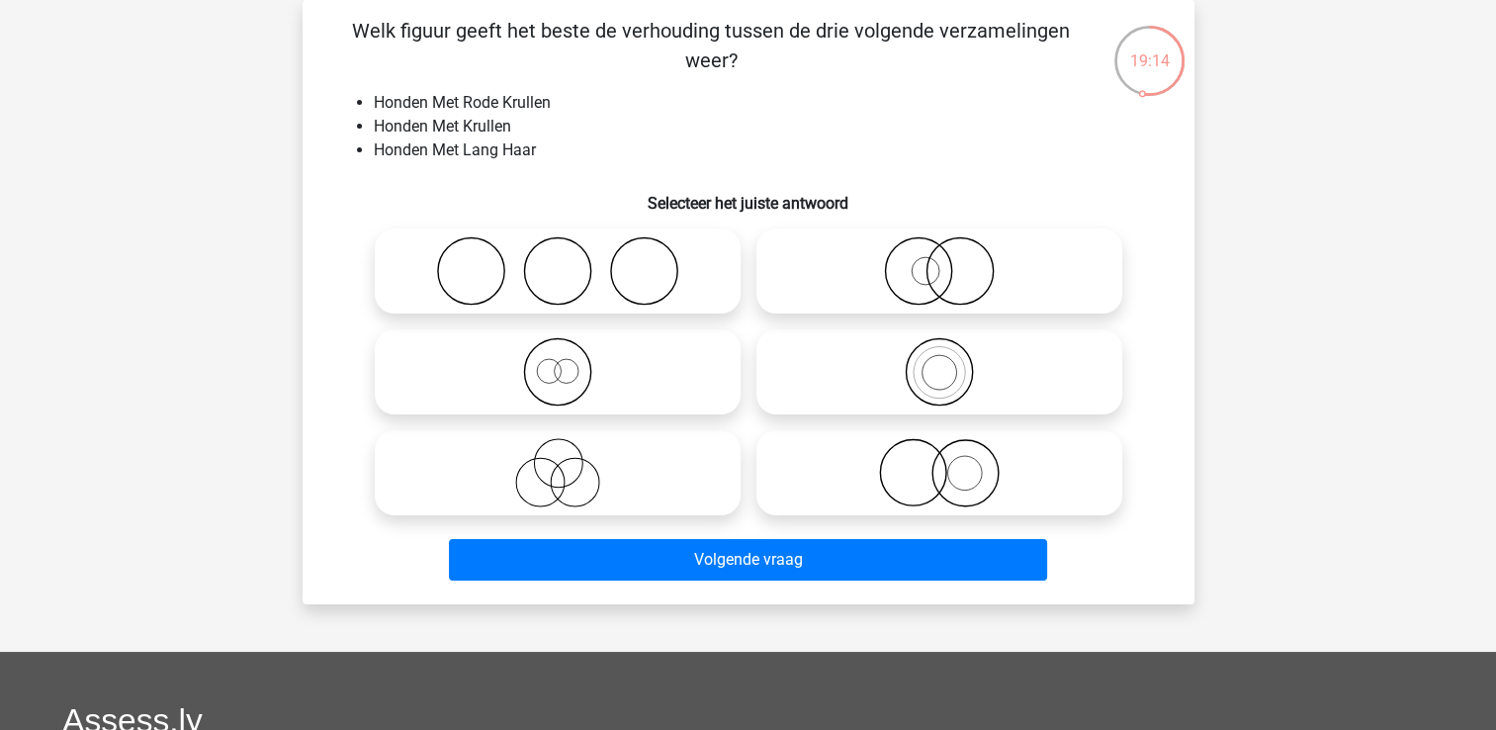
click at [571, 461] on icon at bounding box center [558, 472] width 350 height 69
click at [571, 461] on input "radio" at bounding box center [564, 456] width 13 height 13
radio input "true"
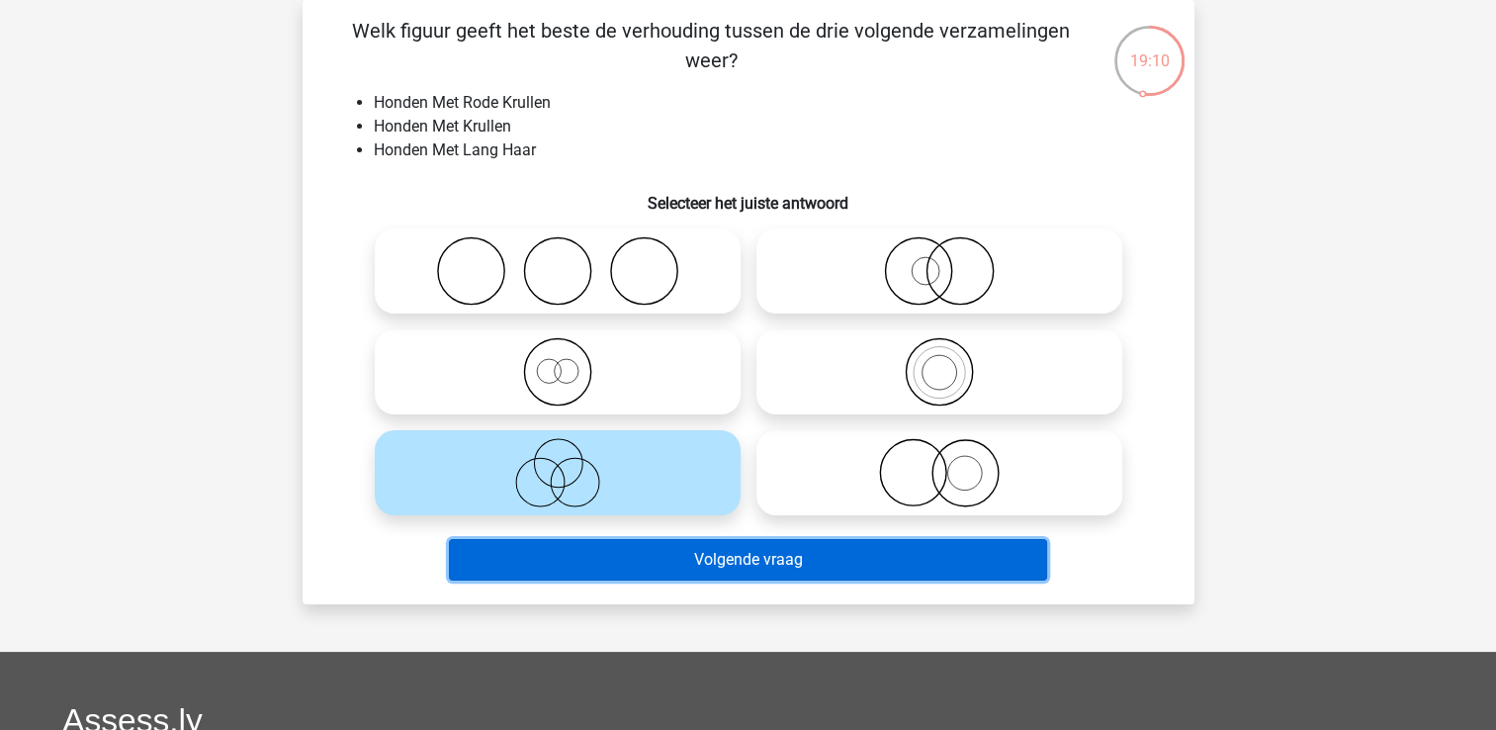
click at [671, 574] on button "Volgende vraag" at bounding box center [748, 560] width 598 height 42
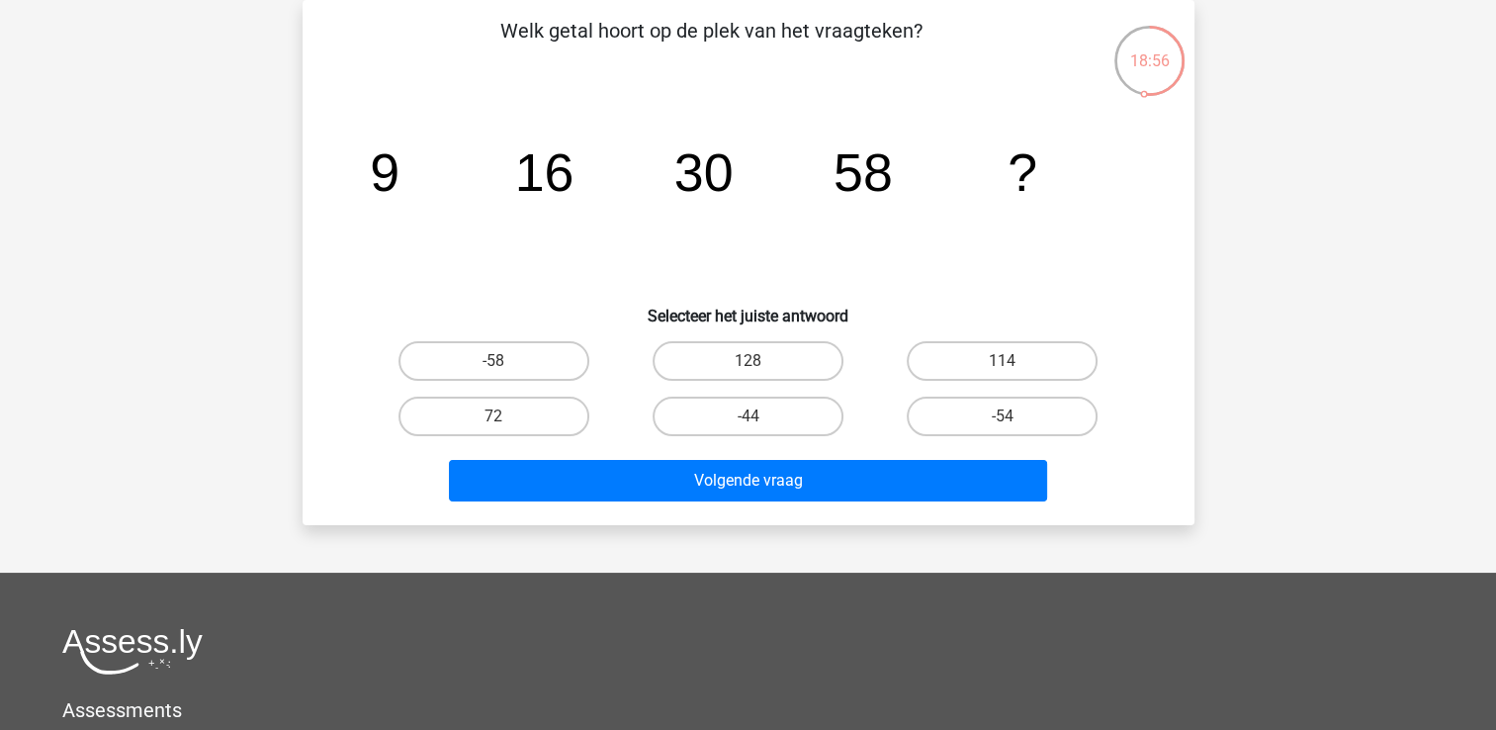
click at [751, 361] on input "128" at bounding box center [754, 367] width 13 height 13
radio input "true"
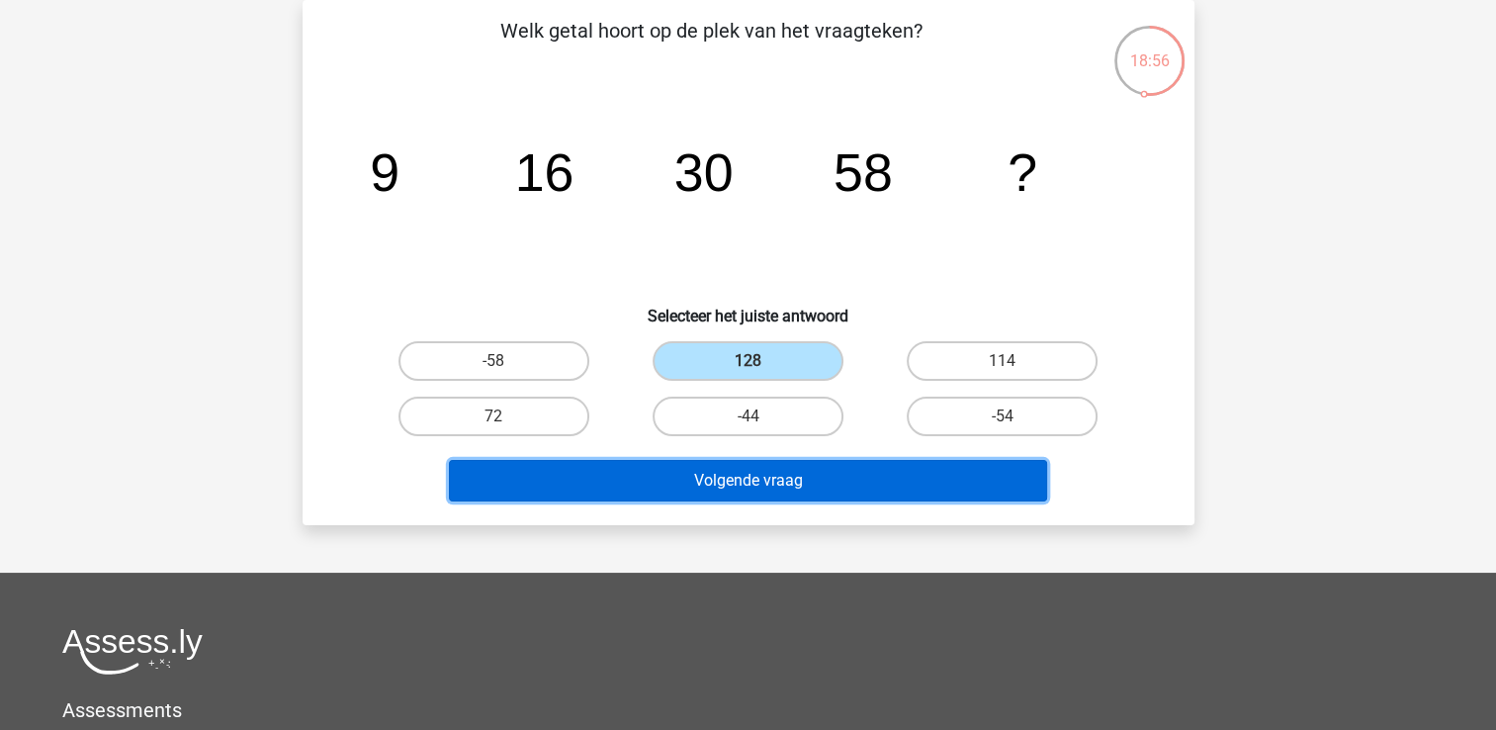
click at [784, 466] on button "Volgende vraag" at bounding box center [748, 481] width 598 height 42
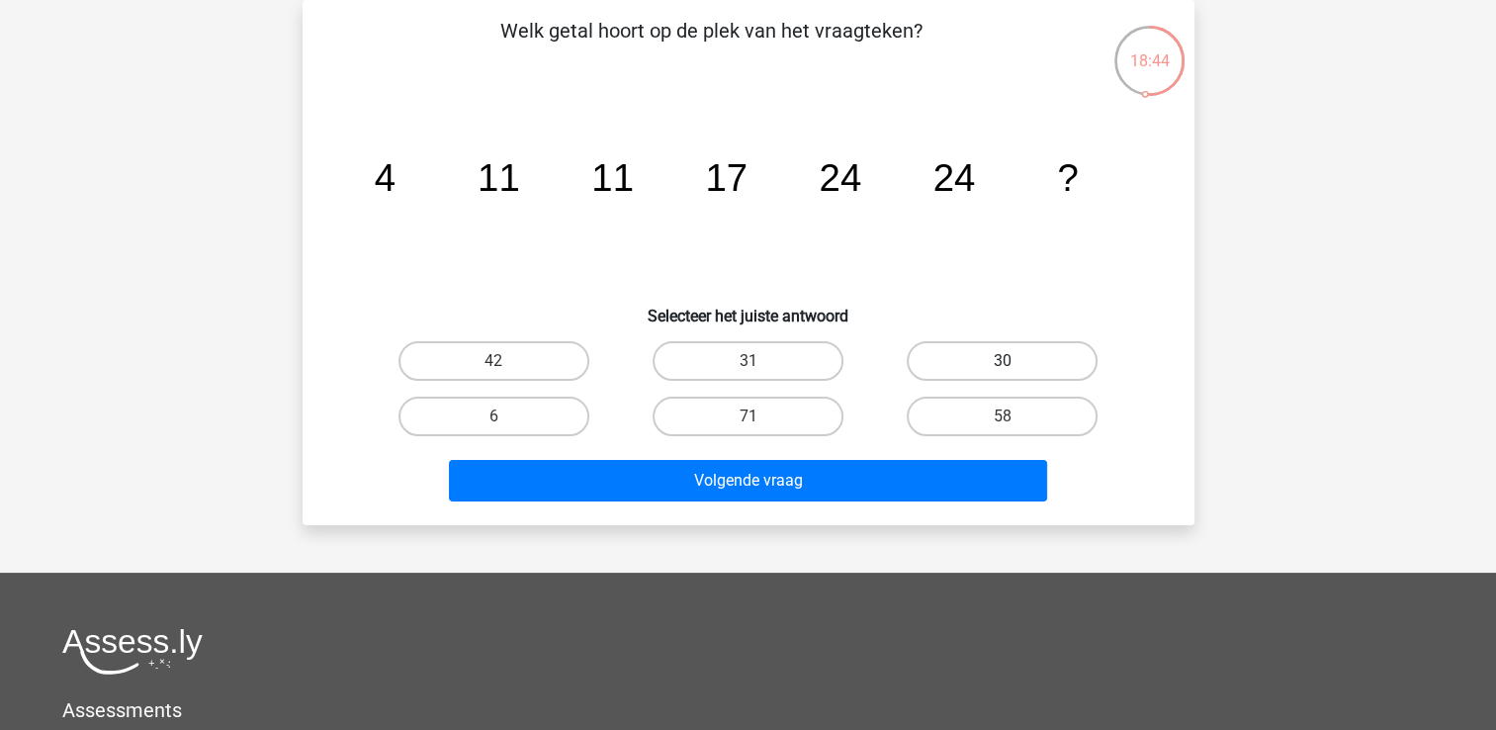
drag, startPoint x: 933, startPoint y: 351, endPoint x: 933, endPoint y: 364, distance: 12.9
click at [934, 353] on label "30" at bounding box center [1002, 361] width 191 height 40
click at [1003, 361] on input "30" at bounding box center [1009, 367] width 13 height 13
radio input "true"
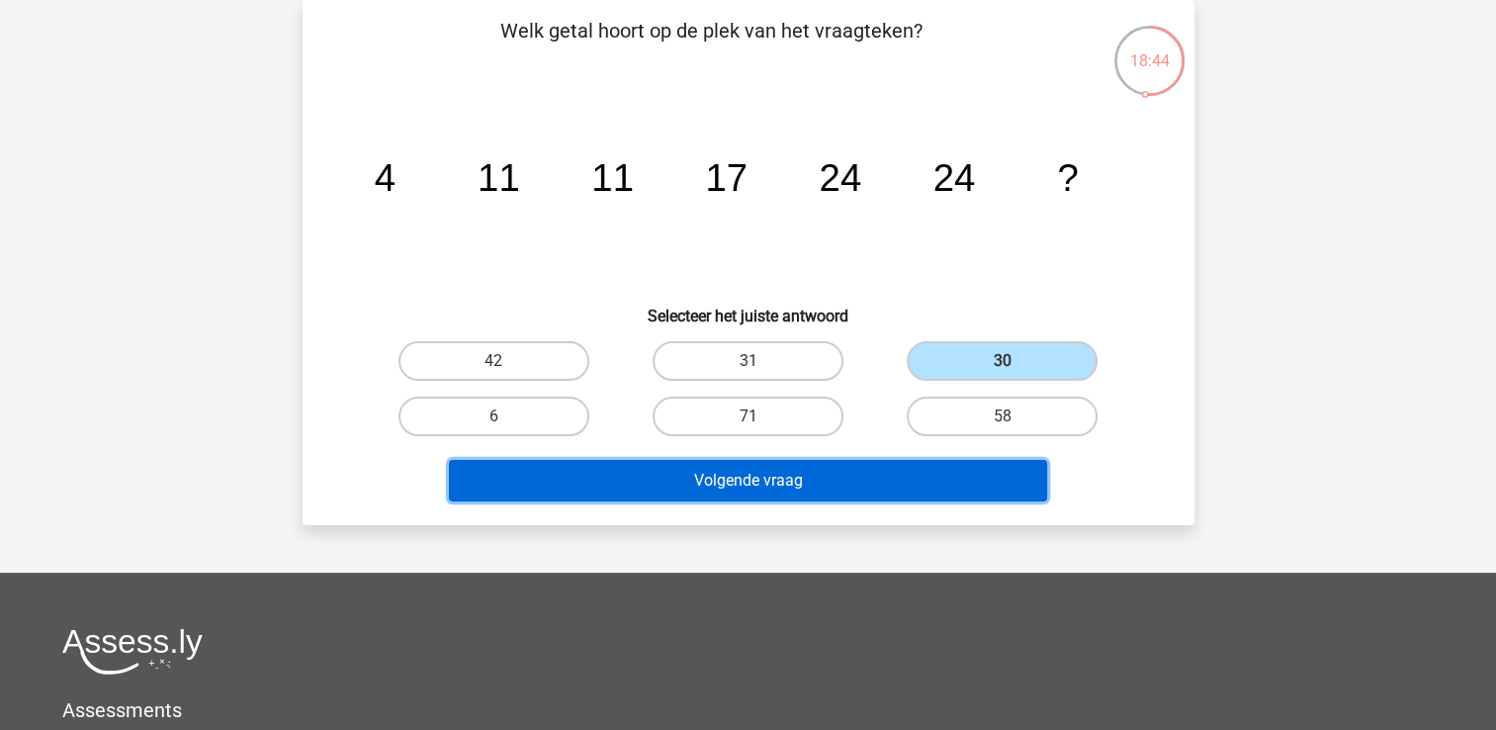
click at [937, 468] on button "Volgende vraag" at bounding box center [748, 481] width 598 height 42
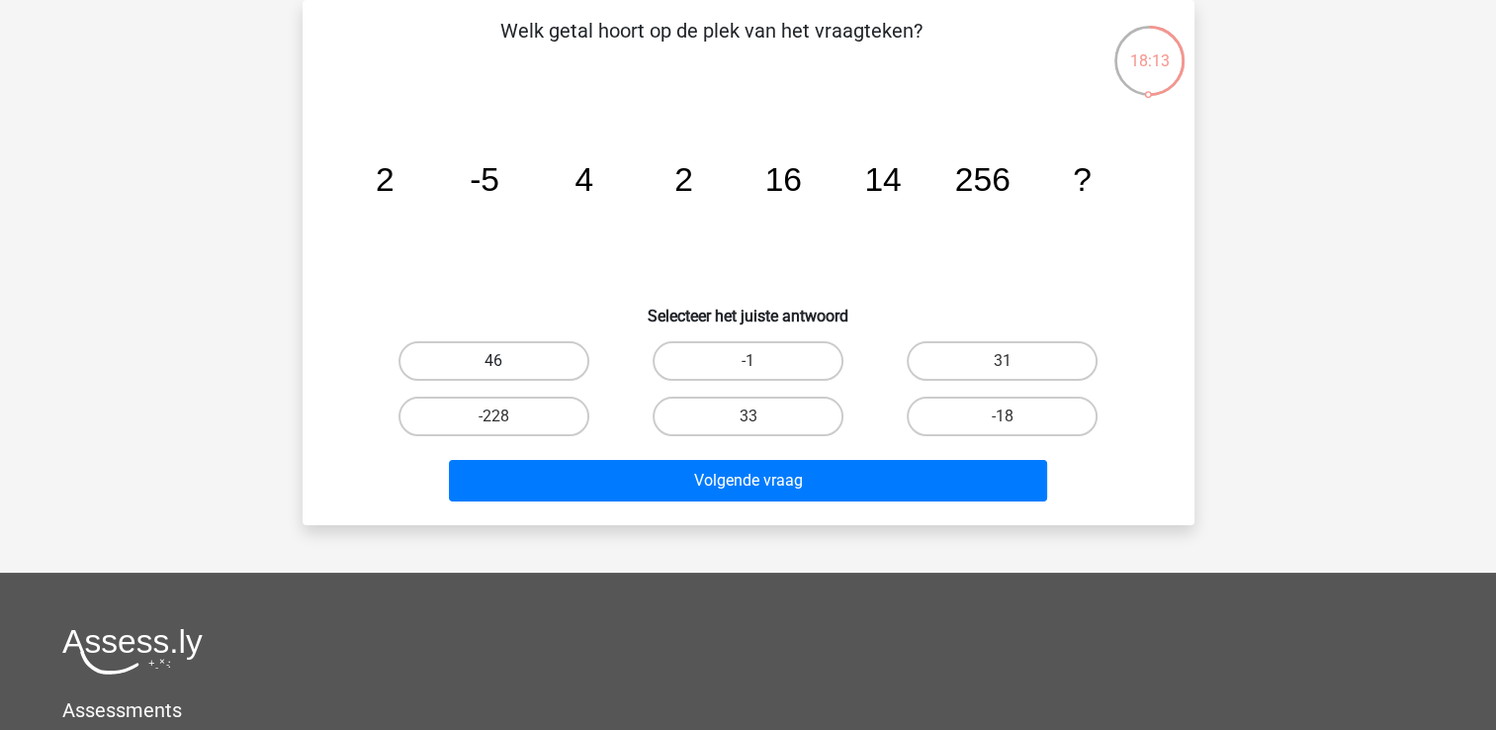
click at [487, 356] on label "46" at bounding box center [493, 361] width 191 height 40
click at [493, 361] on input "46" at bounding box center [499, 367] width 13 height 13
radio input "true"
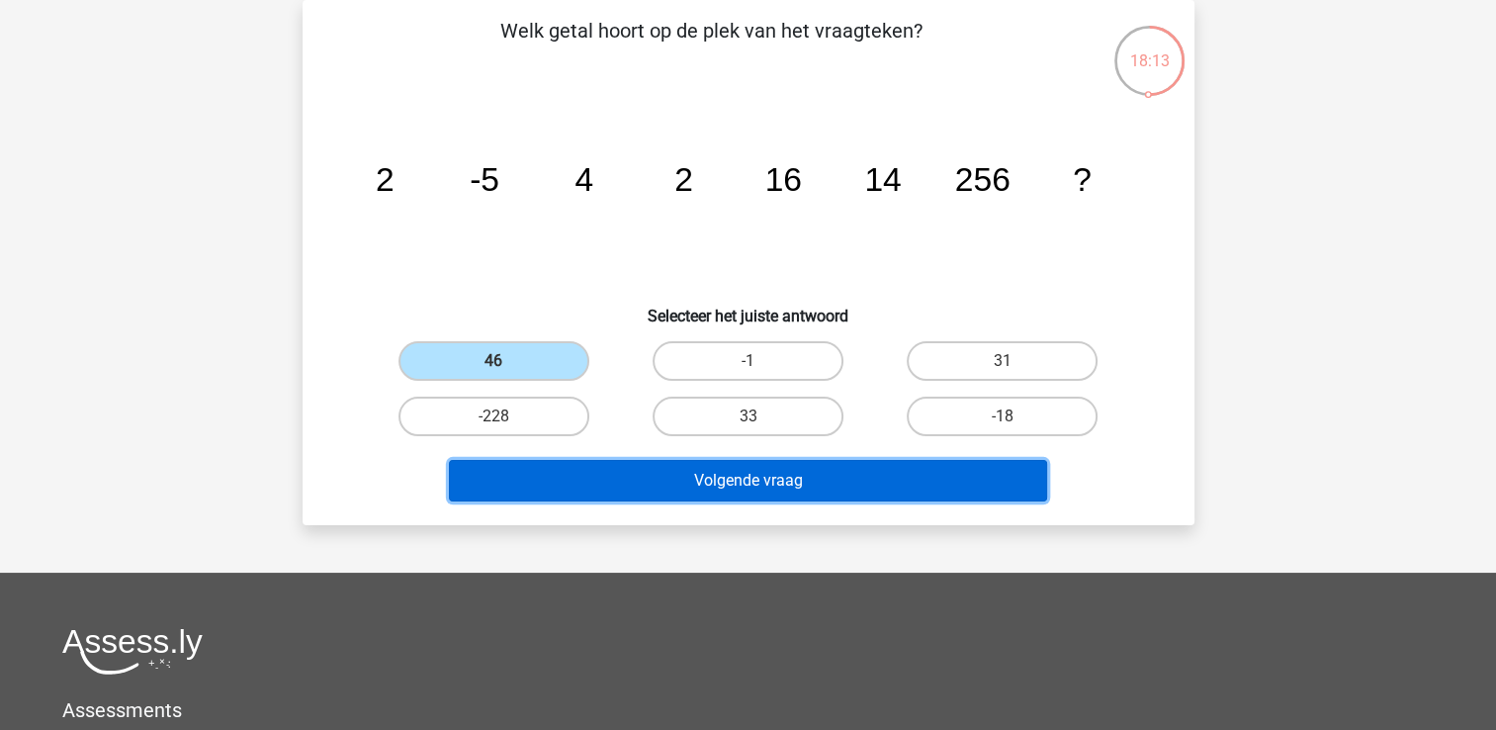
click at [720, 470] on button "Volgende vraag" at bounding box center [748, 481] width 598 height 42
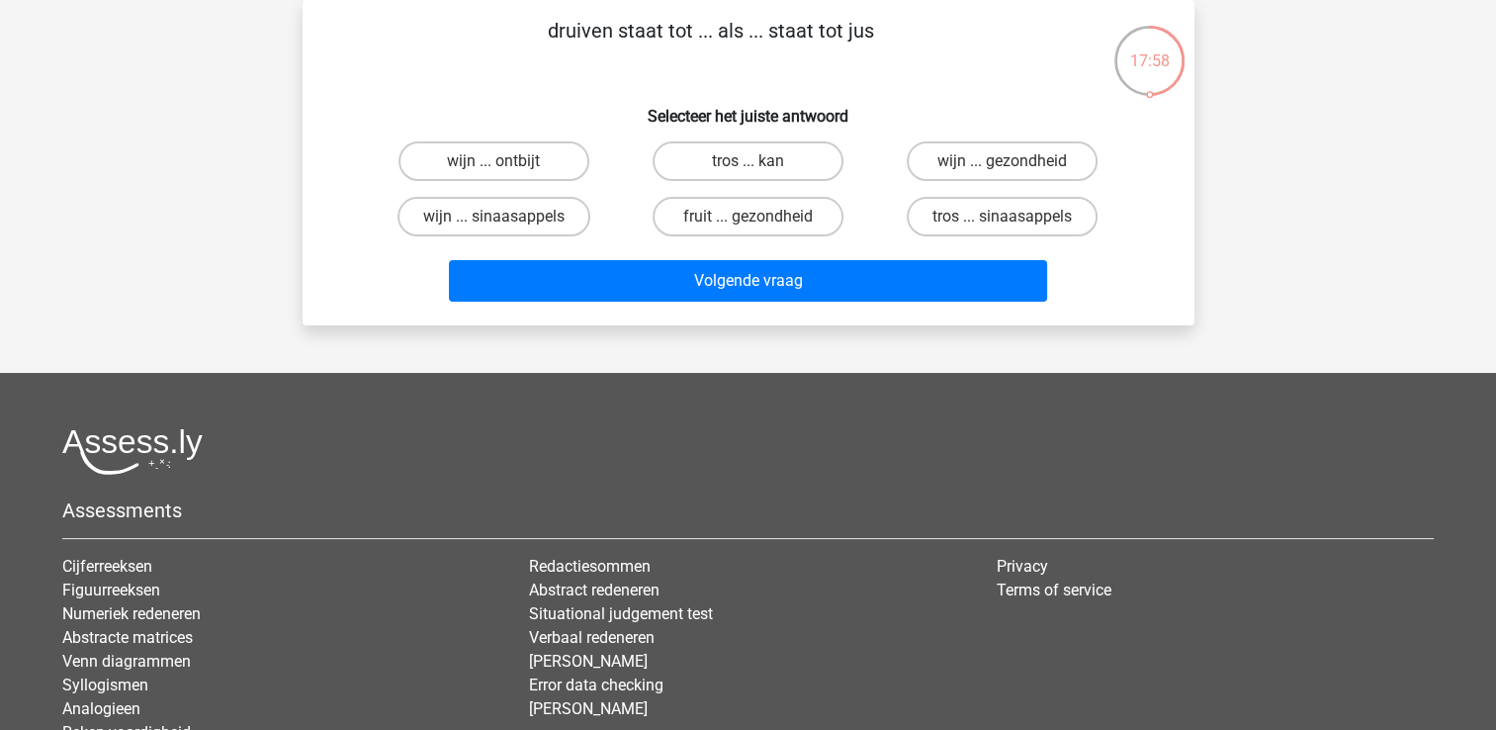
drag, startPoint x: 431, startPoint y: 221, endPoint x: 492, endPoint y: 244, distance: 65.4
click at [440, 222] on label "wijn ... sinaasappels" at bounding box center [494, 217] width 193 height 40
click at [493, 222] on input "wijn ... sinaasappels" at bounding box center [499, 223] width 13 height 13
radio input "true"
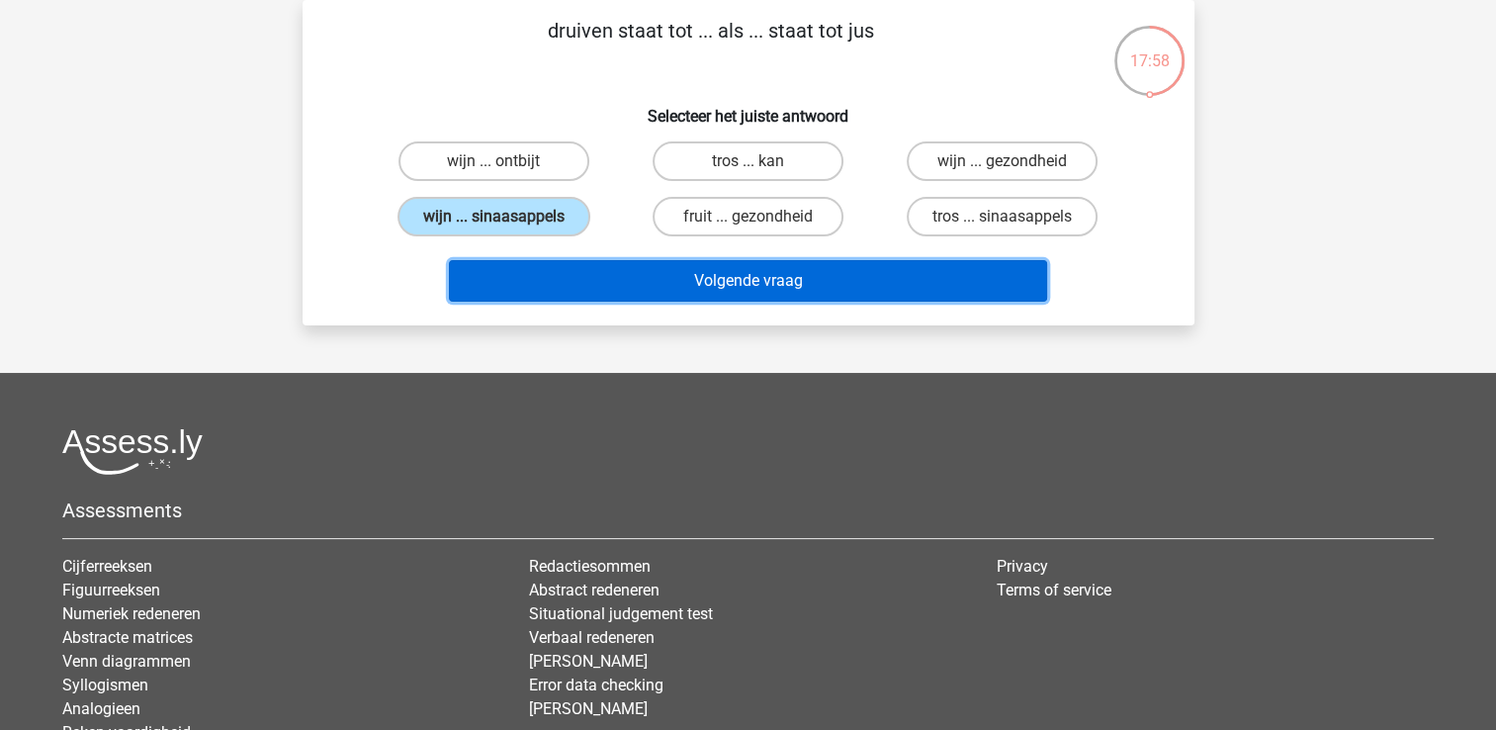
click at [587, 272] on button "Volgende vraag" at bounding box center [748, 281] width 598 height 42
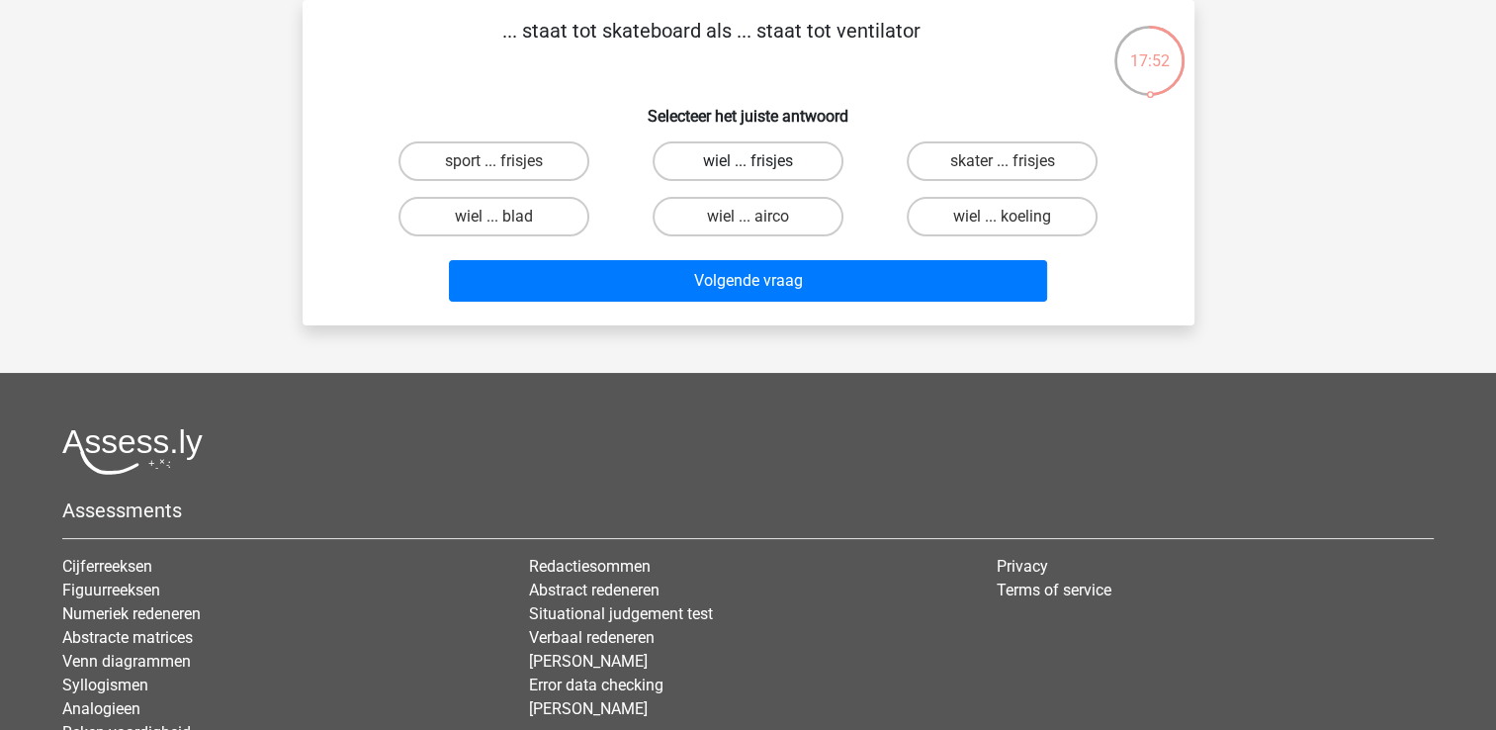
click at [734, 155] on label "wiel ... frisjes" at bounding box center [748, 161] width 191 height 40
click at [748, 161] on input "wiel ... frisjes" at bounding box center [754, 167] width 13 height 13
radio input "true"
click at [495, 203] on label "wiel ... blad" at bounding box center [493, 217] width 191 height 40
click at [495, 217] on input "wiel ... blad" at bounding box center [499, 223] width 13 height 13
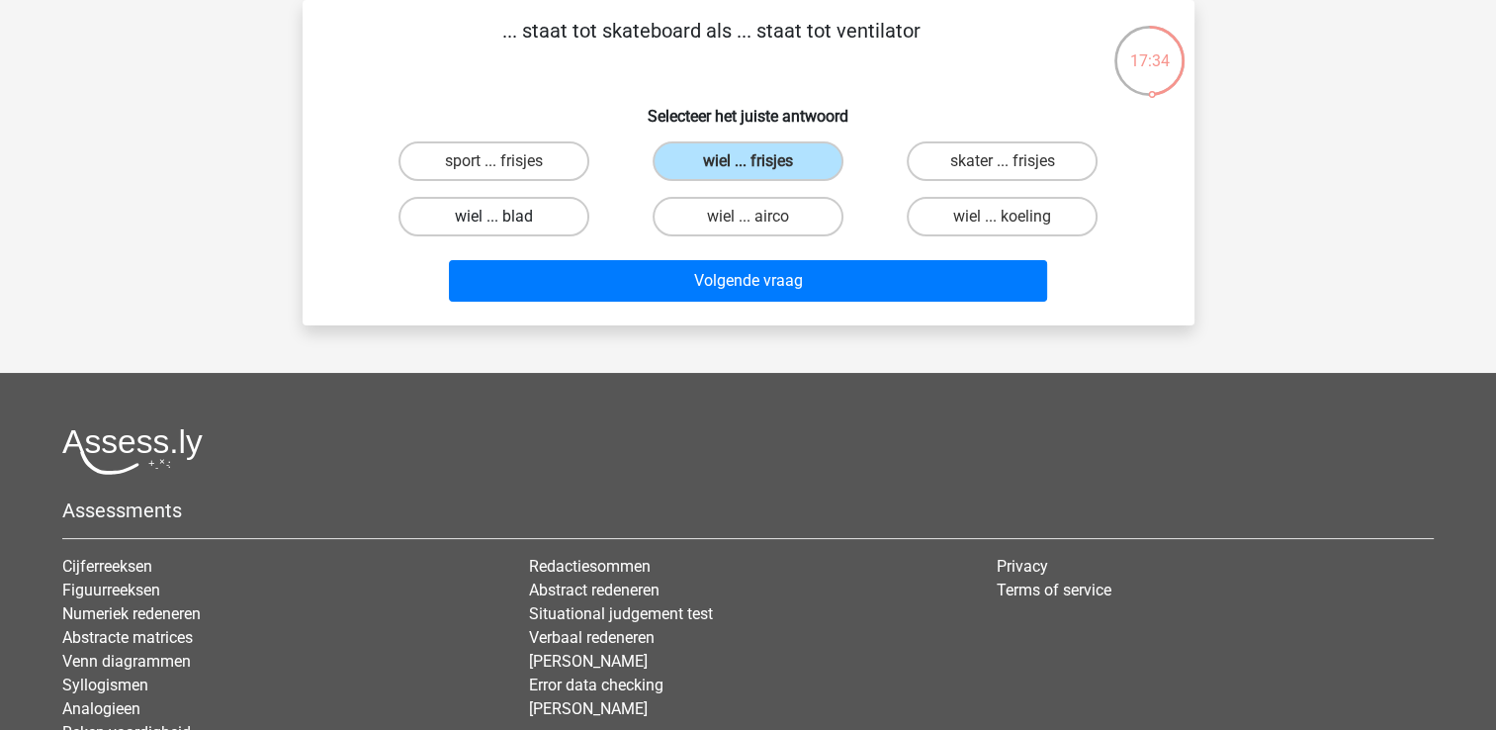
radio input "true"
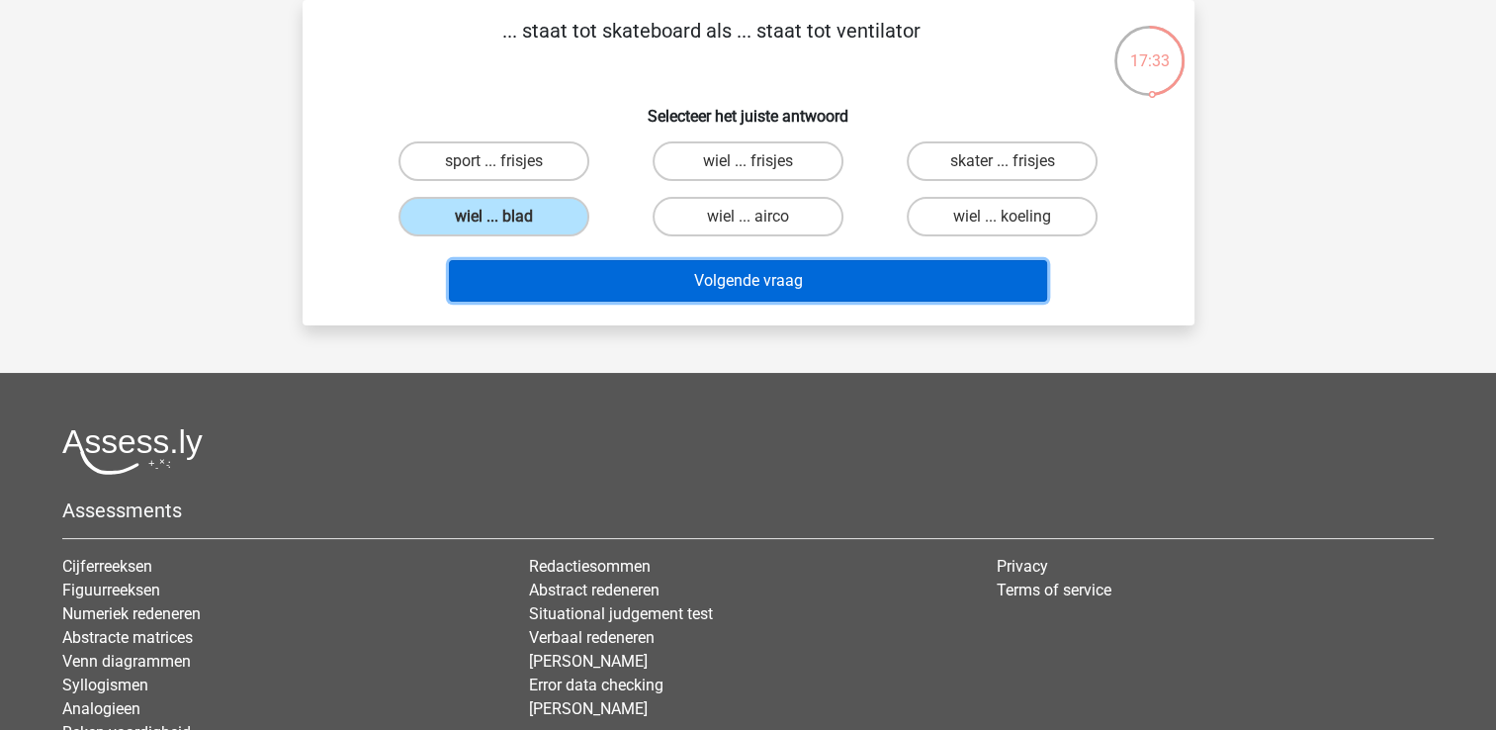
click at [572, 275] on button "Volgende vraag" at bounding box center [748, 281] width 598 height 42
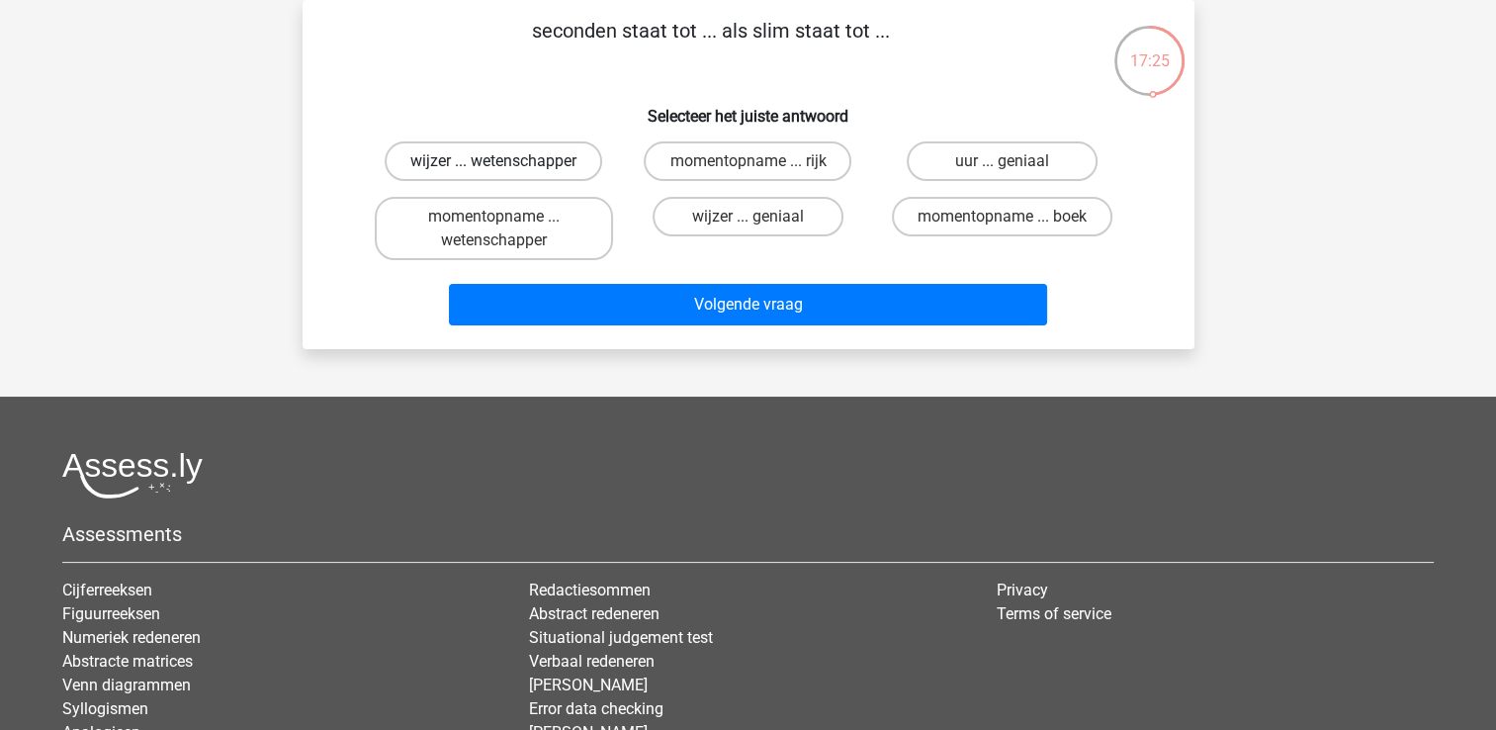
click at [580, 169] on label "wijzer ... wetenschapper" at bounding box center [494, 161] width 218 height 40
click at [506, 169] on input "wijzer ... wetenschapper" at bounding box center [499, 167] width 13 height 13
radio input "true"
click at [564, 216] on label "momentopname ... wetenschapper" at bounding box center [494, 228] width 238 height 63
click at [506, 217] on input "momentopname ... wetenschapper" at bounding box center [499, 223] width 13 height 13
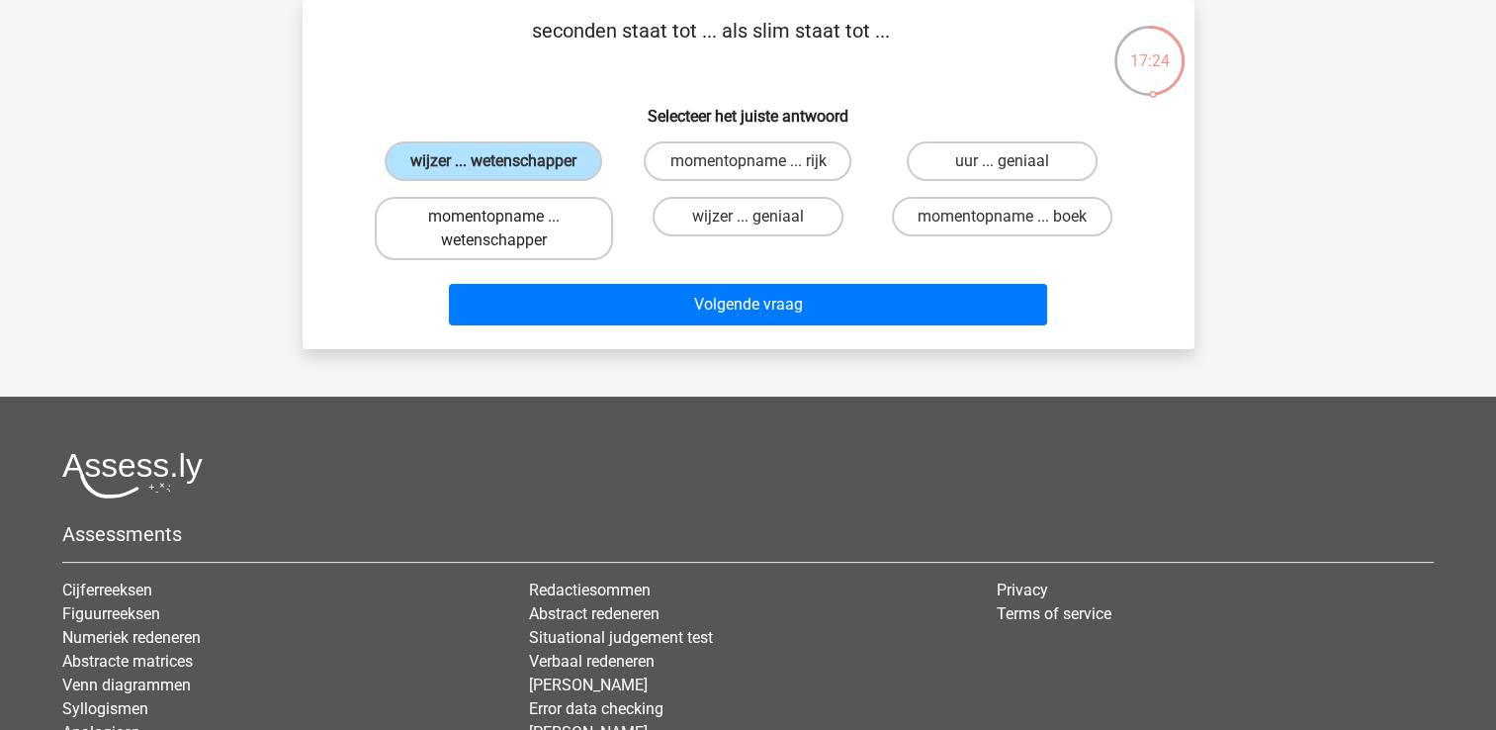
radio input "true"
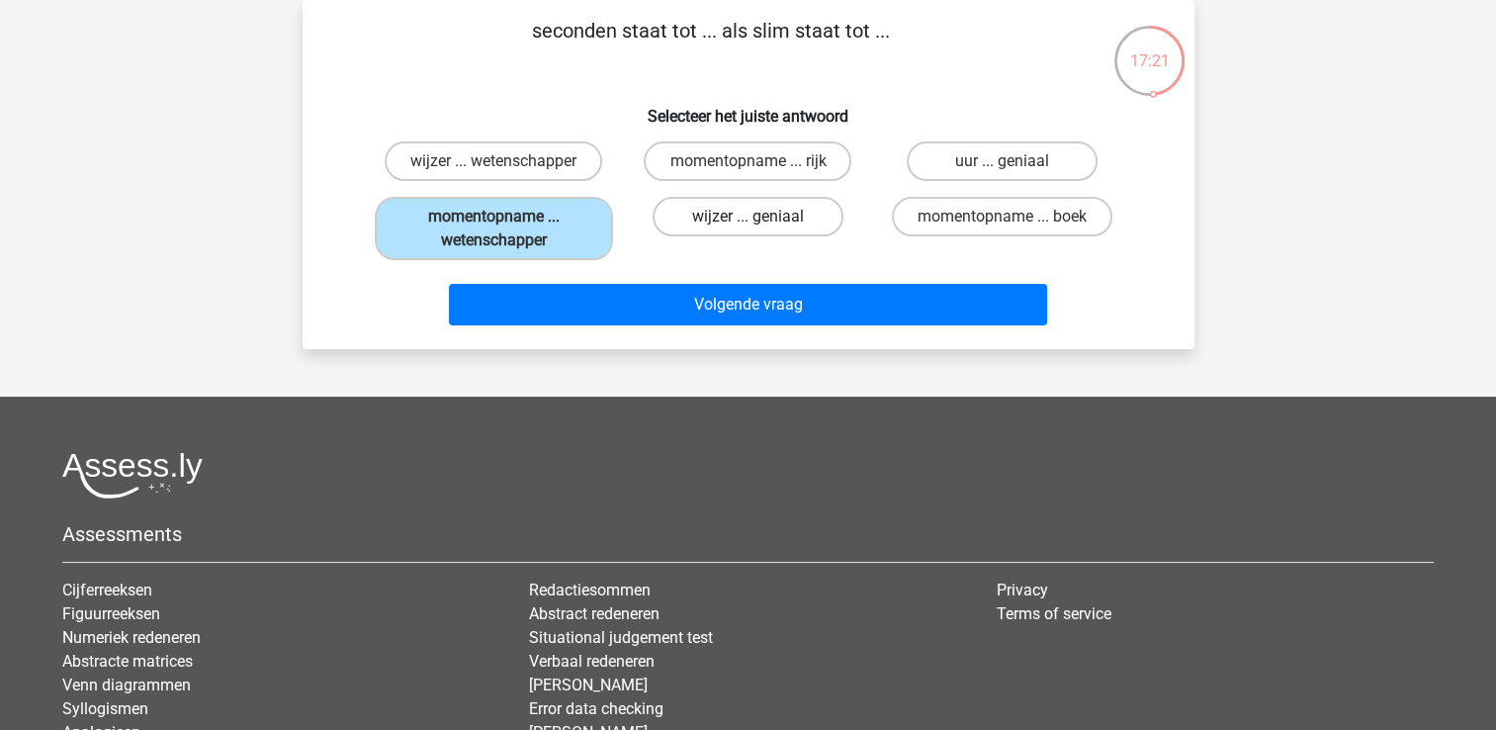
click at [752, 214] on label "wijzer ... geniaal" at bounding box center [748, 217] width 191 height 40
click at [752, 217] on input "wijzer ... geniaal" at bounding box center [754, 223] width 13 height 13
radio input "true"
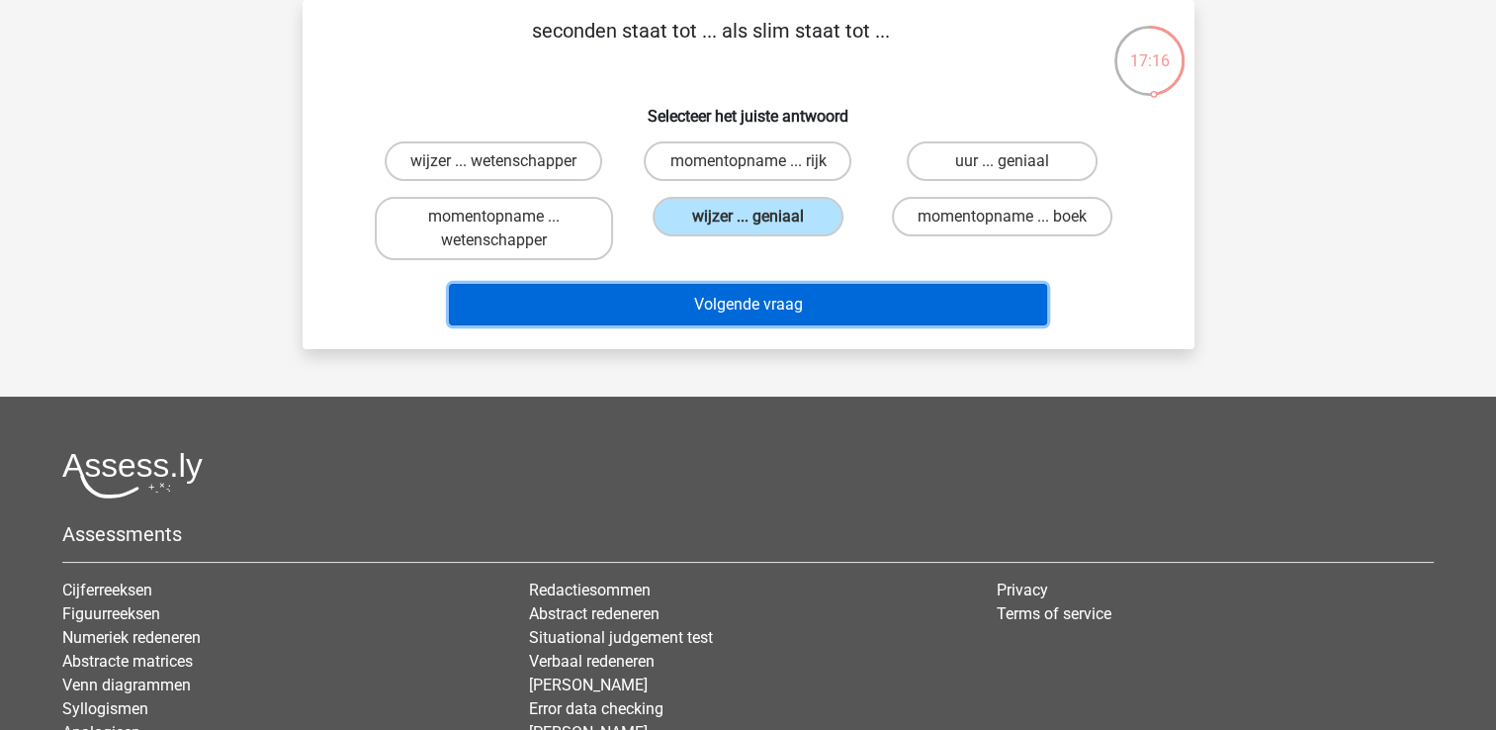
click at [863, 318] on button "Volgende vraag" at bounding box center [748, 305] width 598 height 42
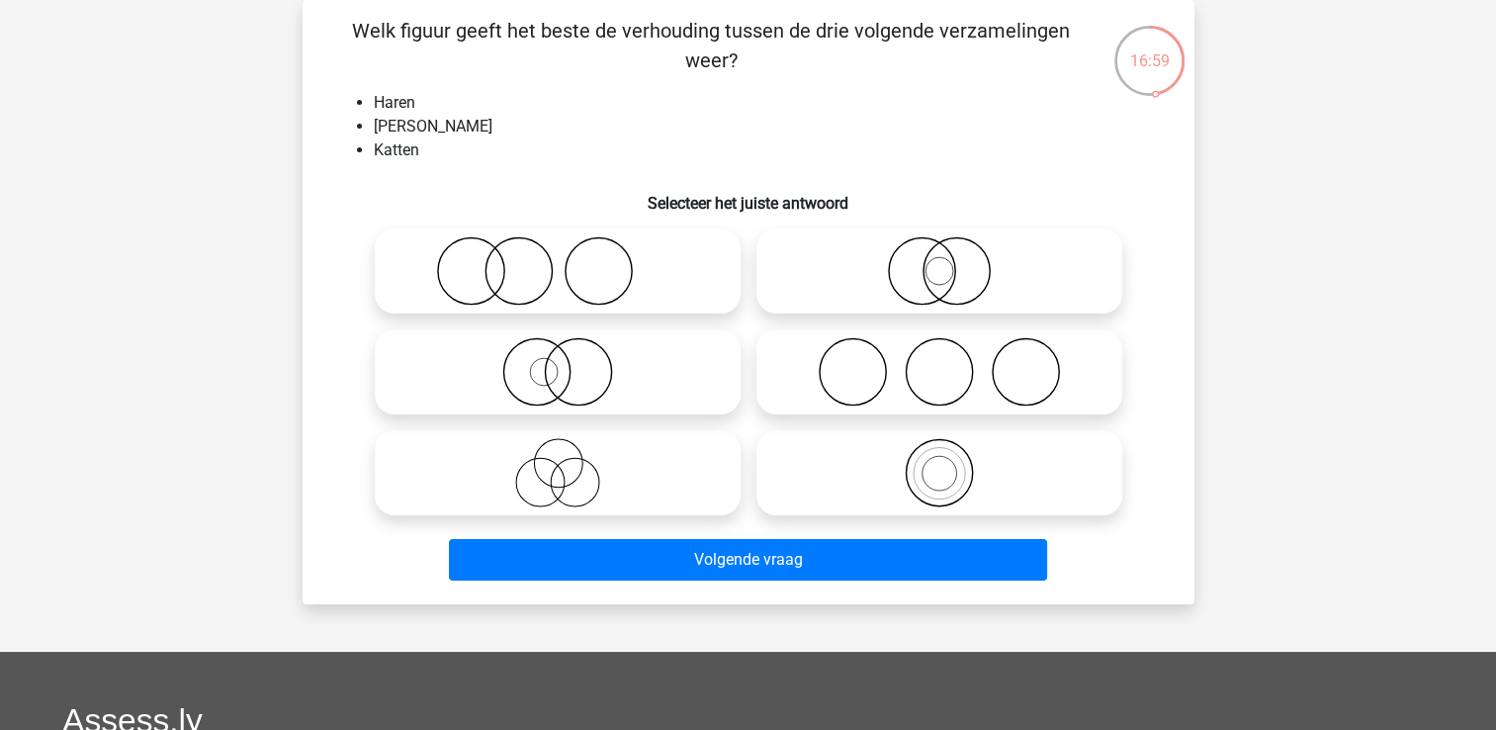
click at [580, 288] on icon at bounding box center [558, 270] width 350 height 69
click at [571, 261] on input "radio" at bounding box center [564, 254] width 13 height 13
radio input "true"
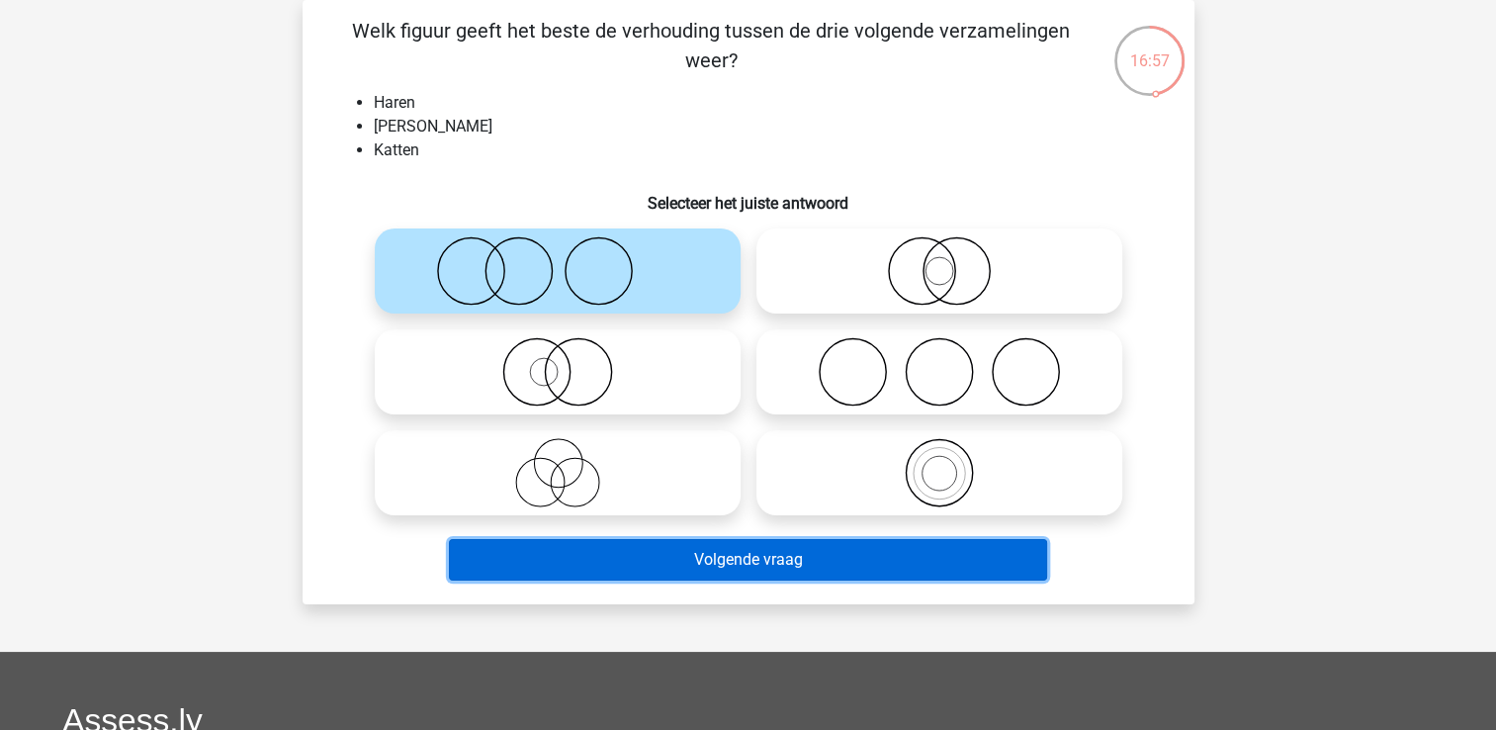
click at [799, 571] on button "Volgende vraag" at bounding box center [748, 560] width 598 height 42
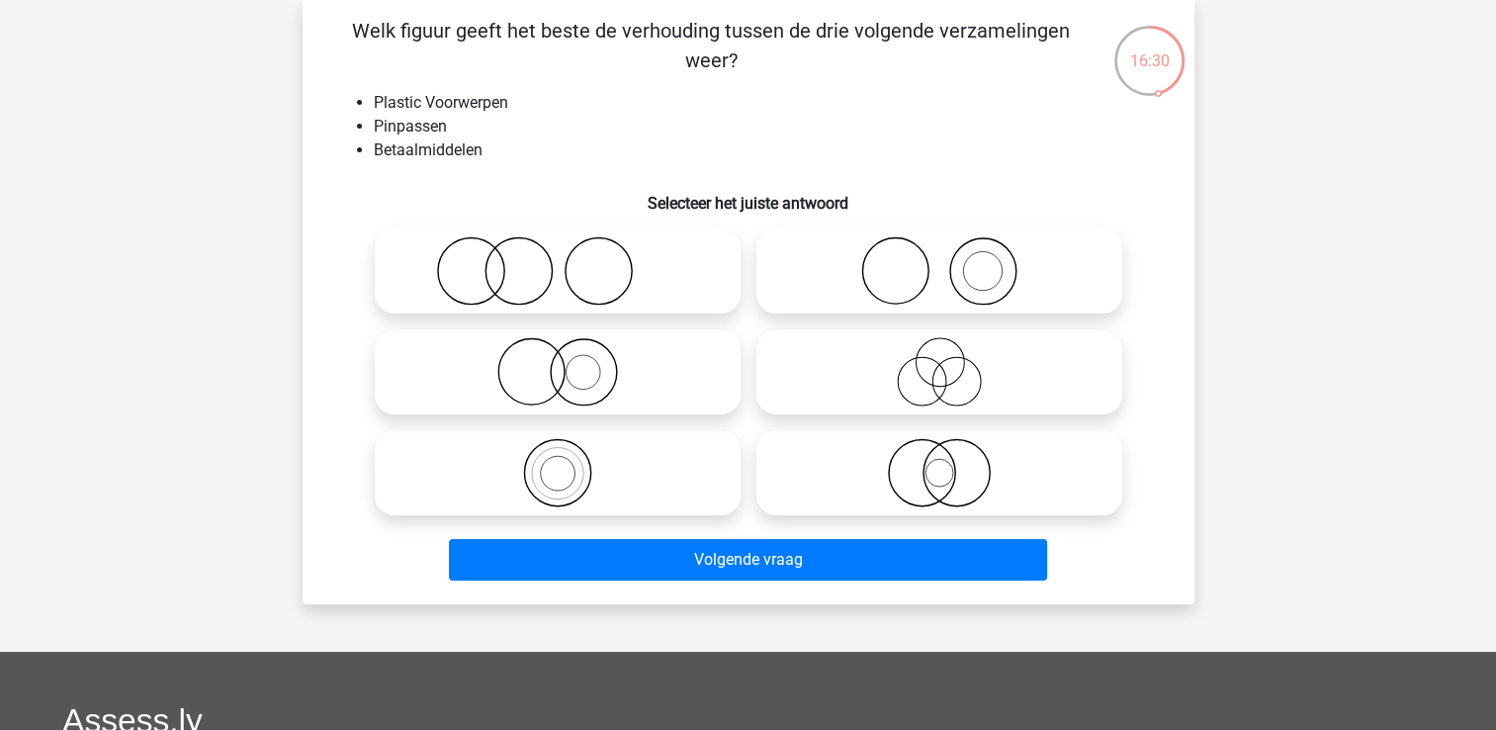
click at [890, 291] on icon at bounding box center [939, 270] width 350 height 69
click at [939, 261] on input "radio" at bounding box center [945, 254] width 13 height 13
radio input "true"
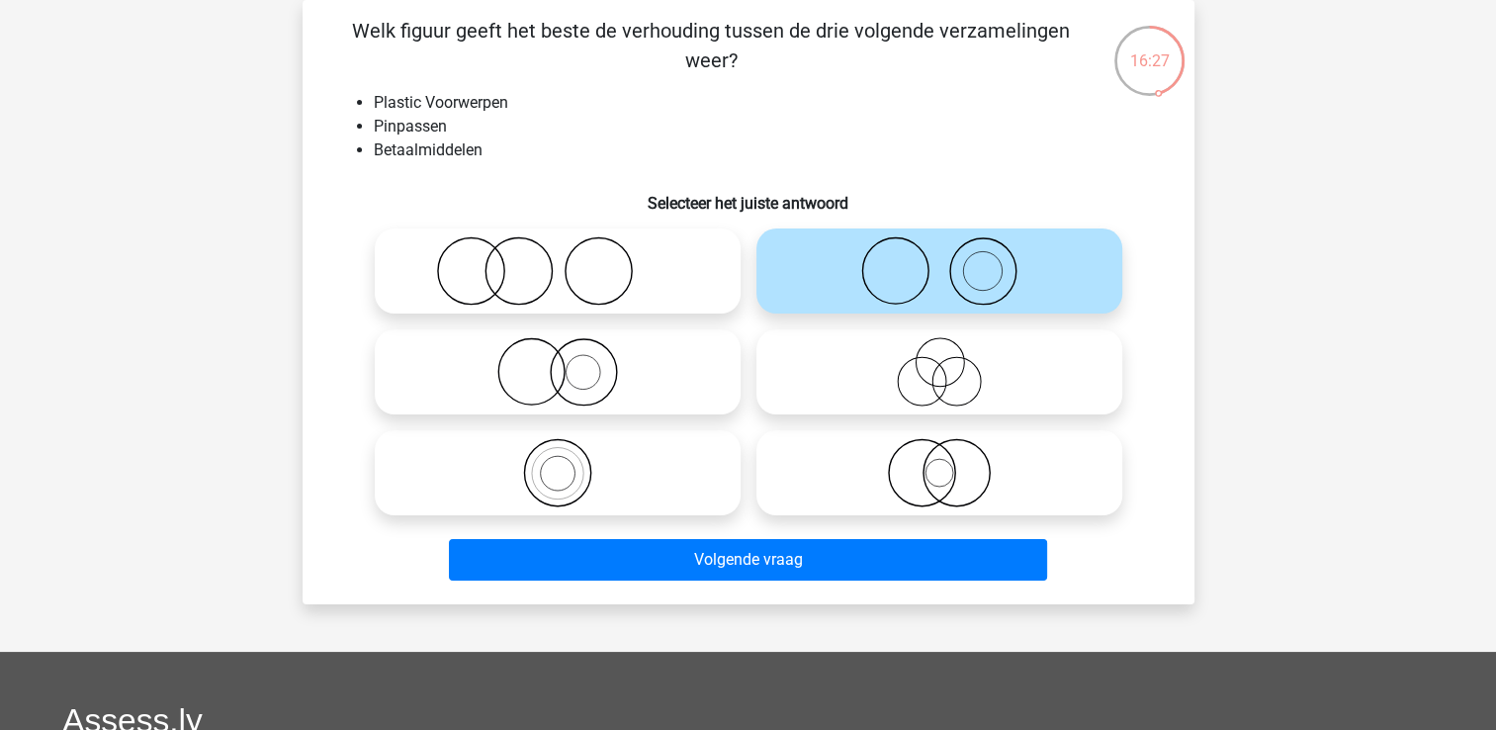
click at [618, 414] on div at bounding box center [558, 371] width 382 height 101
click at [620, 390] on icon at bounding box center [558, 371] width 350 height 69
click at [571, 362] on input "radio" at bounding box center [564, 355] width 13 height 13
radio input "true"
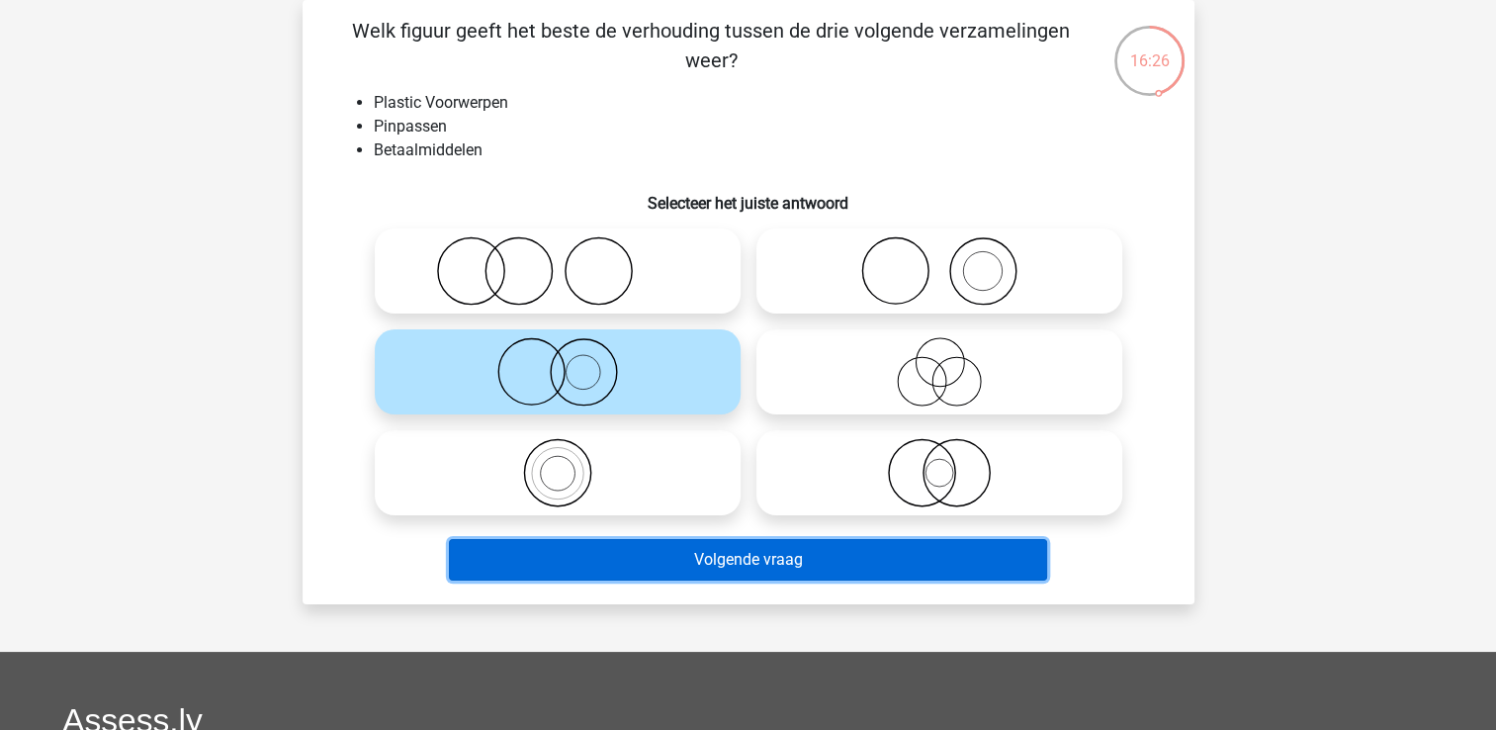
click at [731, 565] on button "Volgende vraag" at bounding box center [748, 560] width 598 height 42
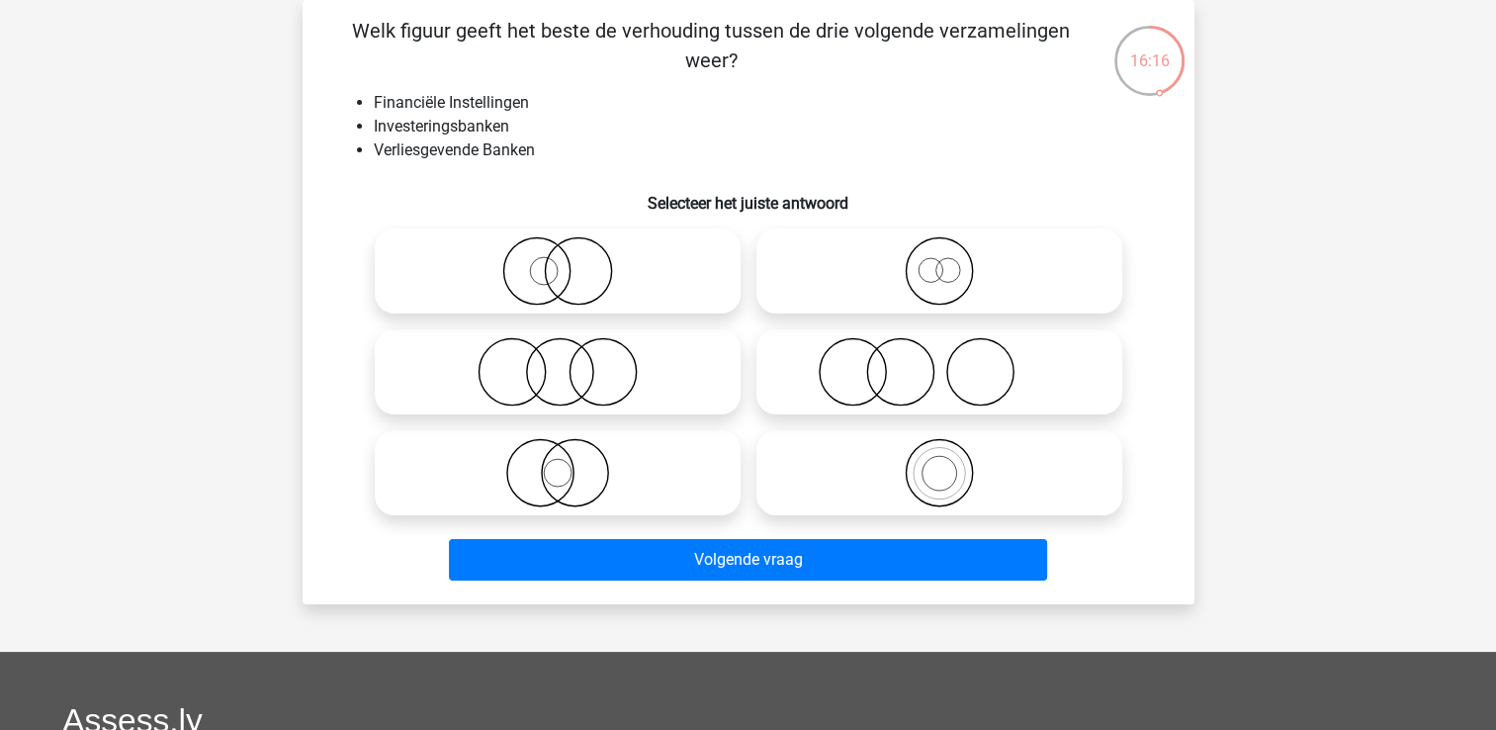
click at [964, 272] on icon at bounding box center [939, 270] width 350 height 69
click at [952, 261] on input "radio" at bounding box center [945, 254] width 13 height 13
radio input "true"
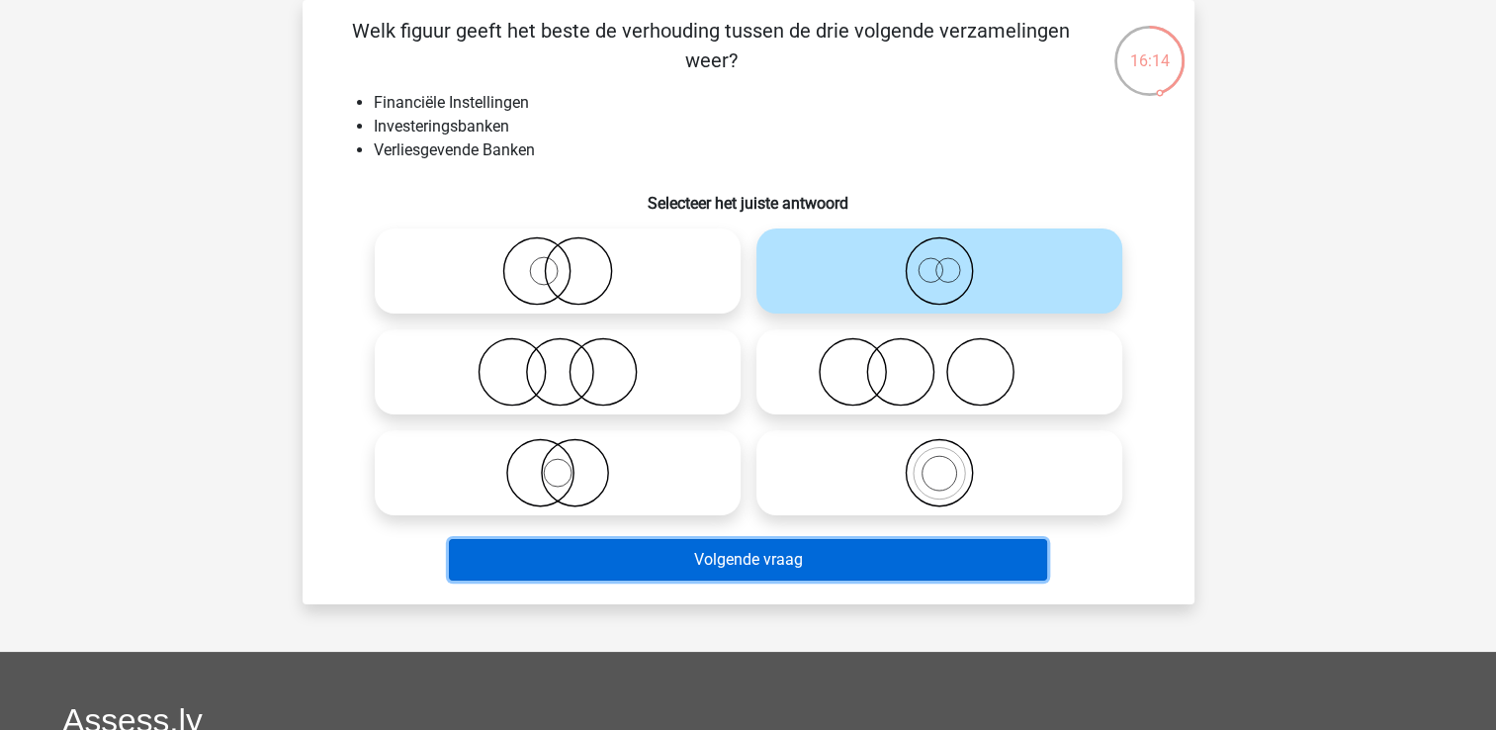
click at [784, 559] on button "Volgende vraag" at bounding box center [748, 560] width 598 height 42
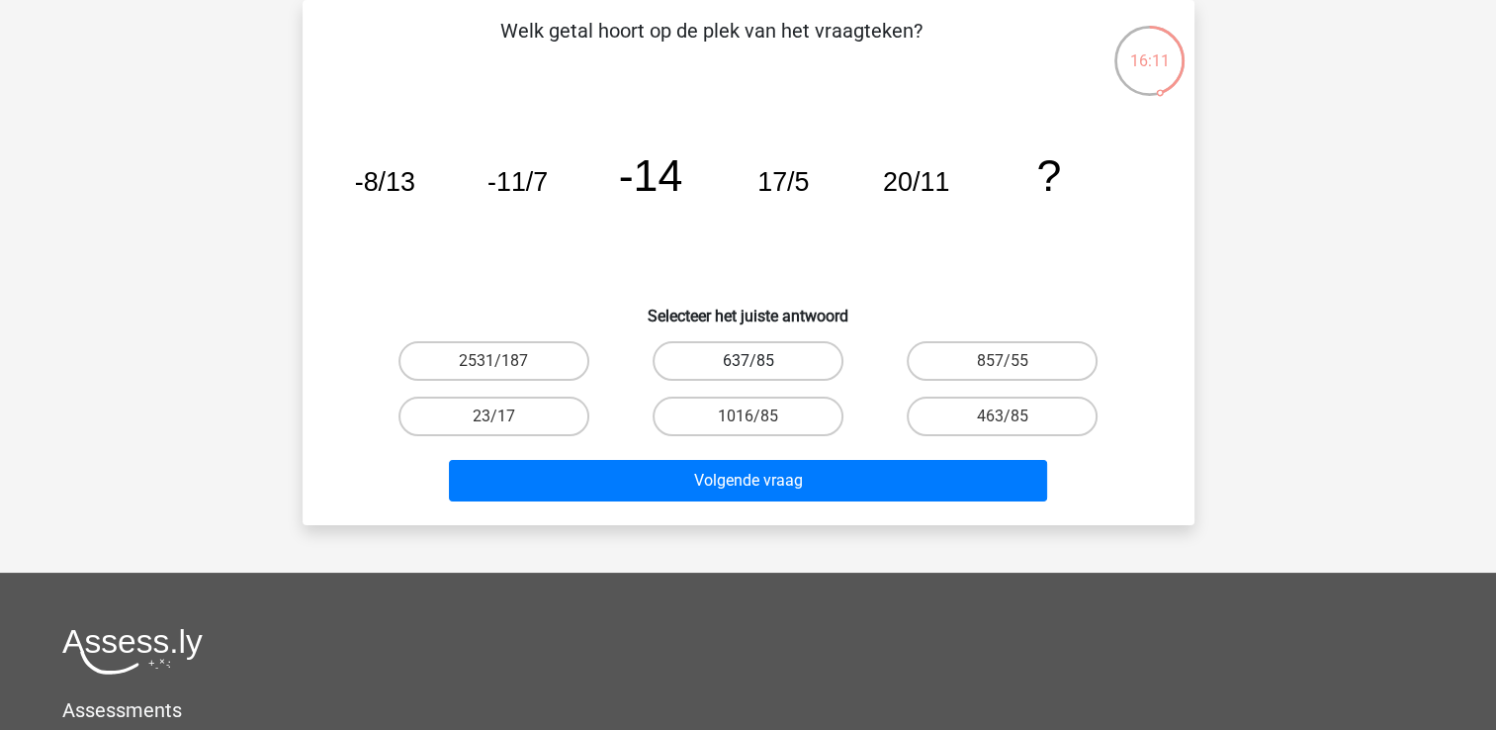
click at [719, 353] on label "637/85" at bounding box center [748, 361] width 191 height 40
click at [748, 361] on input "637/85" at bounding box center [754, 367] width 13 height 13
radio input "true"
click at [582, 407] on label "23/17" at bounding box center [493, 417] width 191 height 40
click at [506, 416] on input "23/17" at bounding box center [499, 422] width 13 height 13
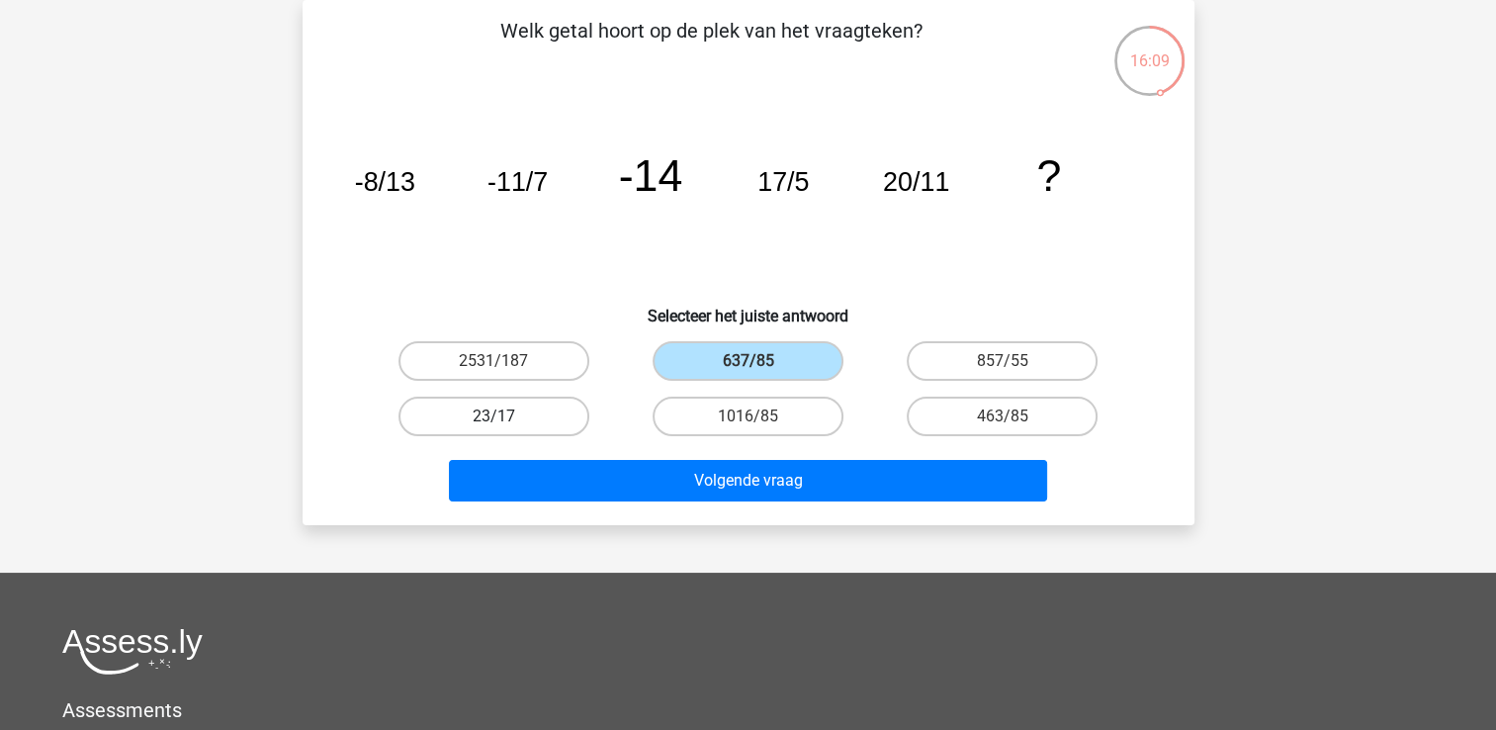
radio input "true"
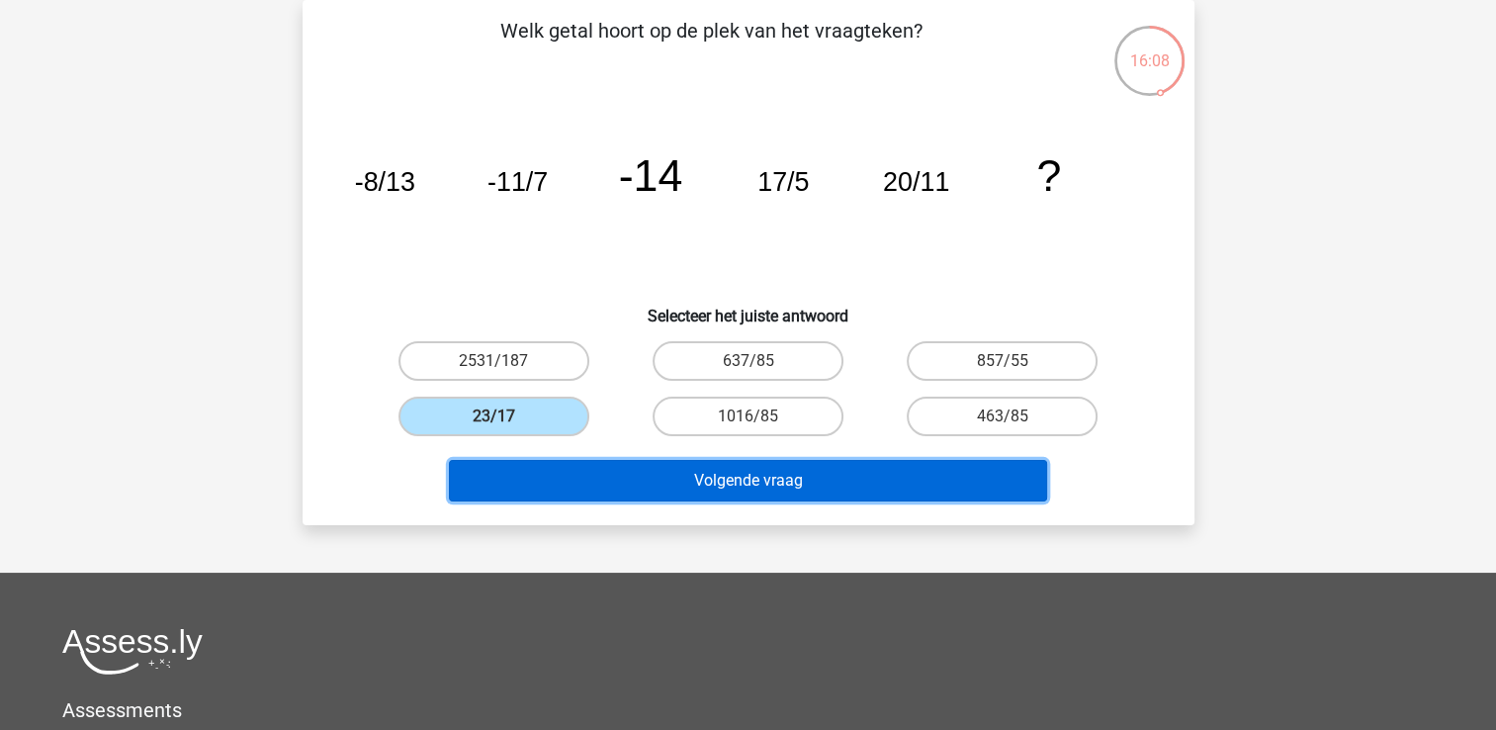
click at [679, 471] on button "Volgende vraag" at bounding box center [748, 481] width 598 height 42
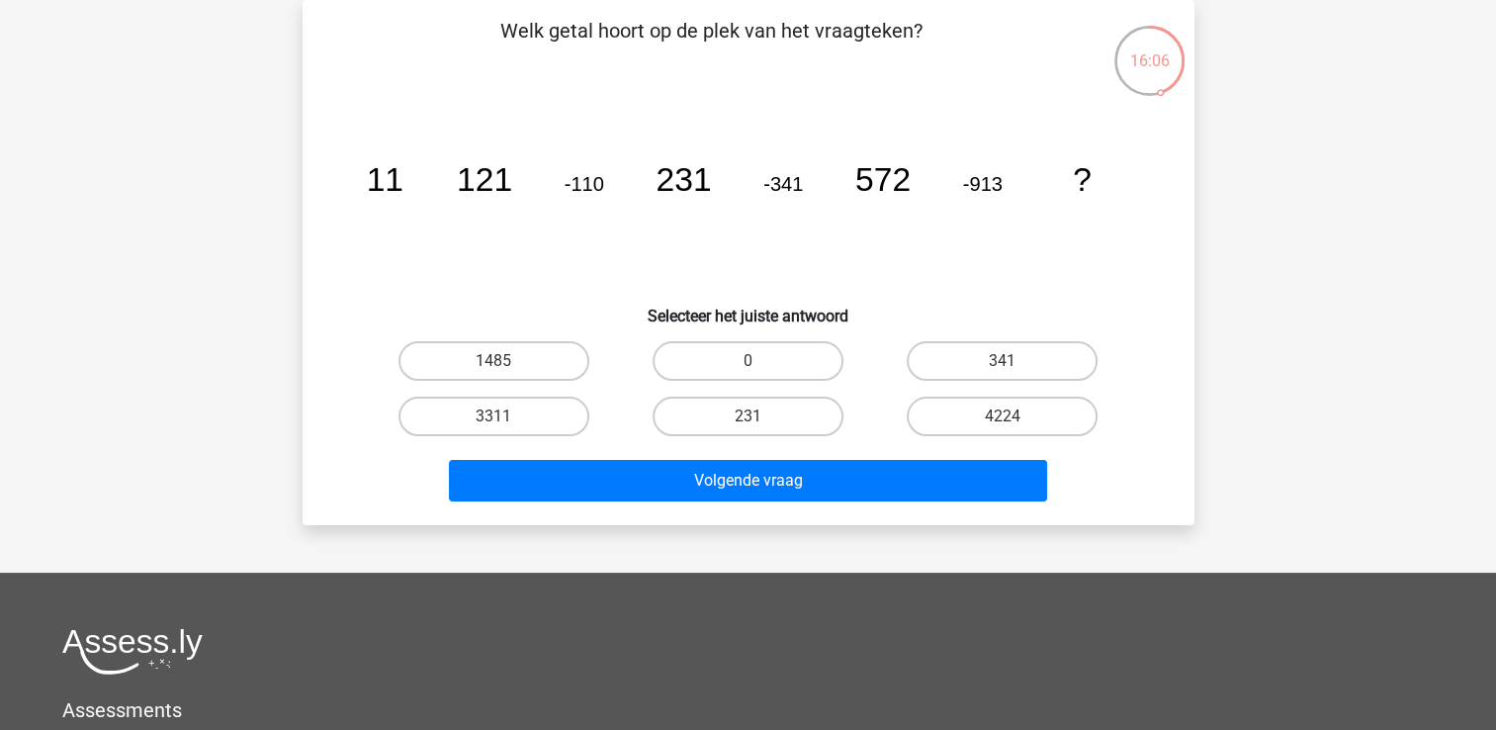
click at [998, 334] on div "341" at bounding box center [1002, 360] width 254 height 55
click at [999, 358] on label "341" at bounding box center [1002, 361] width 191 height 40
click at [1003, 361] on input "341" at bounding box center [1009, 367] width 13 height 13
radio input "true"
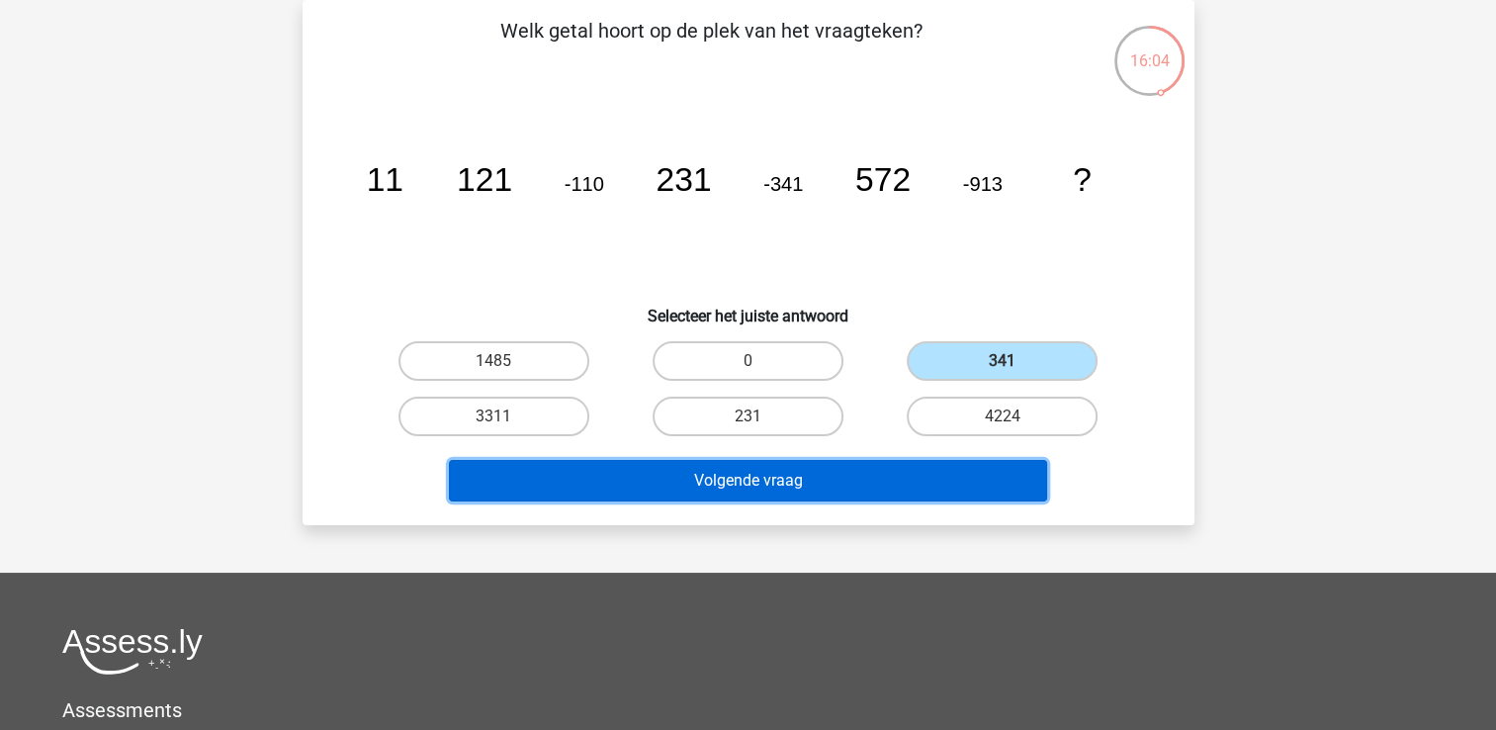
click at [866, 469] on button "Volgende vraag" at bounding box center [748, 481] width 598 height 42
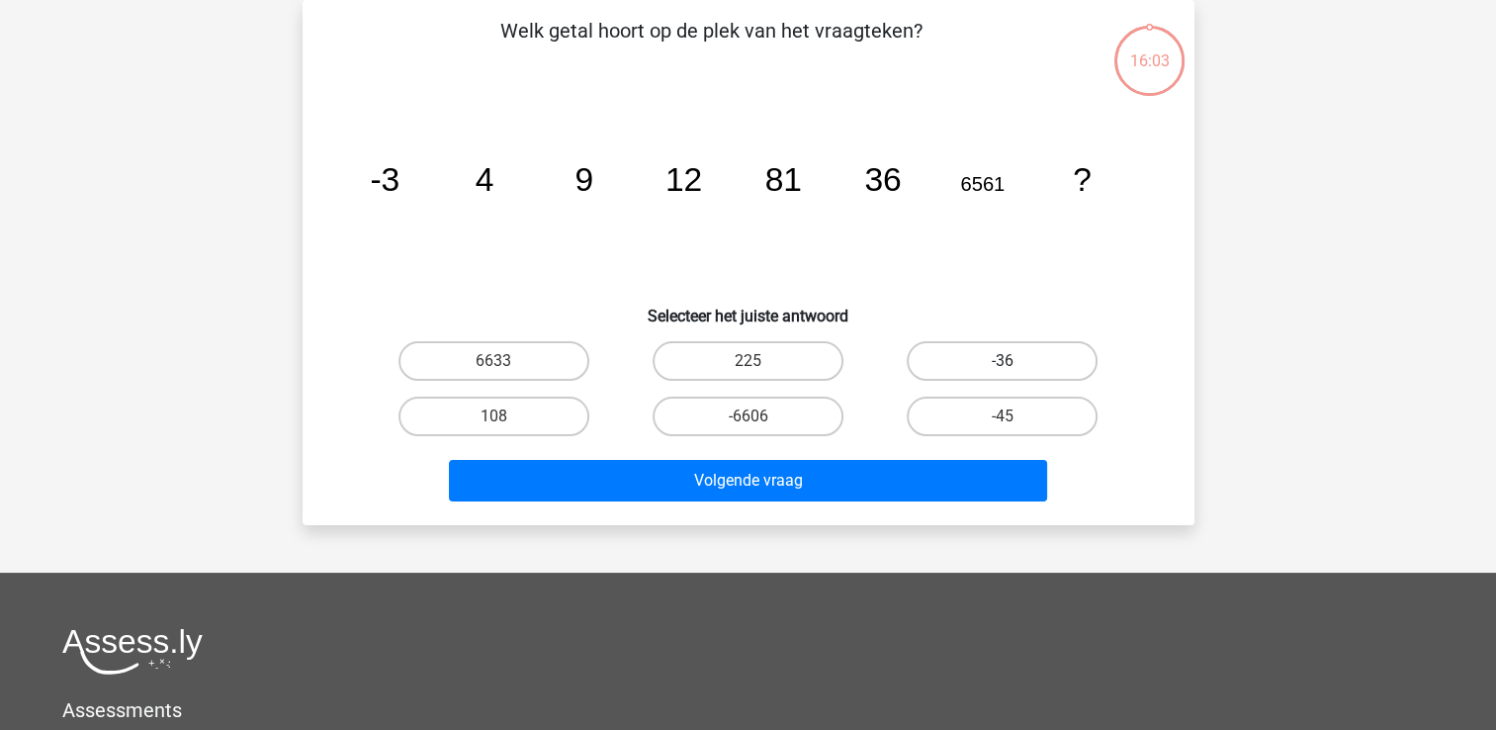
click at [961, 356] on label "-36" at bounding box center [1002, 361] width 191 height 40
click at [1003, 361] on input "-36" at bounding box center [1009, 367] width 13 height 13
radio input "true"
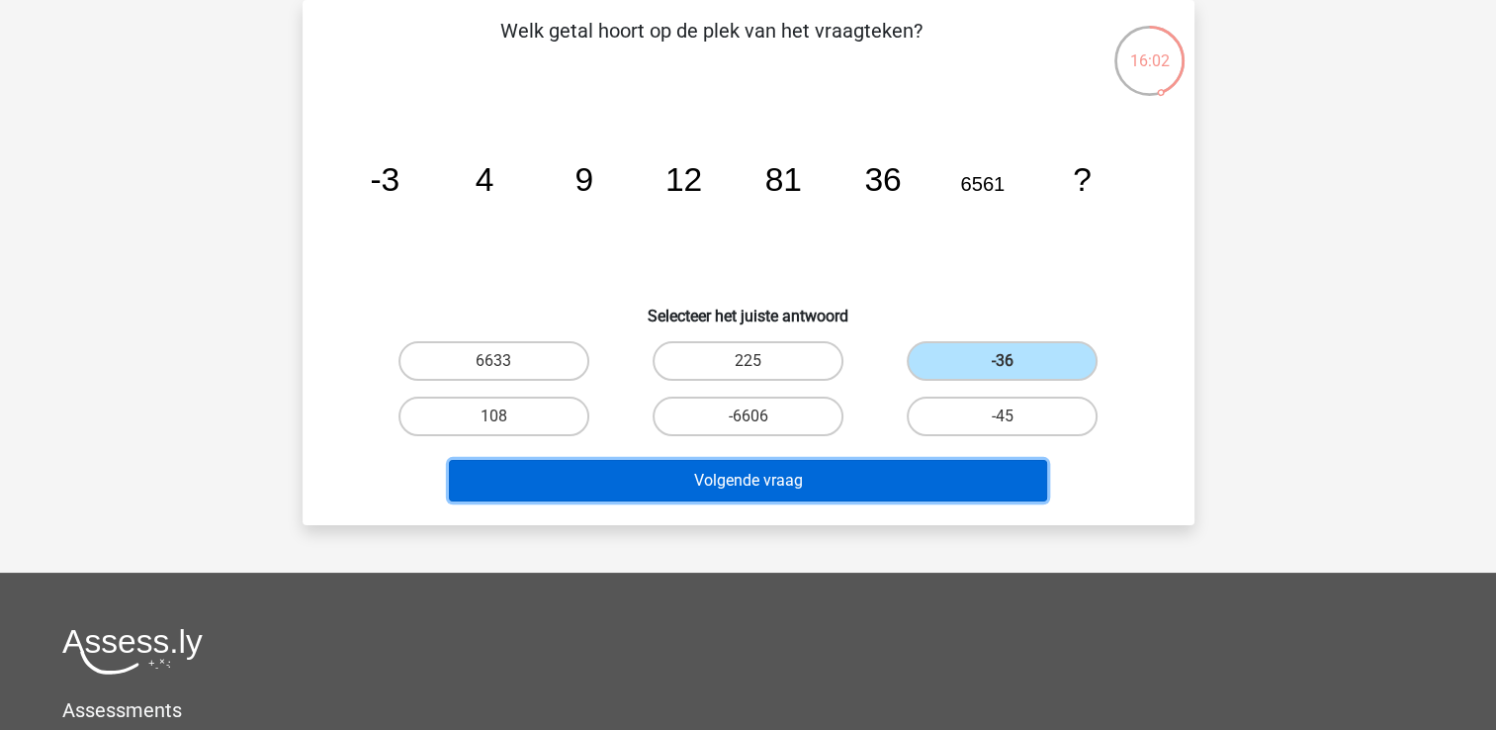
click at [947, 482] on button "Volgende vraag" at bounding box center [748, 481] width 598 height 42
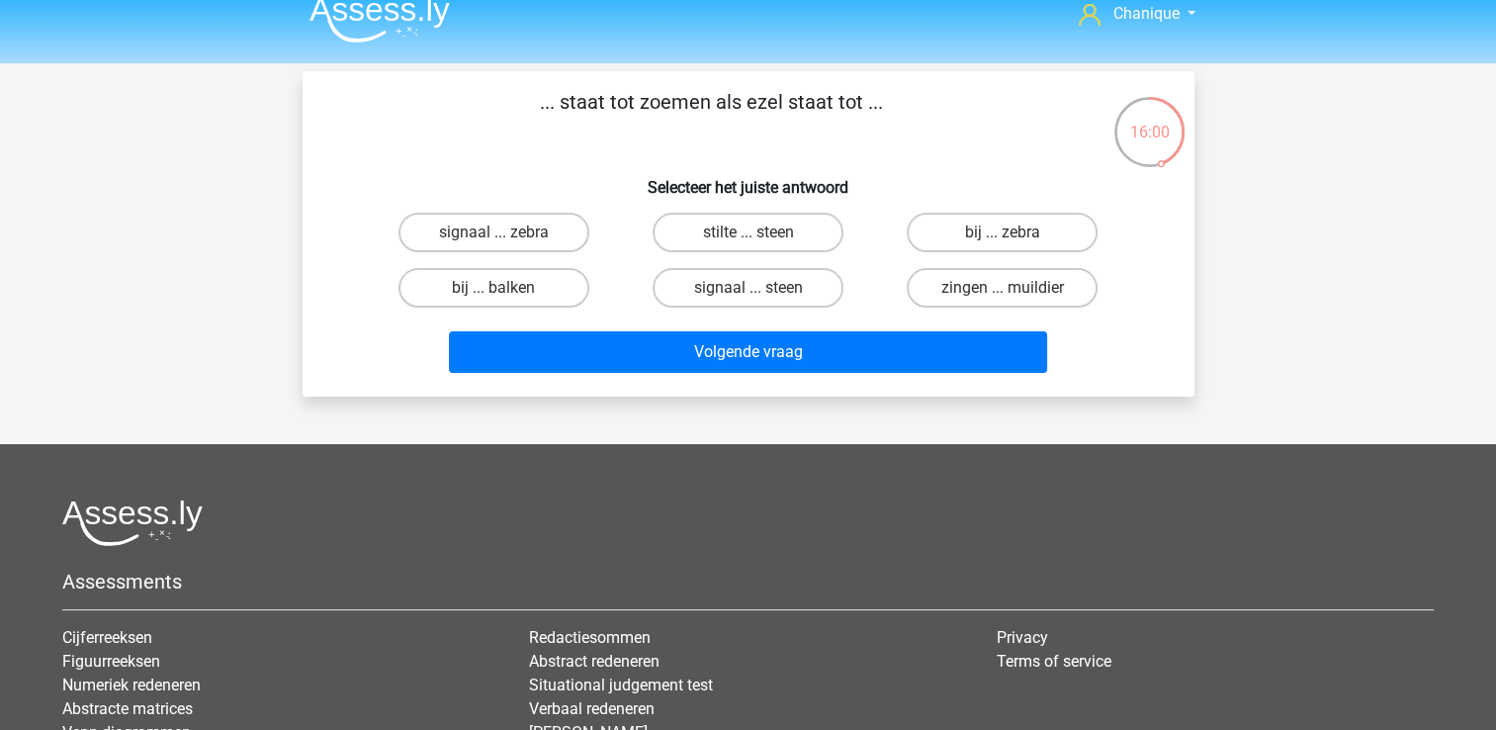
scroll to position [0, 0]
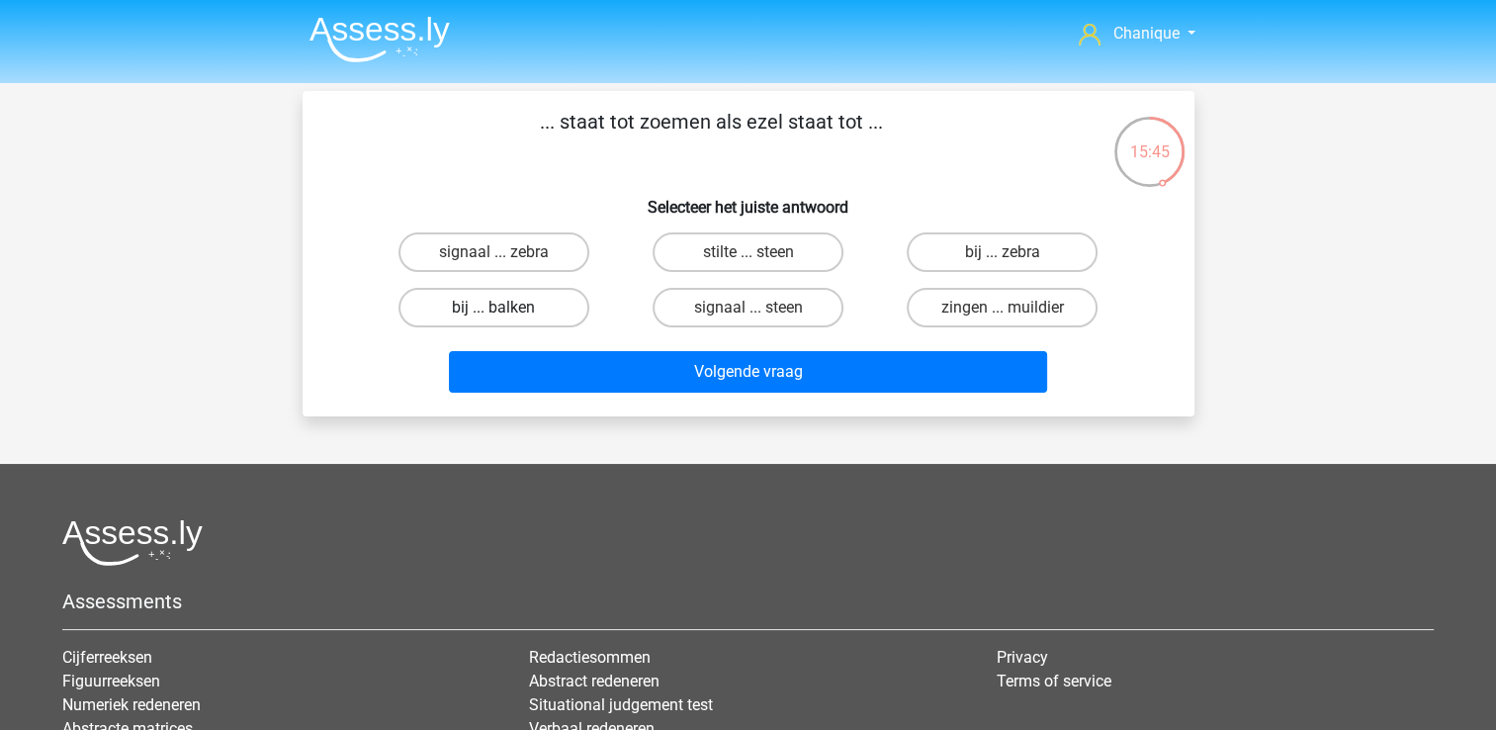
drag, startPoint x: 503, startPoint y: 306, endPoint x: 560, endPoint y: 318, distance: 57.8
click at [510, 307] on label "bij ... balken" at bounding box center [493, 308] width 191 height 40
click at [506, 308] on input "bij ... balken" at bounding box center [499, 314] width 13 height 13
radio input "true"
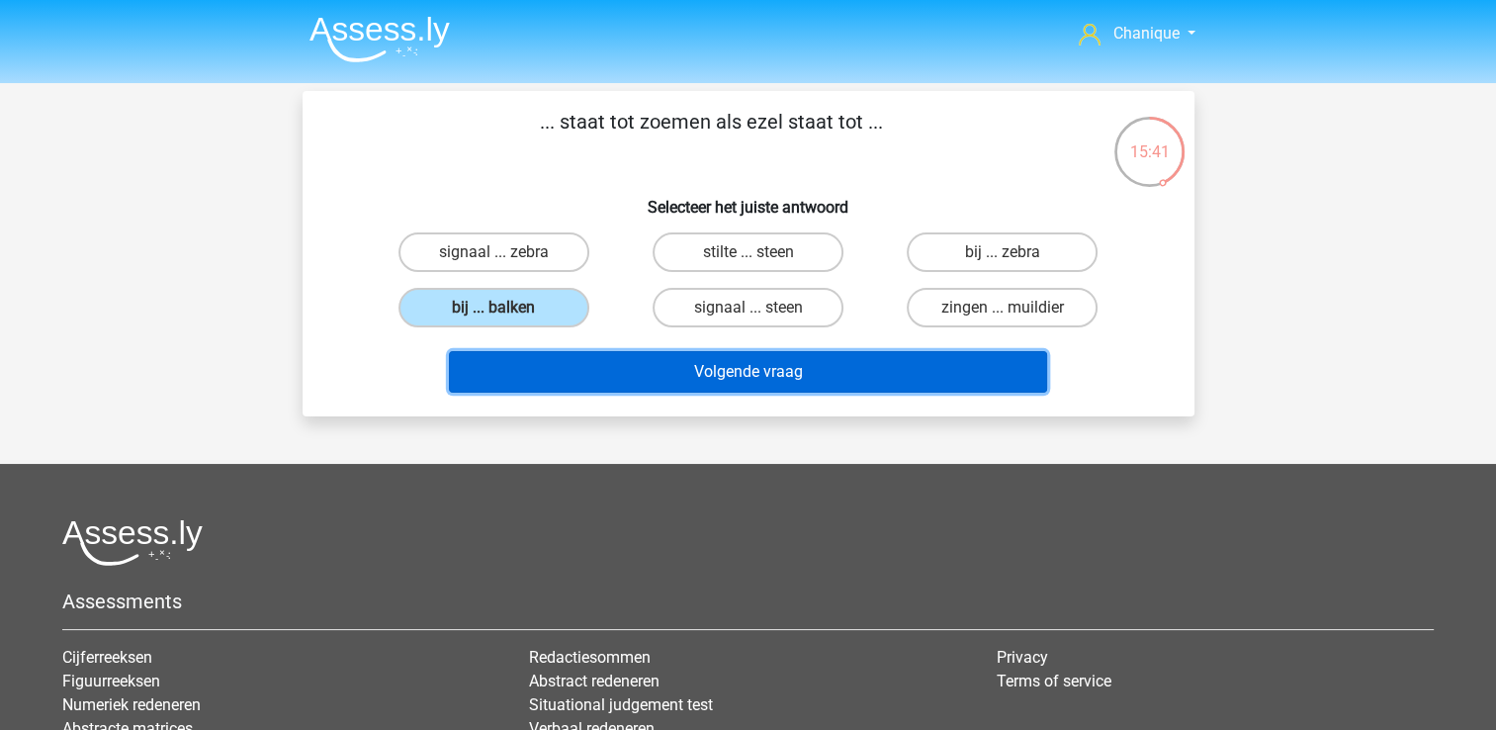
click at [671, 379] on button "Volgende vraag" at bounding box center [748, 372] width 598 height 42
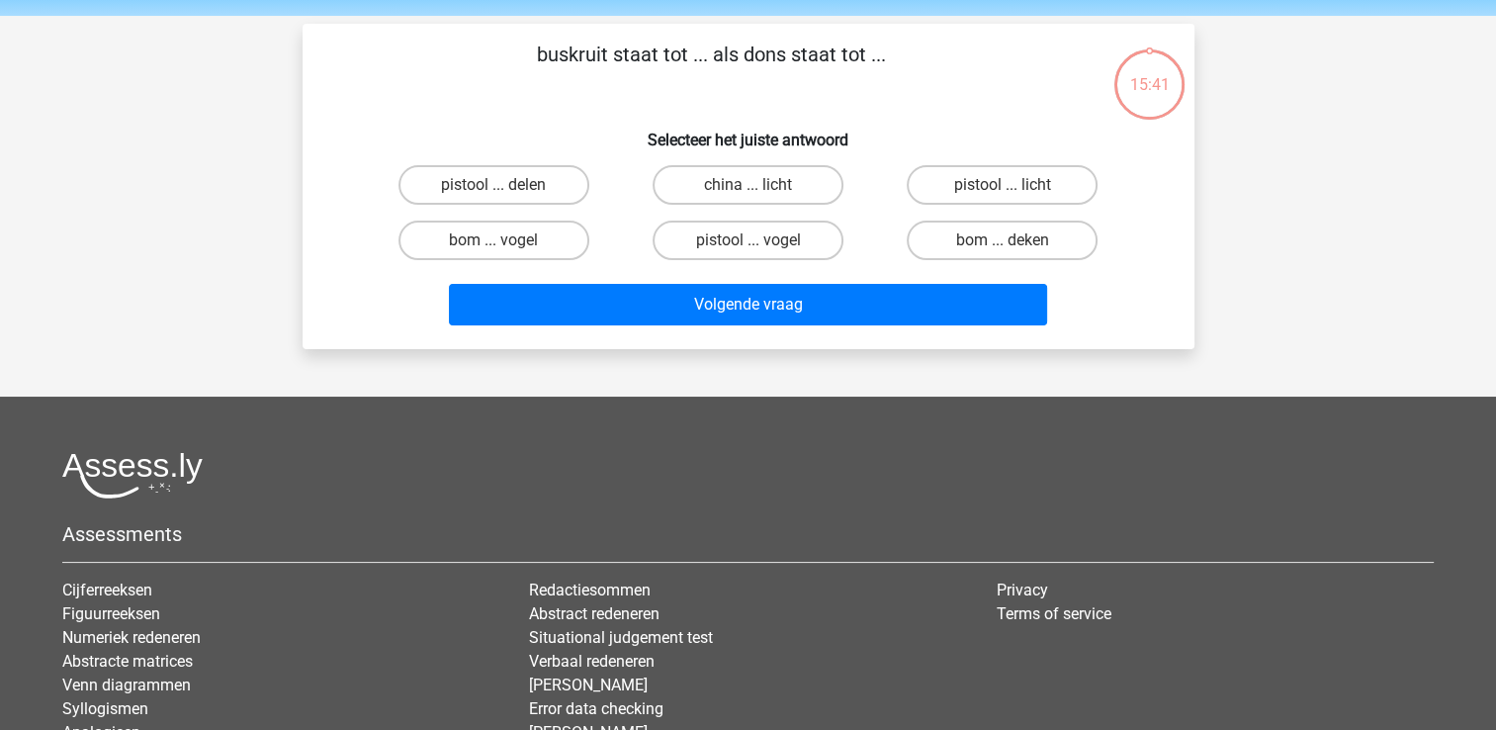
scroll to position [91, 0]
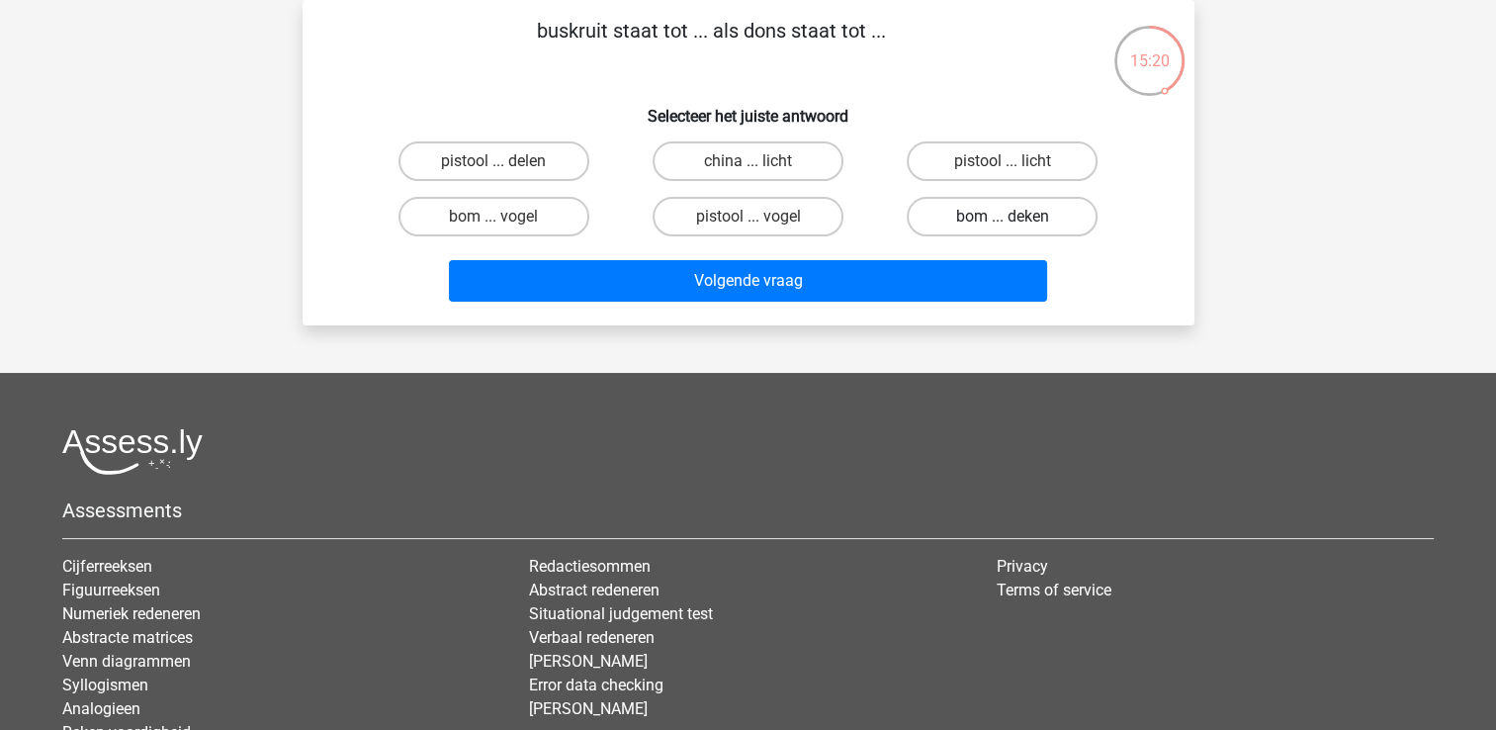
click at [948, 226] on label "bom ... deken" at bounding box center [1002, 217] width 191 height 40
click at [1003, 226] on input "bom ... deken" at bounding box center [1009, 223] width 13 height 13
radio input "true"
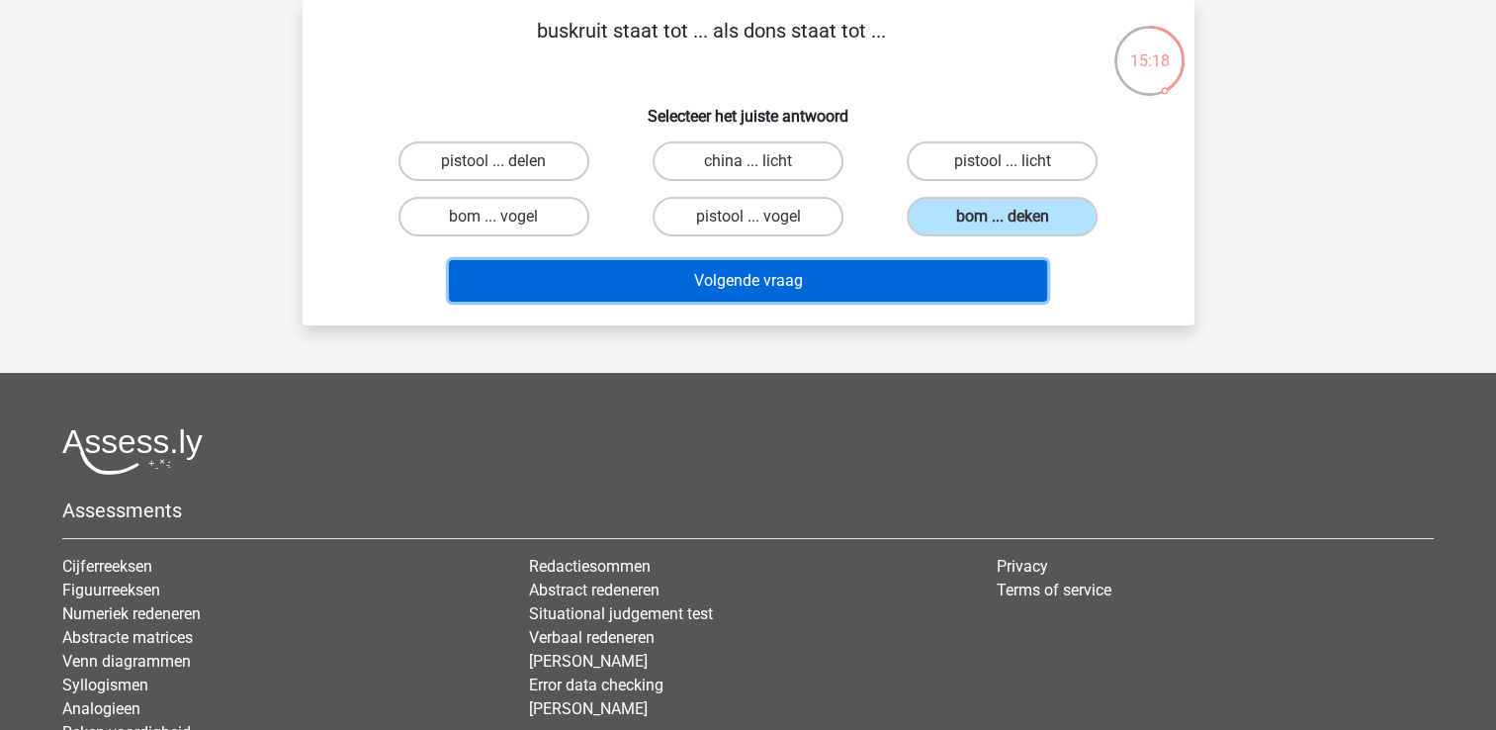
click at [943, 284] on button "Volgende vraag" at bounding box center [748, 281] width 598 height 42
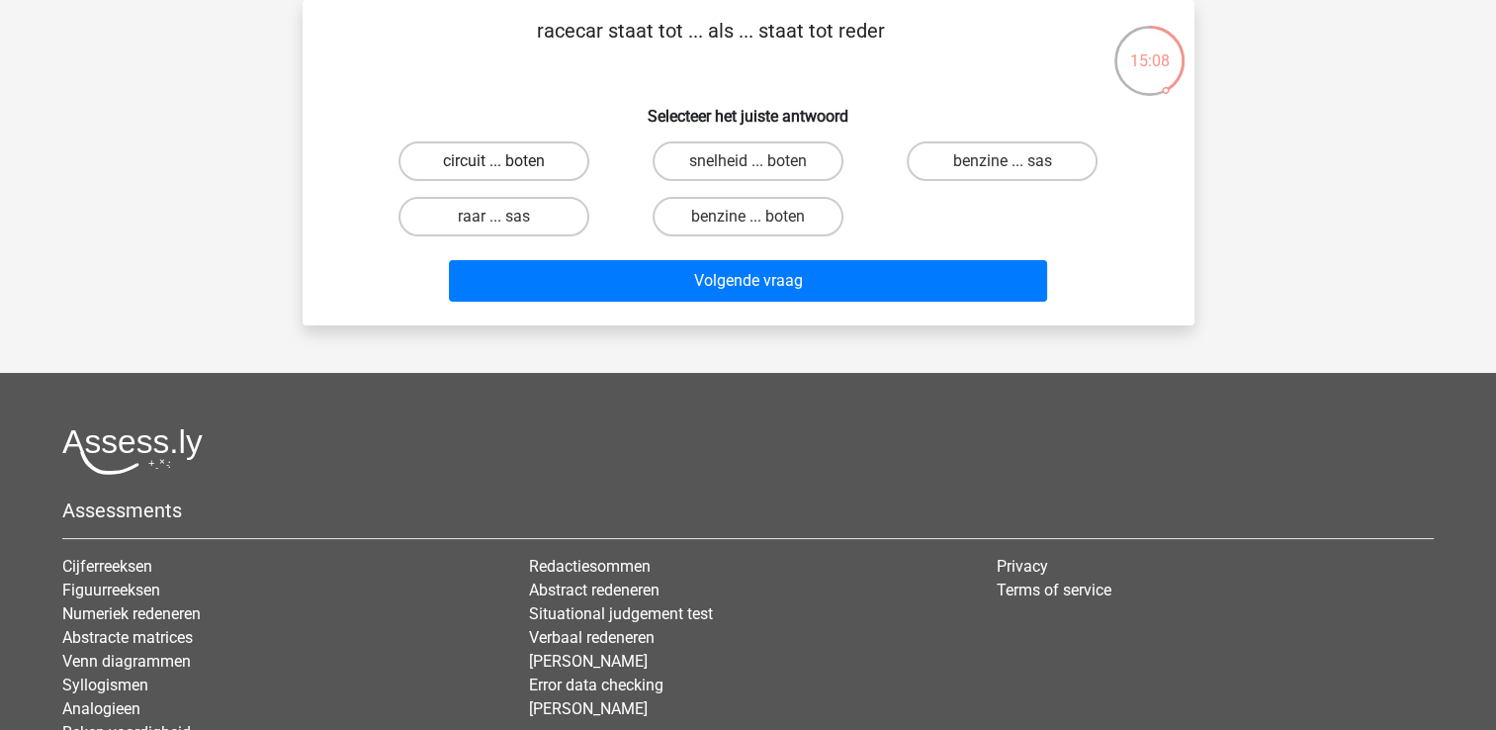
click at [474, 161] on label "circuit ... boten" at bounding box center [493, 161] width 191 height 40
click at [493, 161] on input "circuit ... boten" at bounding box center [499, 167] width 13 height 13
radio input "true"
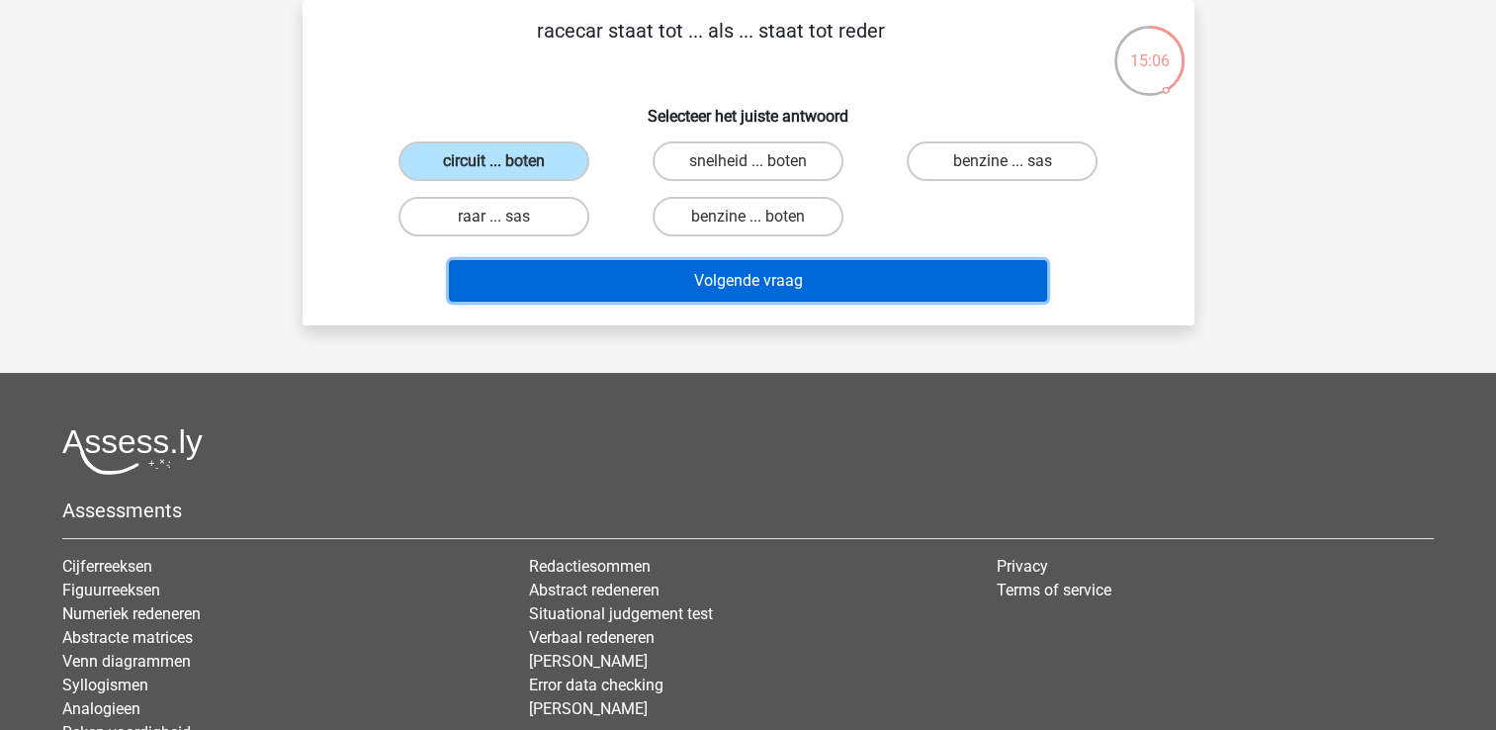
click at [696, 290] on button "Volgende vraag" at bounding box center [748, 281] width 598 height 42
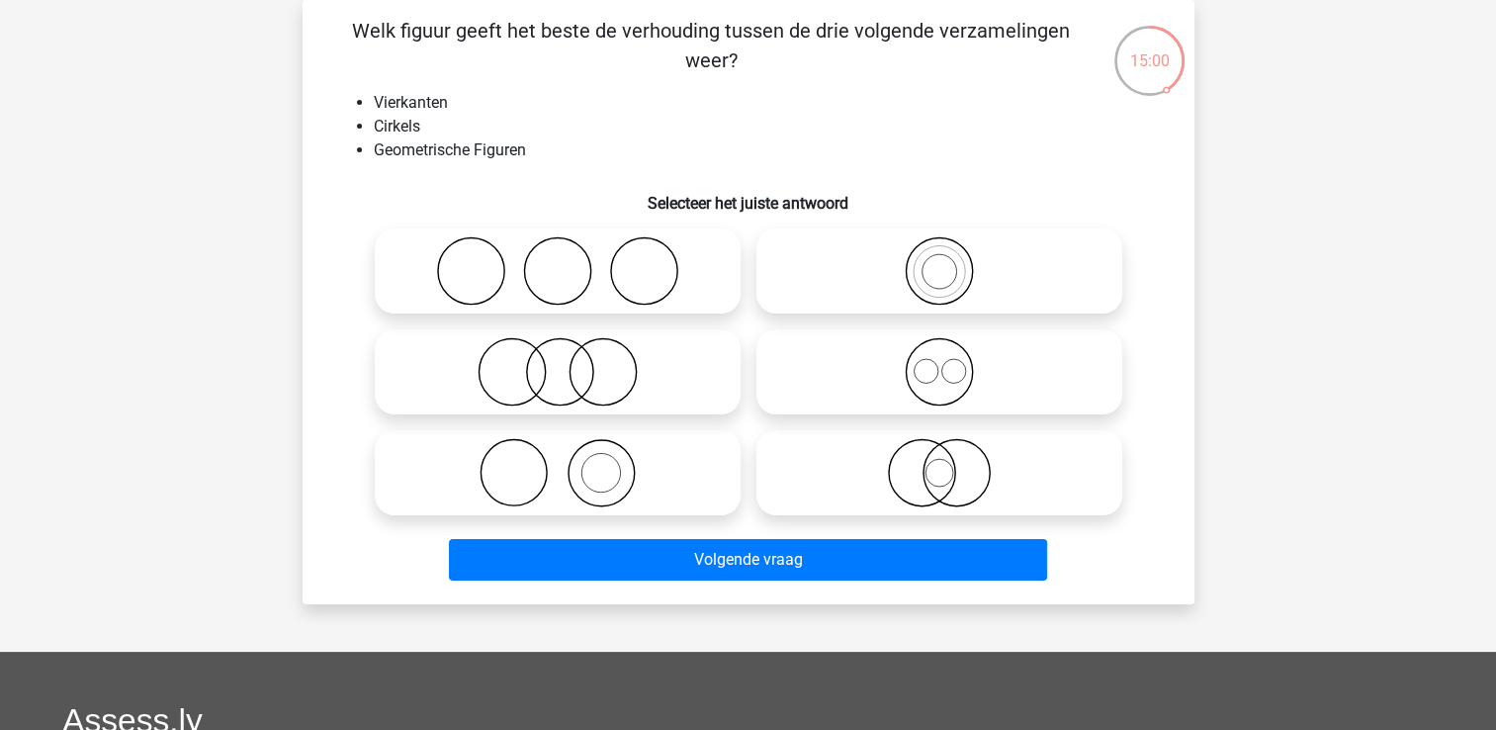
click at [897, 372] on icon at bounding box center [939, 371] width 350 height 69
click at [939, 362] on input "radio" at bounding box center [945, 355] width 13 height 13
radio input "true"
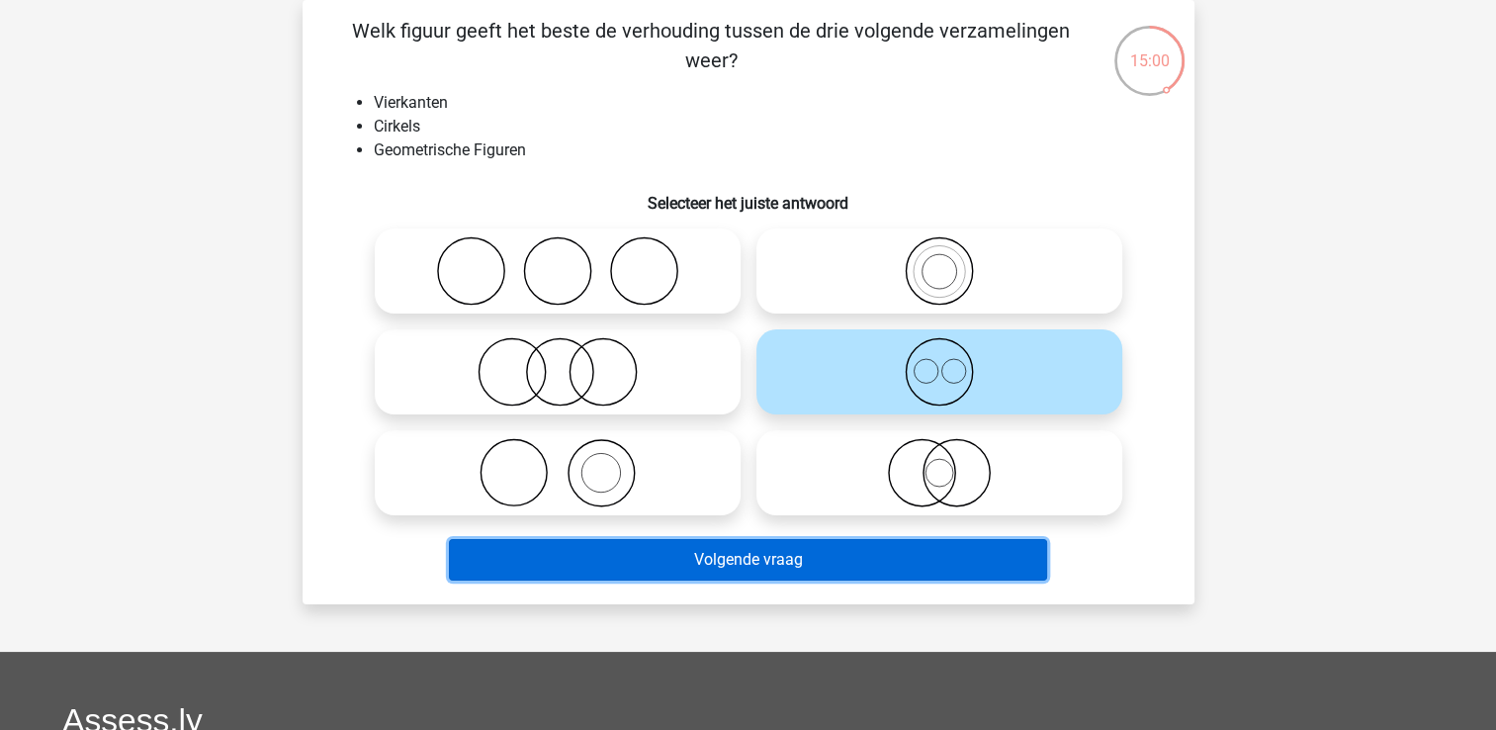
click at [994, 558] on button "Volgende vraag" at bounding box center [748, 560] width 598 height 42
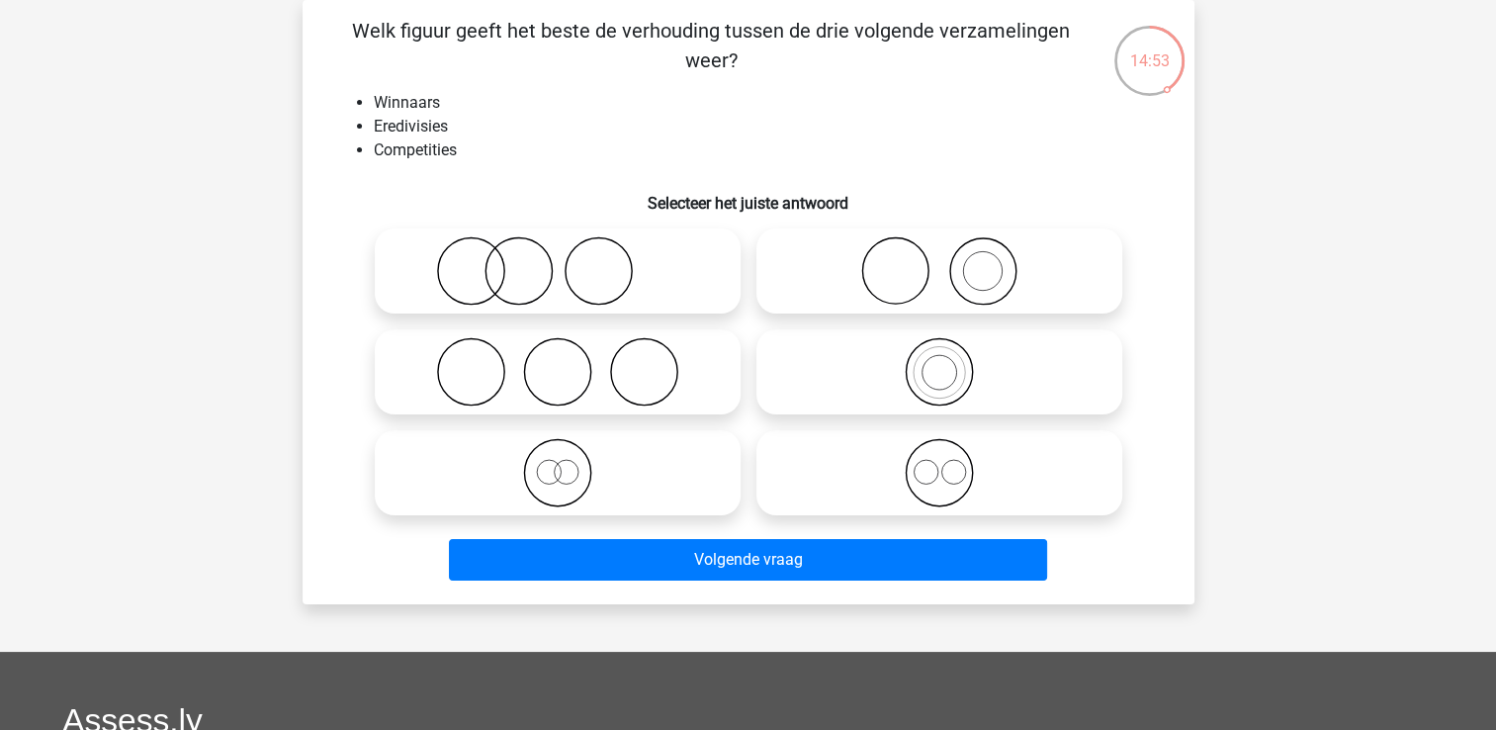
click at [661, 300] on icon at bounding box center [558, 270] width 350 height 69
click at [571, 261] on input "radio" at bounding box center [564, 254] width 13 height 13
radio input "true"
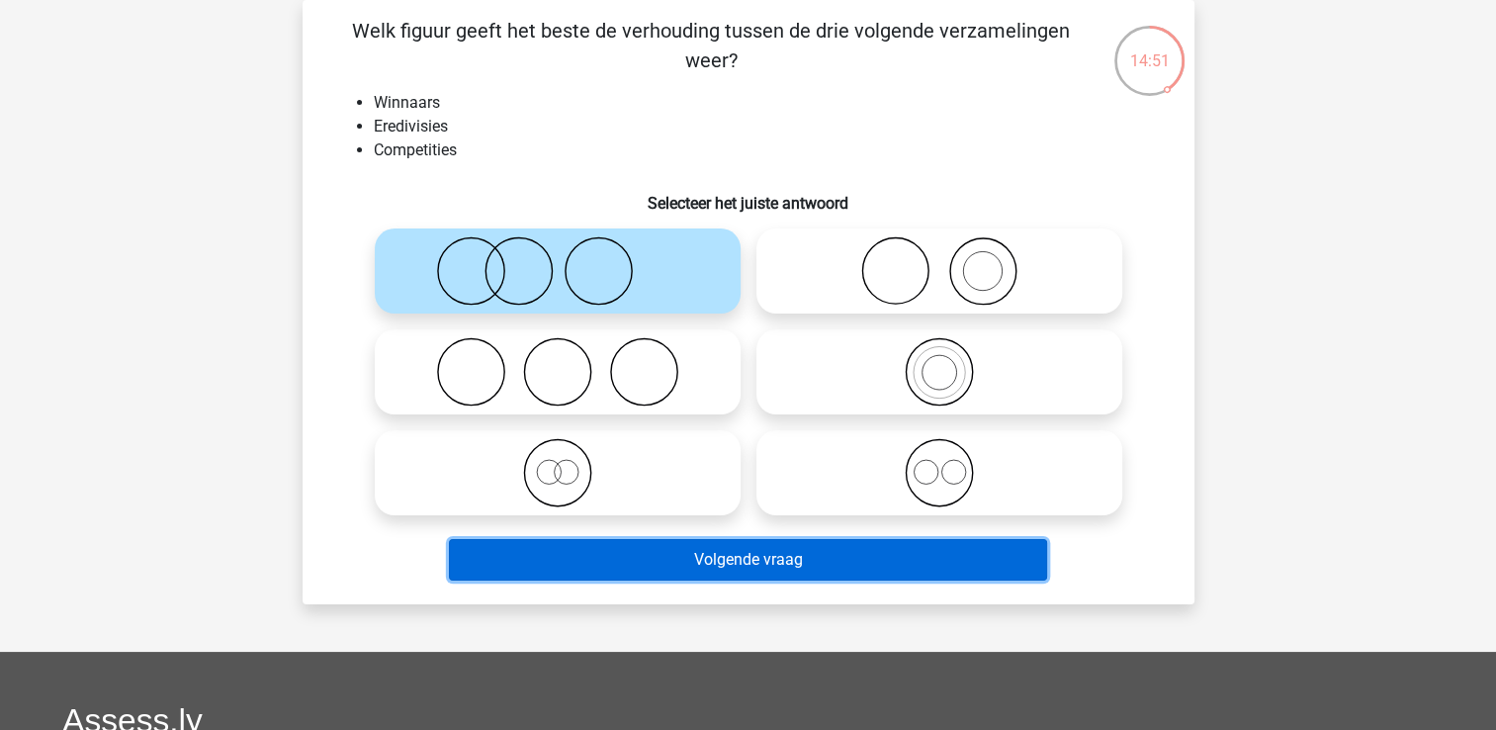
click at [820, 570] on button "Volgende vraag" at bounding box center [748, 560] width 598 height 42
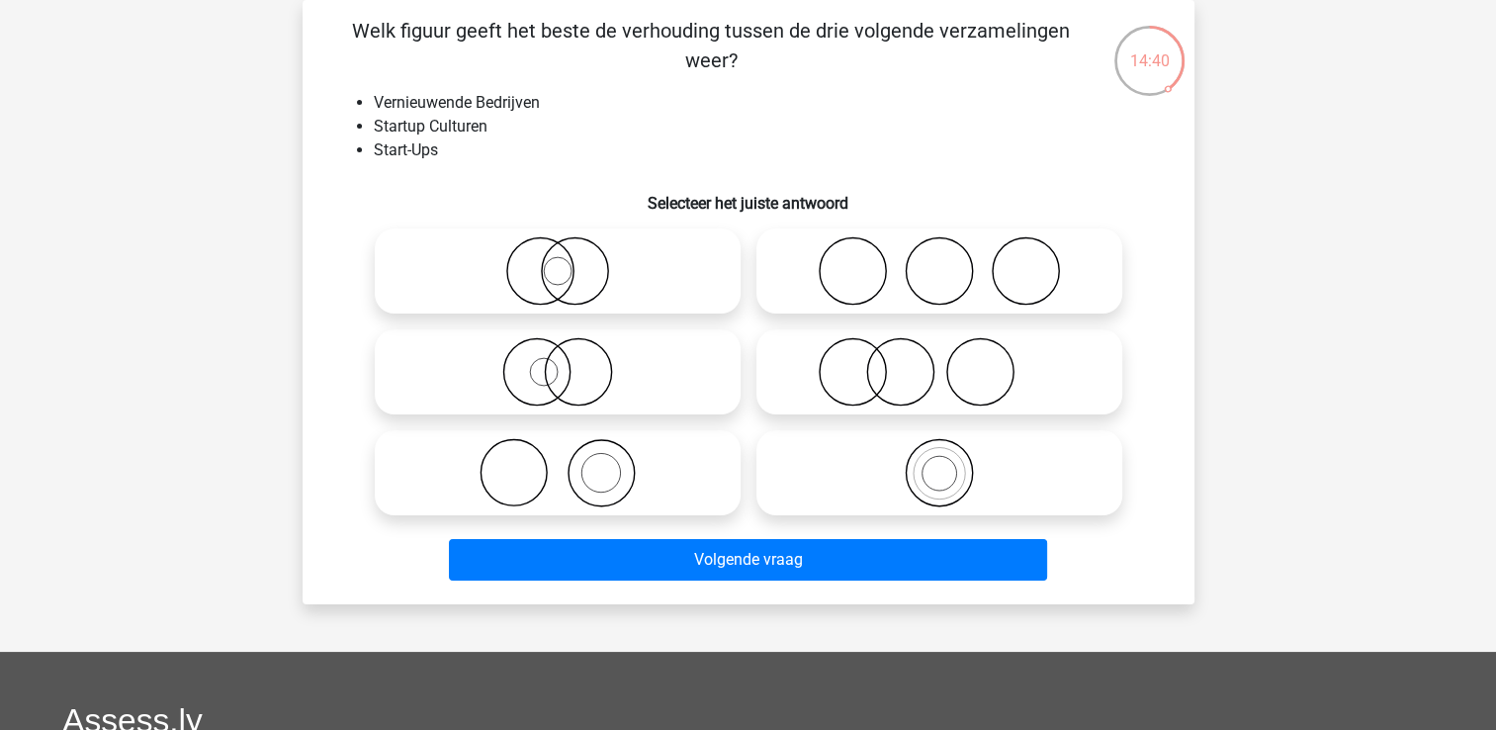
click at [849, 382] on icon at bounding box center [939, 371] width 350 height 69
click at [939, 362] on input "radio" at bounding box center [945, 355] width 13 height 13
radio input "true"
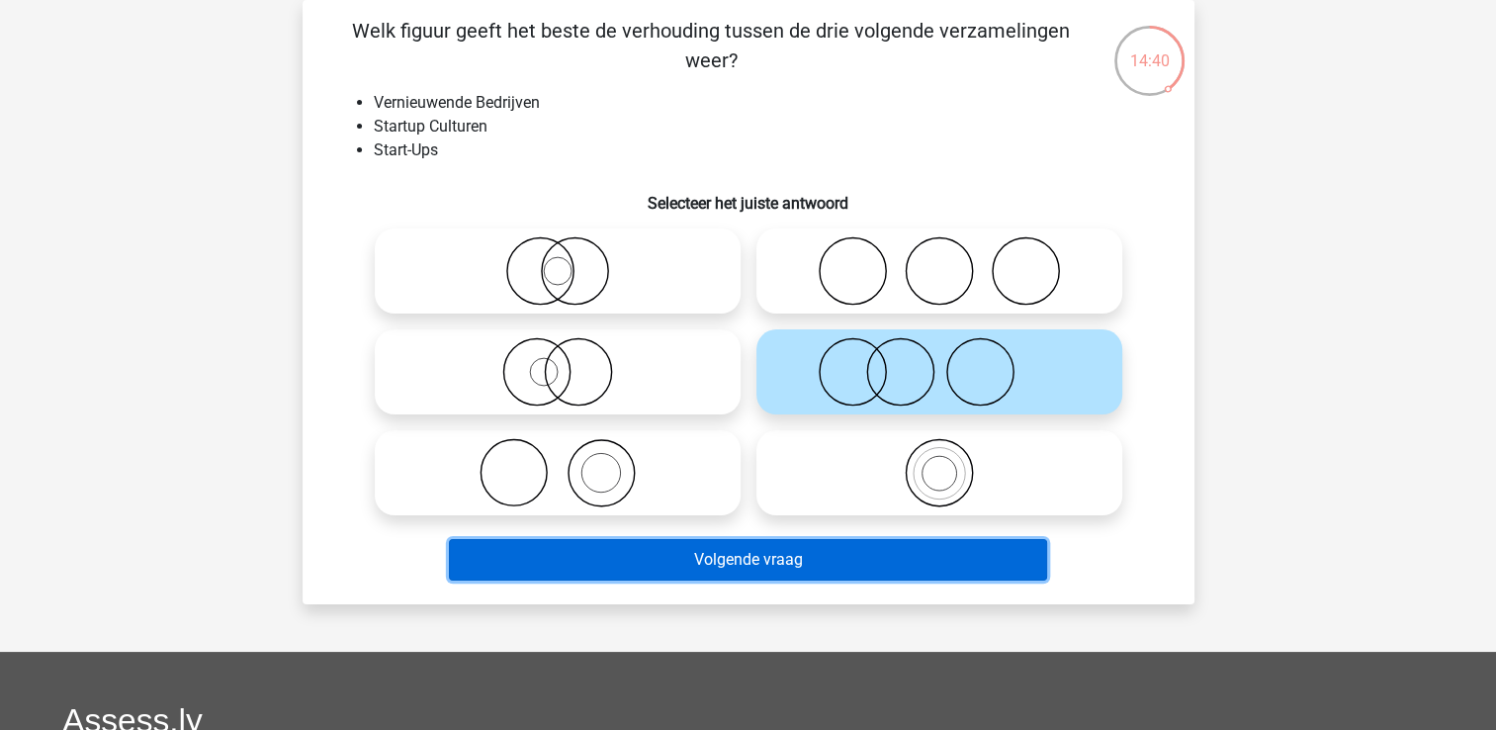
click at [967, 577] on button "Volgende vraag" at bounding box center [748, 560] width 598 height 42
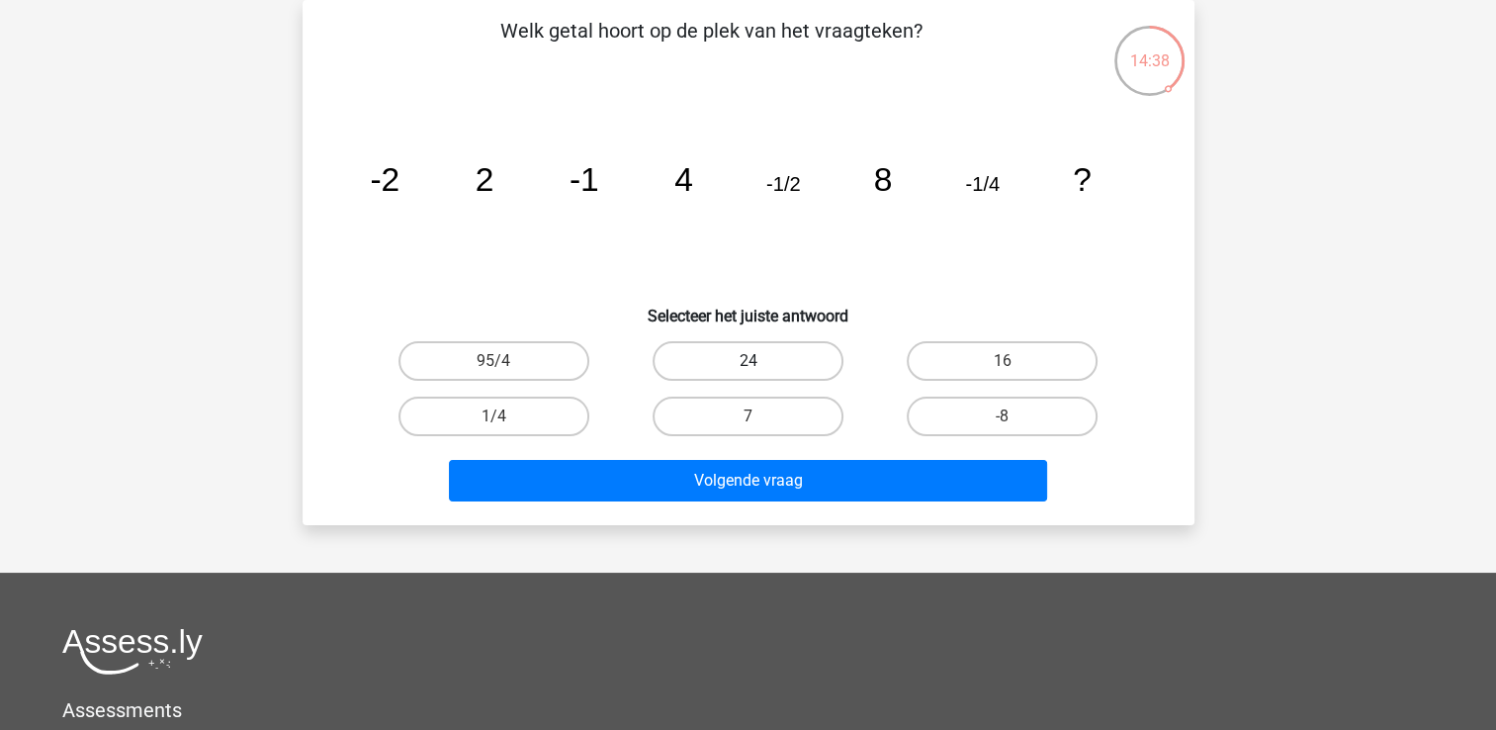
click at [707, 357] on label "24" at bounding box center [748, 361] width 191 height 40
click at [748, 361] on input "24" at bounding box center [754, 367] width 13 height 13
radio input "true"
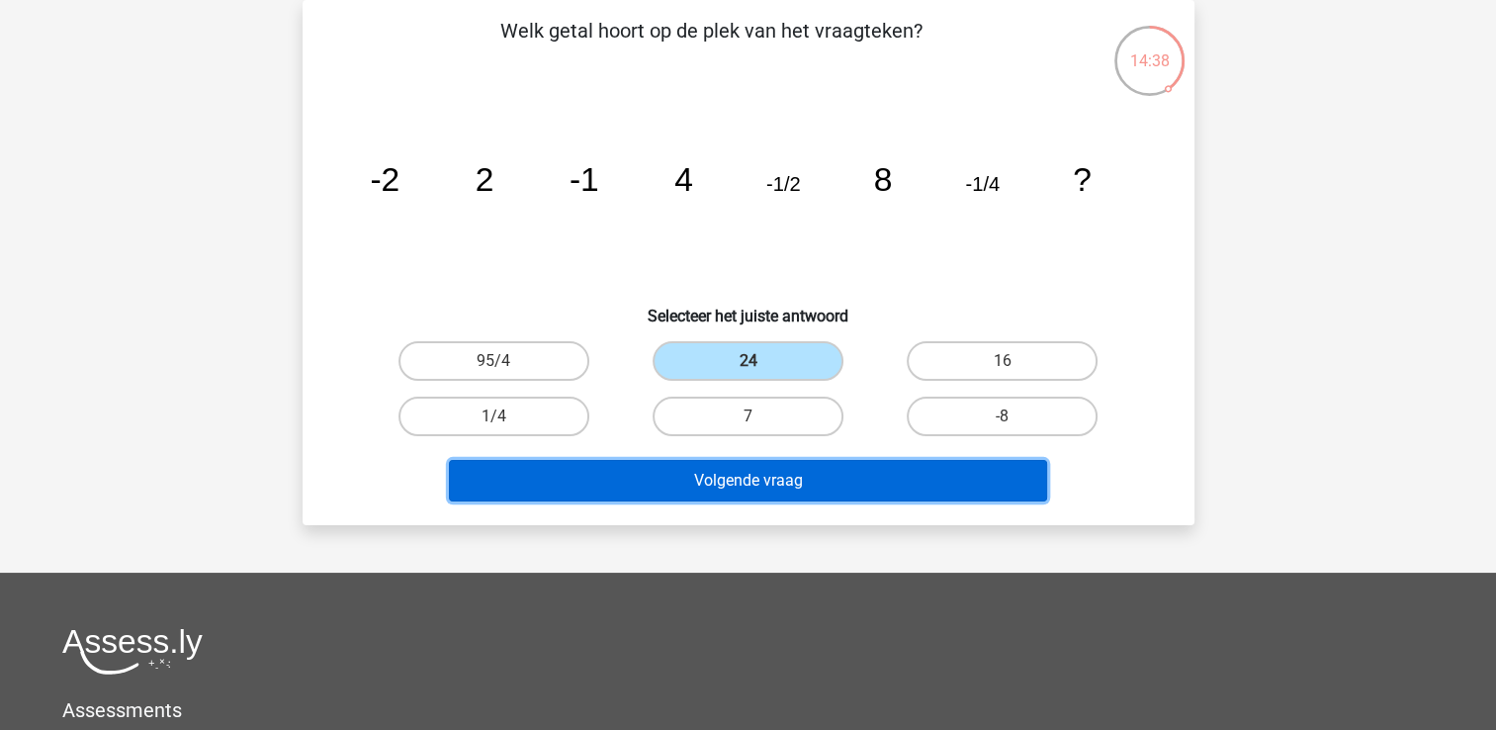
click at [793, 465] on button "Volgende vraag" at bounding box center [748, 481] width 598 height 42
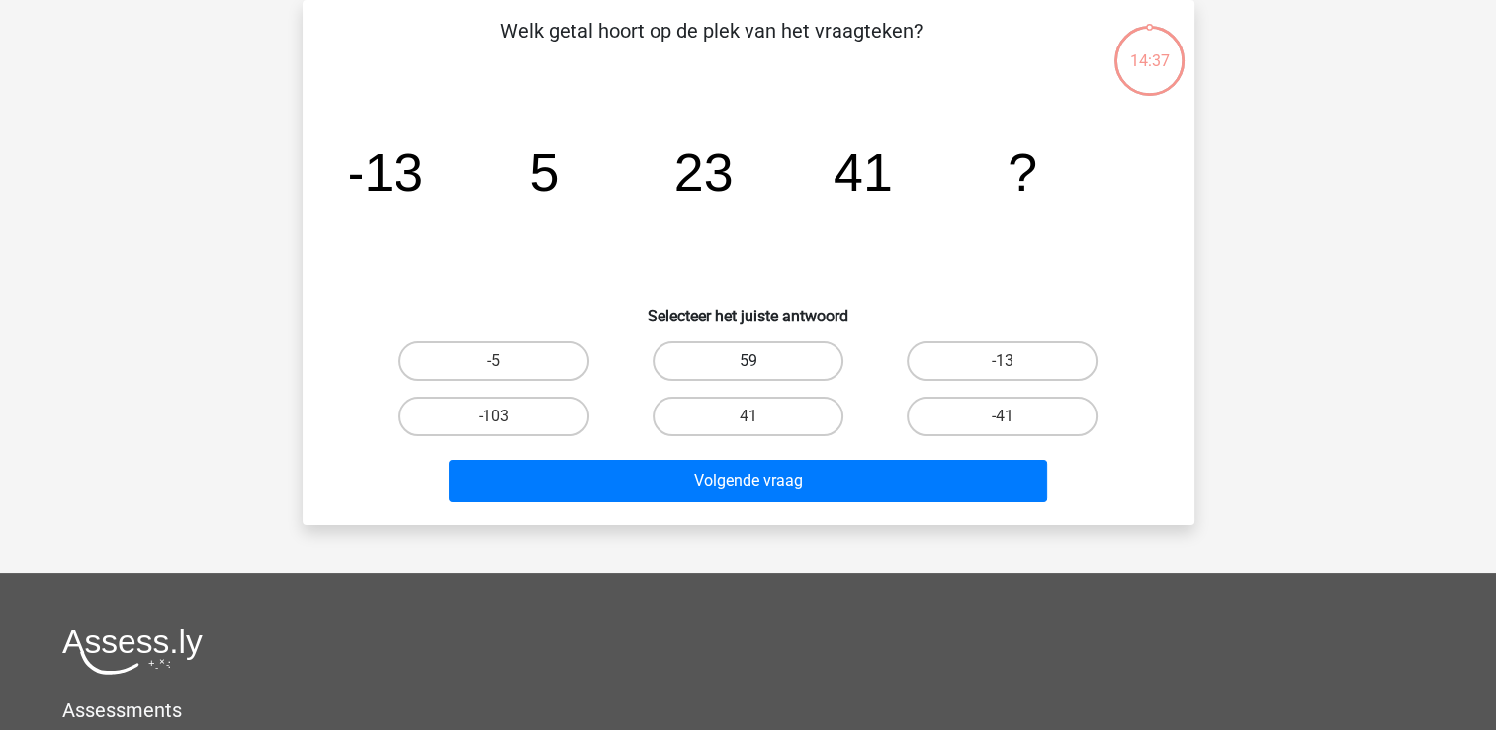
click at [699, 360] on label "59" at bounding box center [748, 361] width 191 height 40
click at [748, 361] on input "59" at bounding box center [754, 367] width 13 height 13
radio input "true"
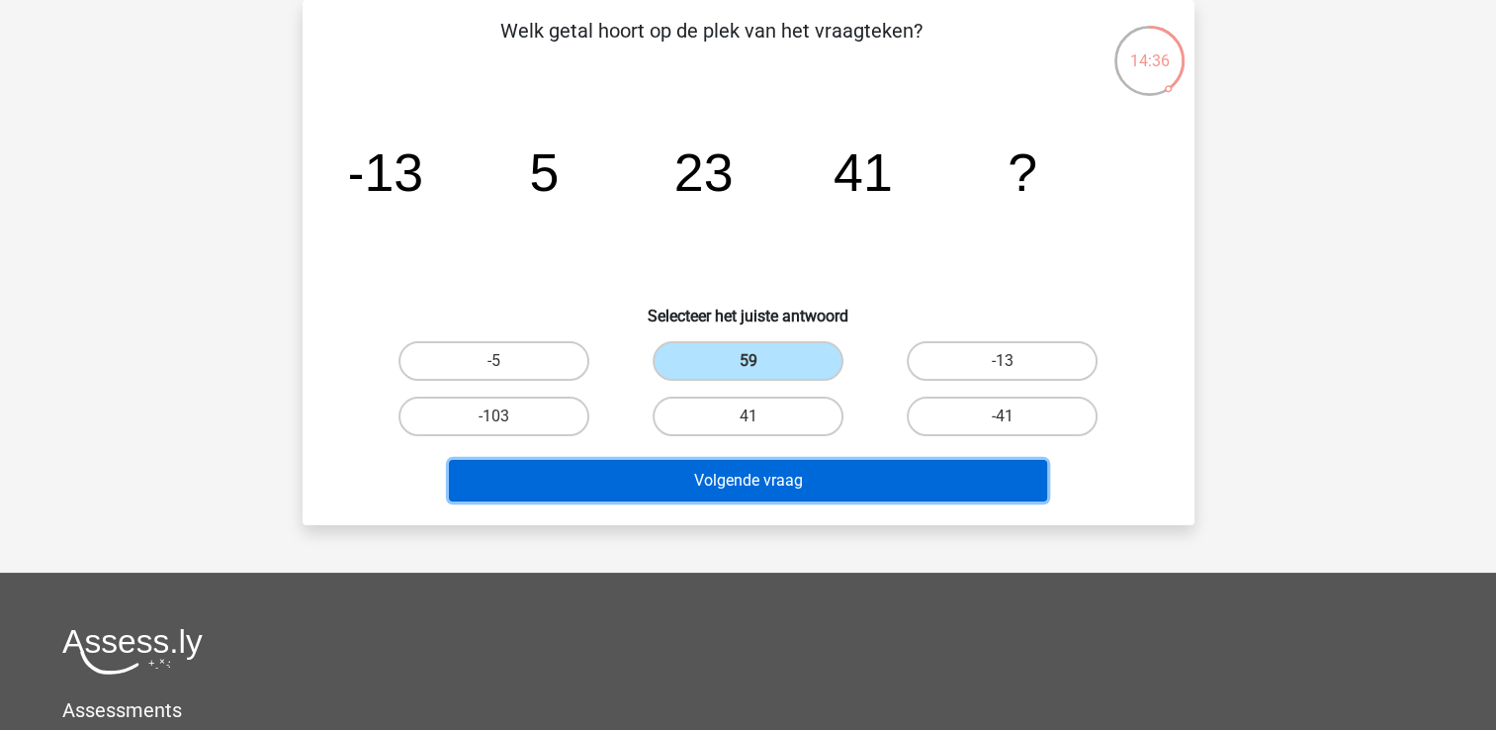
click at [759, 468] on button "Volgende vraag" at bounding box center [748, 481] width 598 height 42
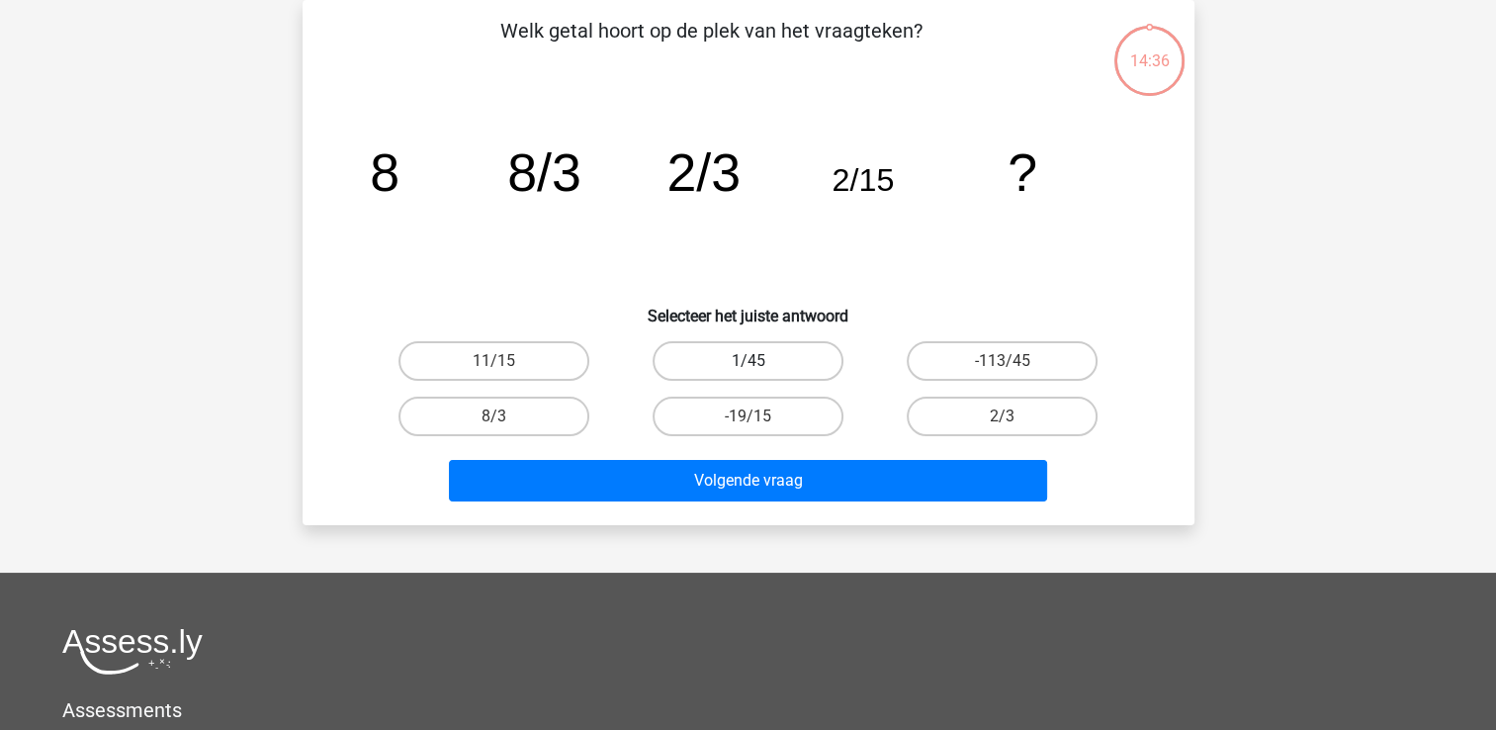
click at [726, 377] on label "1/45" at bounding box center [748, 361] width 191 height 40
click at [748, 374] on input "1/45" at bounding box center [754, 367] width 13 height 13
radio input "true"
click at [756, 455] on div "Volgende vraag" at bounding box center [748, 476] width 829 height 65
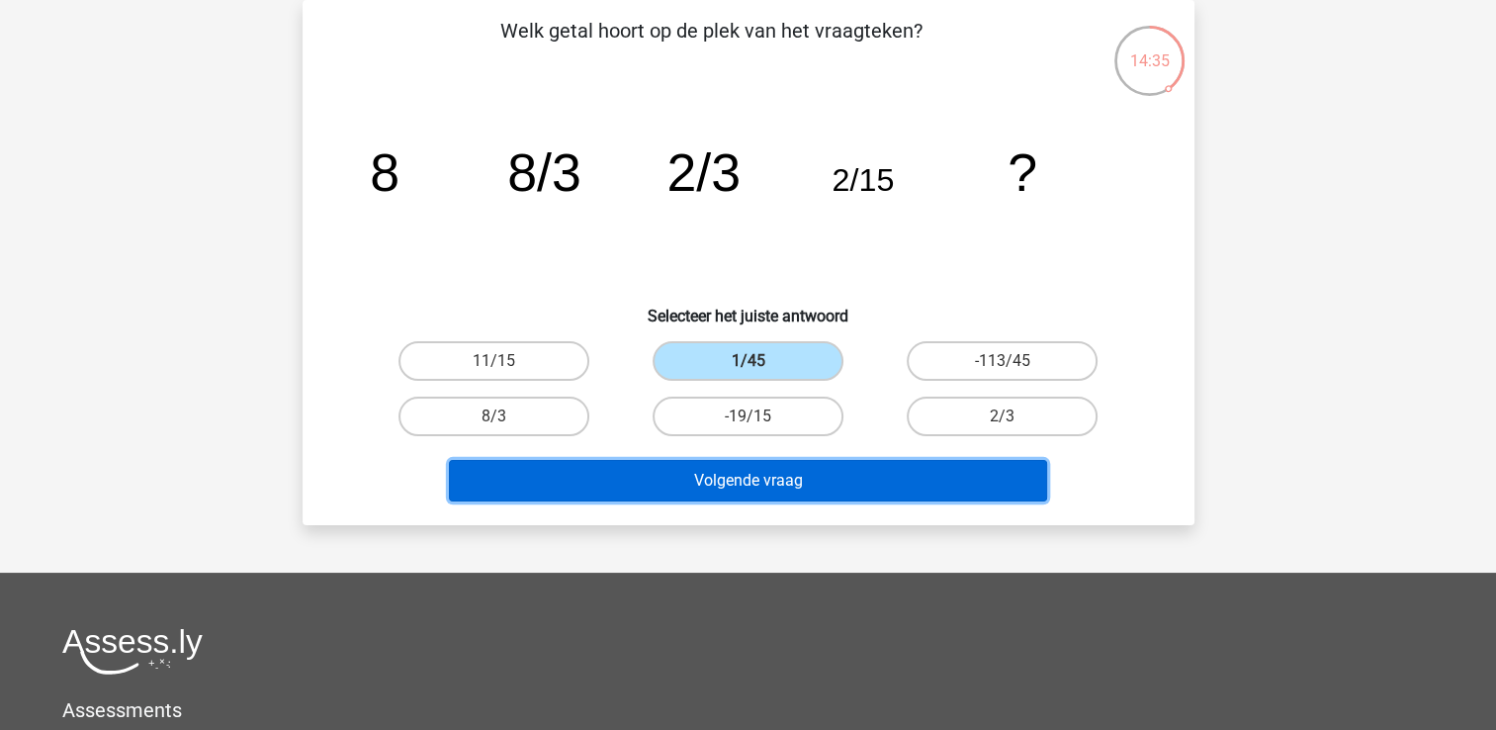
click at [756, 478] on button "Volgende vraag" at bounding box center [748, 481] width 598 height 42
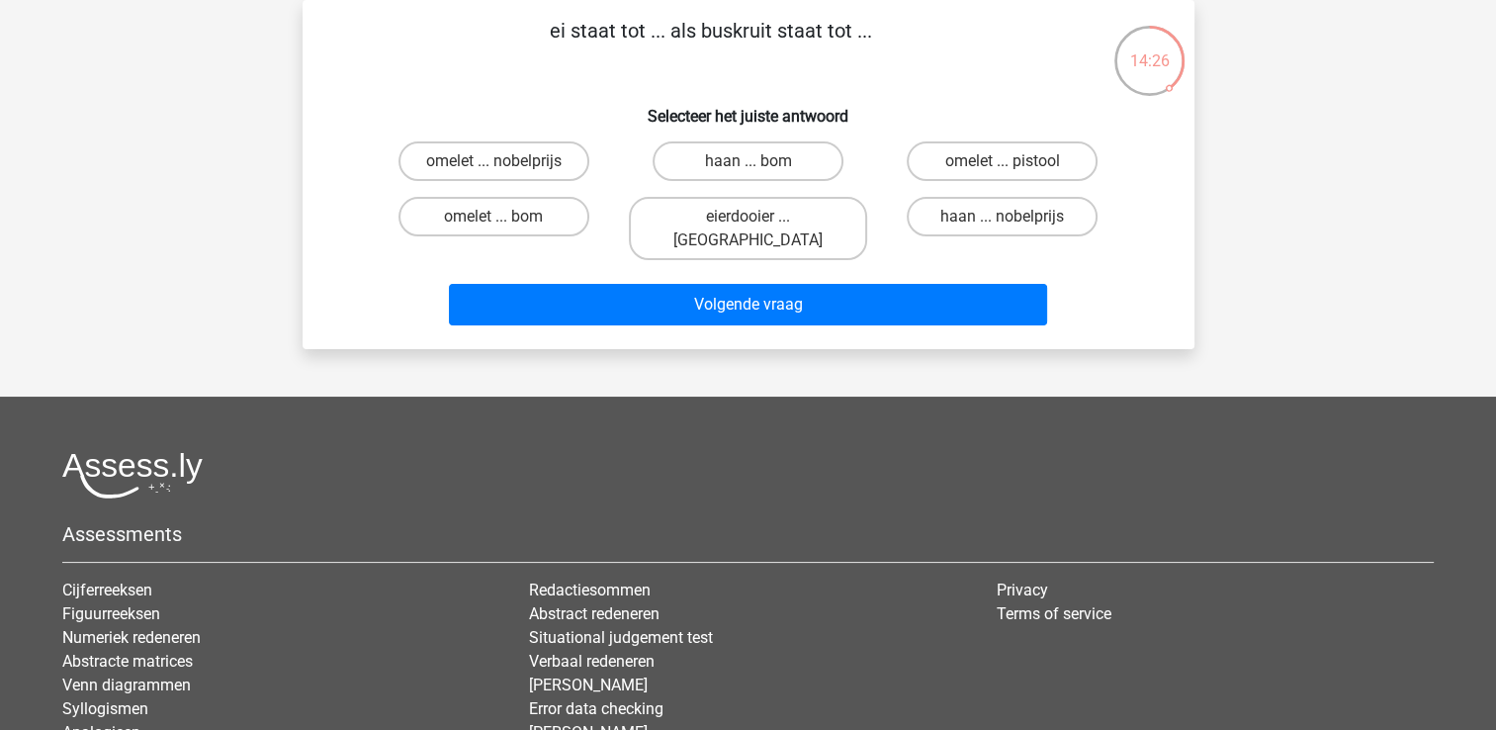
drag, startPoint x: 446, startPoint y: 221, endPoint x: 523, endPoint y: 252, distance: 83.0
click at [451, 221] on label "omelet ... bom" at bounding box center [493, 217] width 191 height 40
click at [493, 221] on input "omelet ... bom" at bounding box center [499, 223] width 13 height 13
radio input "true"
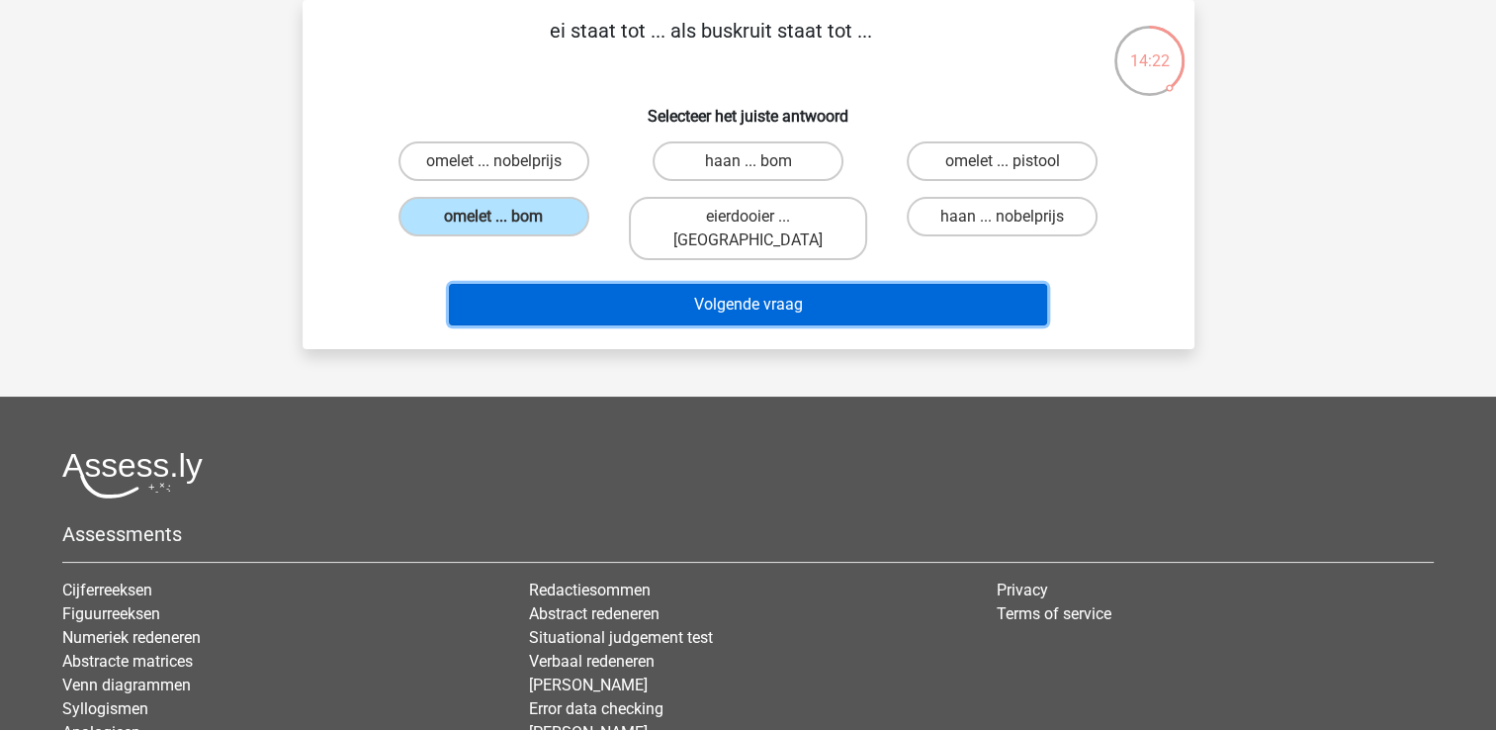
click at [574, 287] on button "Volgende vraag" at bounding box center [748, 305] width 598 height 42
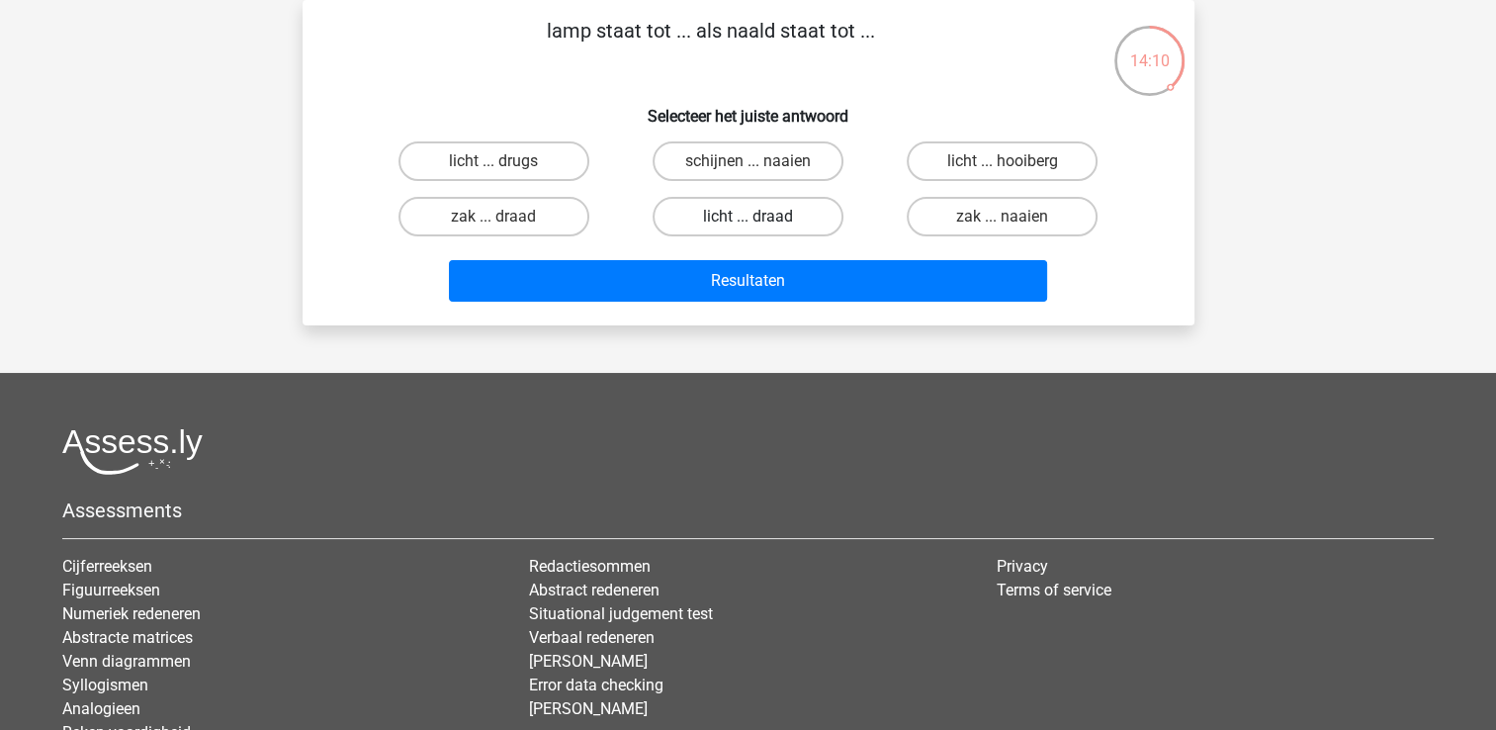
click at [783, 200] on label "licht ... draad" at bounding box center [748, 217] width 191 height 40
click at [760, 217] on input "licht ... draad" at bounding box center [754, 223] width 13 height 13
radio input "true"
click at [744, 157] on label "schijnen ... naaien" at bounding box center [748, 161] width 191 height 40
click at [748, 161] on input "schijnen ... naaien" at bounding box center [754, 167] width 13 height 13
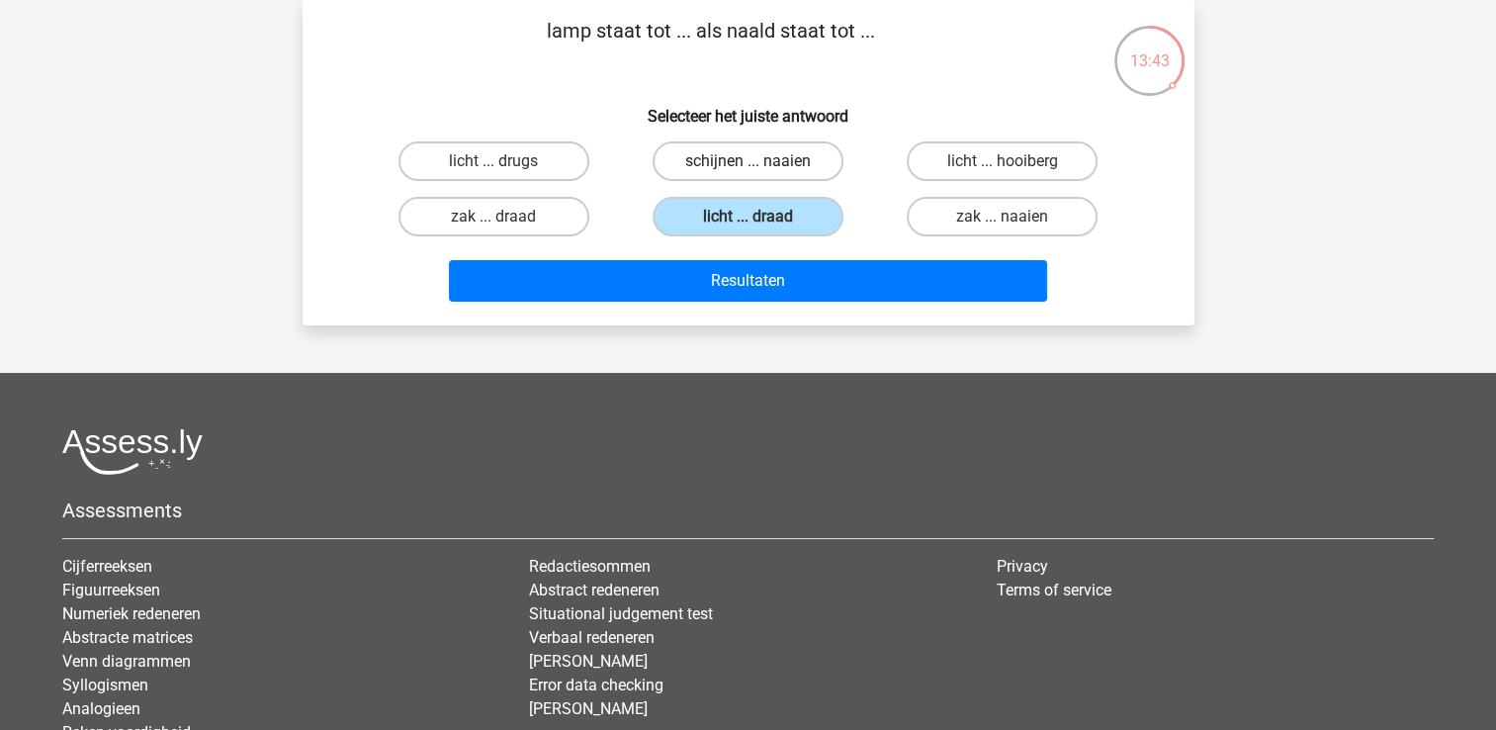
radio input "true"
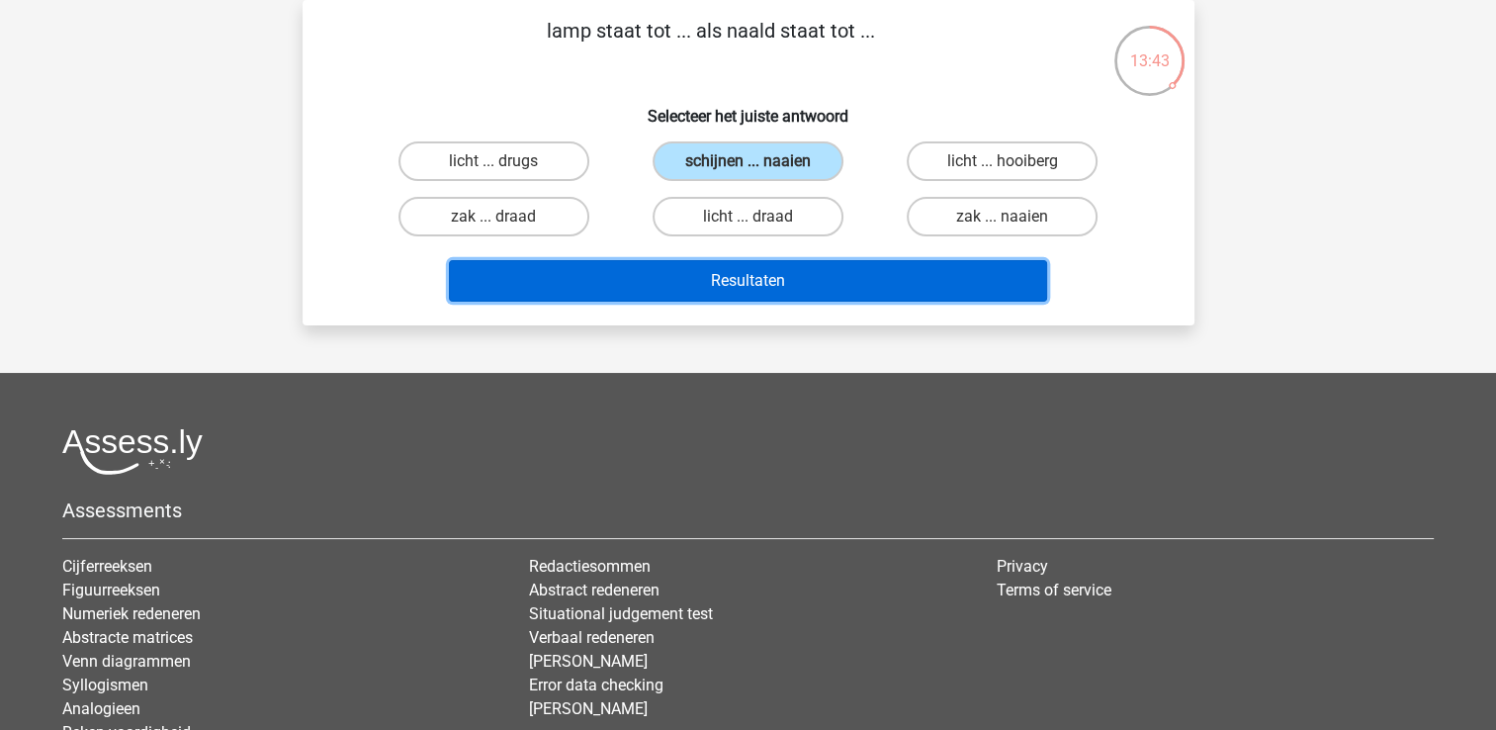
click at [817, 263] on button "Resultaten" at bounding box center [748, 281] width 598 height 42
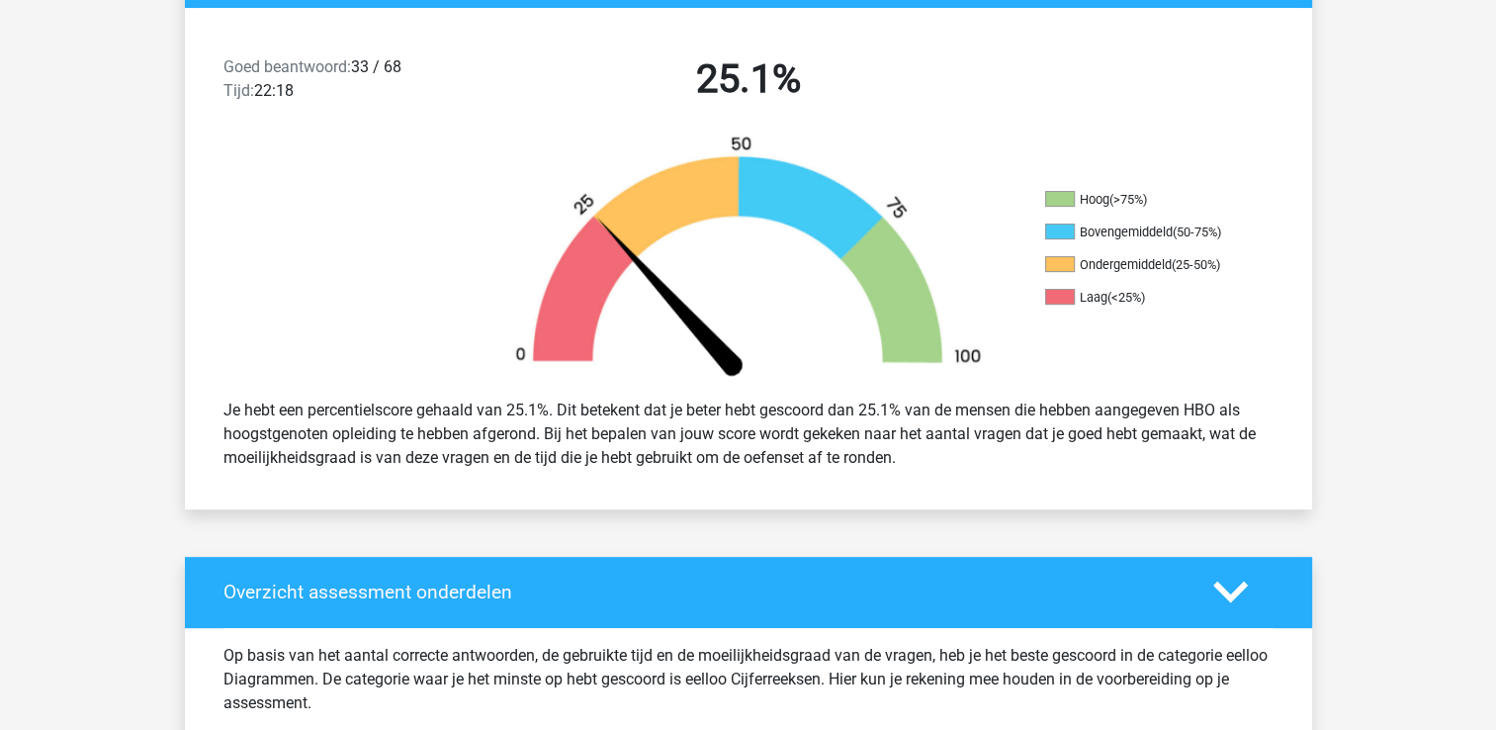
scroll to position [989, 0]
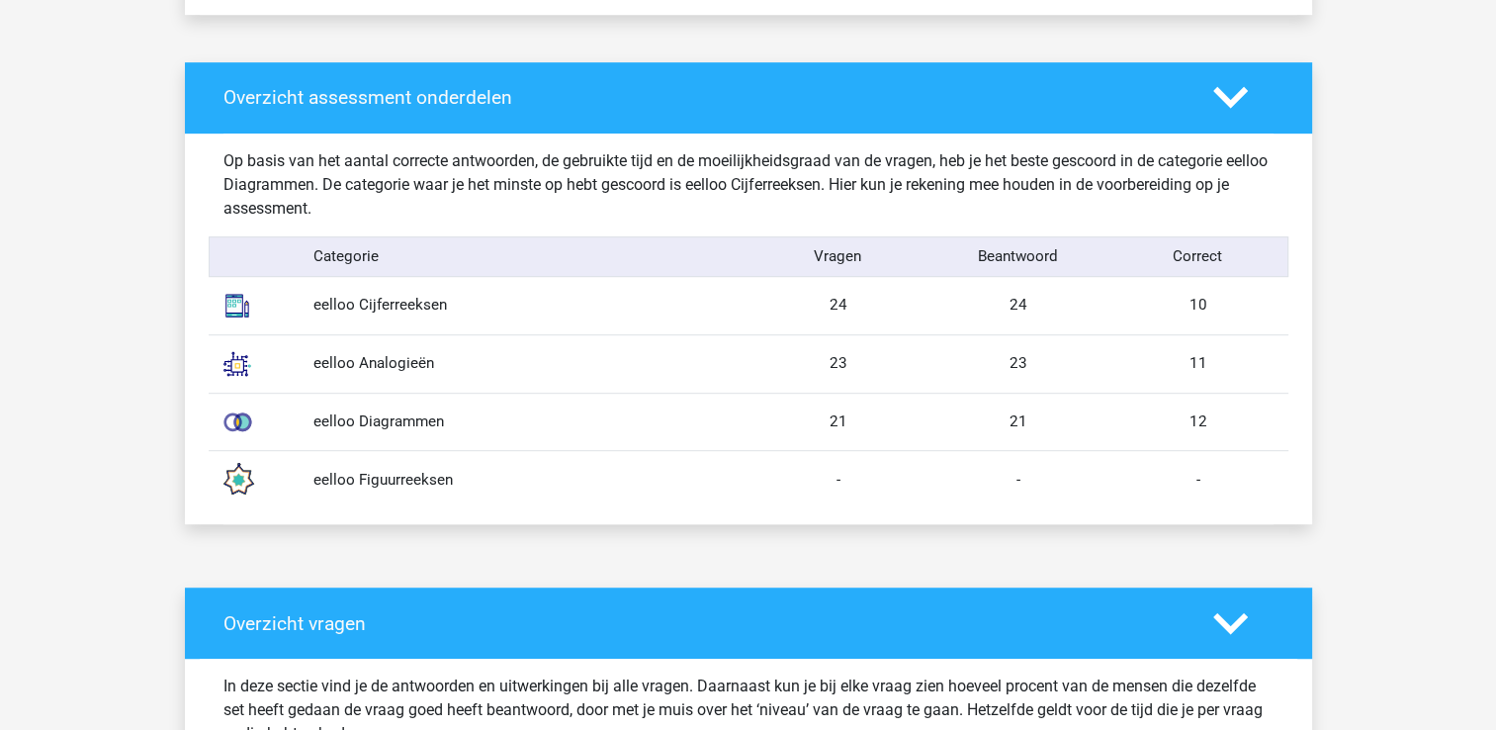
click at [1056, 466] on div "eelloo Figuurreeksen - - -" at bounding box center [749, 479] width 1080 height 58
click at [1048, 469] on div "-" at bounding box center [1019, 480] width 180 height 23
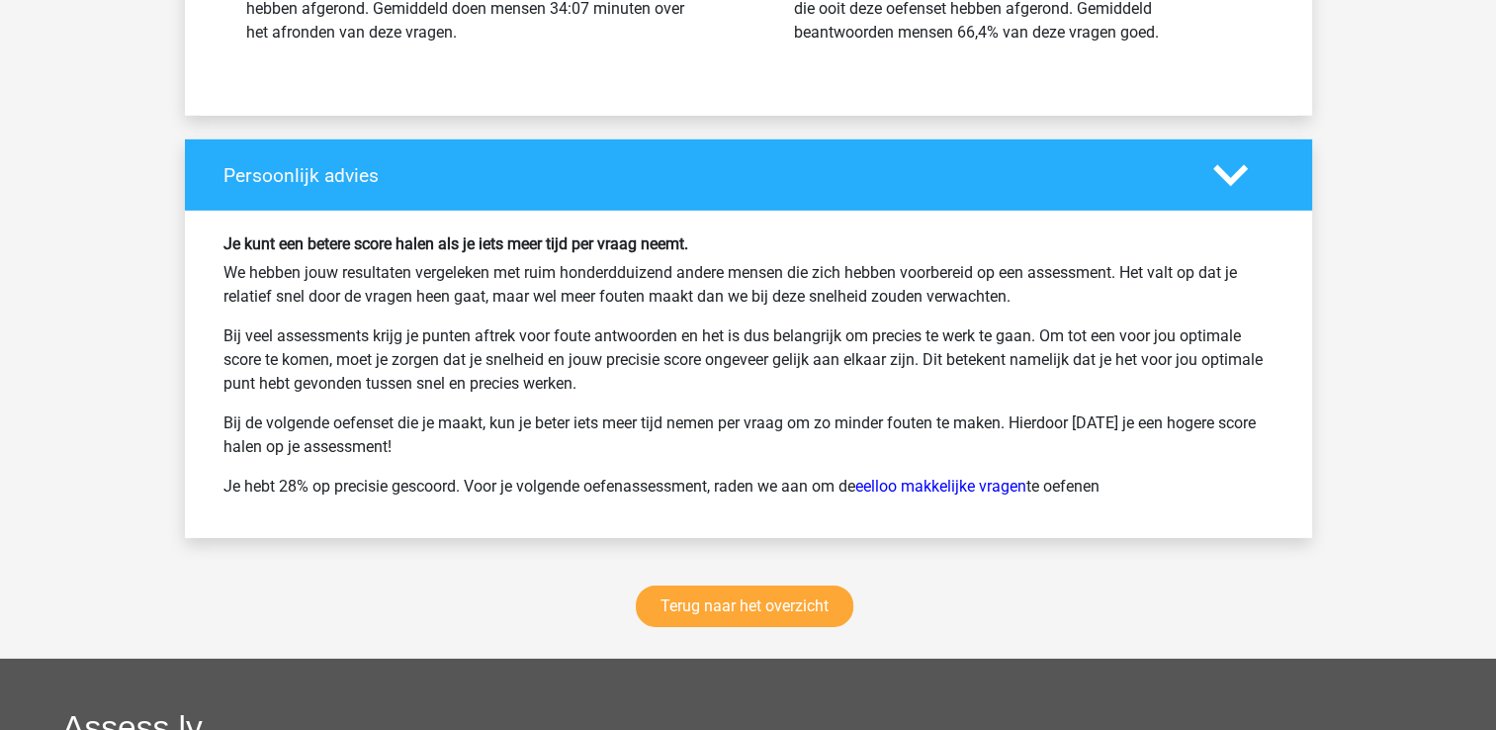
scroll to position [6131, 0]
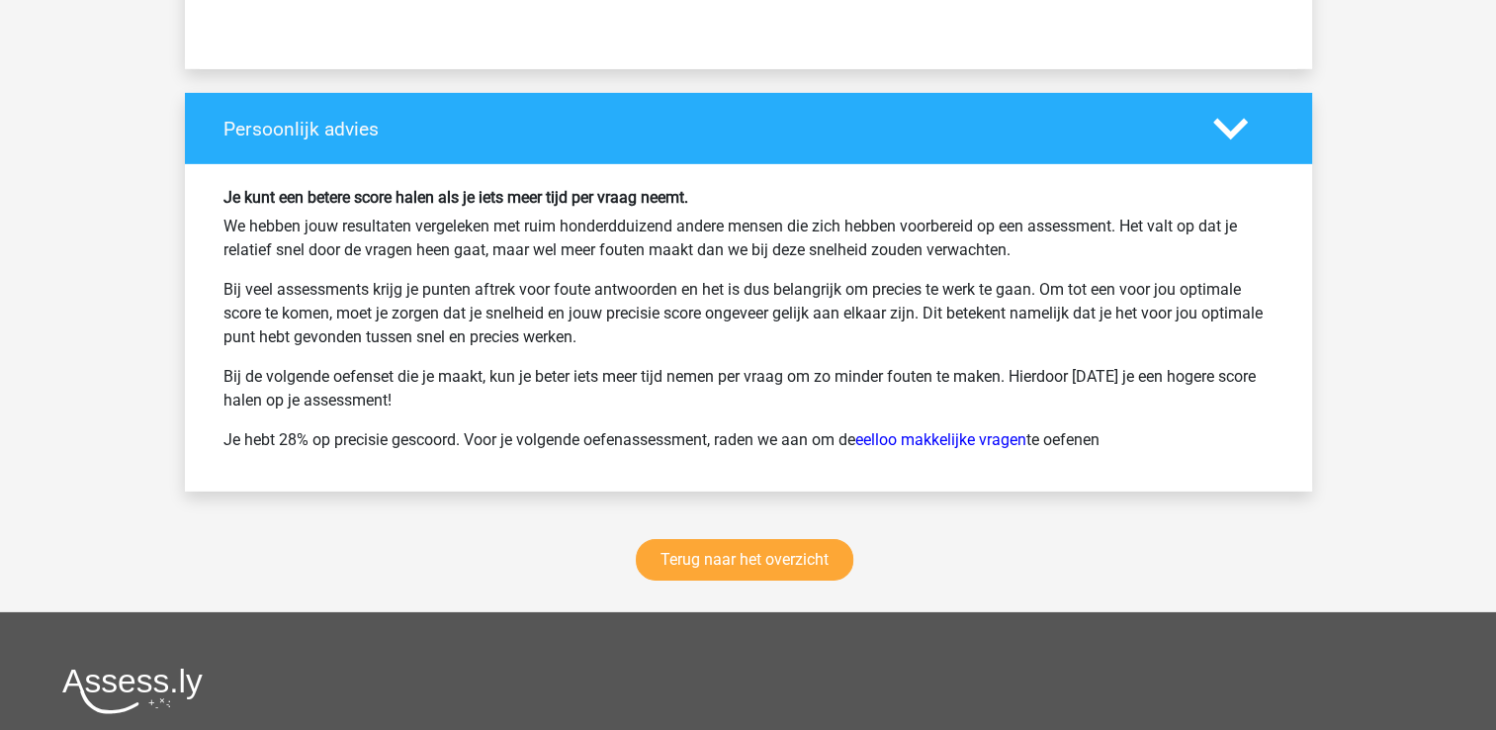
click at [690, 515] on div "Terug naar het overzicht" at bounding box center [748, 563] width 1127 height 97
click at [732, 547] on div "Terug naar het overzicht" at bounding box center [748, 563] width 1127 height 97
click at [726, 539] on link "Terug naar het overzicht" at bounding box center [745, 560] width 218 height 42
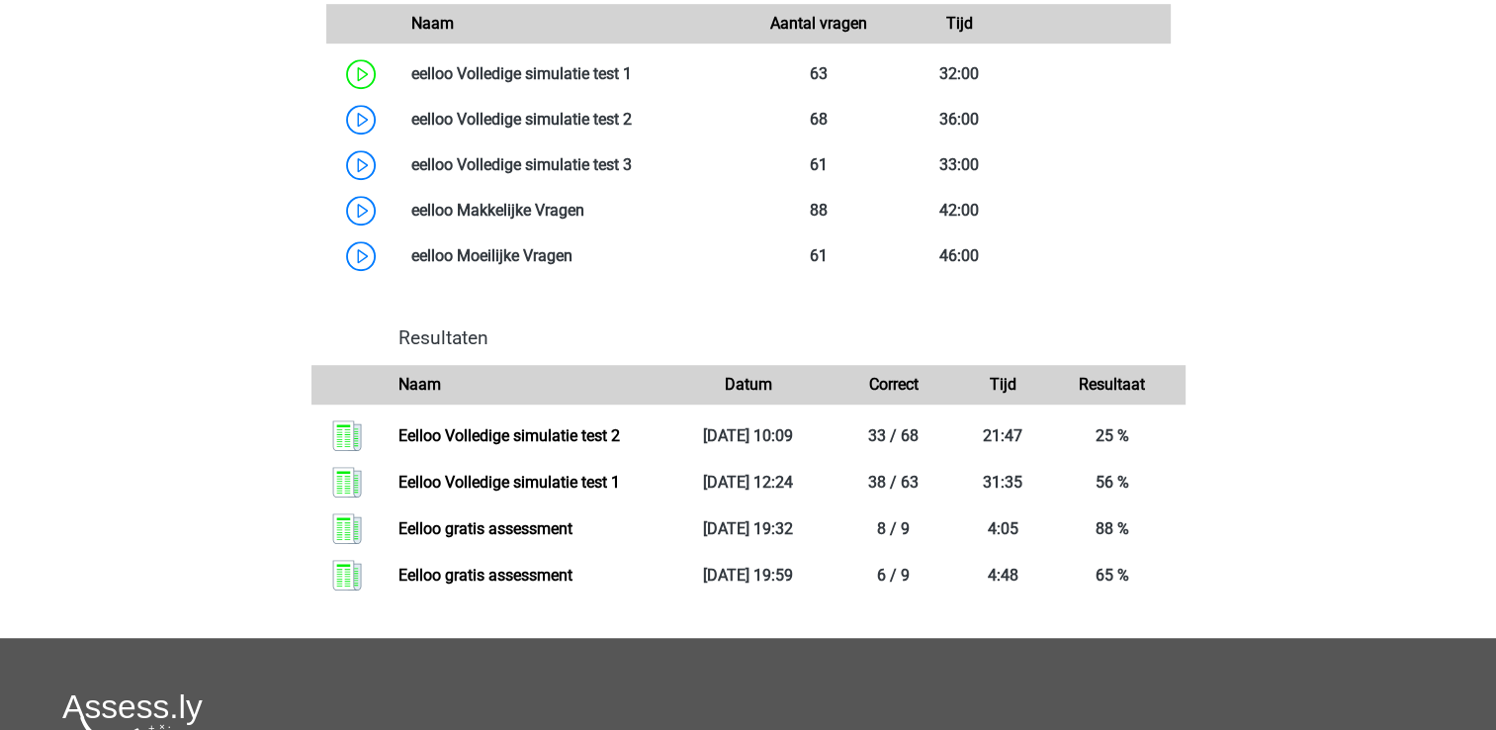
scroll to position [1285, 0]
